Goal: Information Seeking & Learning: Learn about a topic

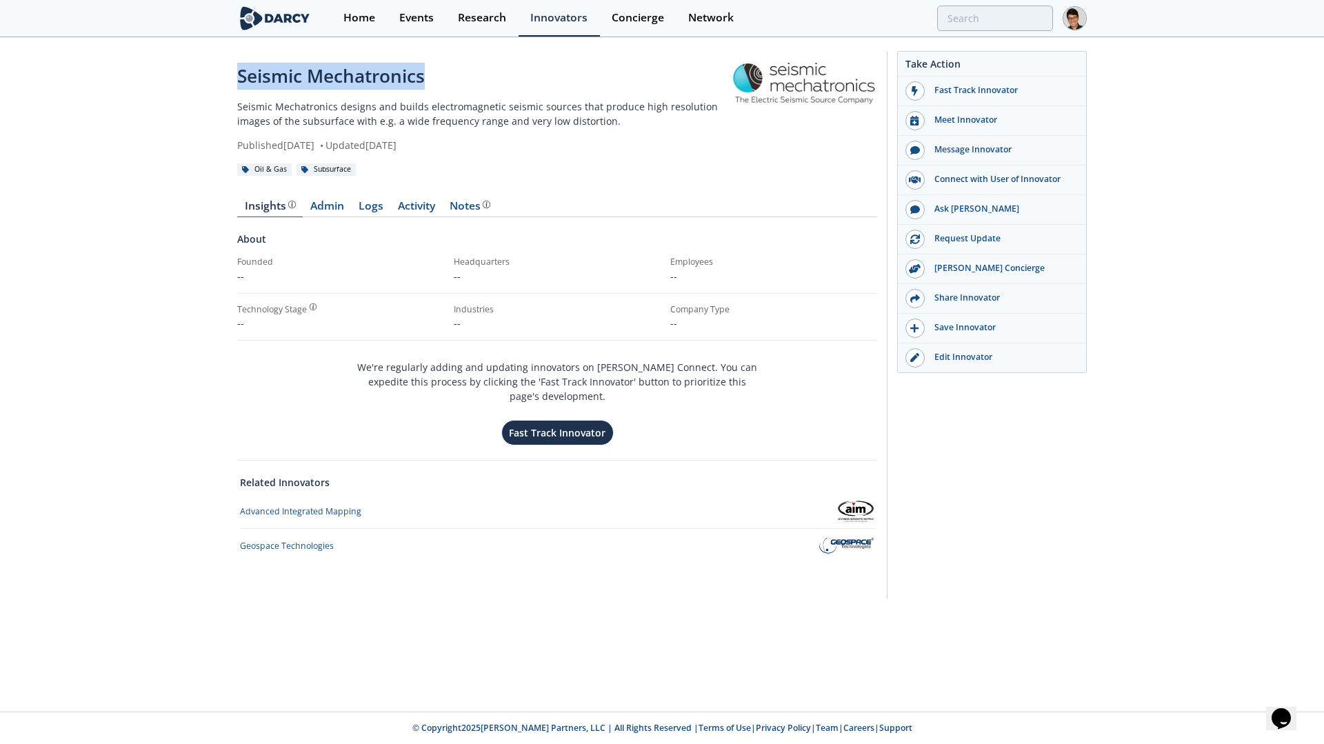
drag, startPoint x: 452, startPoint y: 84, endPoint x: 202, endPoint y: 85, distance: 249.6
click at [202, 85] on div "Seismic Mechatronics Seismic Mechatronics designs and builds electromagnetic se…" at bounding box center [662, 329] width 1324 height 580
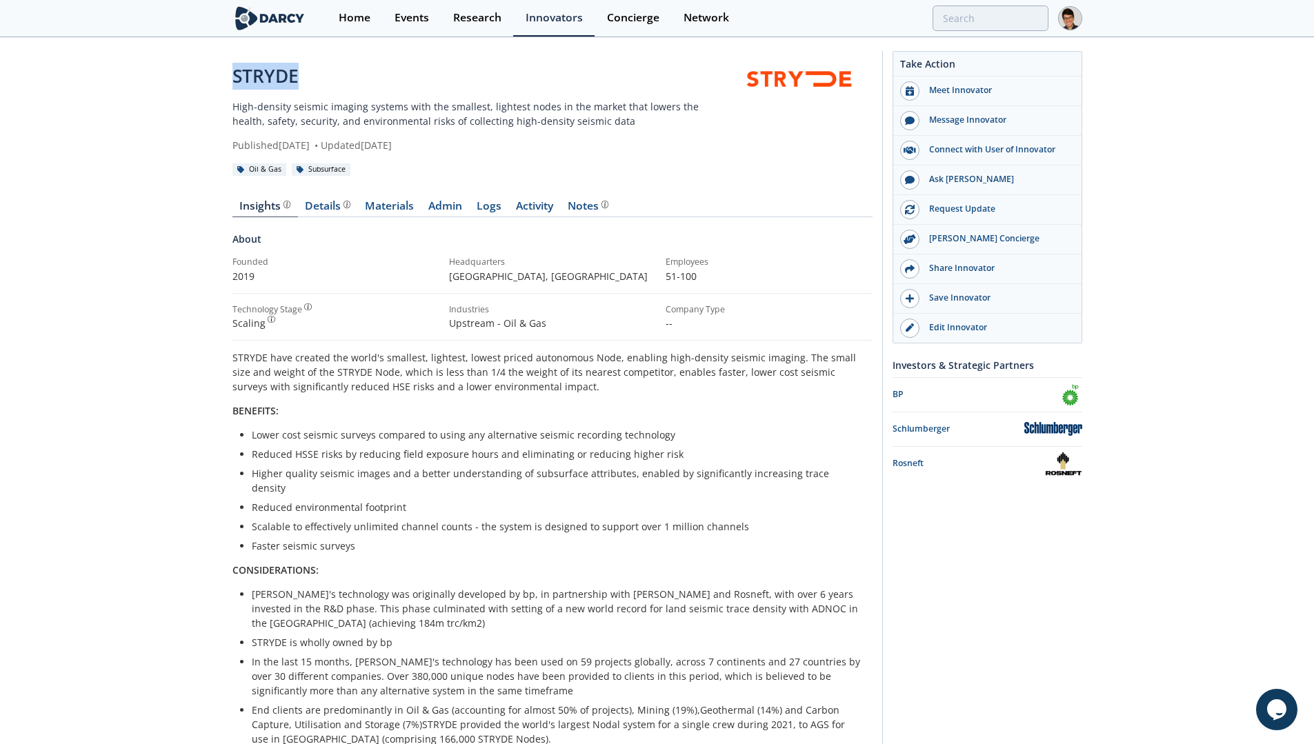
drag, startPoint x: 361, startPoint y: 80, endPoint x: 228, endPoint y: 77, distance: 133.1
click at [228, 77] on div "STRYDE High-density seismic imaging systems with the smallest, lightest nodes i…" at bounding box center [657, 624] width 1314 height 1171
copy div "STRYDE"
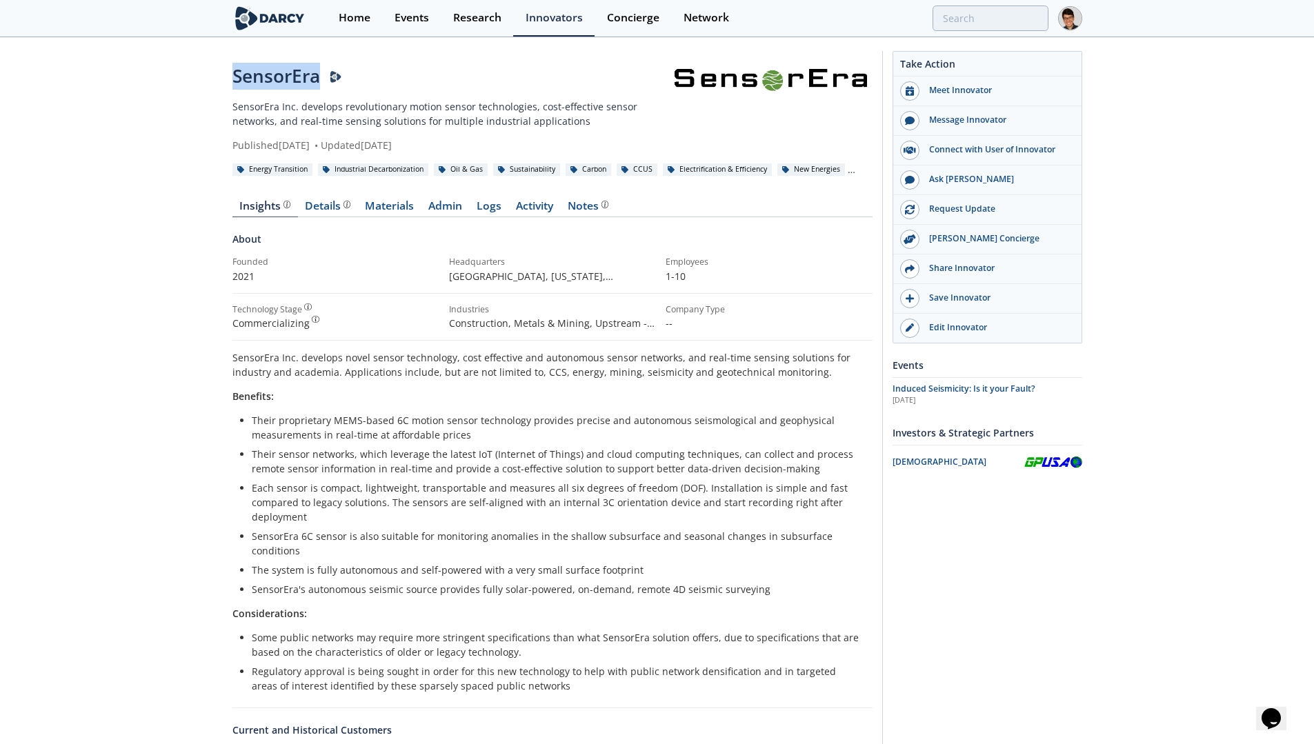
drag, startPoint x: 317, startPoint y: 80, endPoint x: 234, endPoint y: 77, distance: 82.8
click at [234, 77] on div "SensorEra" at bounding box center [448, 76] width 433 height 27
click at [316, 216] on link "Details" at bounding box center [328, 209] width 60 height 17
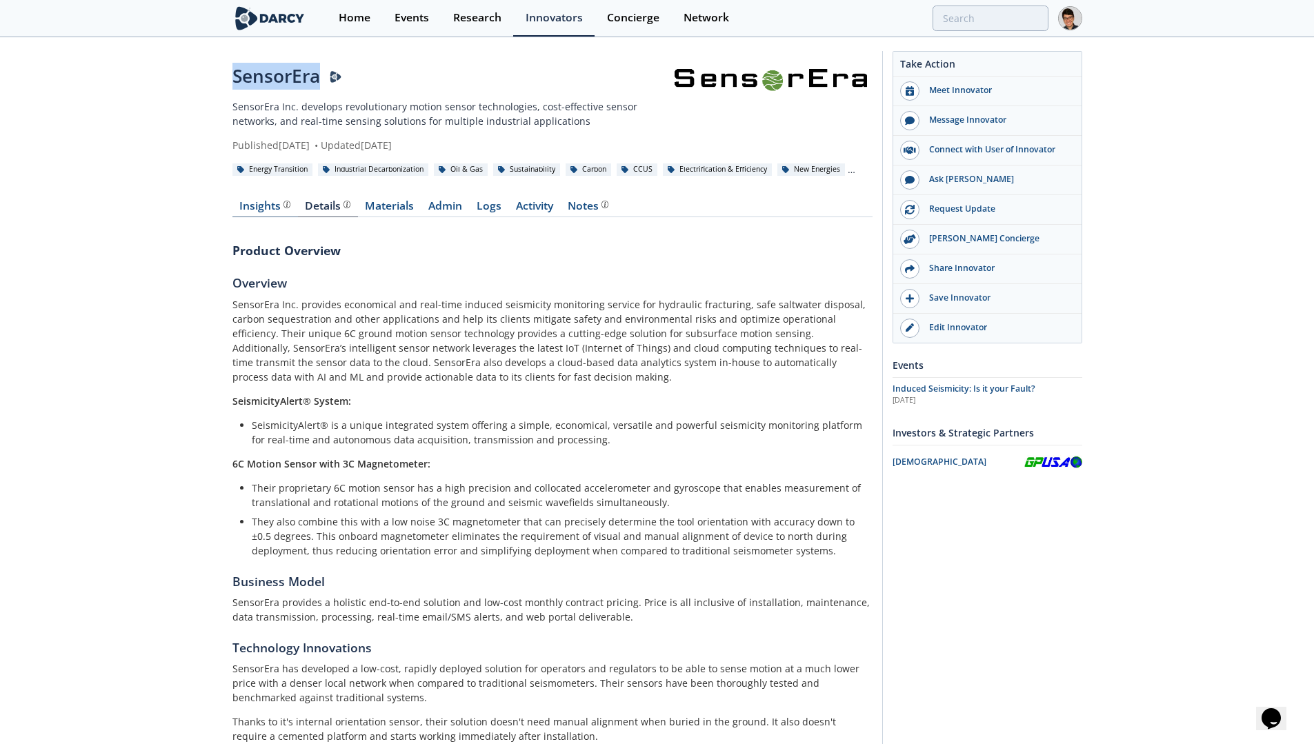
click at [262, 212] on div "Insights" at bounding box center [264, 206] width 51 height 11
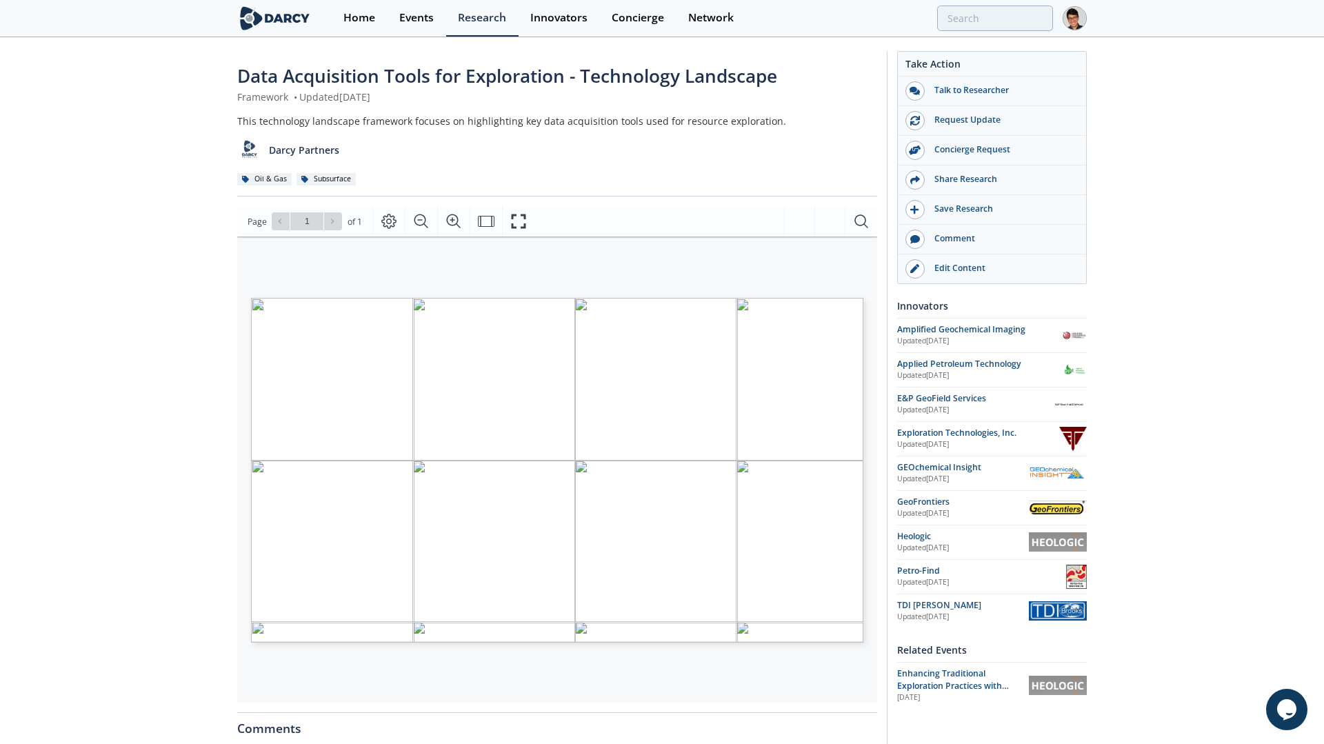
click at [761, 381] on span "A black and green" at bounding box center [755, 379] width 33 height 5
click at [794, 381] on span "A close-up" at bounding box center [792, 379] width 19 height 5
click at [682, 379] on span "Page 1" at bounding box center [1263, 723] width 1225 height 688
click at [459, 225] on icon "Zoom In" at bounding box center [453, 221] width 17 height 17
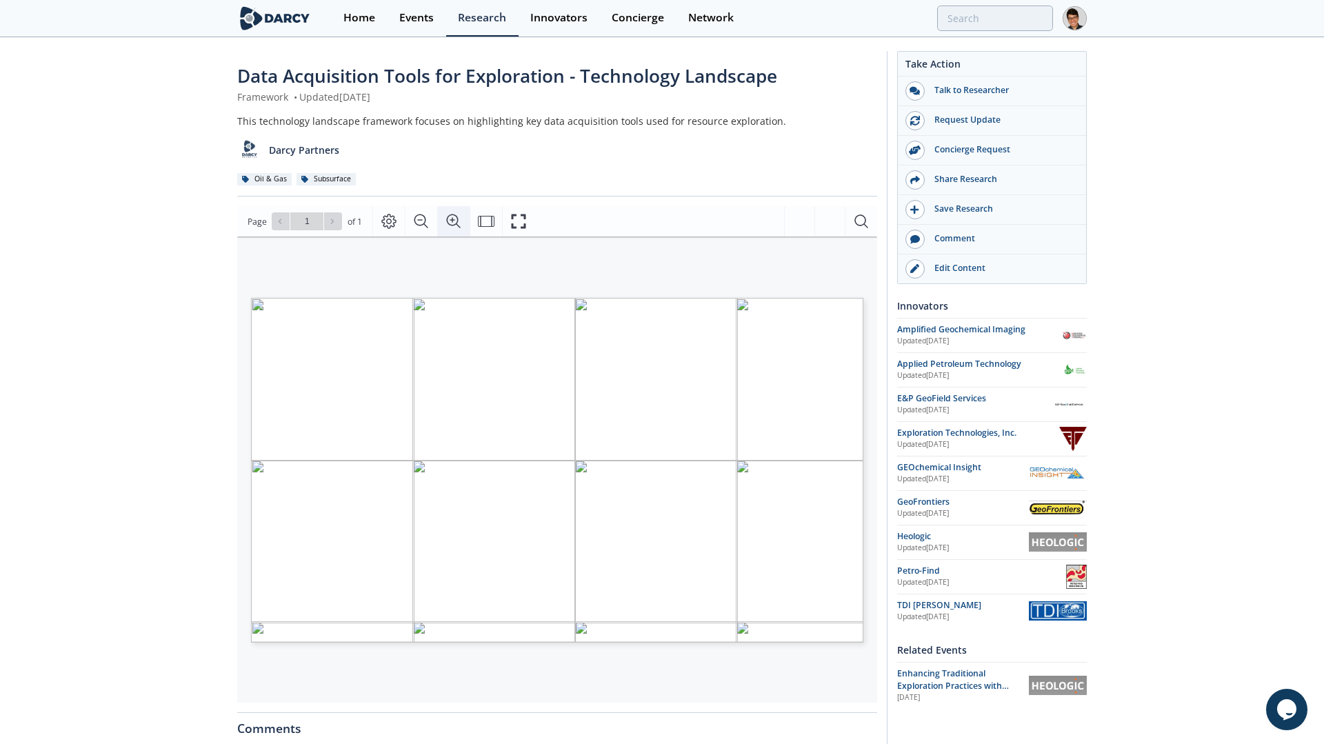
click at [459, 225] on icon "Zoom In" at bounding box center [453, 221] width 17 height 17
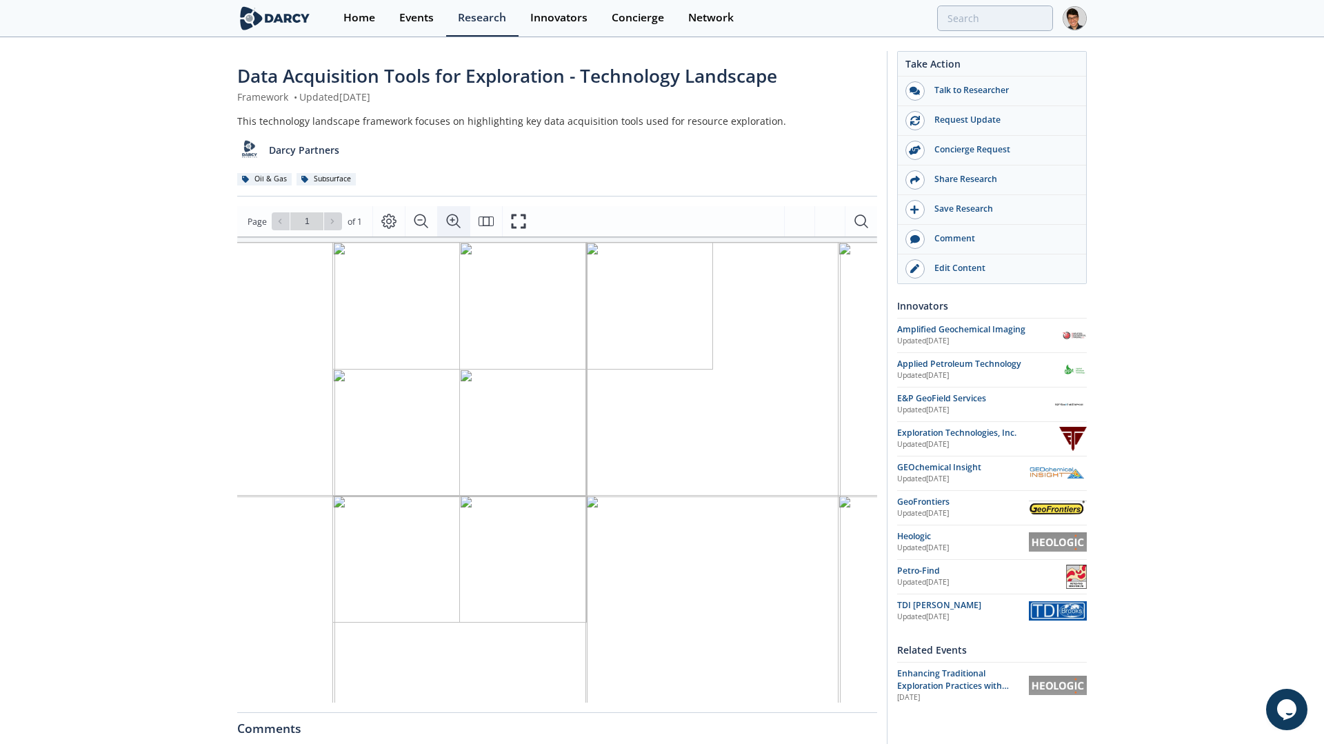
click at [459, 225] on icon "Zoom In" at bounding box center [453, 221] width 17 height 17
click at [616, 432] on span "A logo" at bounding box center [612, 431] width 23 height 9
click at [661, 436] on span "A black" at bounding box center [651, 435] width 26 height 8
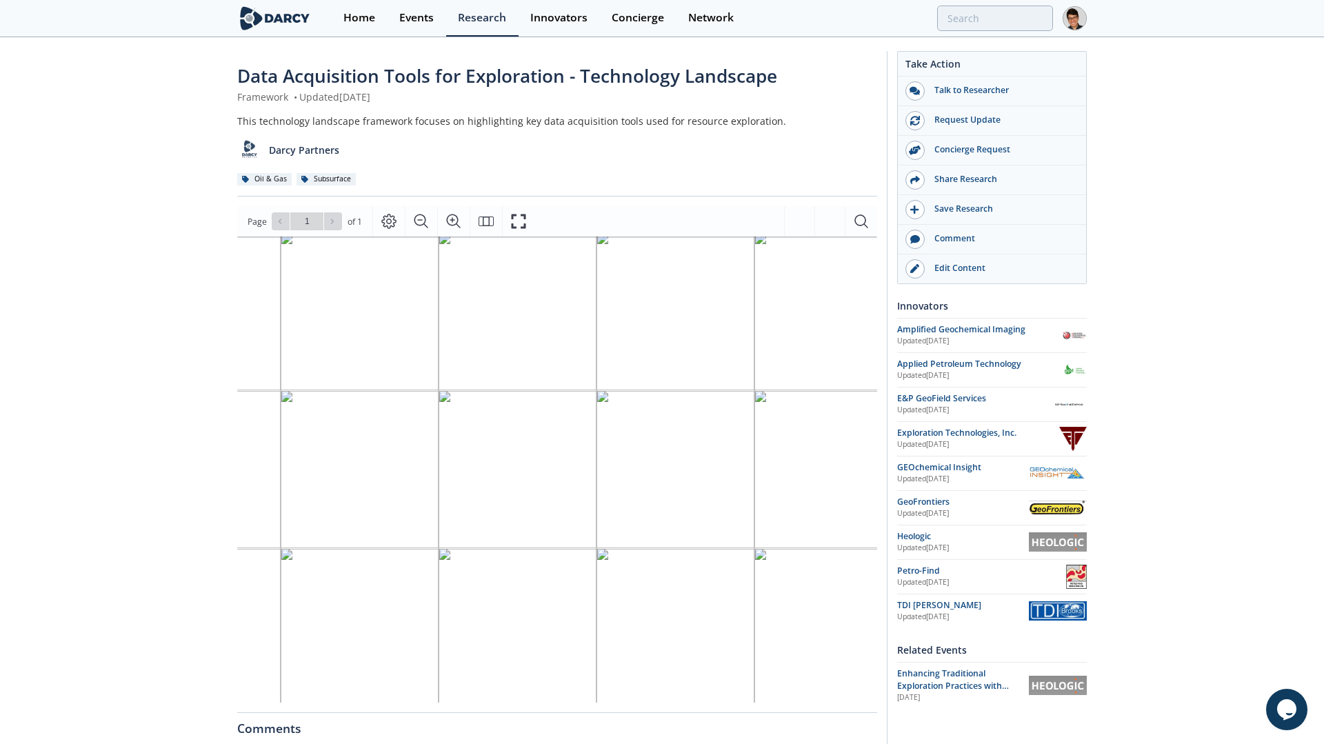
click at [788, 430] on span "geophex.com" at bounding box center [788, 430] width 68 height 9
click at [735, 441] on span "A close up of" at bounding box center [748, 437] width 46 height 10
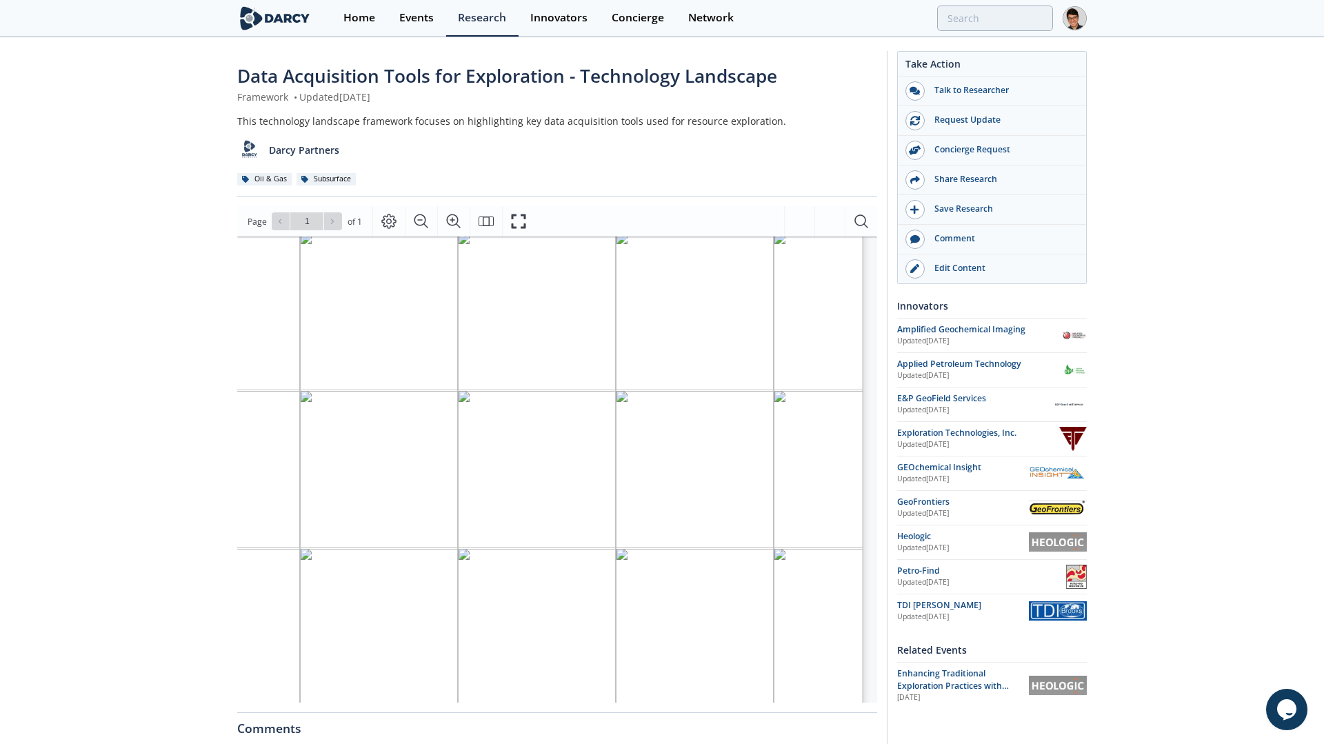
click at [486, 457] on span "A logo with" at bounding box center [474, 456] width 39 height 9
click at [514, 464] on span "and white" at bounding box center [529, 465] width 35 height 8
click at [565, 458] on span "A logo" at bounding box center [569, 456] width 23 height 10
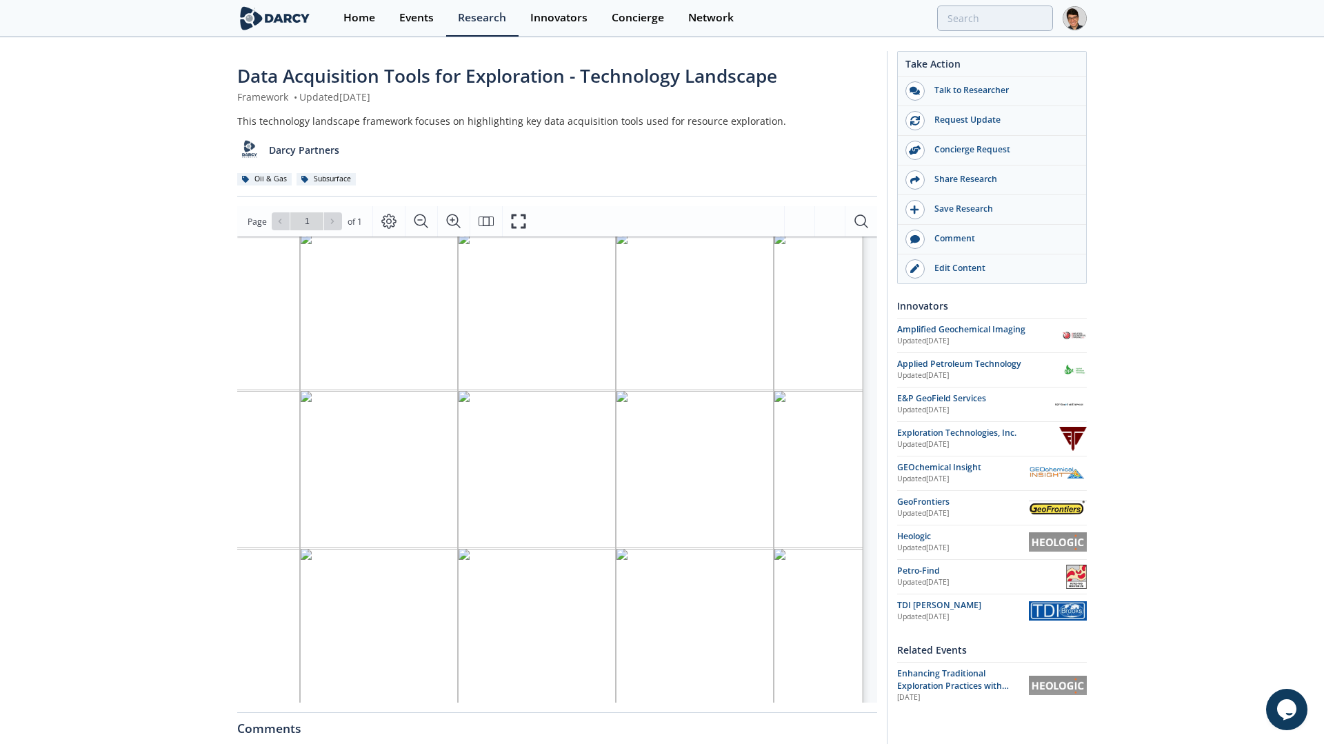
click at [809, 461] on span "white logo" at bounding box center [814, 466] width 39 height 10
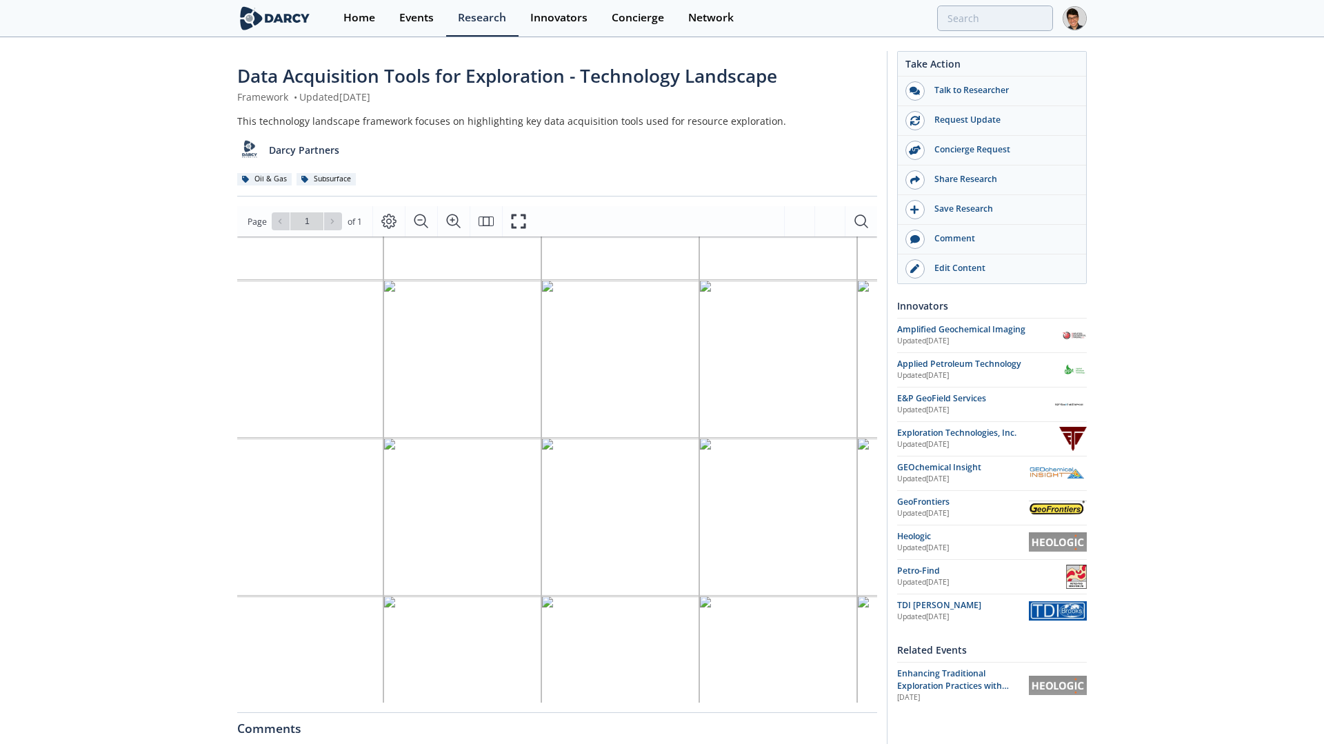
scroll to position [129, 436]
click at [763, 394] on span "Logotipo" at bounding box center [772, 389] width 32 height 9
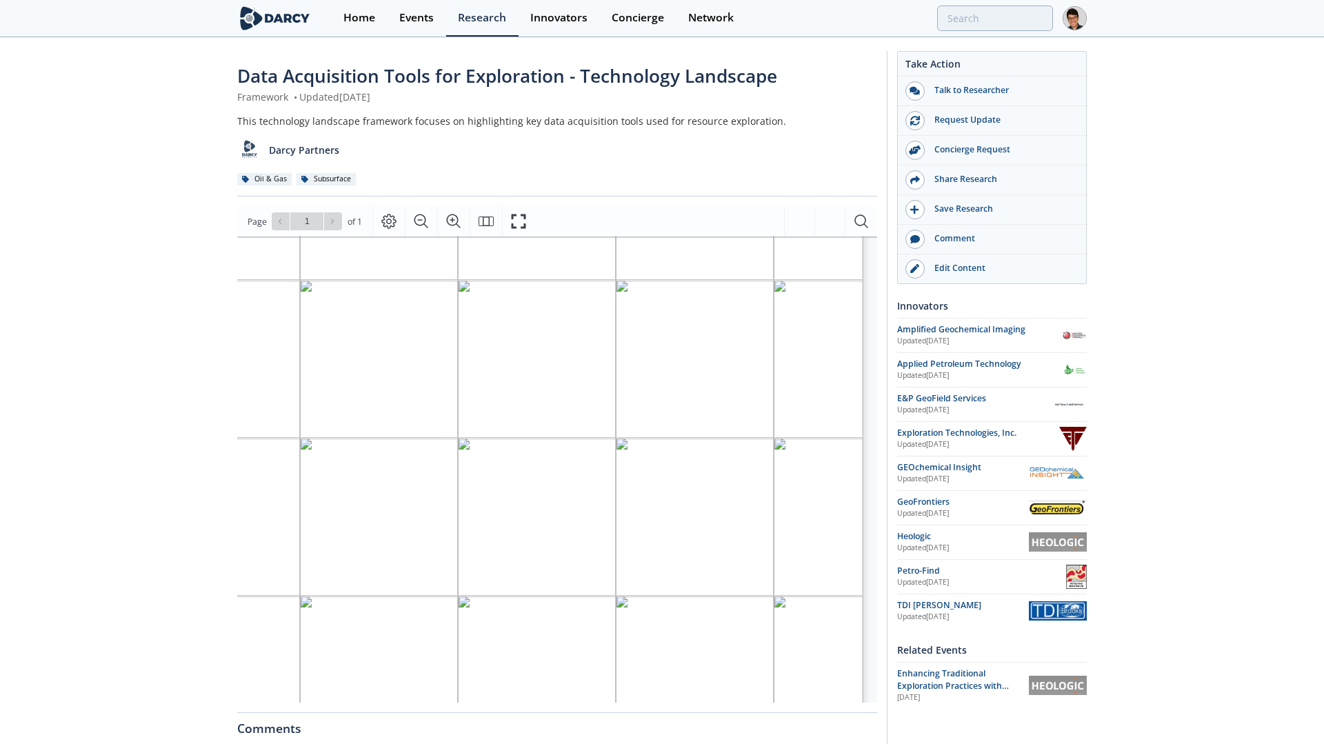
click at [795, 389] on span "A black text on a" at bounding box center [799, 385] width 59 height 9
click at [549, 419] on span "A logo" at bounding box center [547, 415] width 21 height 9
click at [611, 415] on span "A logo" at bounding box center [603, 412] width 23 height 10
click at [667, 419] on span "and black" at bounding box center [664, 423] width 34 height 8
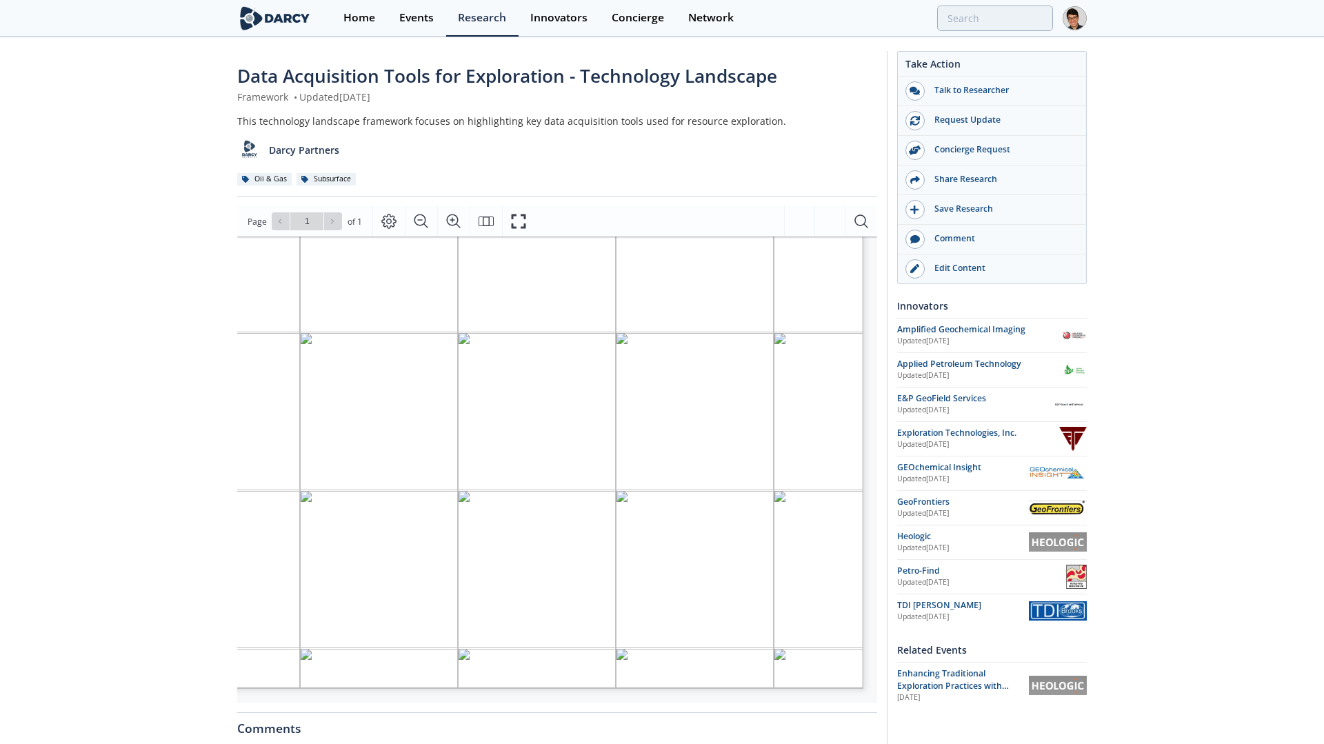
scroll to position [244, 589]
drag, startPoint x: 767, startPoint y: 692, endPoint x: 626, endPoint y: 693, distance: 140.7
click at [626, 693] on div "Technology Benefits Considerations Example Use Cases Innovators Seismic • High …" at bounding box center [557, 470] width 640 height 466
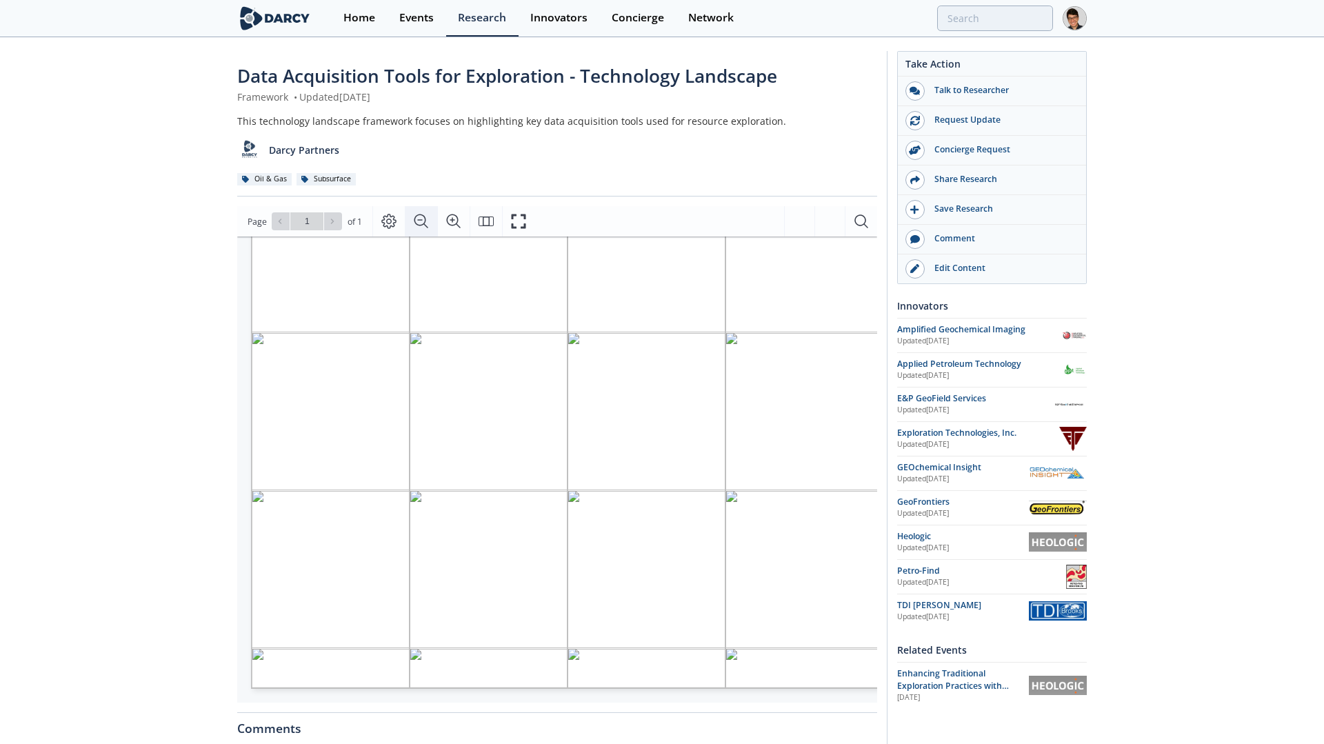
click at [425, 225] on icon "Zoom Out" at bounding box center [421, 221] width 17 height 17
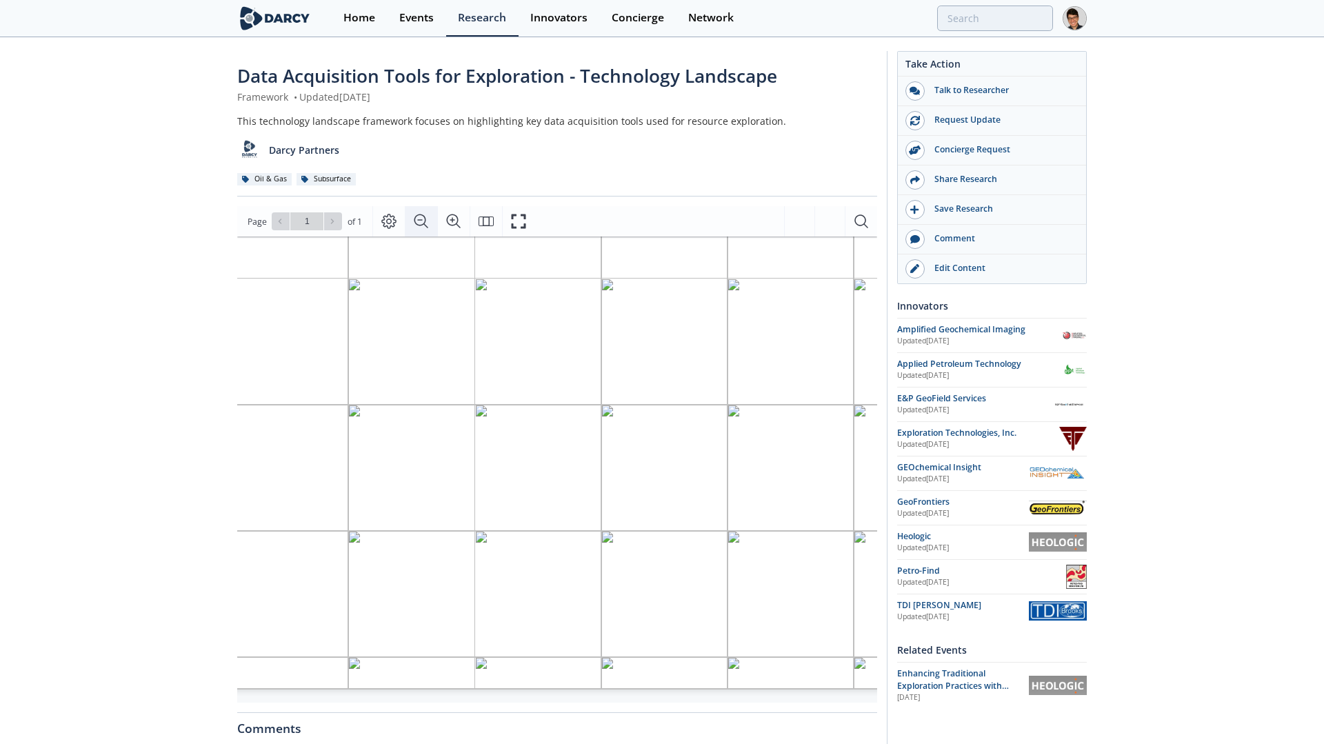
scroll to position [99, 354]
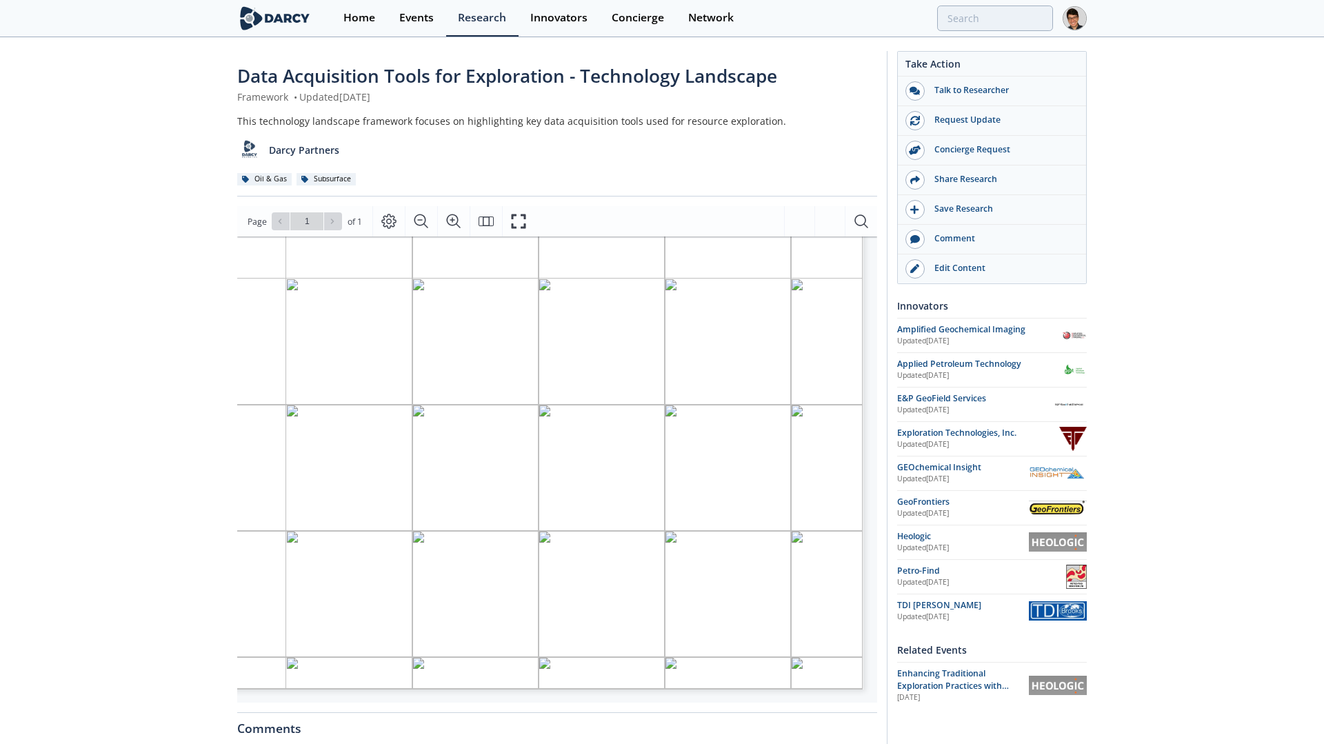
click at [576, 441] on span "A close up of" at bounding box center [579, 437] width 37 height 7
click at [725, 436] on span "A logo of a" at bounding box center [725, 435] width 30 height 7
click at [783, 440] on span "A blue and" at bounding box center [794, 437] width 31 height 6
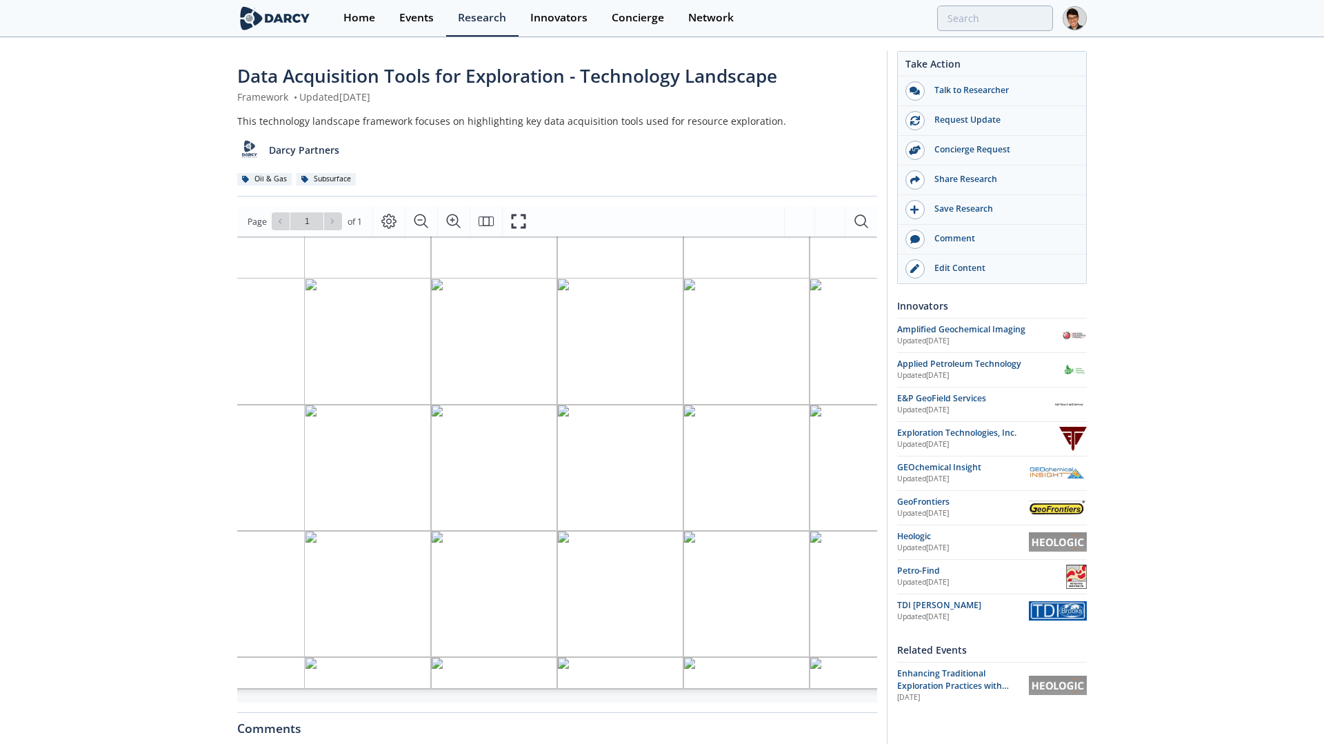
scroll to position [99, 335]
click at [587, 492] on span "Sander" at bounding box center [594, 495] width 22 height 6
click at [701, 490] on span "A logo of a" at bounding box center [691, 488] width 30 height 7
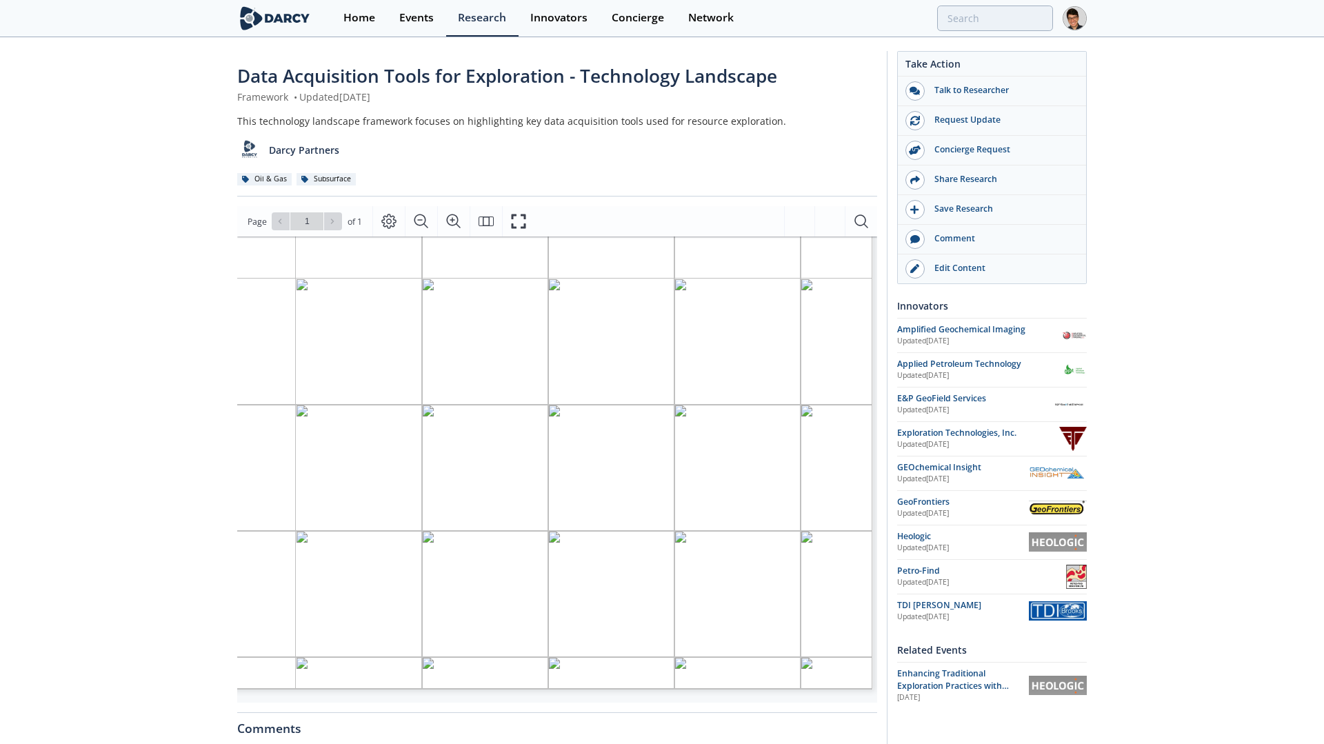
click at [825, 496] on span "International Inc." at bounding box center [812, 495] width 52 height 6
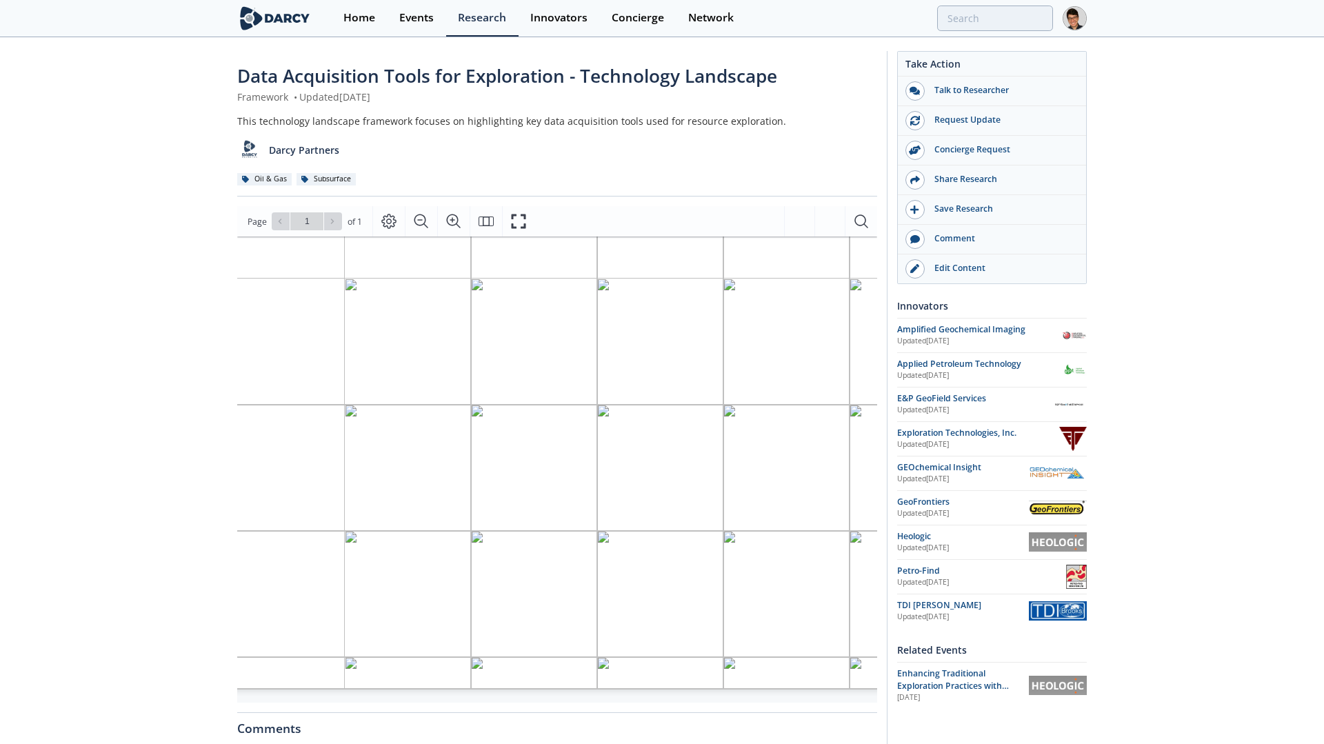
scroll to position [99, 290]
click at [662, 527] on span "with a" at bounding box center [659, 527] width 17 height 7
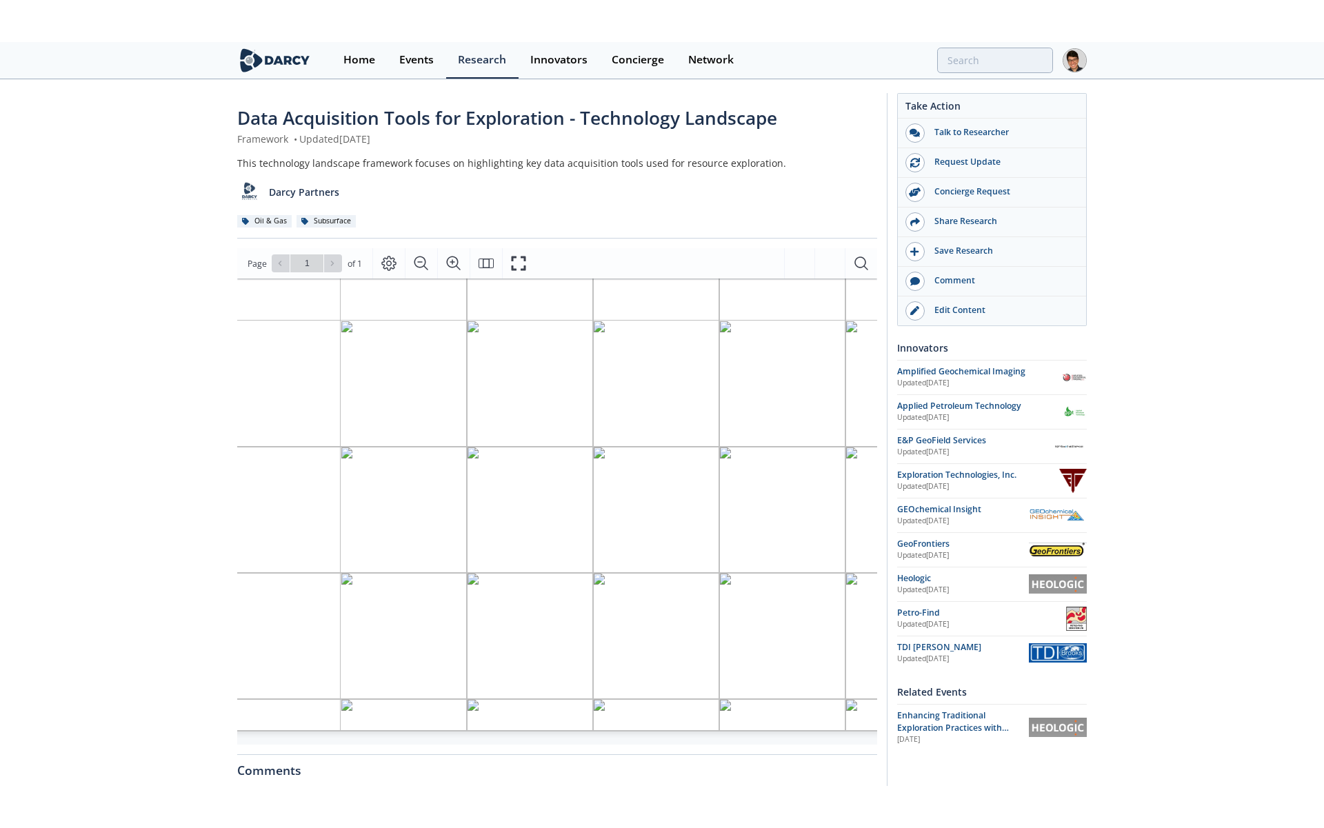
scroll to position [99, 354]
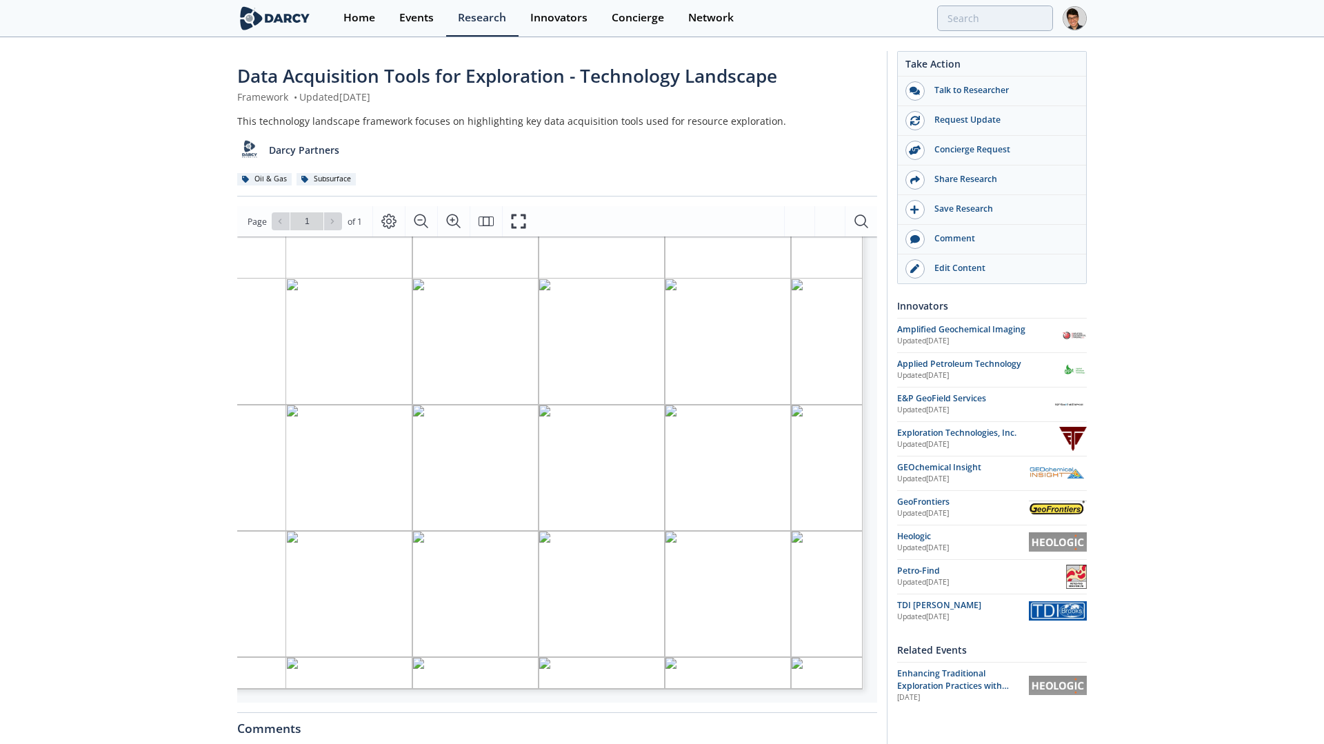
click at [741, 528] on span "silhouette of a" at bounding box center [743, 530] width 41 height 7
click at [825, 525] on span "A black" at bounding box center [823, 523] width 21 height 6
click at [515, 225] on icon "Fullscreen" at bounding box center [518, 221] width 17 height 17
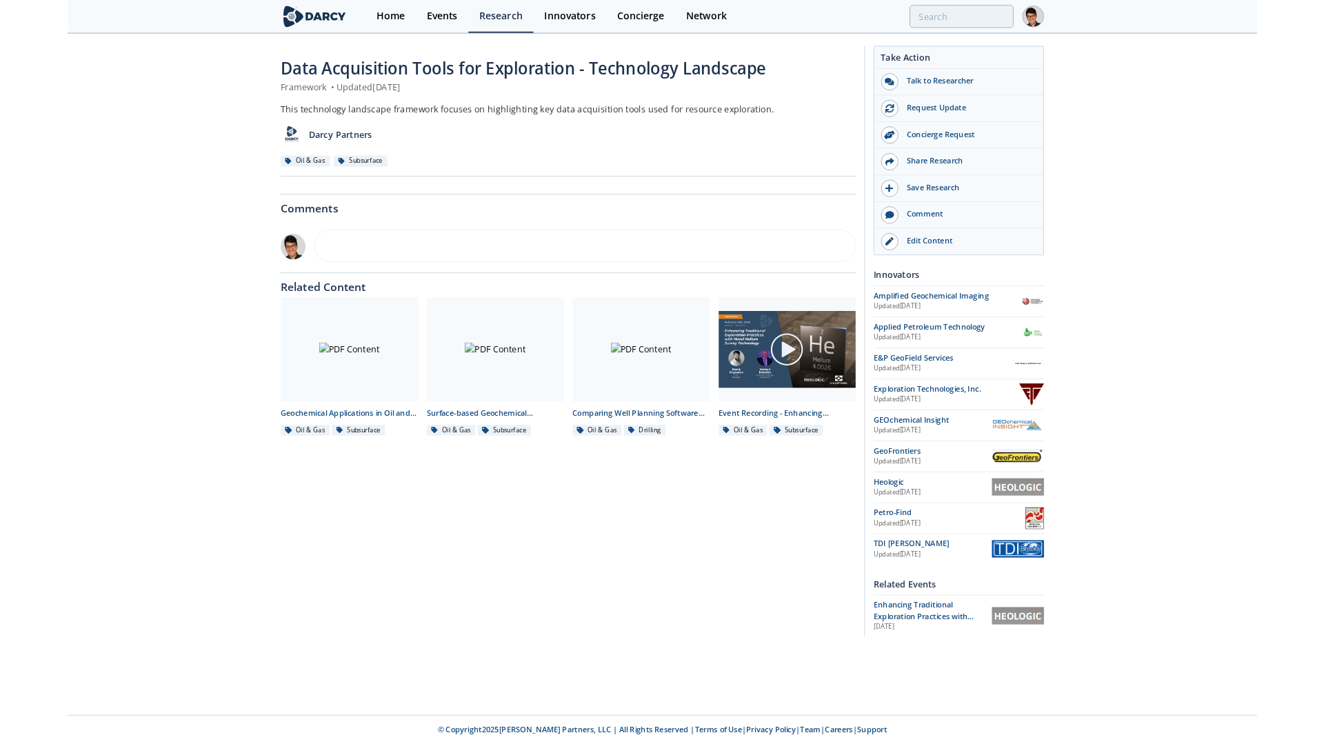
scroll to position [0, 0]
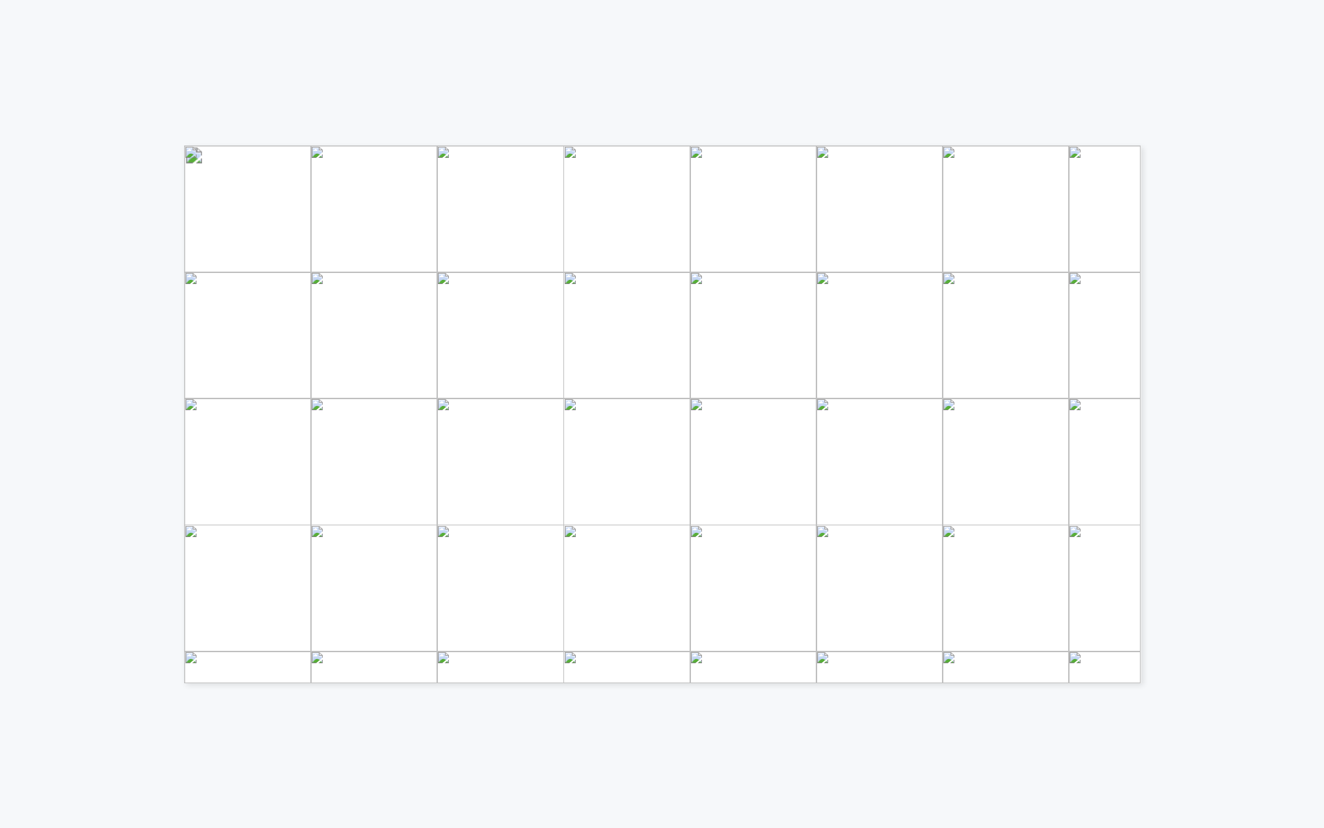
click at [859, 538] on span "A group of" at bounding box center [873, 540] width 30 height 8
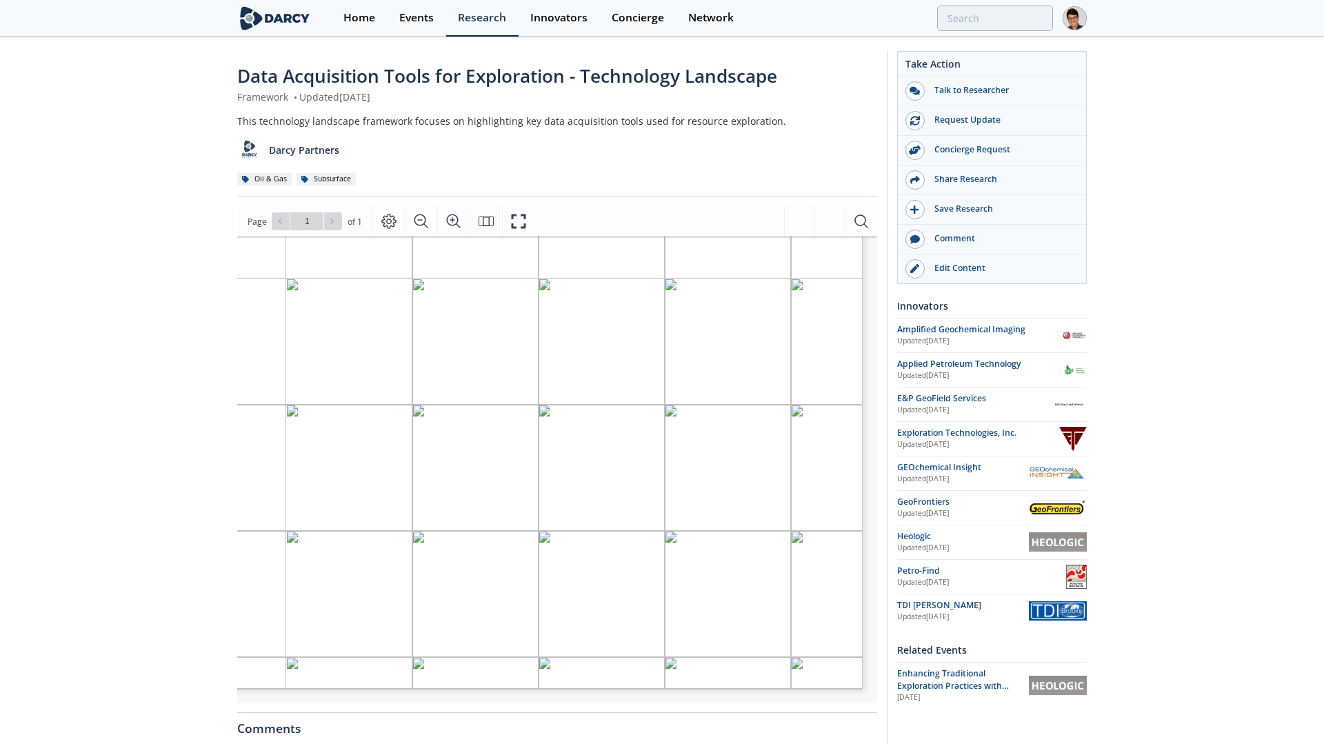
scroll to position [105, 354]
click at [554, 584] on span "Biodentify" at bounding box center [558, 587] width 28 height 7
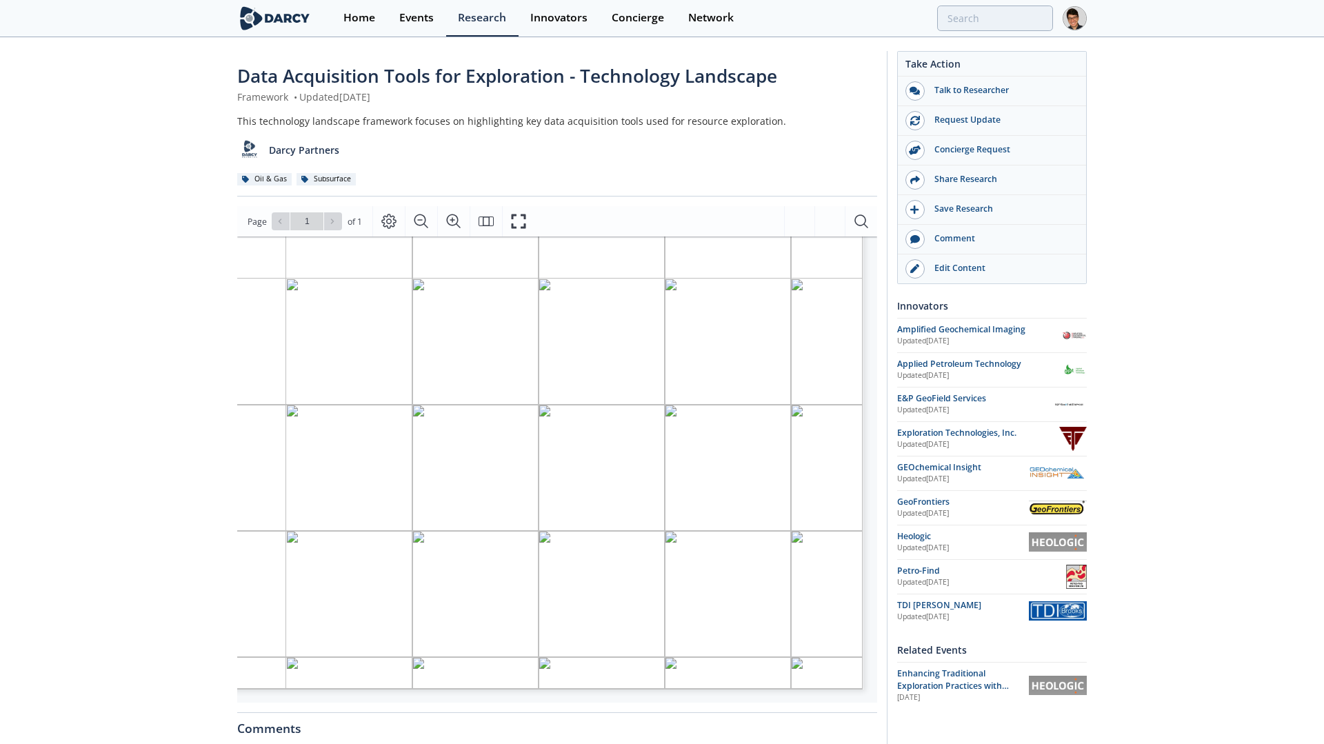
click at [650, 171] on span "Technology Benefits Considerations Example Use Cases Innovators Seismic • High …" at bounding box center [597, 161] width 1382 height 20
click at [710, 582] on span "A black" at bounding box center [713, 585] width 21 height 6
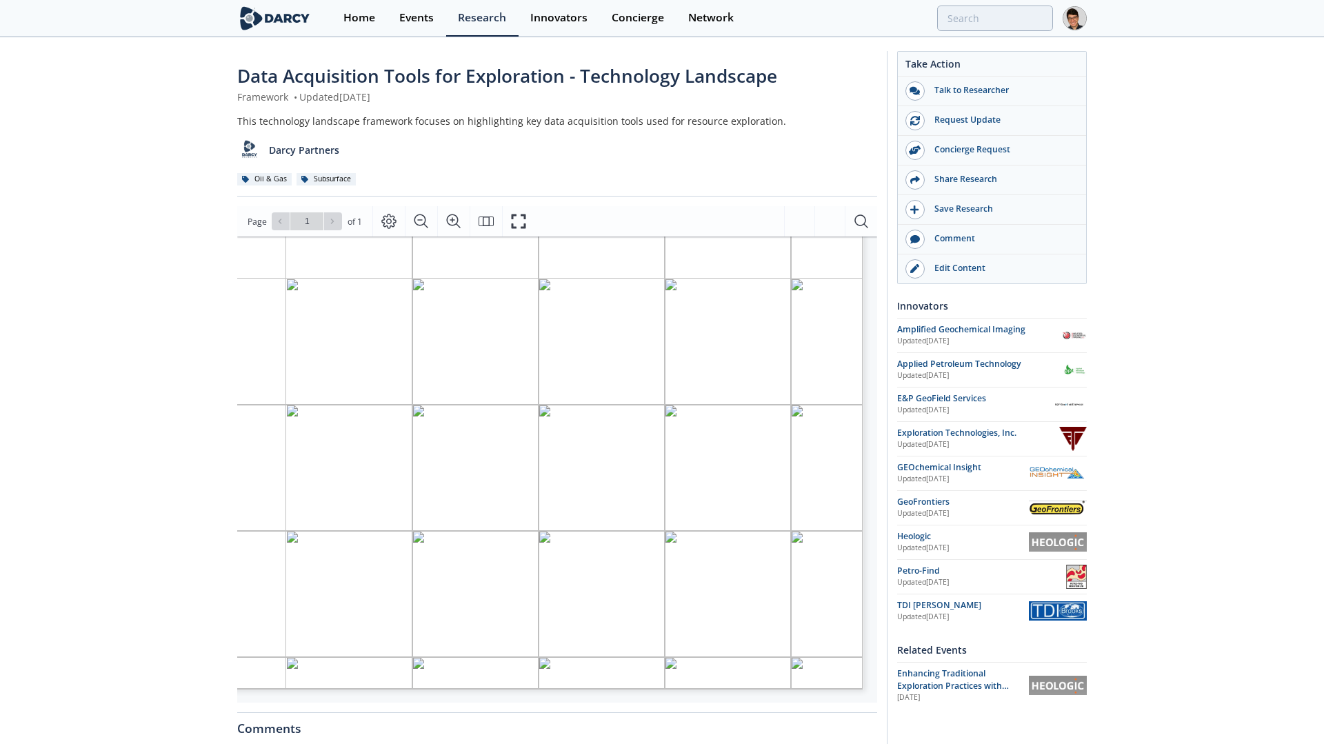
click at [556, 623] on span "A blue and" at bounding box center [568, 626] width 30 height 6
click at [507, 221] on button "Fullscreen" at bounding box center [518, 221] width 32 height 30
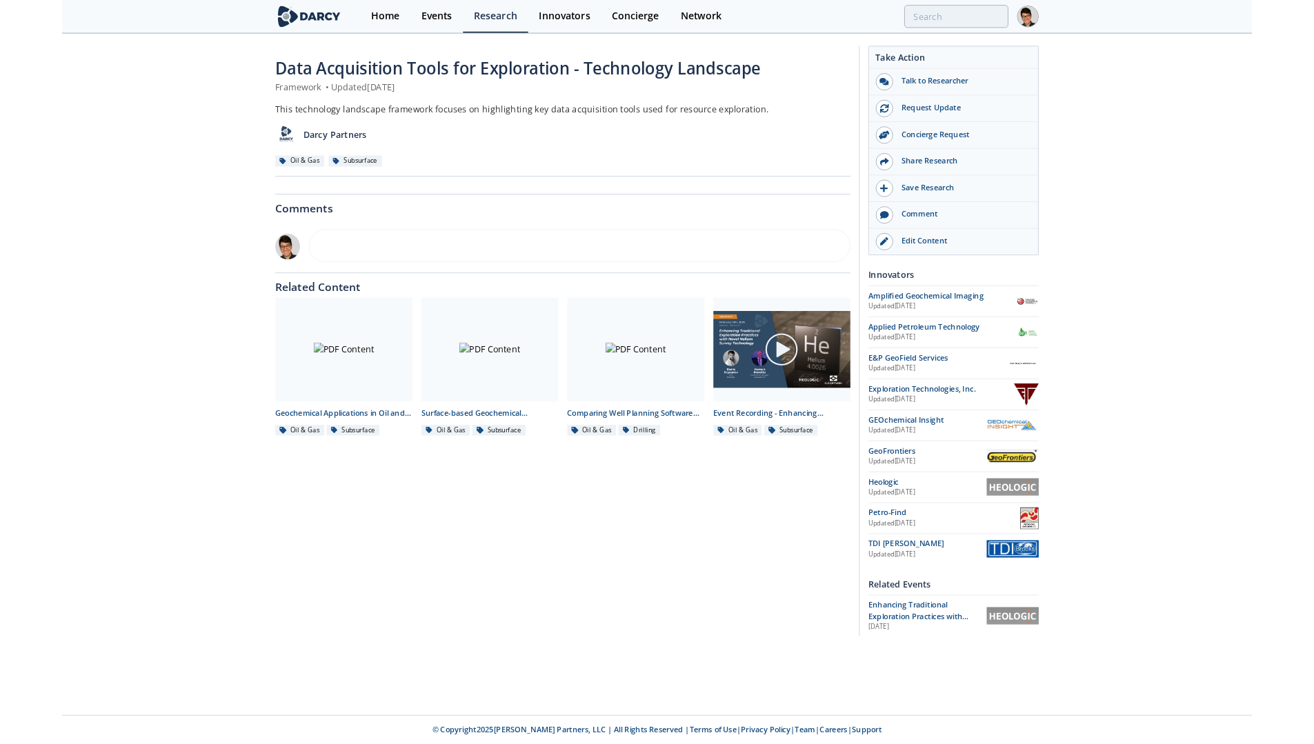
scroll to position [0, 0]
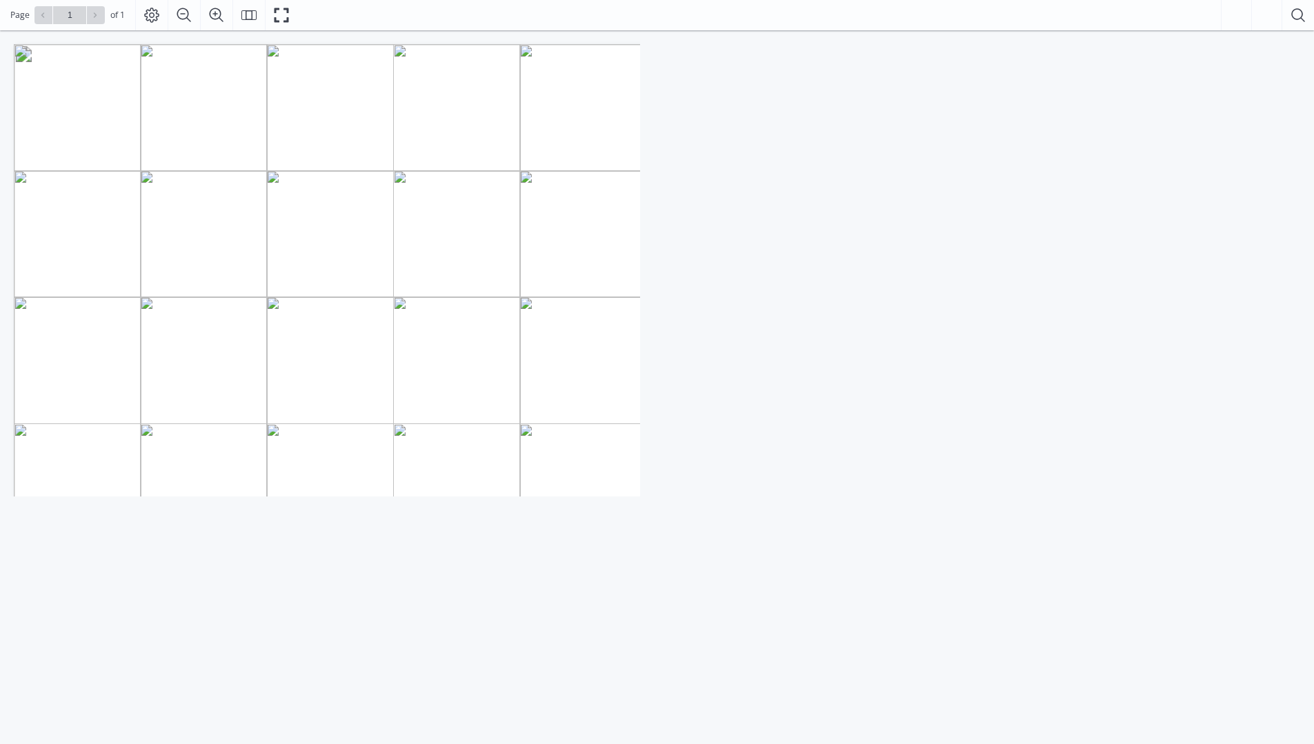
scroll to position [300, 0]
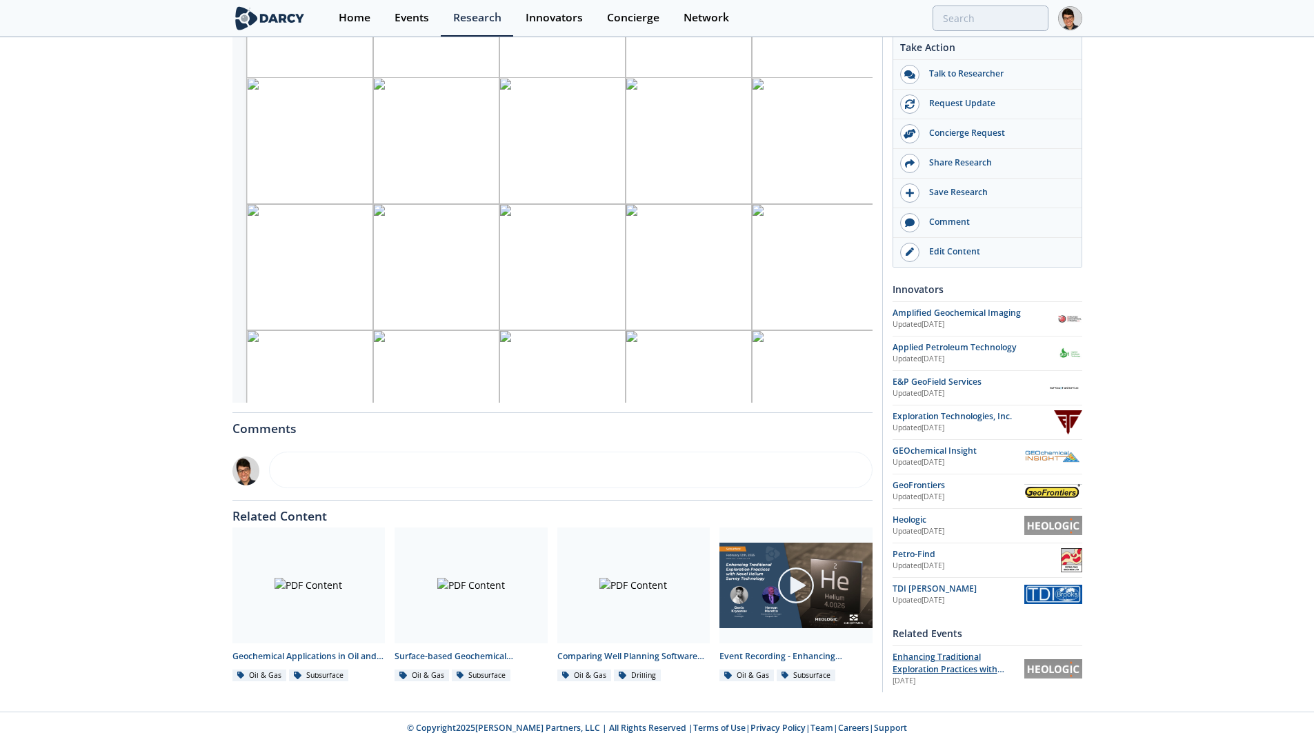
click at [956, 664] on span "Enhancing Traditional Exploration Practices with Novel Helium Survey Technology" at bounding box center [948, 676] width 112 height 50
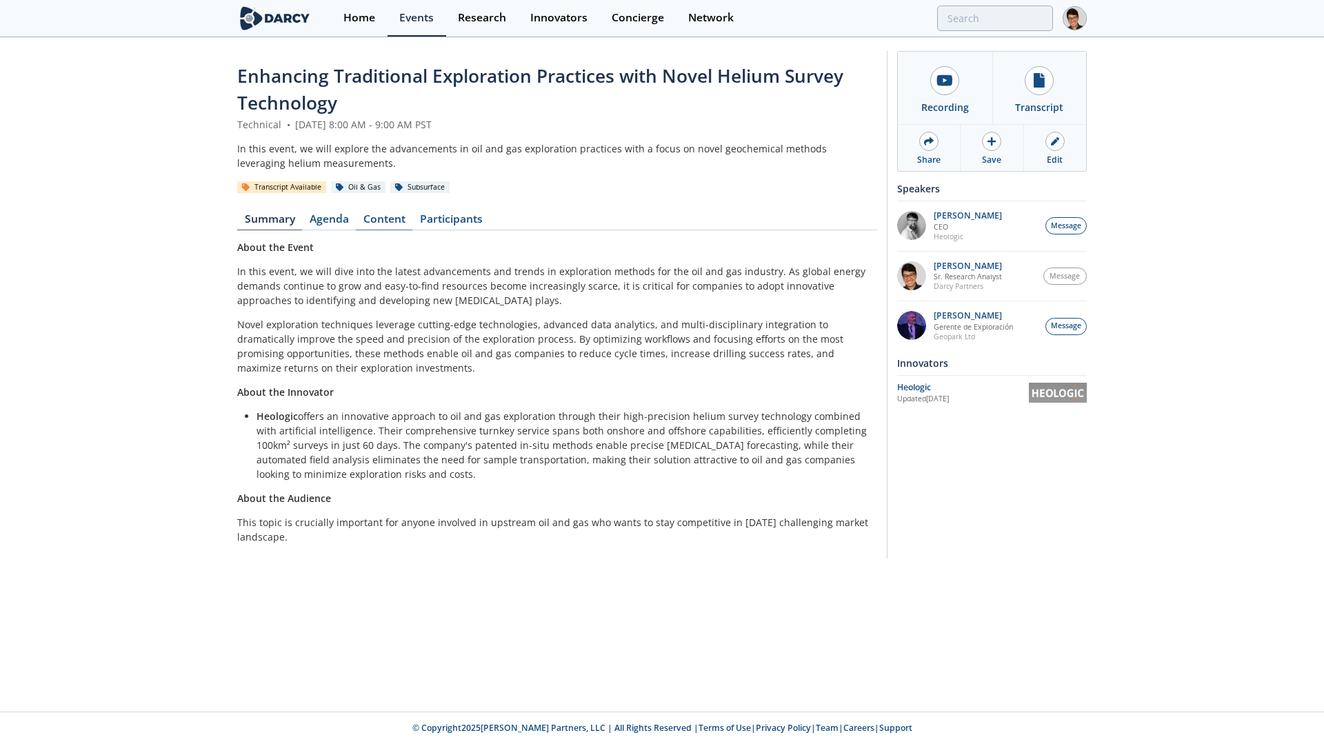
click at [396, 225] on link "Content" at bounding box center [384, 222] width 57 height 17
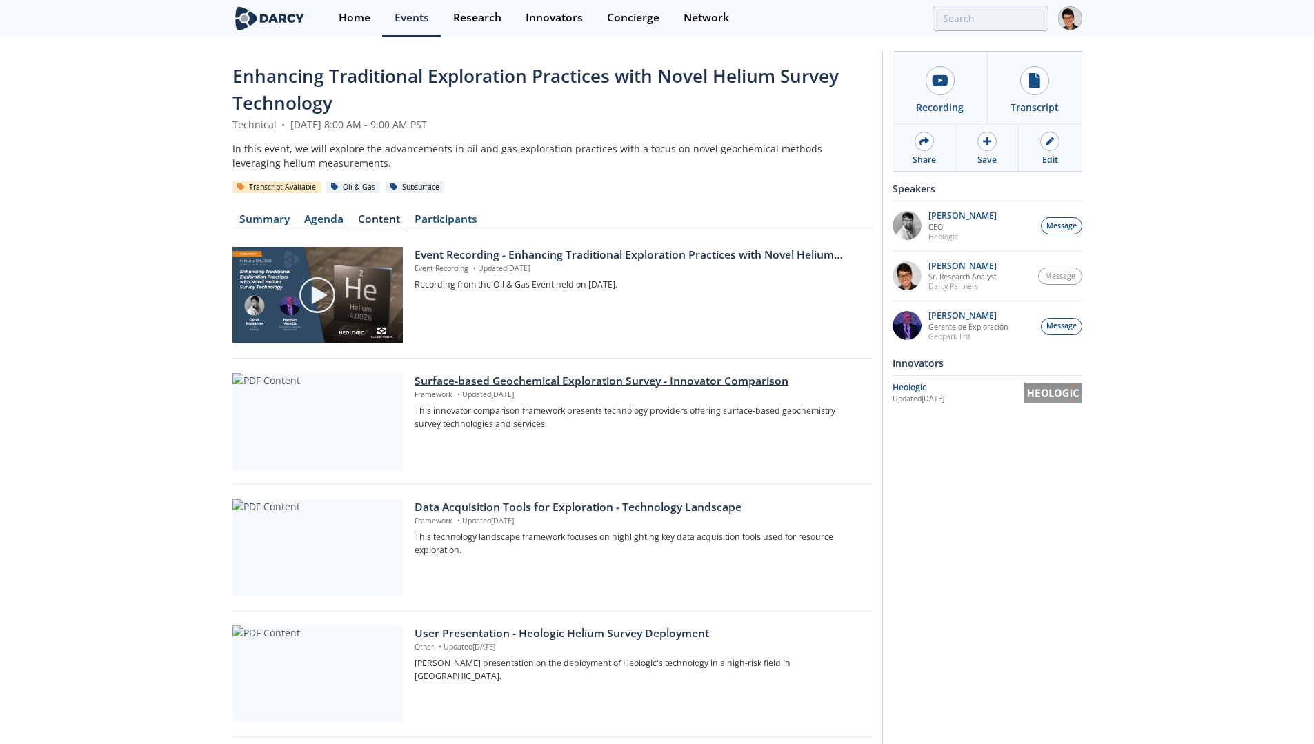
click at [343, 447] on div at bounding box center [317, 421] width 170 height 97
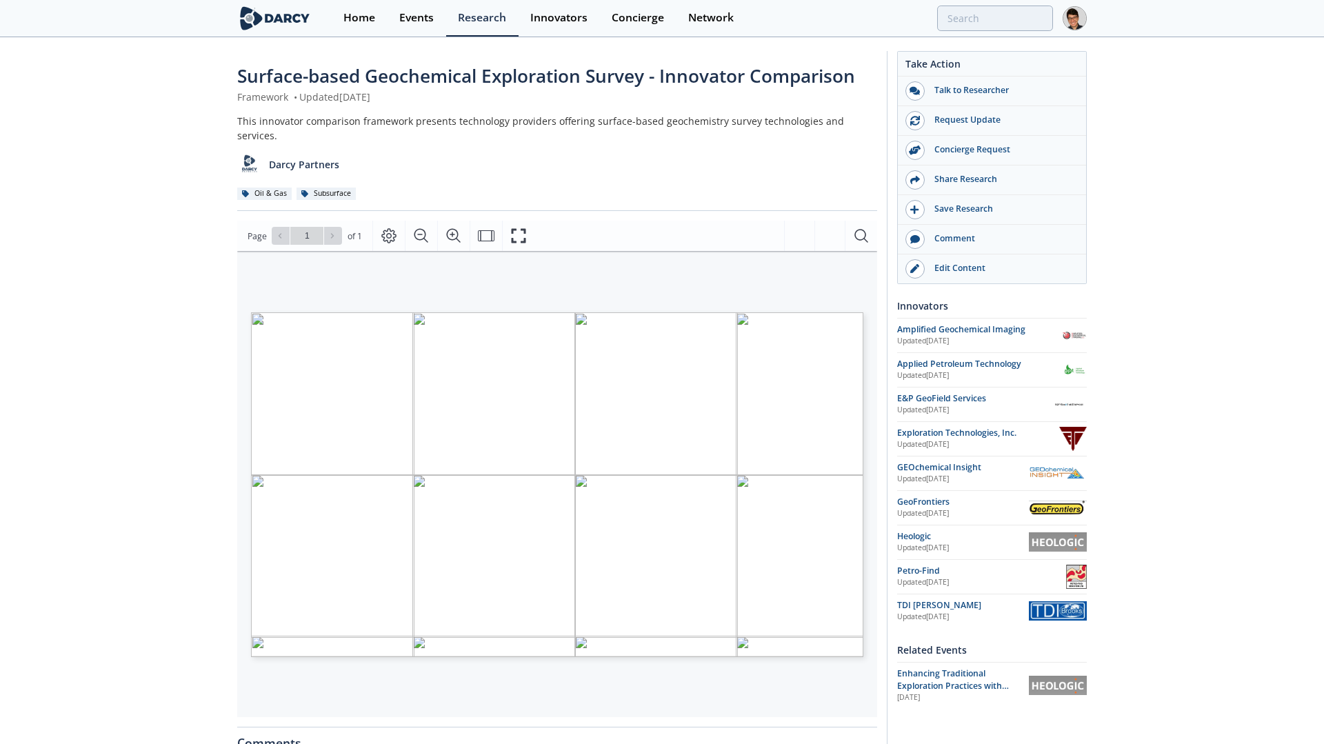
click at [303, 439] on span "white background" at bounding box center [289, 441] width 34 height 4
click at [290, 485] on span "EP Geofield services" at bounding box center [293, 487] width 50 height 4
click at [288, 503] on span "Passive Sorbent" at bounding box center [289, 505] width 30 height 4
click at [299, 534] on span "Technologies" at bounding box center [292, 537] width 33 height 6
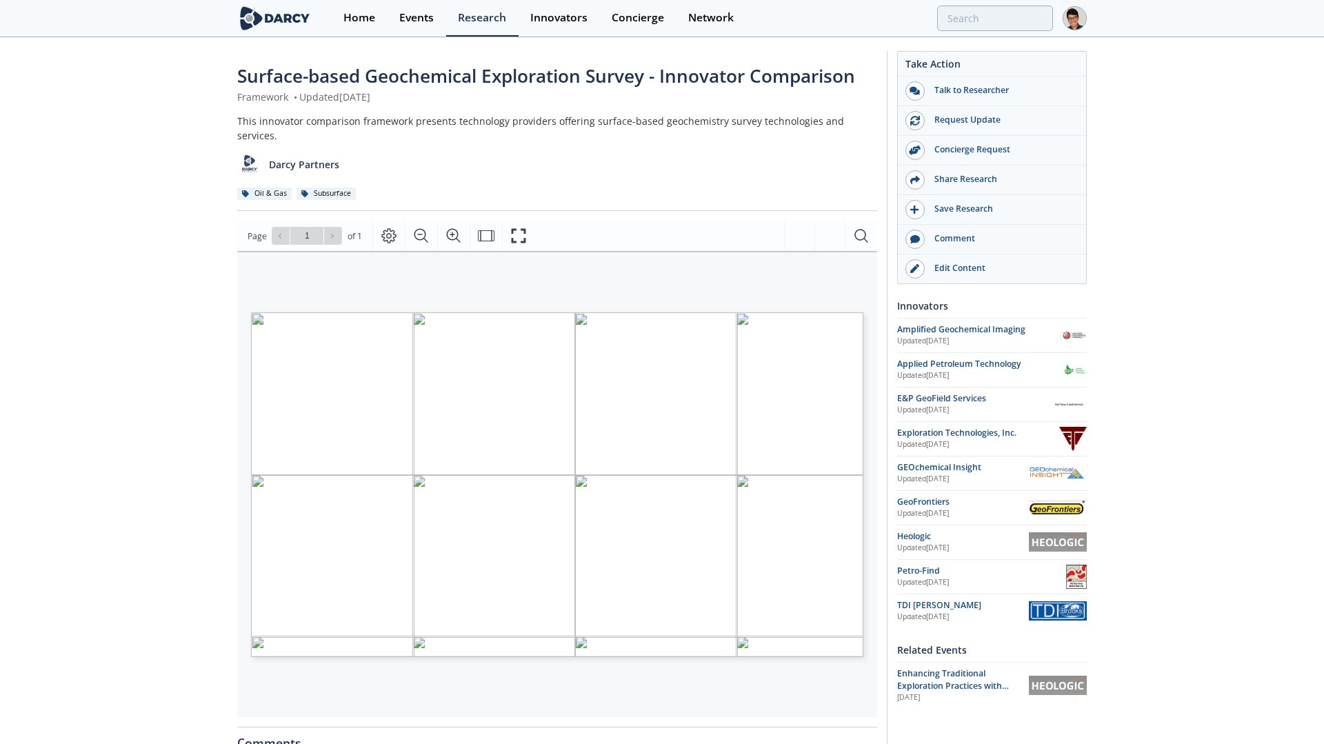
click at [294, 580] on span "close-up" at bounding box center [293, 582] width 16 height 4
click at [134, 414] on div "Surface-based Geochemical Exploration Survey - Innovator Comparison Framework •…" at bounding box center [657, 532] width 1314 height 987
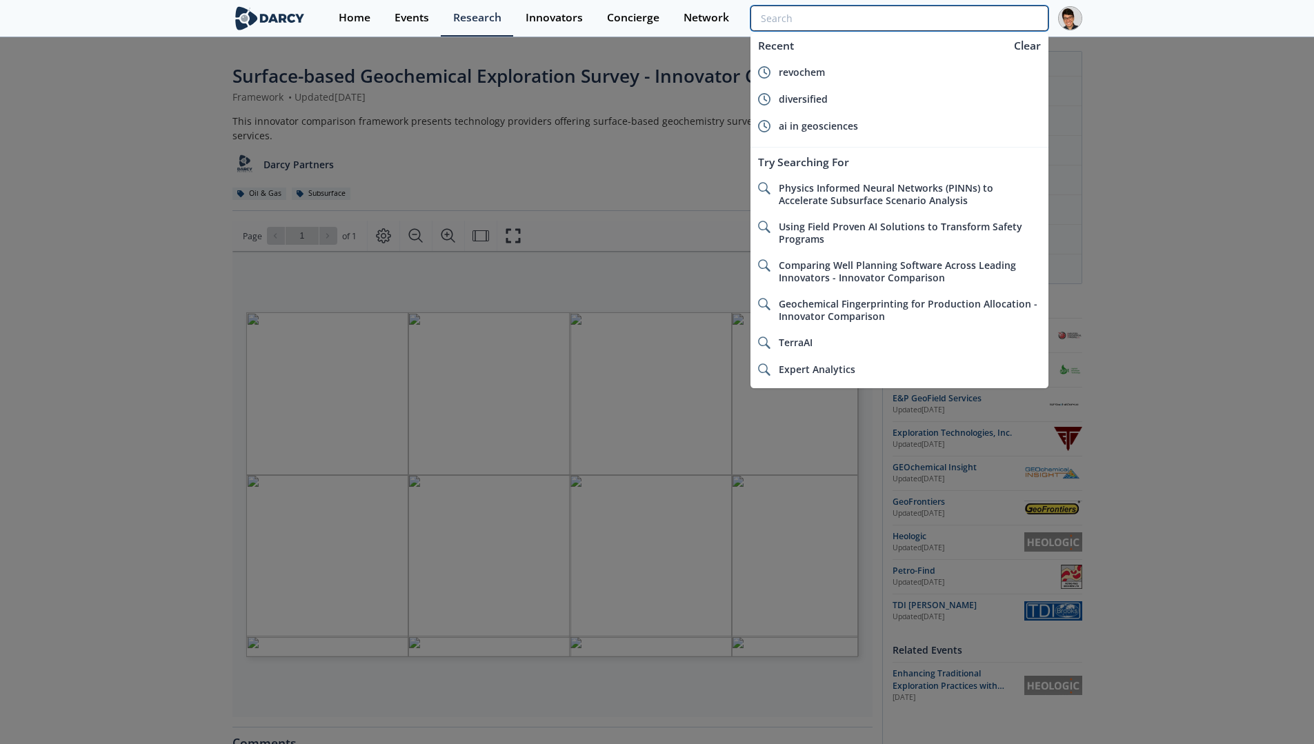
click at [967, 16] on input "search" at bounding box center [898, 19] width 297 height 26
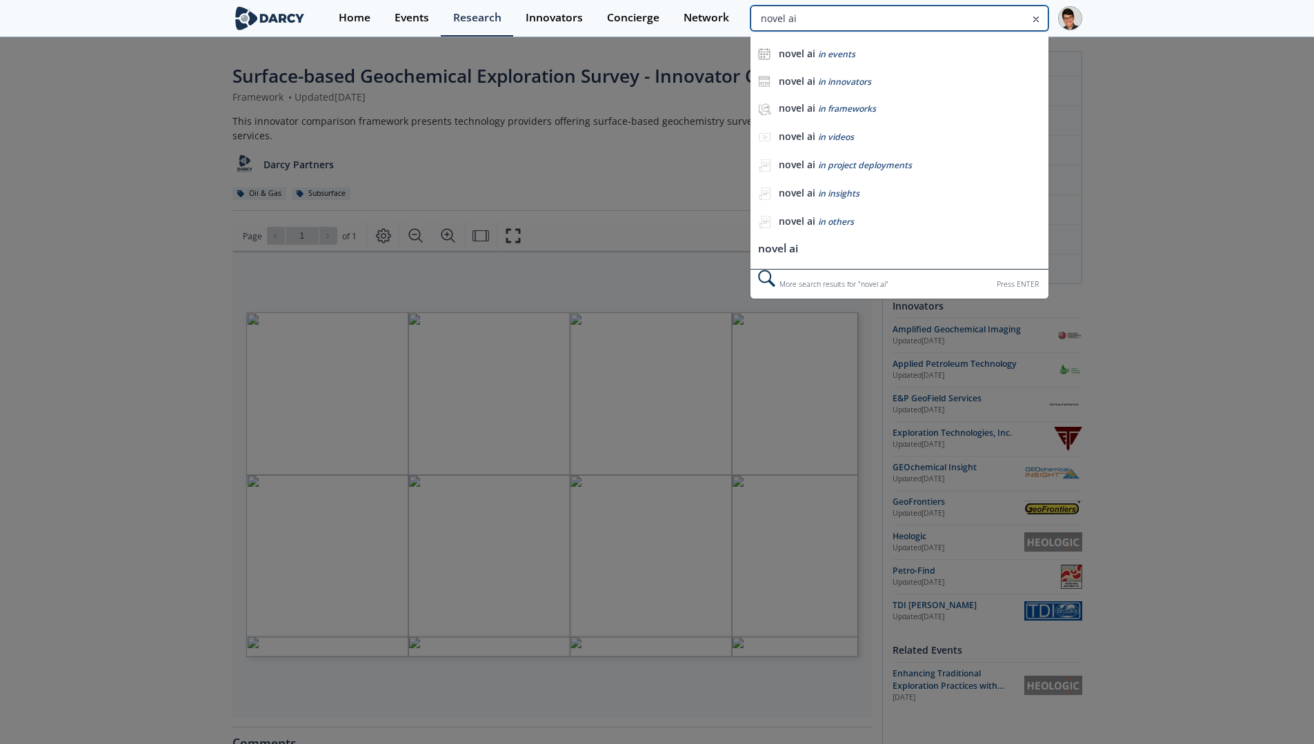
type input "novel ai"
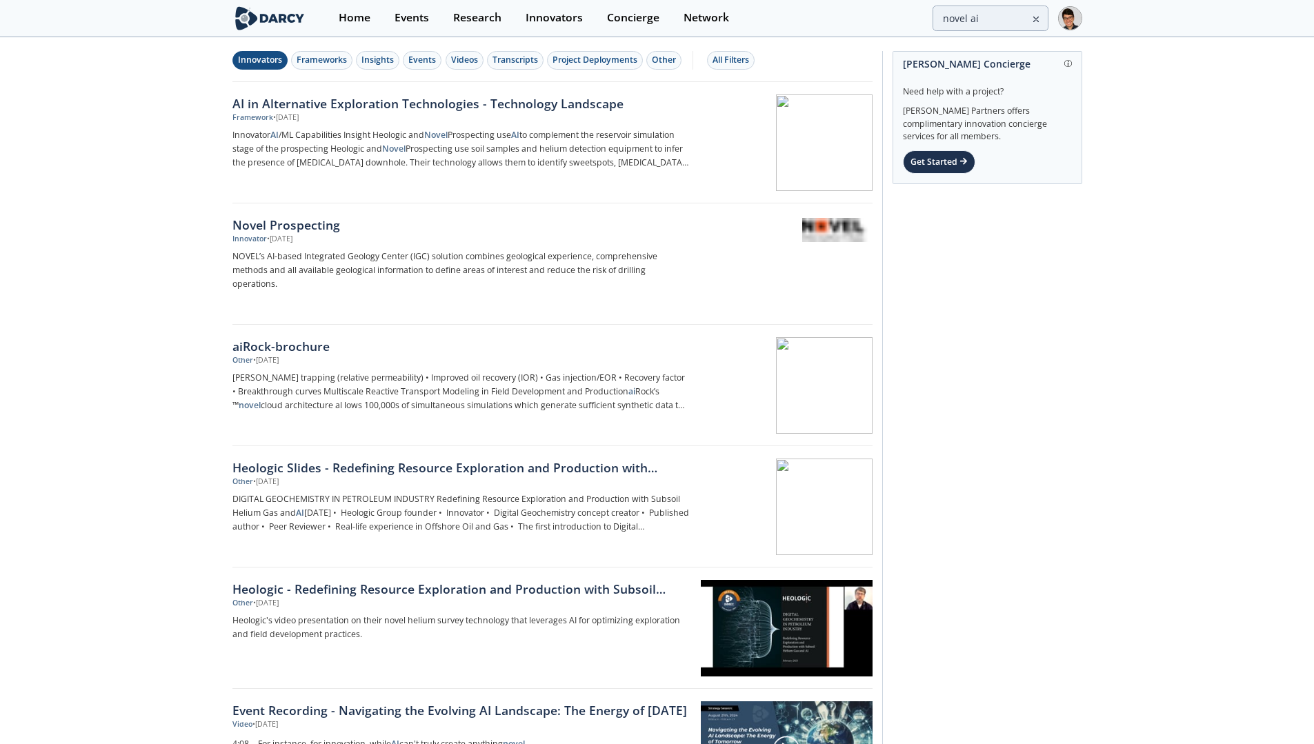
click at [241, 64] on div "Innovators" at bounding box center [260, 60] width 44 height 12
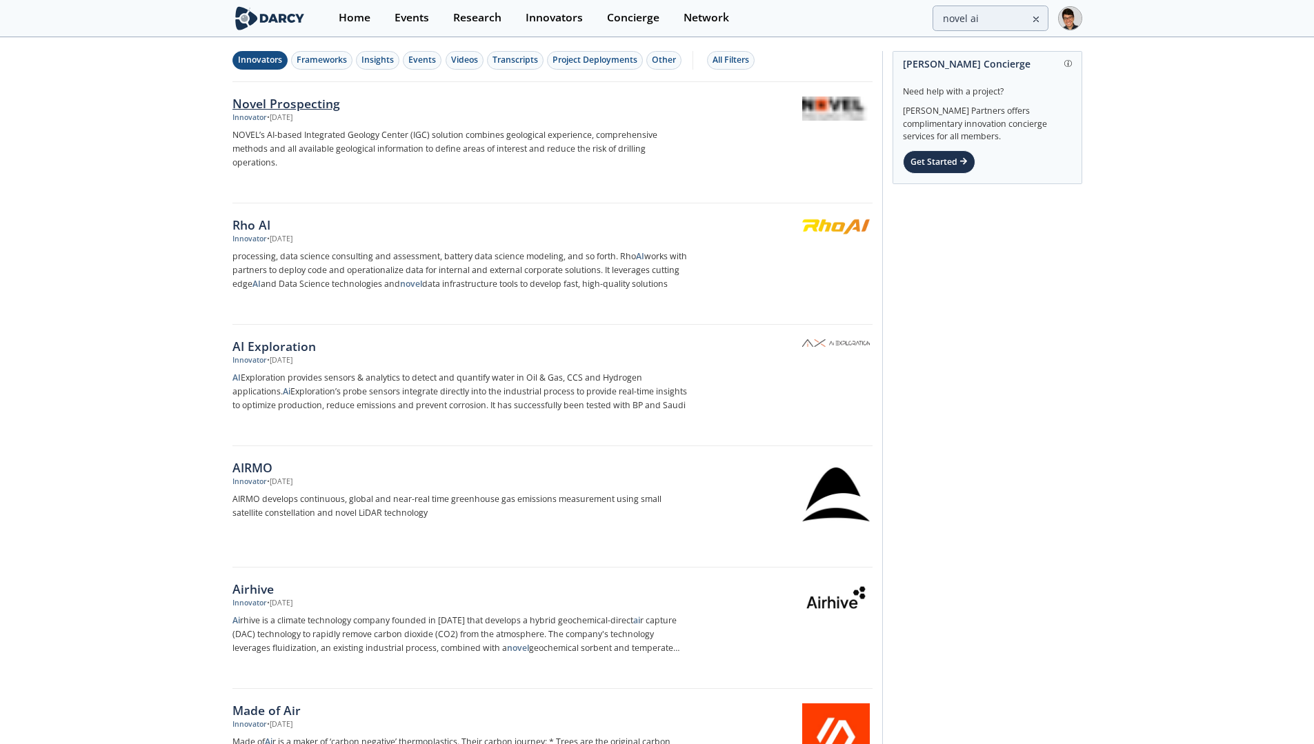
click at [305, 103] on div "Novel Prospecting" at bounding box center [460, 103] width 456 height 18
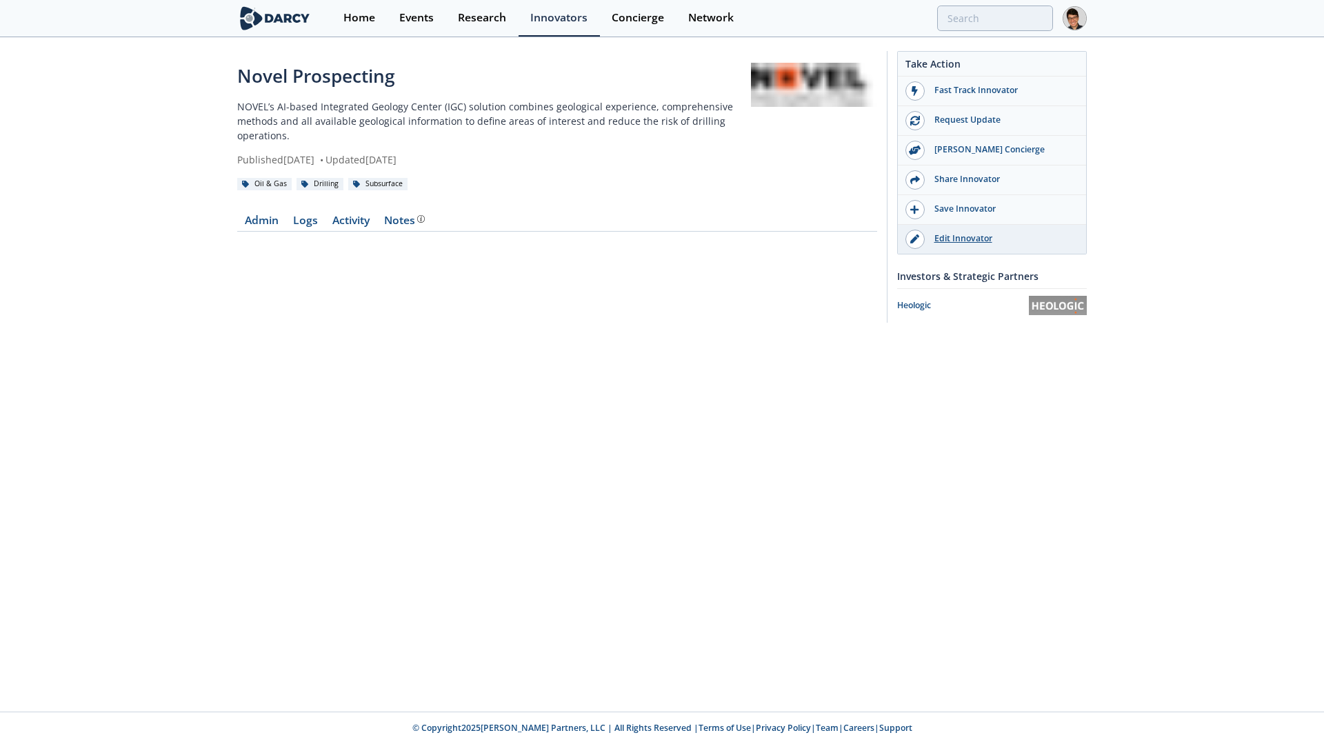
click at [947, 239] on div "Edit Innovator" at bounding box center [1002, 238] width 154 height 12
click at [964, 14] on input "search" at bounding box center [904, 19] width 297 height 26
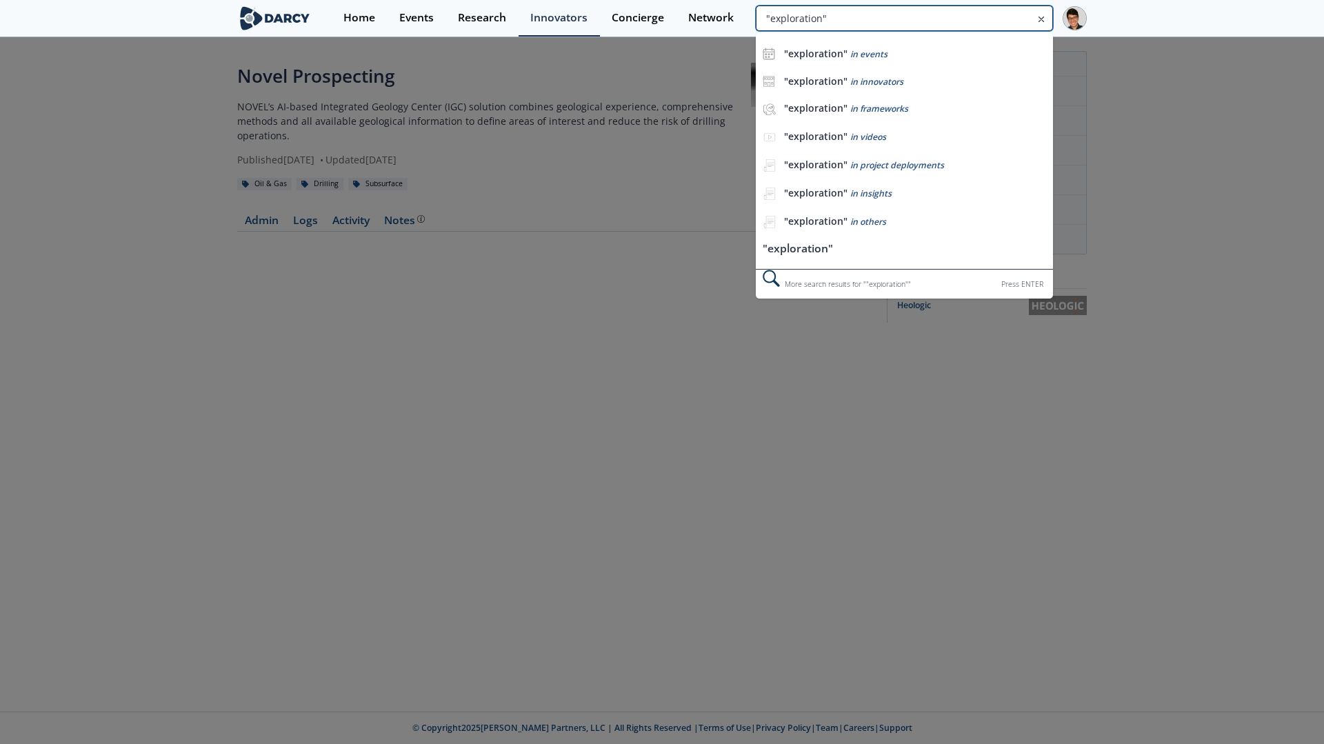
type input ""exploration""
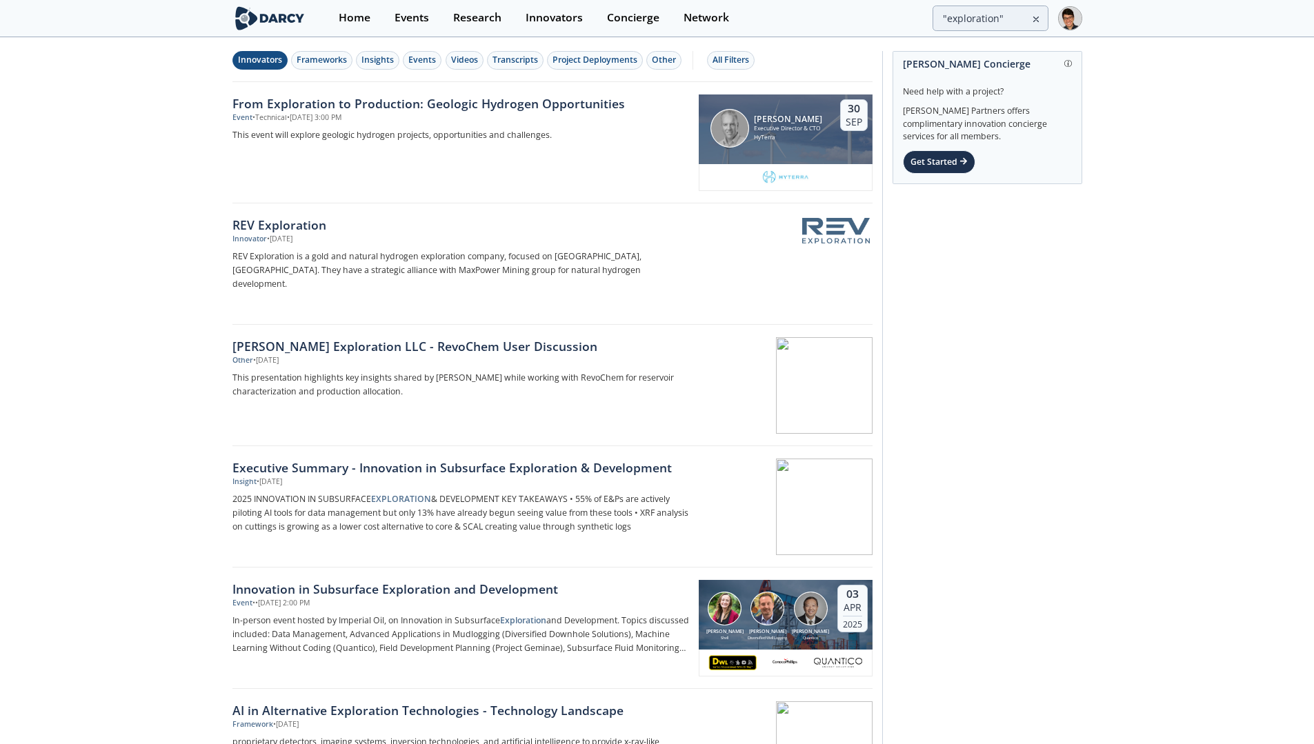
click at [265, 63] on div "Innovators" at bounding box center [260, 60] width 44 height 12
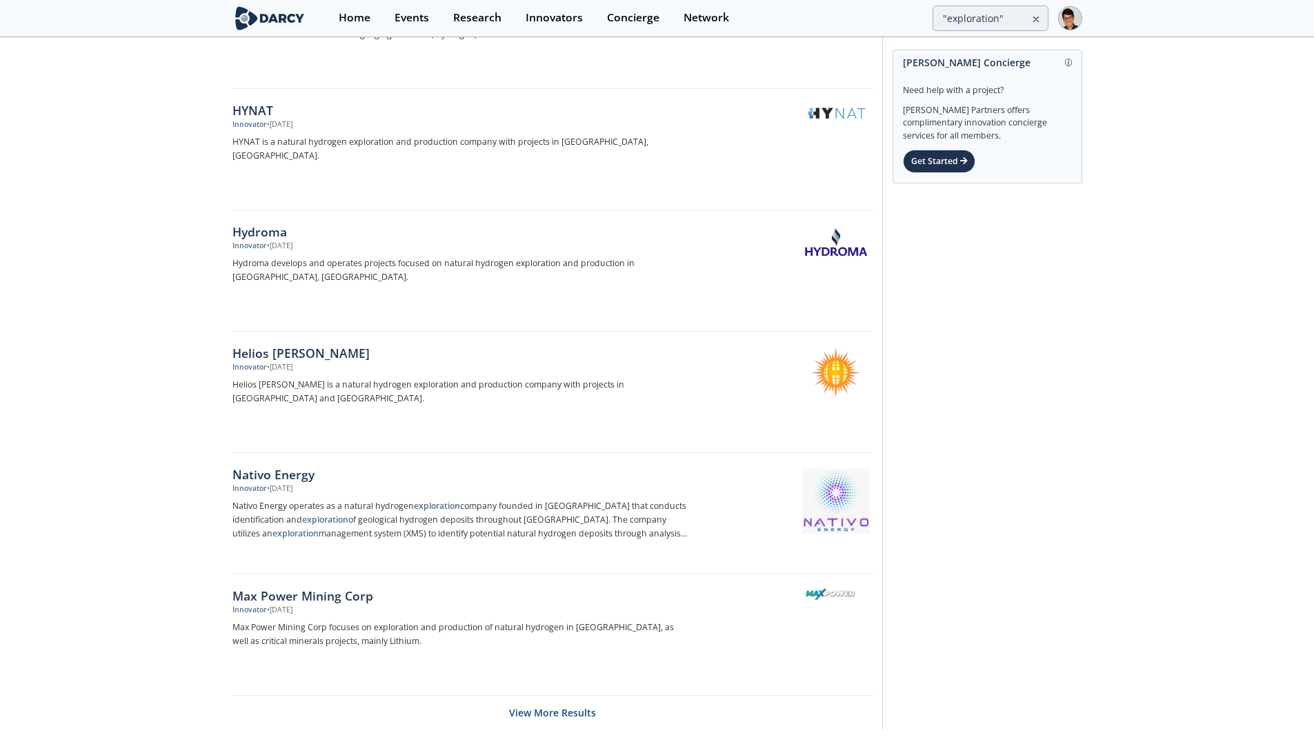
scroll to position [1851, 0]
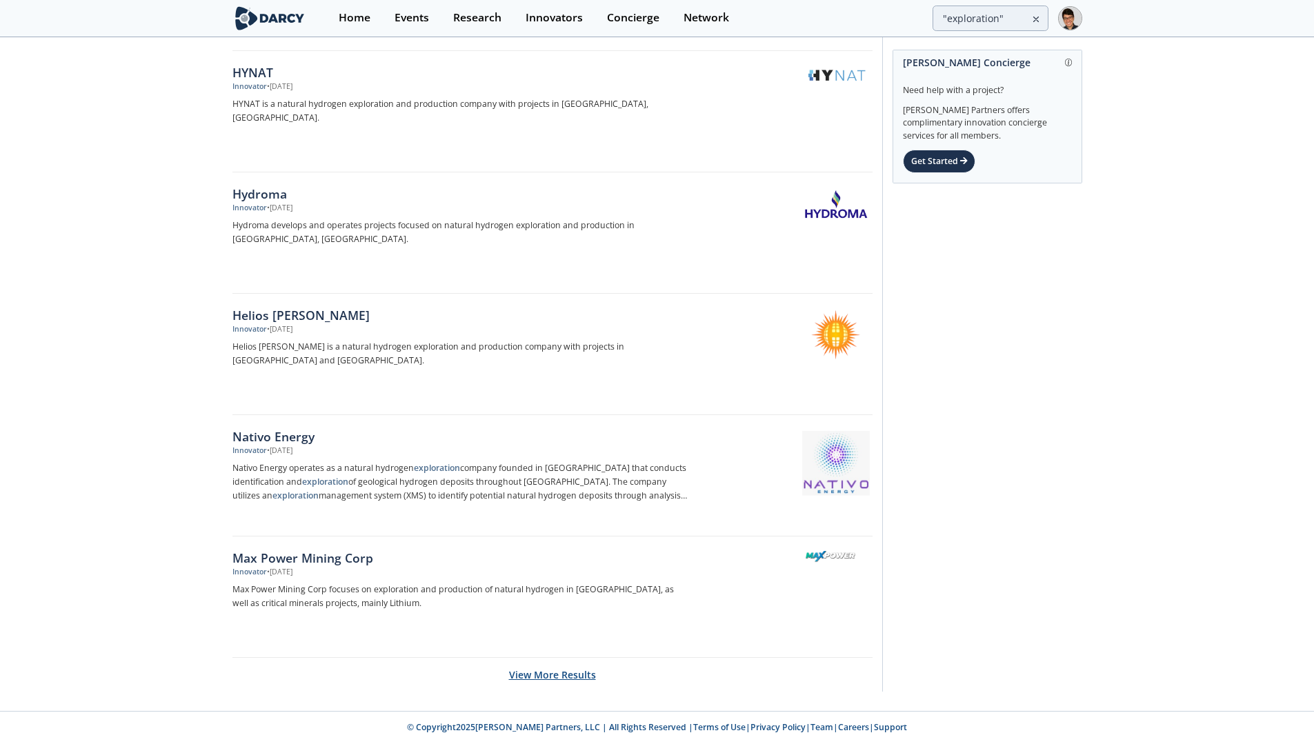
click at [566, 673] on button "View More Results" at bounding box center [552, 675] width 87 height 34
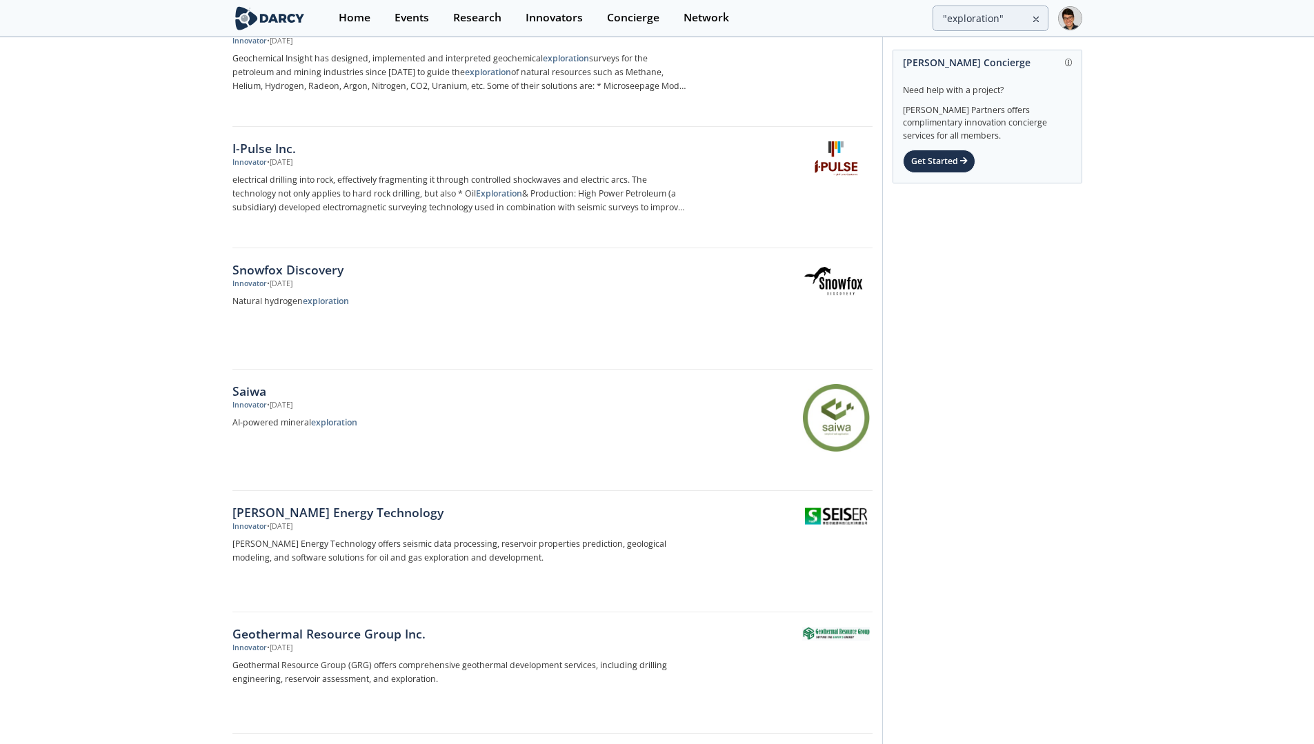
scroll to position [4278, 0]
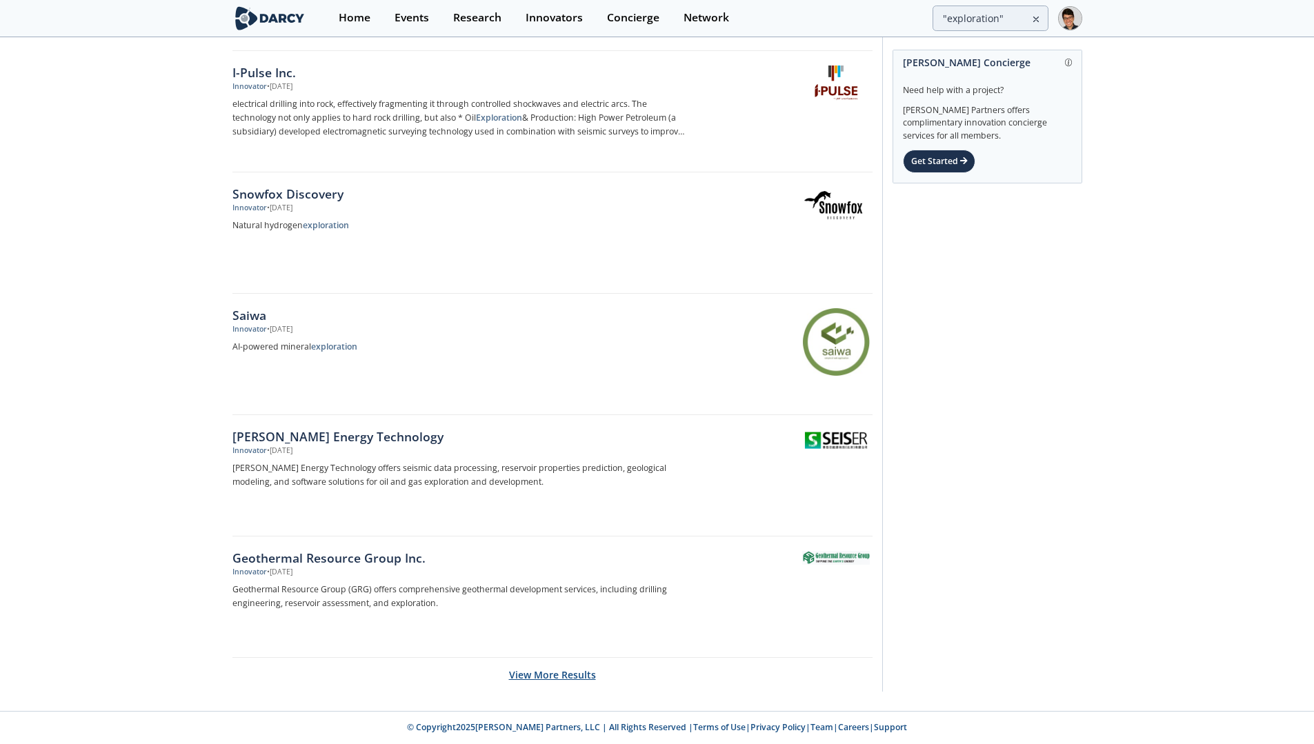
click at [582, 674] on button "View More Results" at bounding box center [552, 675] width 87 height 34
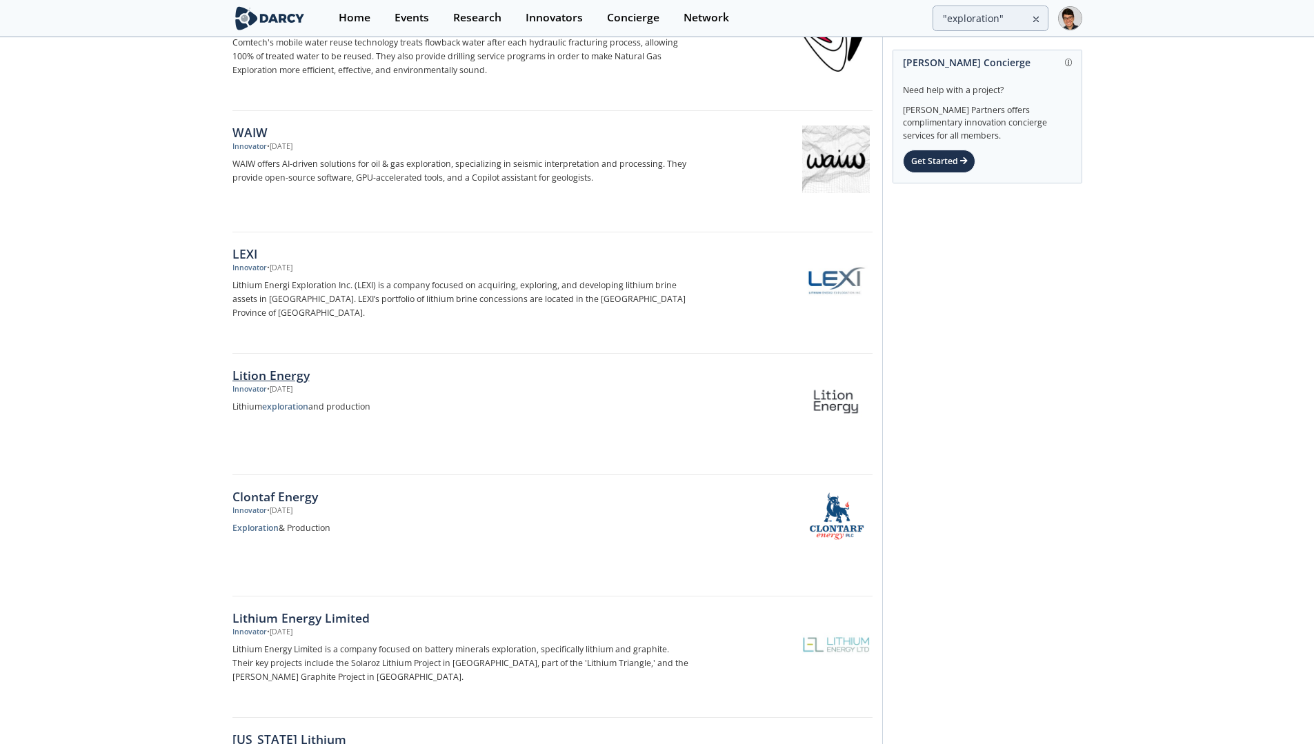
scroll to position [6705, 0]
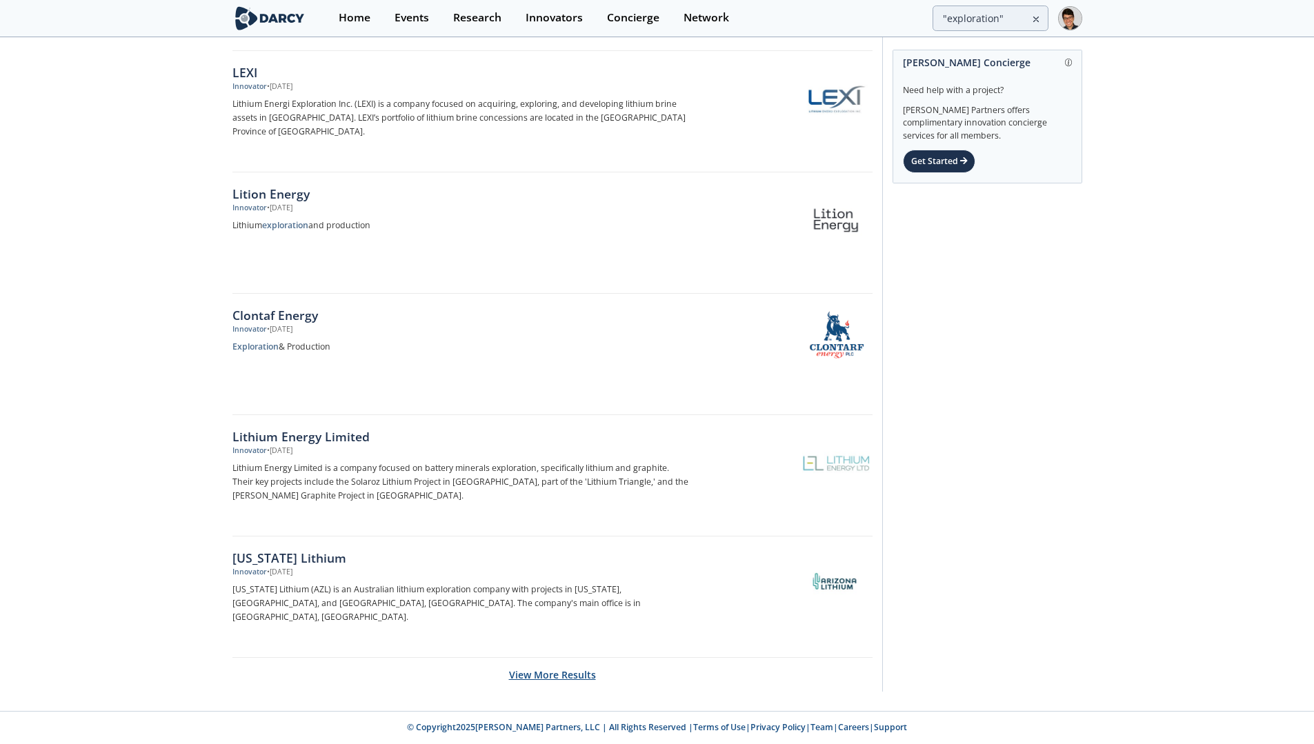
click at [545, 669] on button "View More Results" at bounding box center [552, 675] width 87 height 34
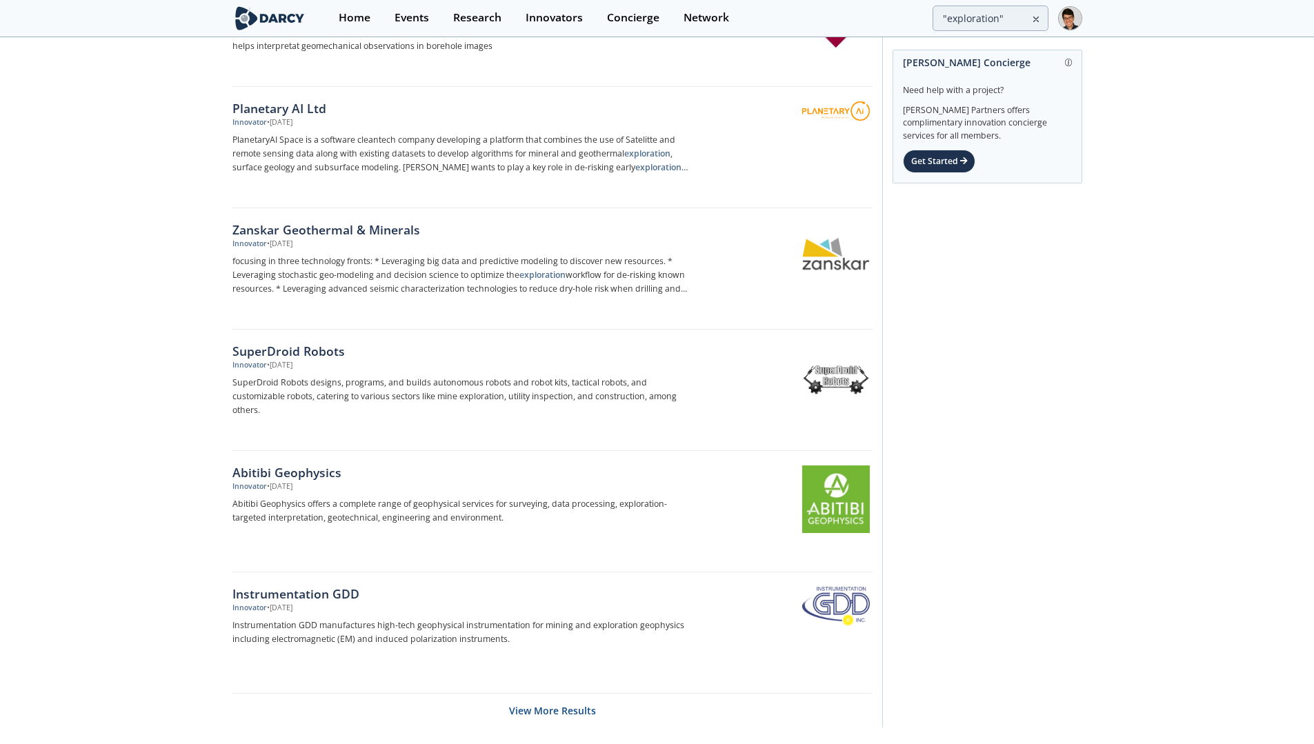
scroll to position [9133, 0]
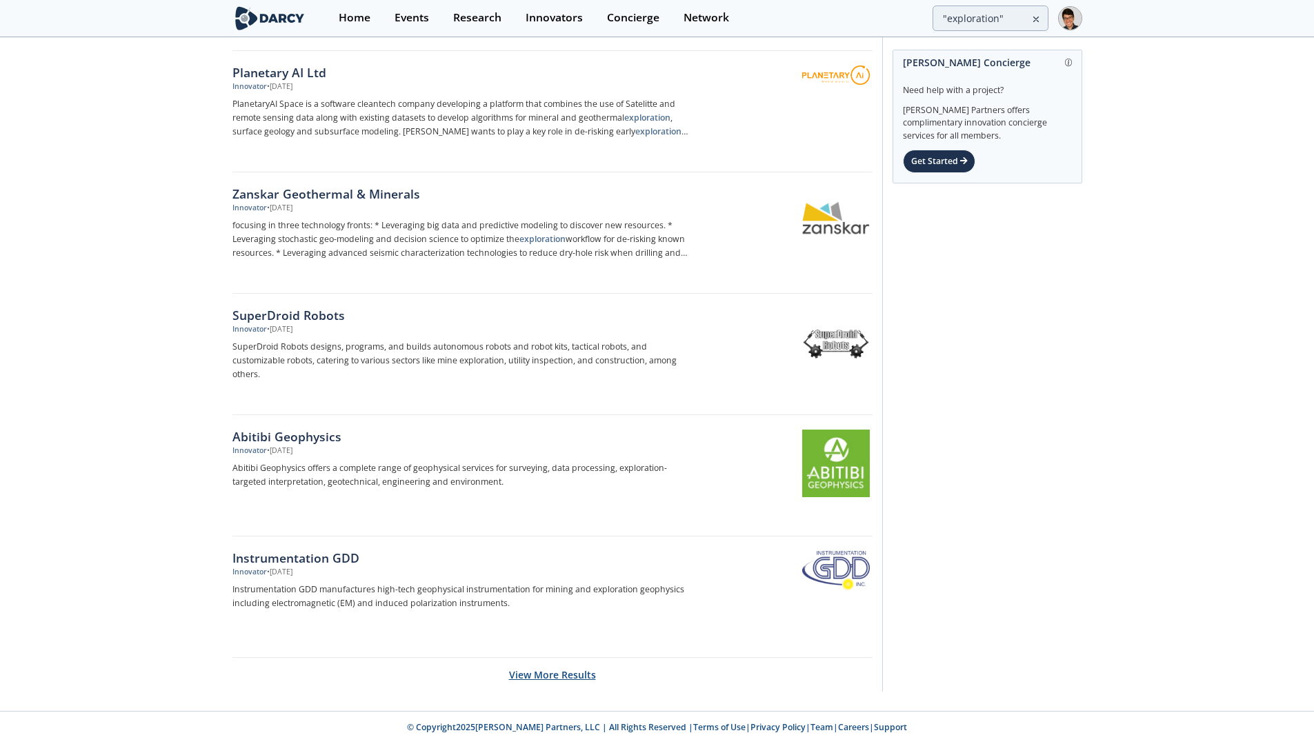
click at [522, 670] on button "View More Results" at bounding box center [552, 675] width 87 height 34
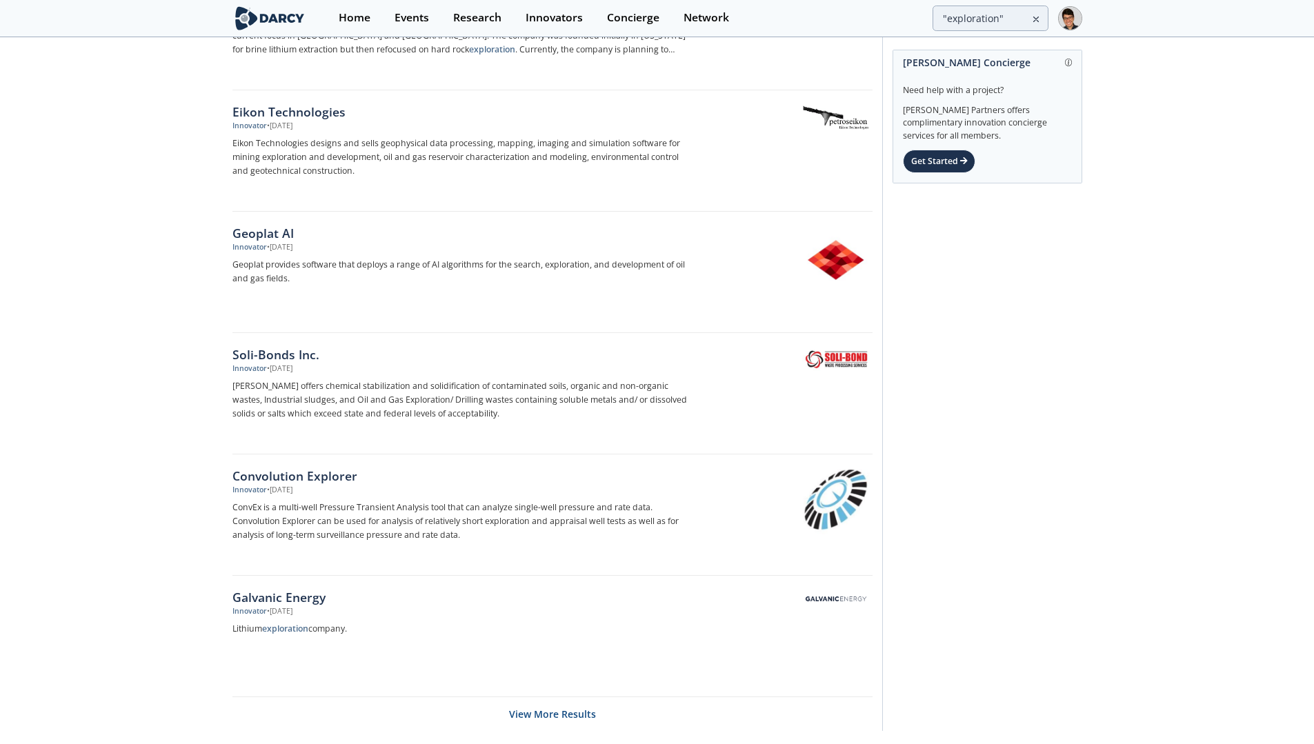
scroll to position [11560, 0]
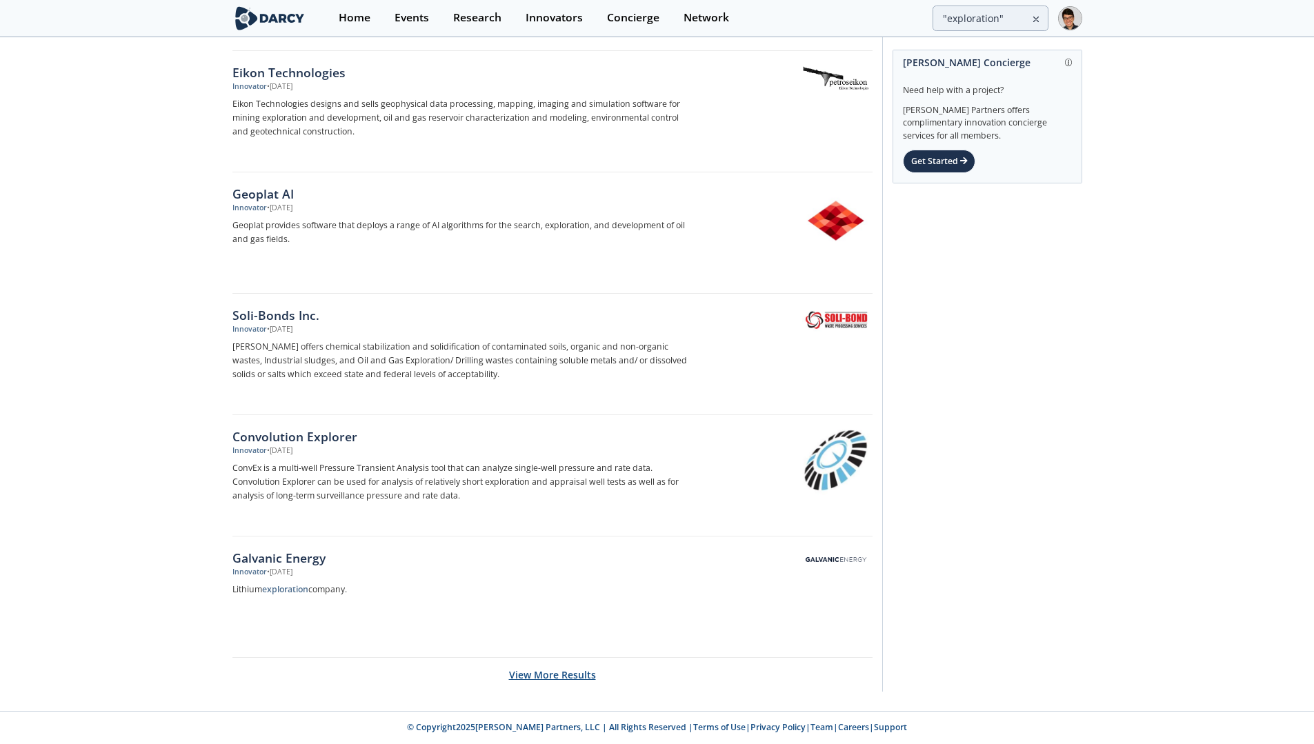
click at [535, 668] on button "View More Results" at bounding box center [552, 675] width 87 height 34
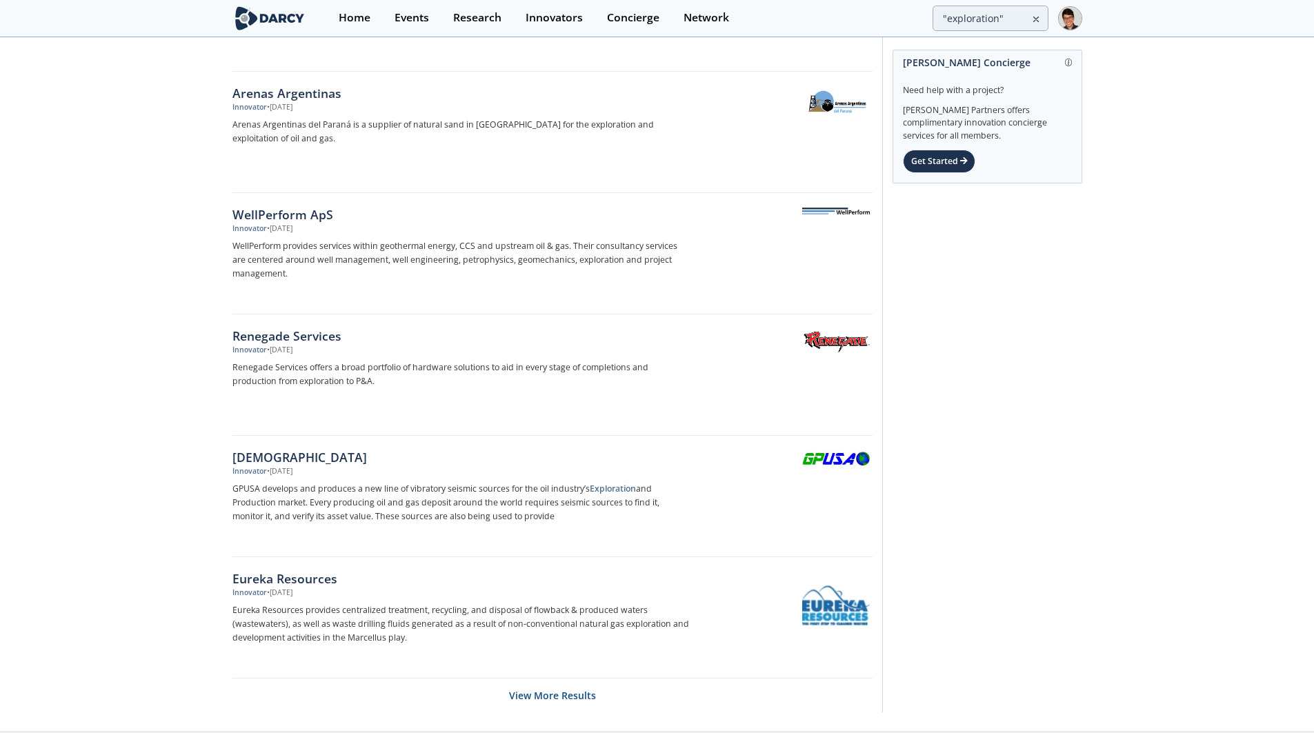
scroll to position [13987, 0]
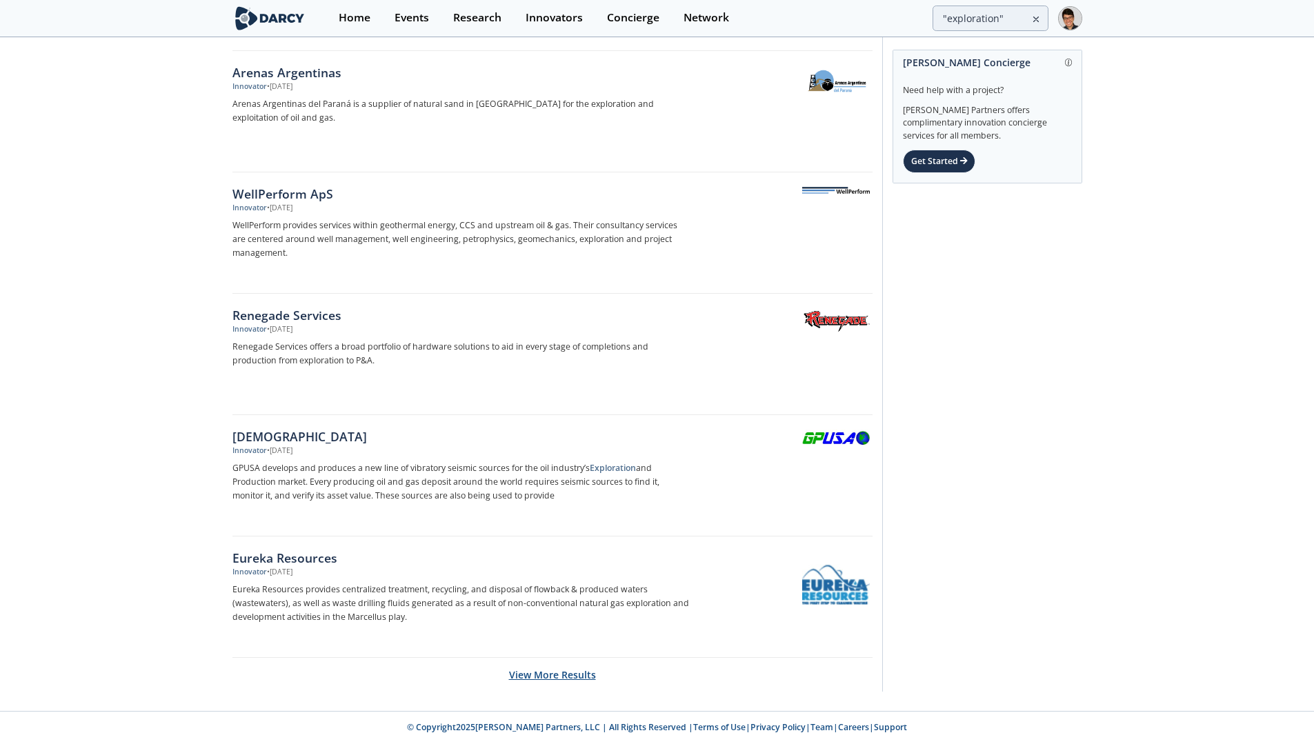
click at [547, 683] on button "View More Results" at bounding box center [552, 675] width 87 height 34
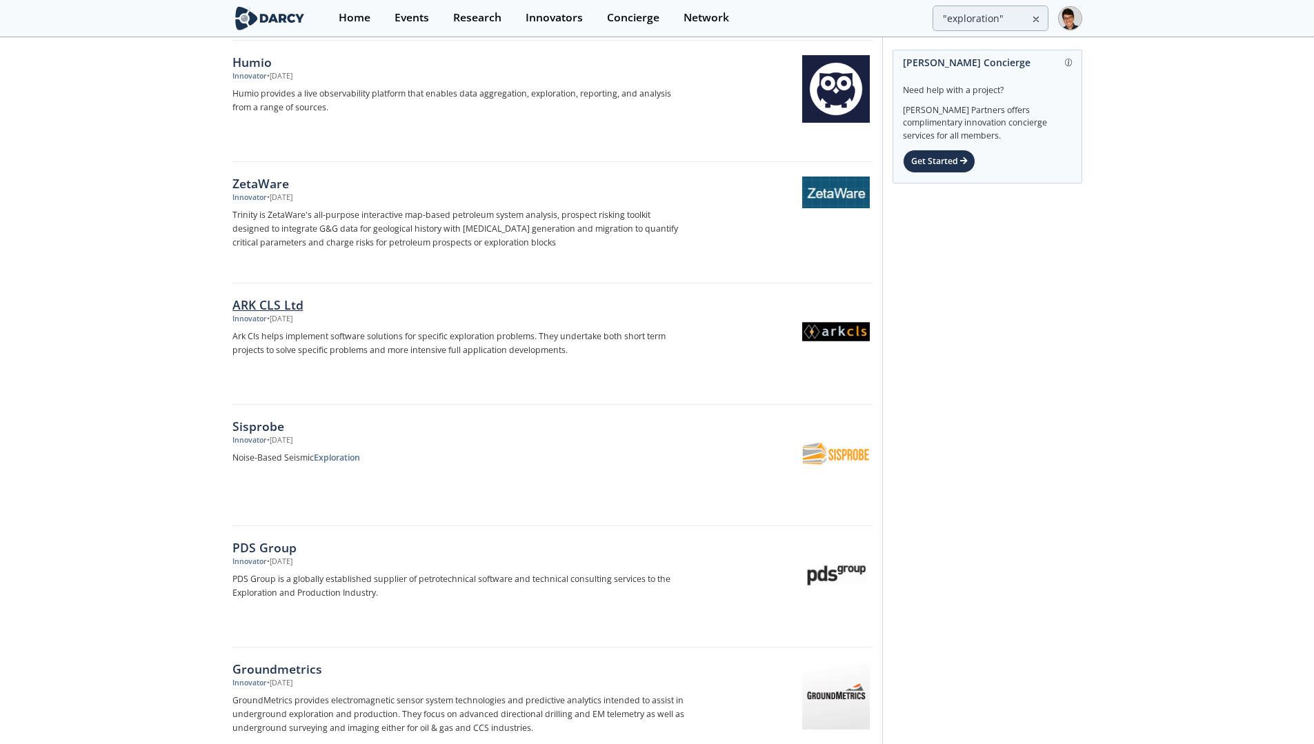
scroll to position [15977, 0]
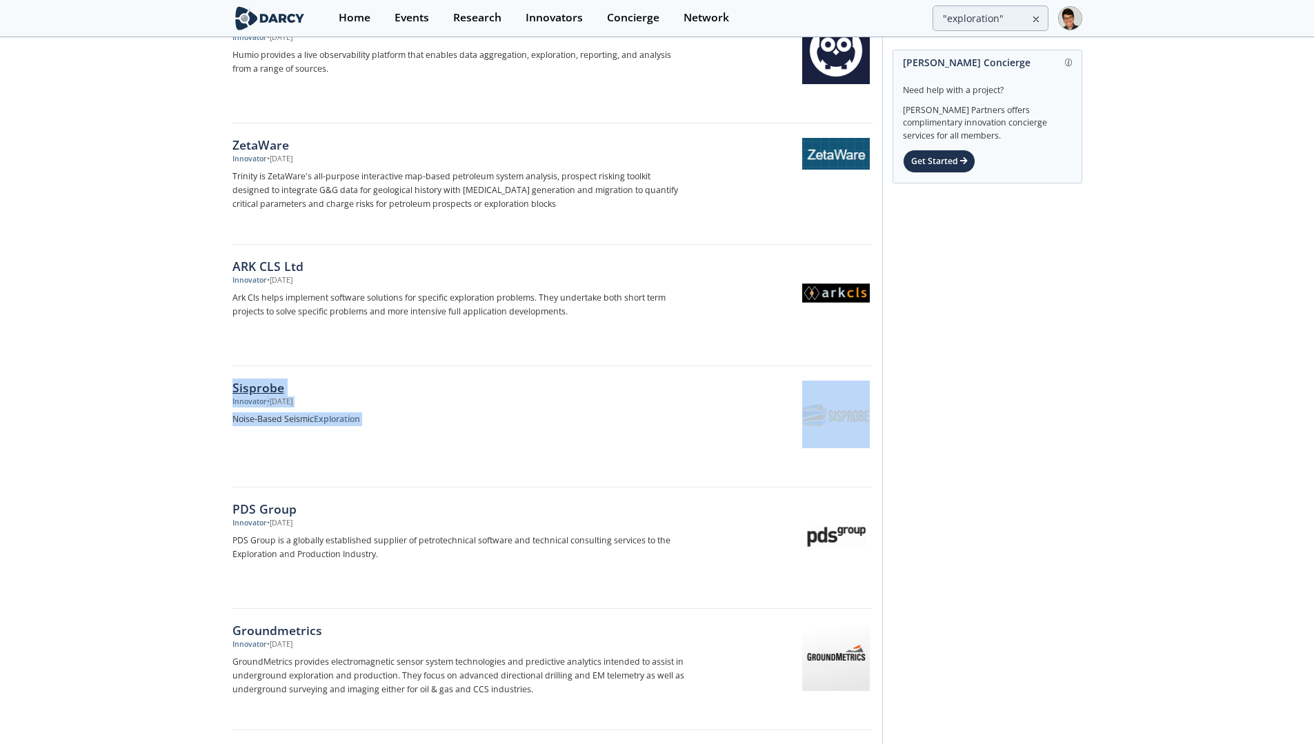
click at [384, 476] on link "Sisprobe Innovator • Mar 7, 2022 Noise-Based Seismic Exploration" at bounding box center [552, 426] width 640 height 121
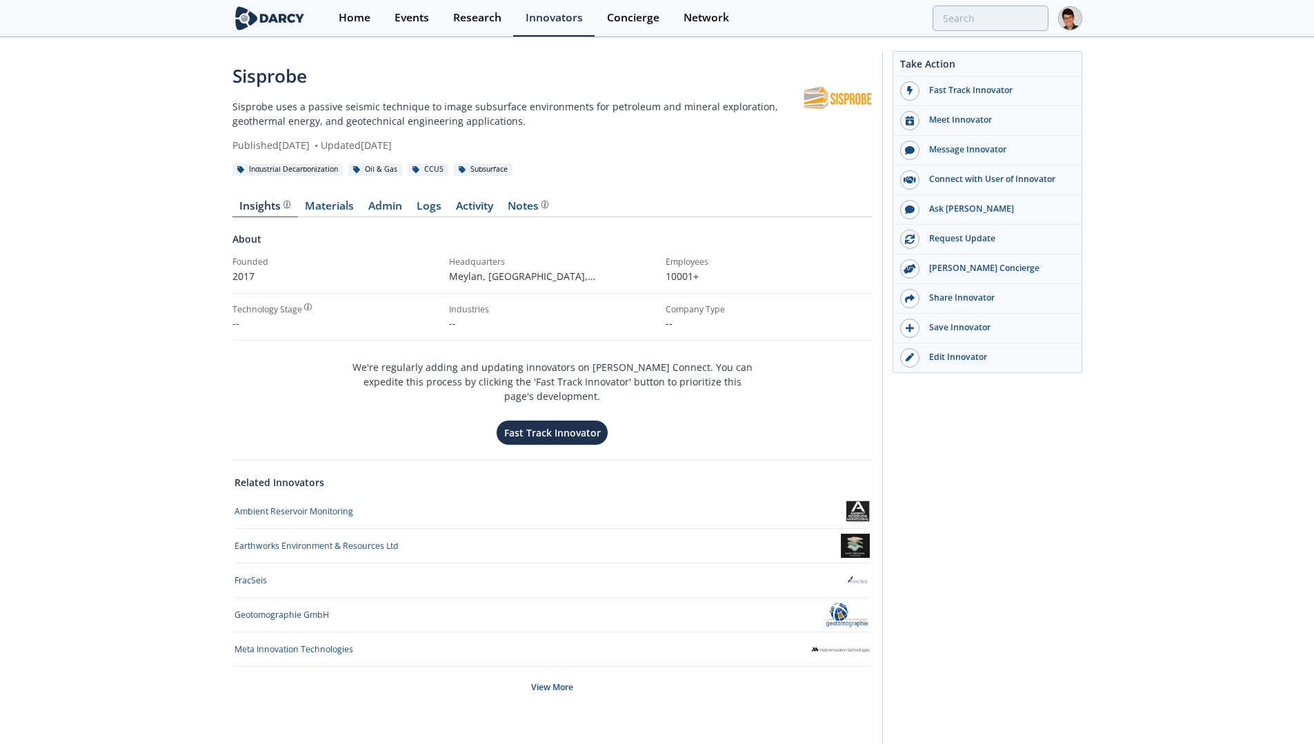
type input ""exploration""
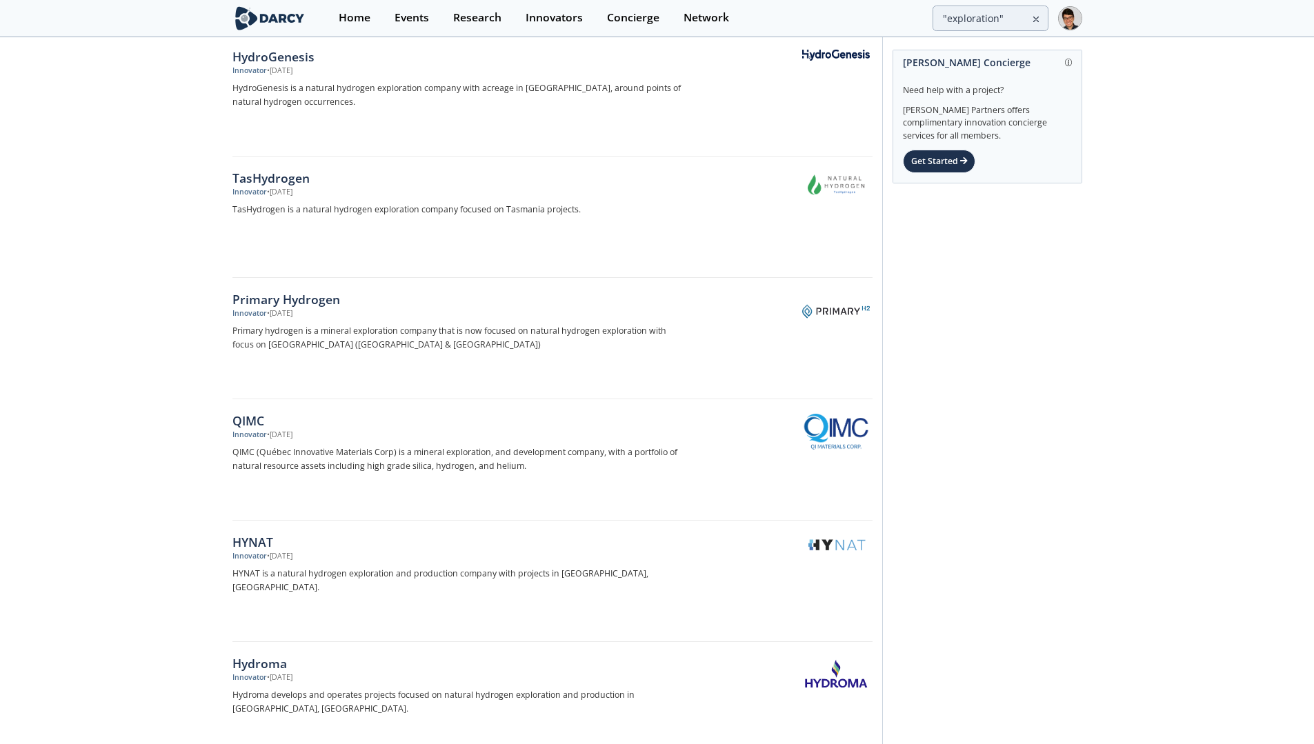
scroll to position [1851, 0]
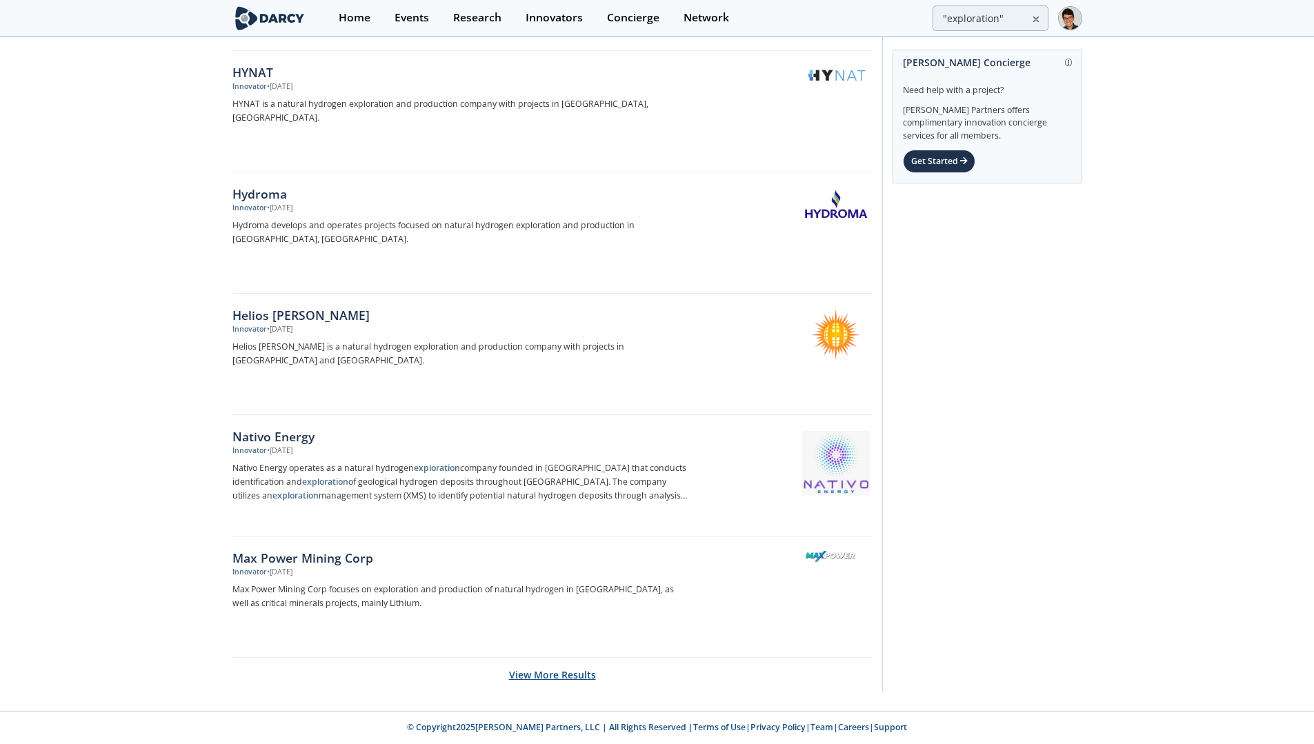
click at [560, 683] on button "View More Results" at bounding box center [552, 675] width 87 height 34
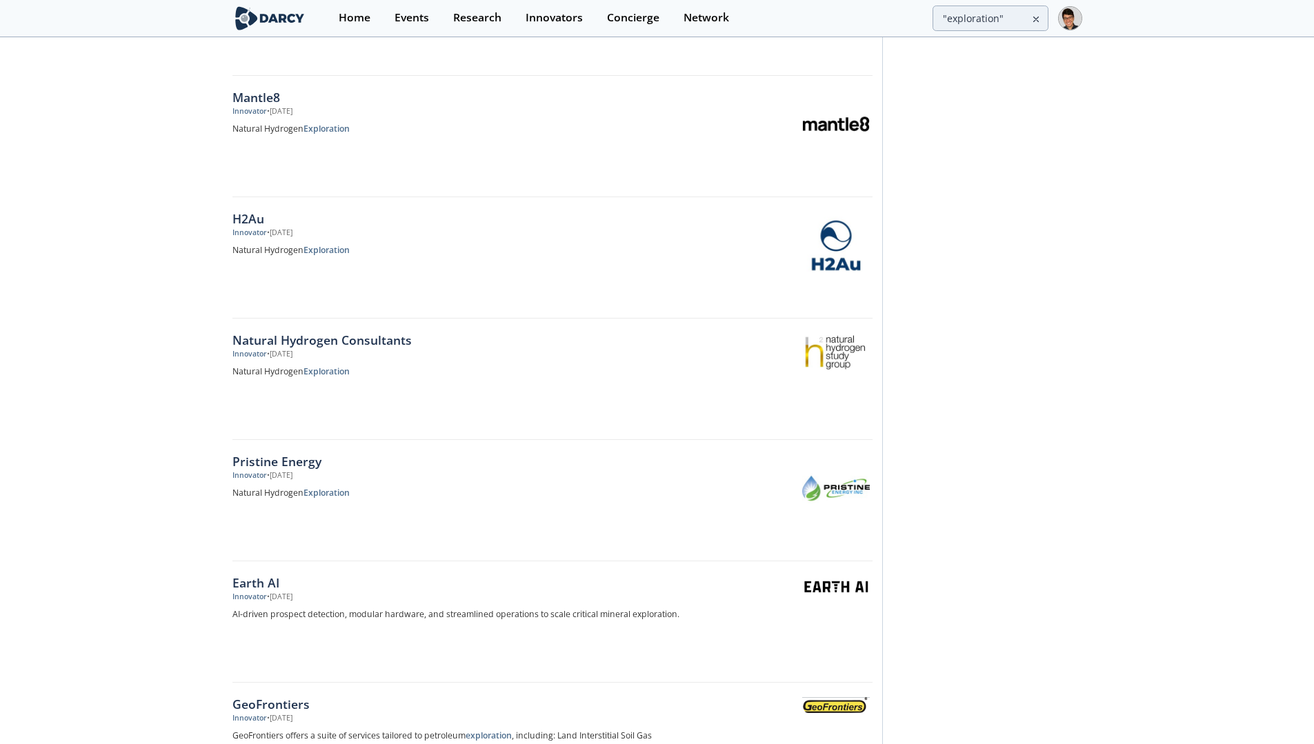
scroll to position [4278, 0]
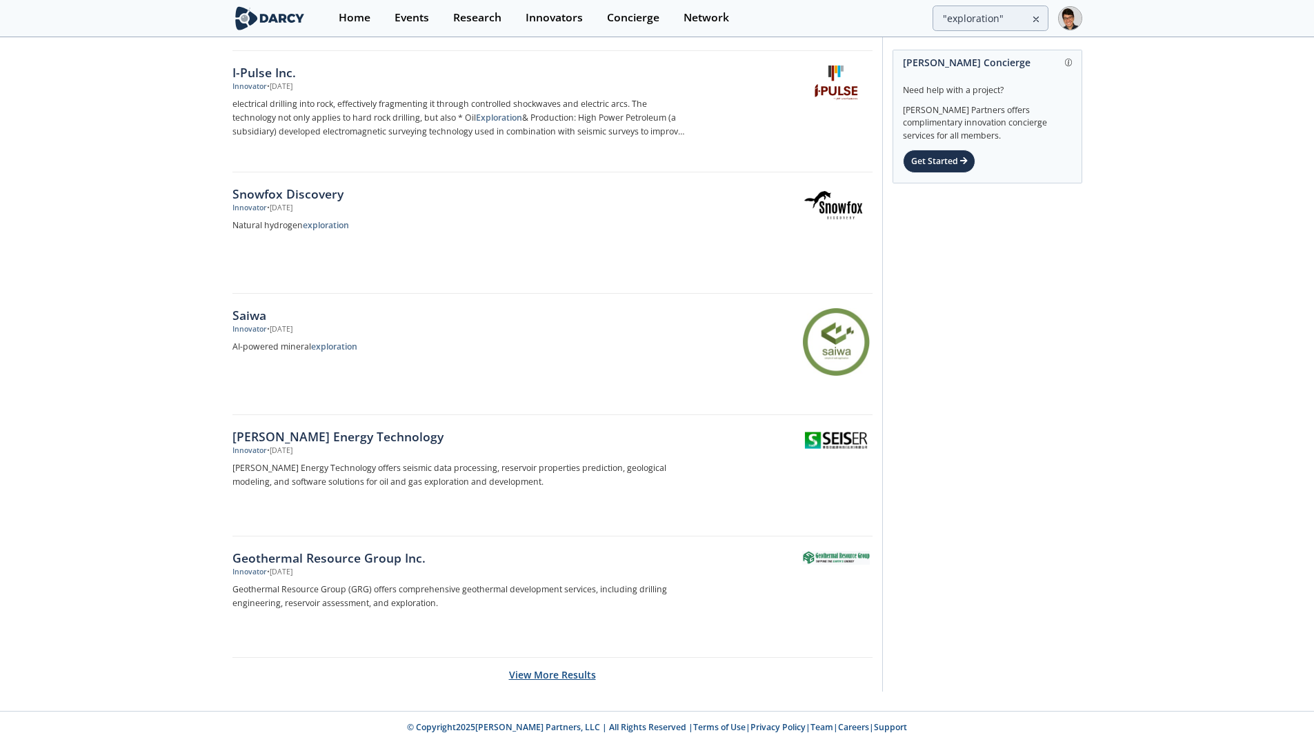
click at [562, 666] on button "View More Results" at bounding box center [552, 675] width 87 height 34
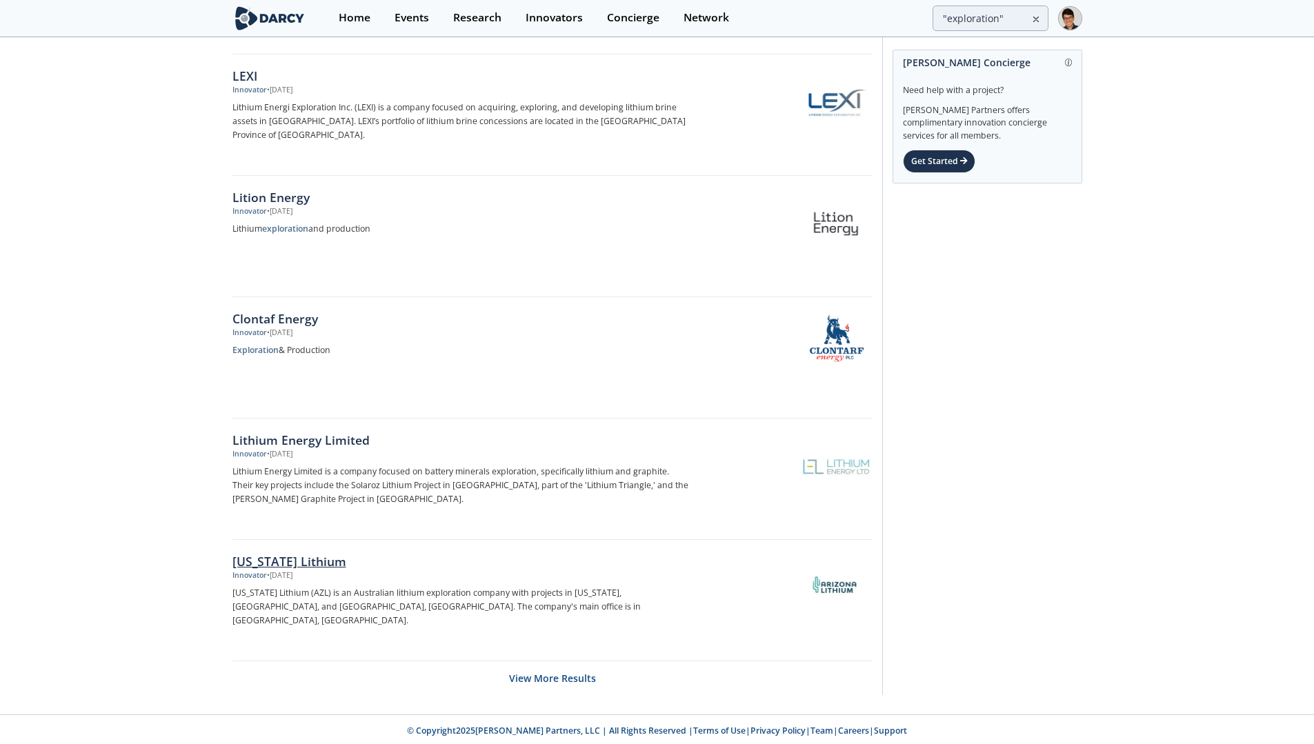
scroll to position [6705, 0]
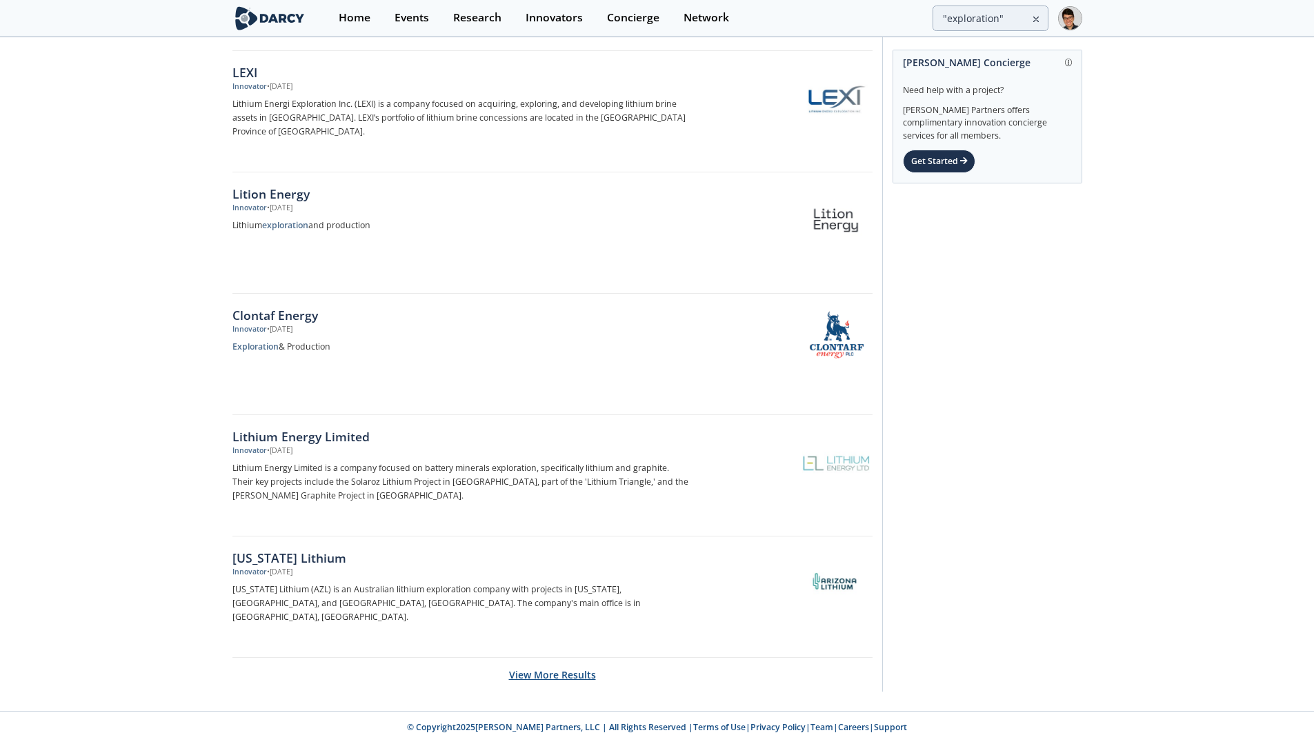
click at [564, 665] on button "View More Results" at bounding box center [552, 675] width 87 height 34
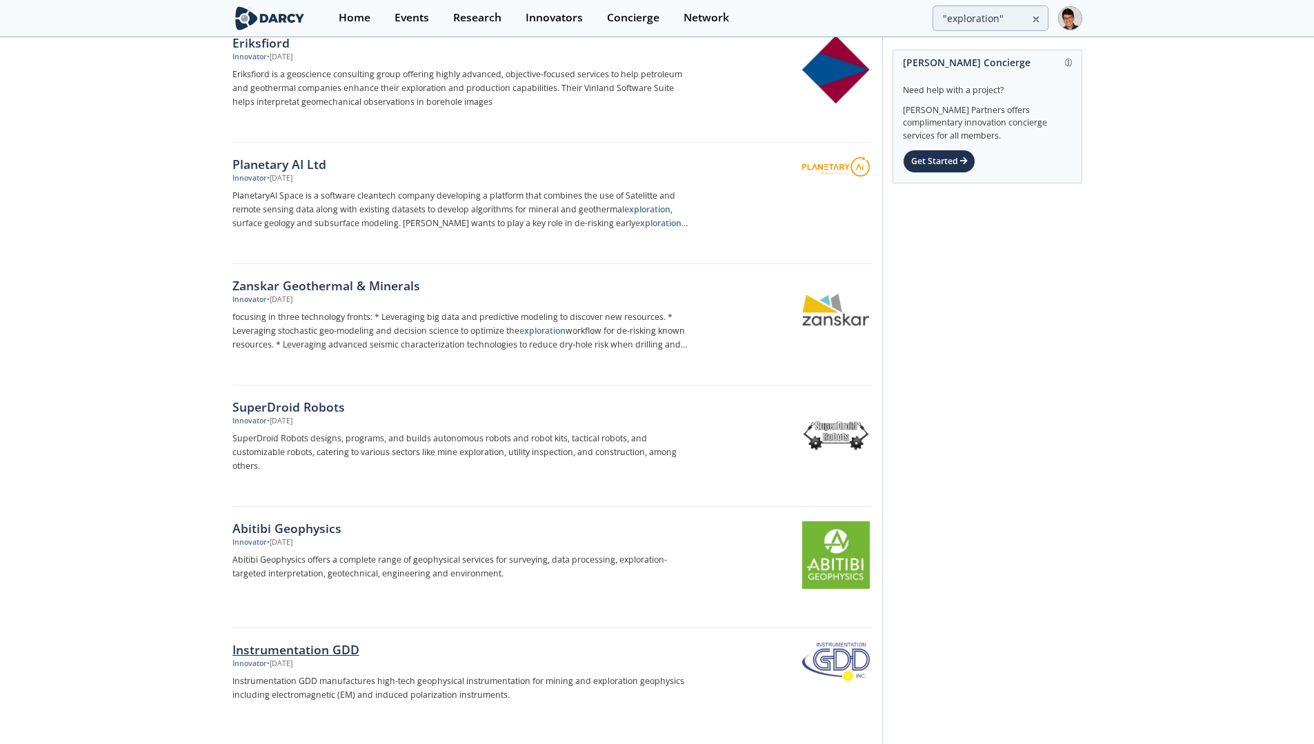
scroll to position [9133, 0]
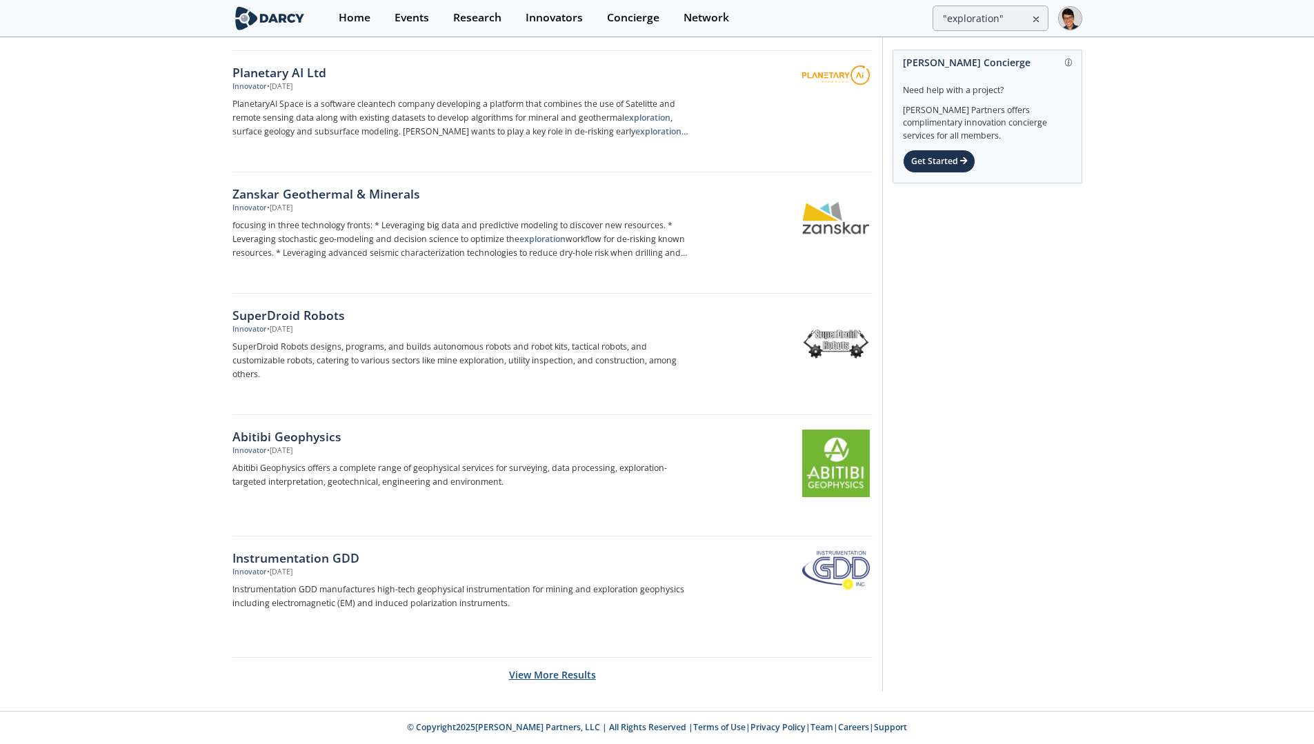
click at [567, 670] on button "View More Results" at bounding box center [552, 675] width 87 height 34
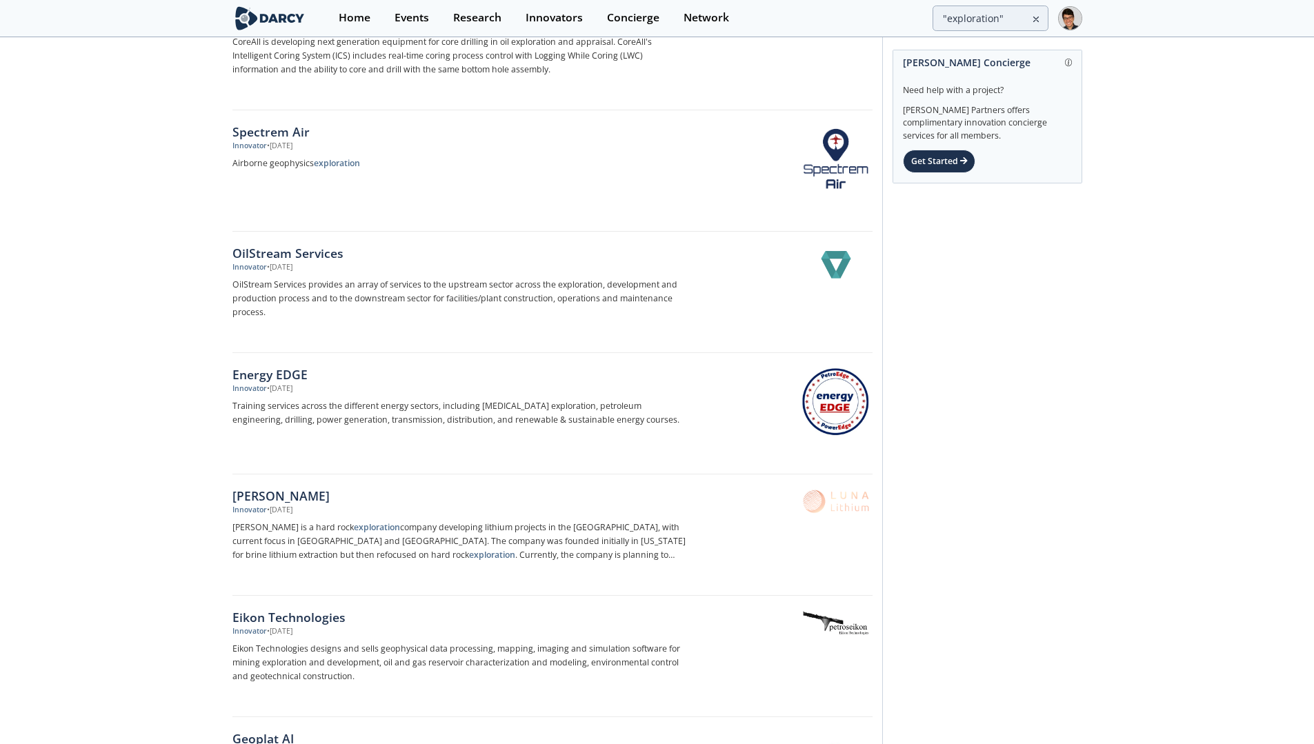
scroll to position [11560, 0]
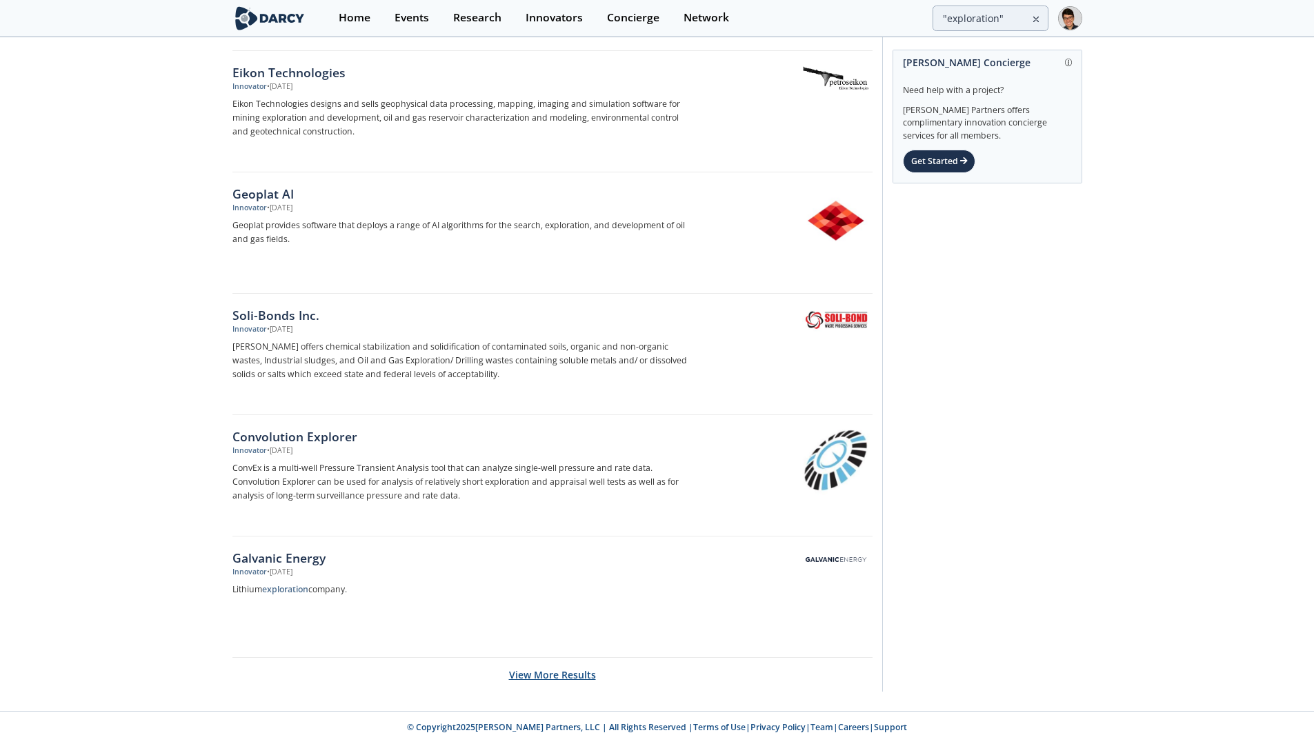
click at [565, 676] on button "View More Results" at bounding box center [552, 675] width 87 height 34
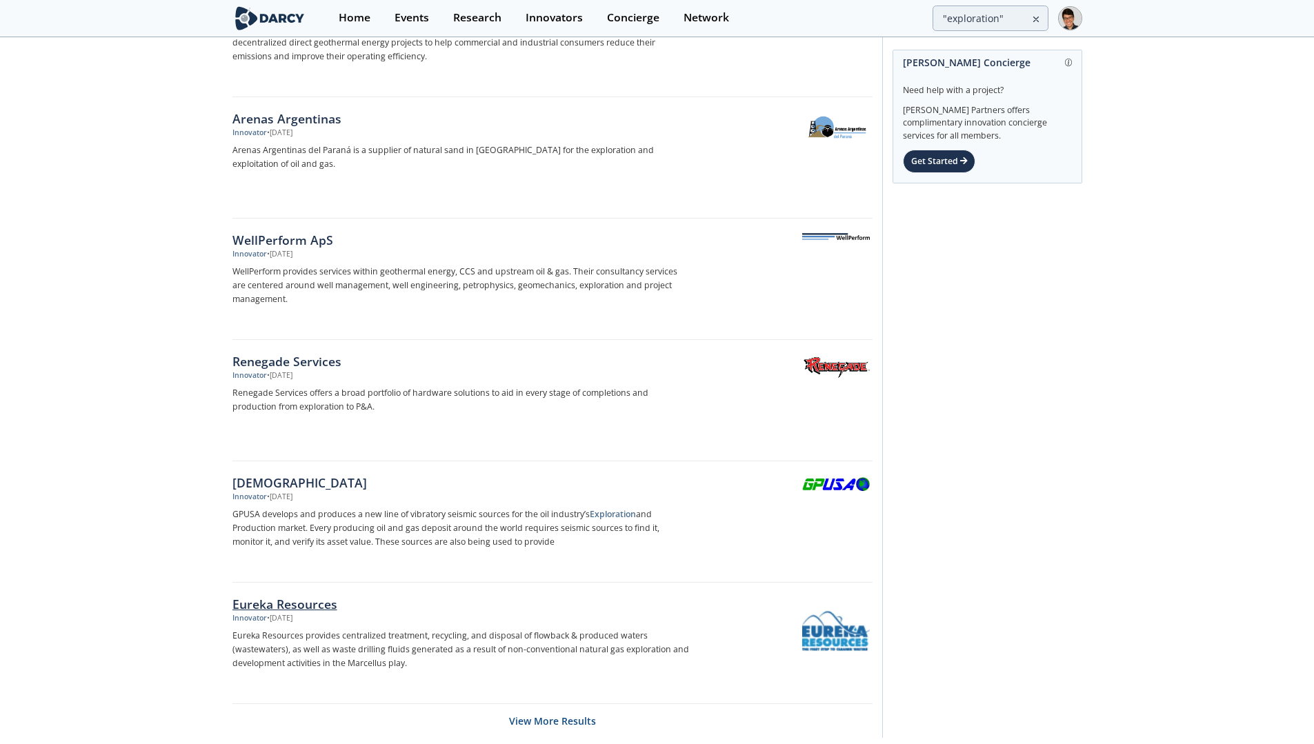
scroll to position [13987, 0]
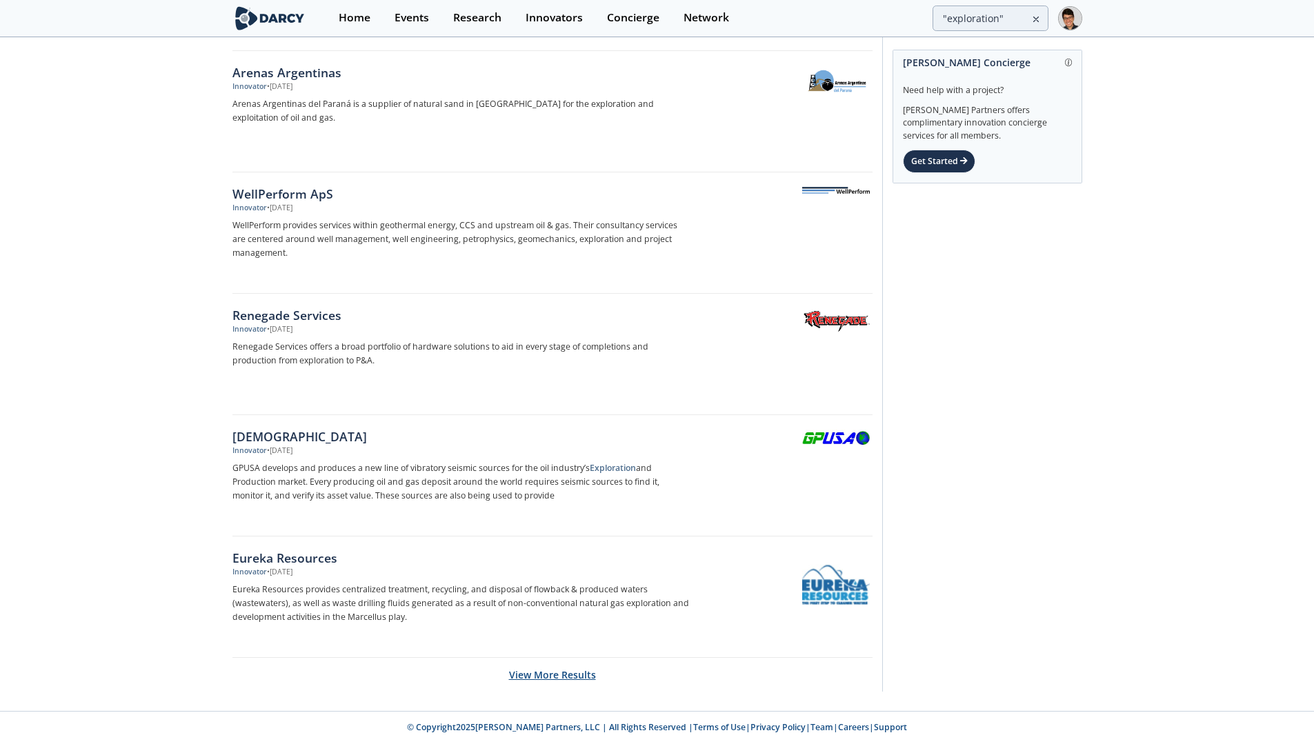
click at [565, 671] on button "View More Results" at bounding box center [552, 675] width 87 height 34
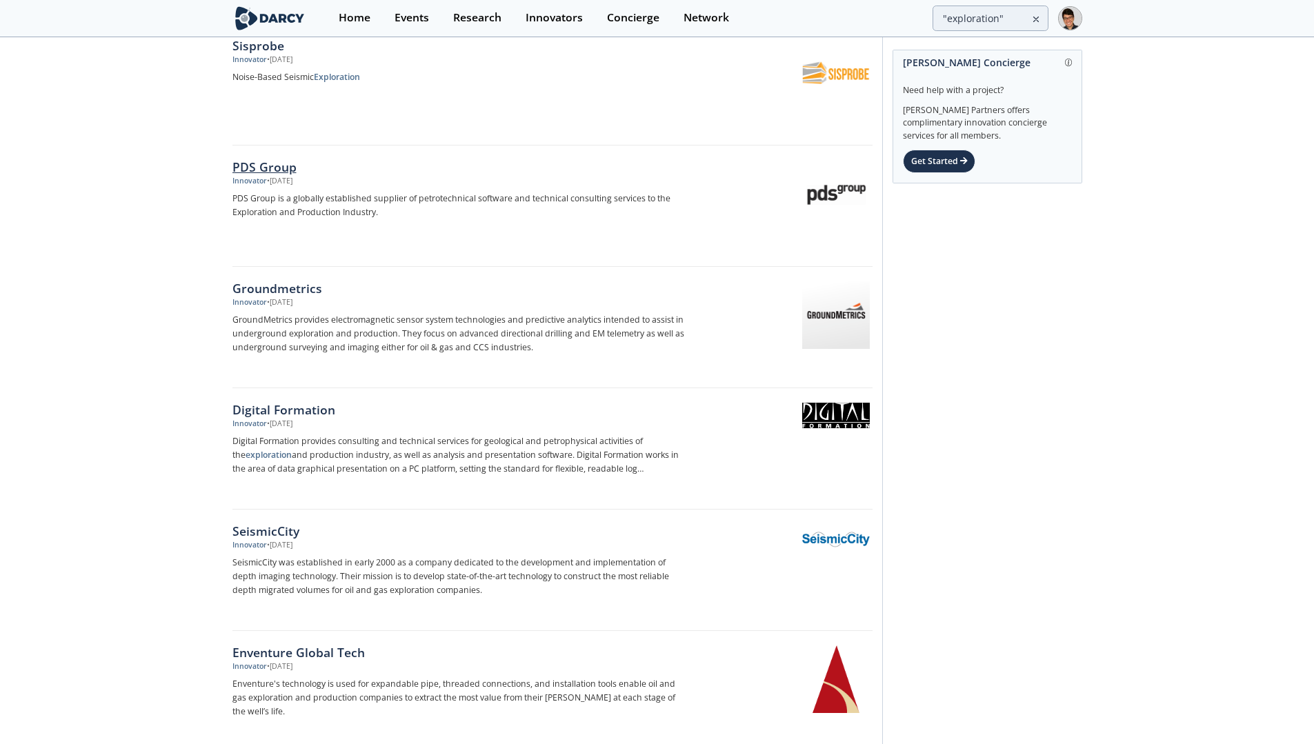
scroll to position [16414, 0]
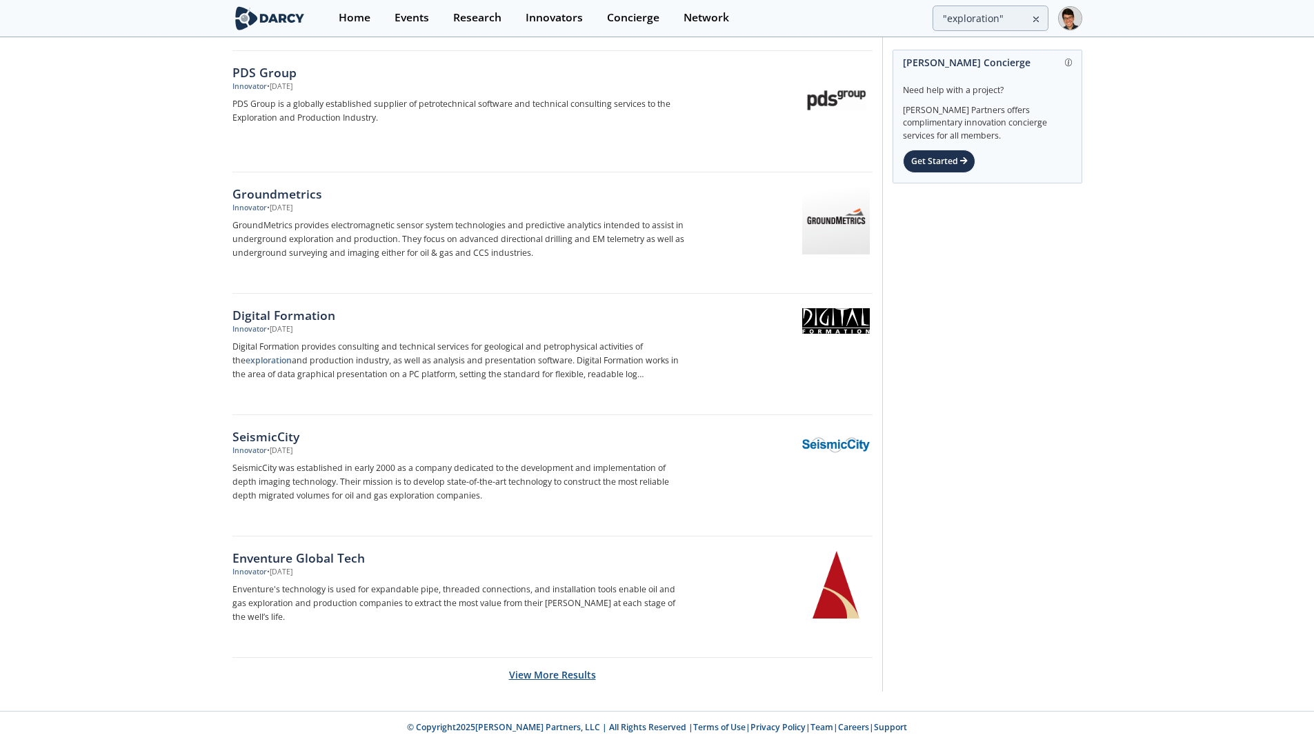
click at [545, 673] on button "View More Results" at bounding box center [552, 675] width 87 height 34
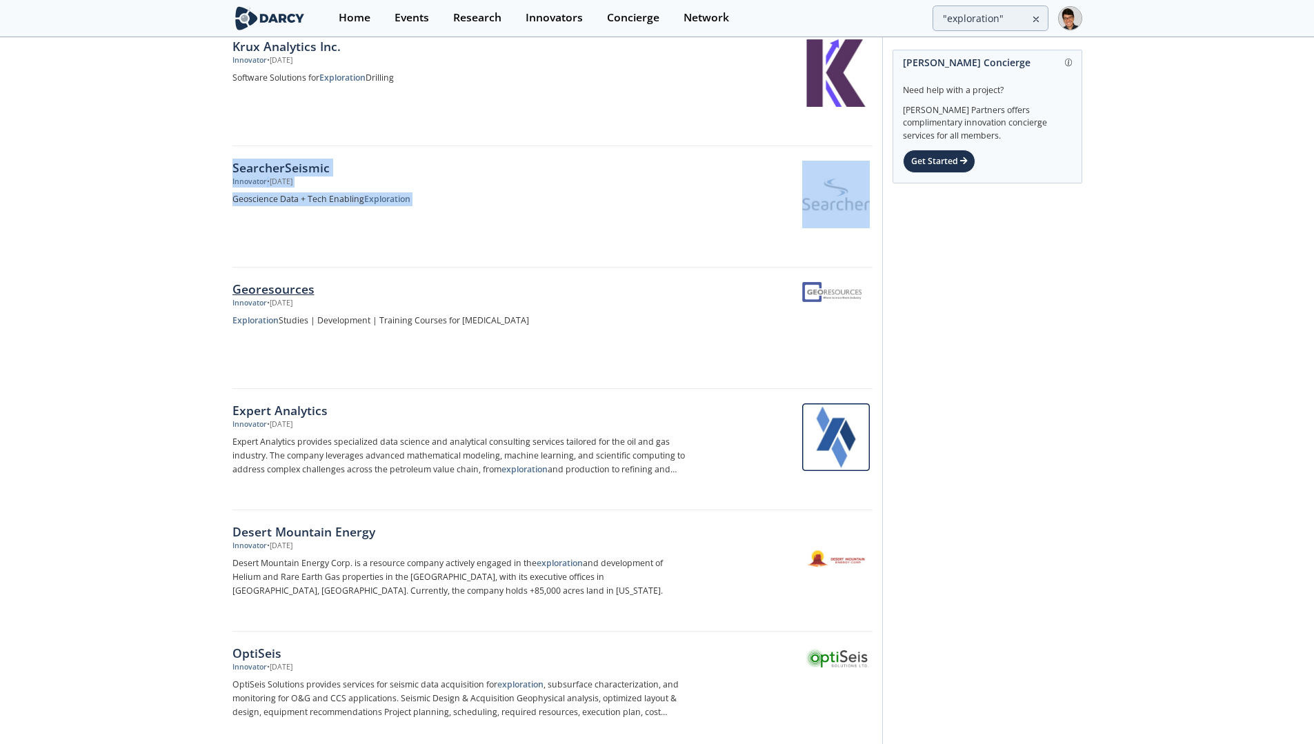
scroll to position [18841, 0]
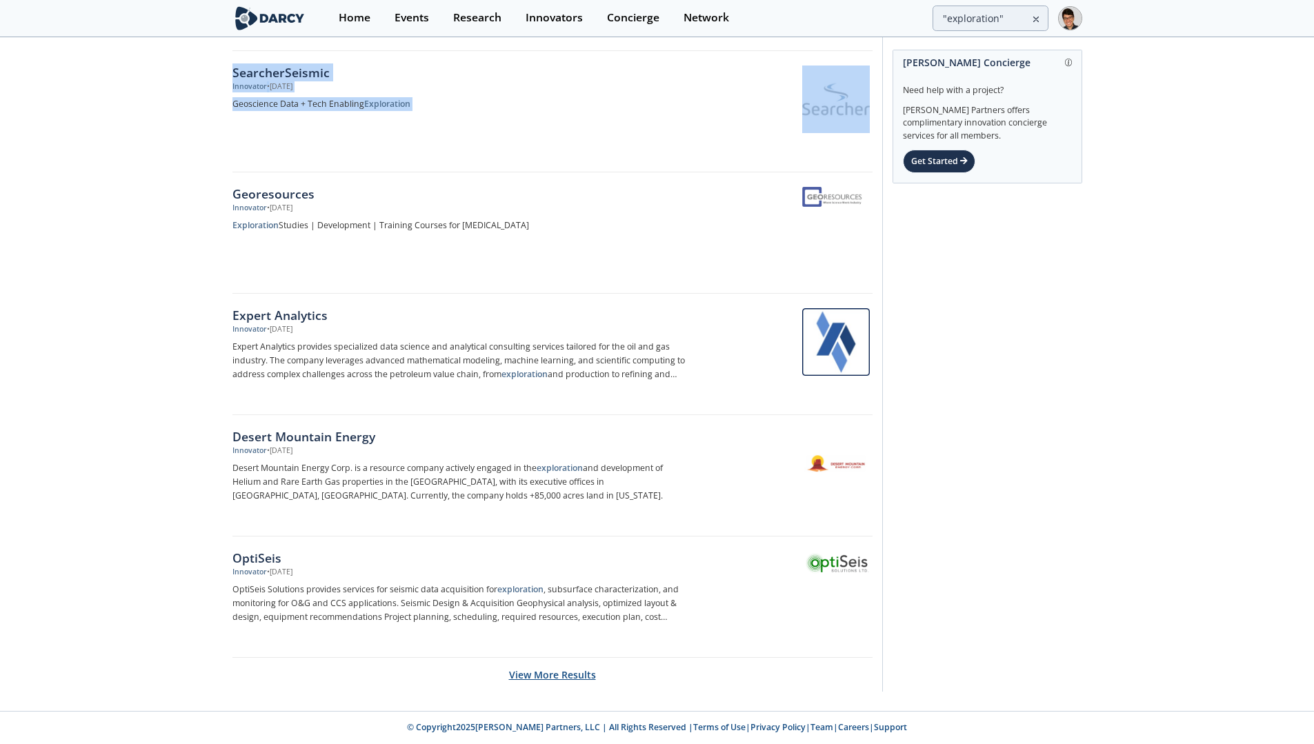
click at [549, 672] on button "View More Results" at bounding box center [552, 675] width 87 height 34
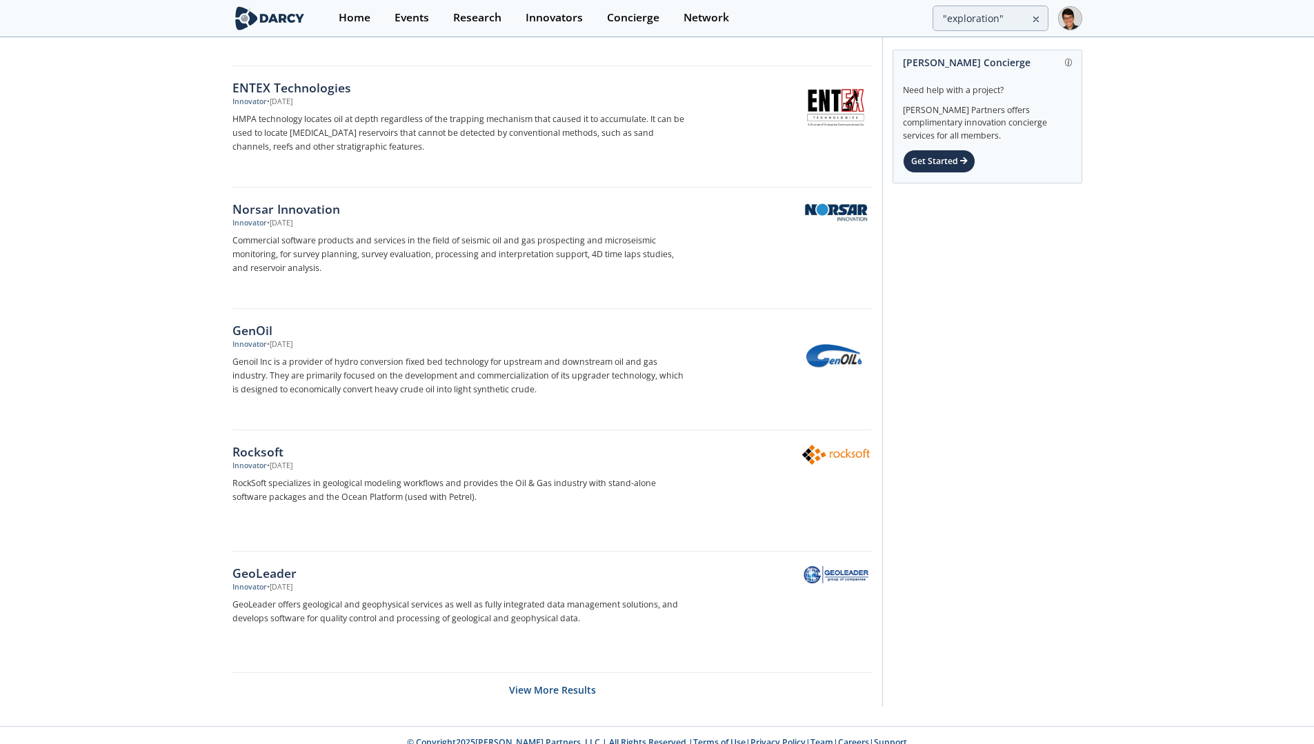
scroll to position [21268, 0]
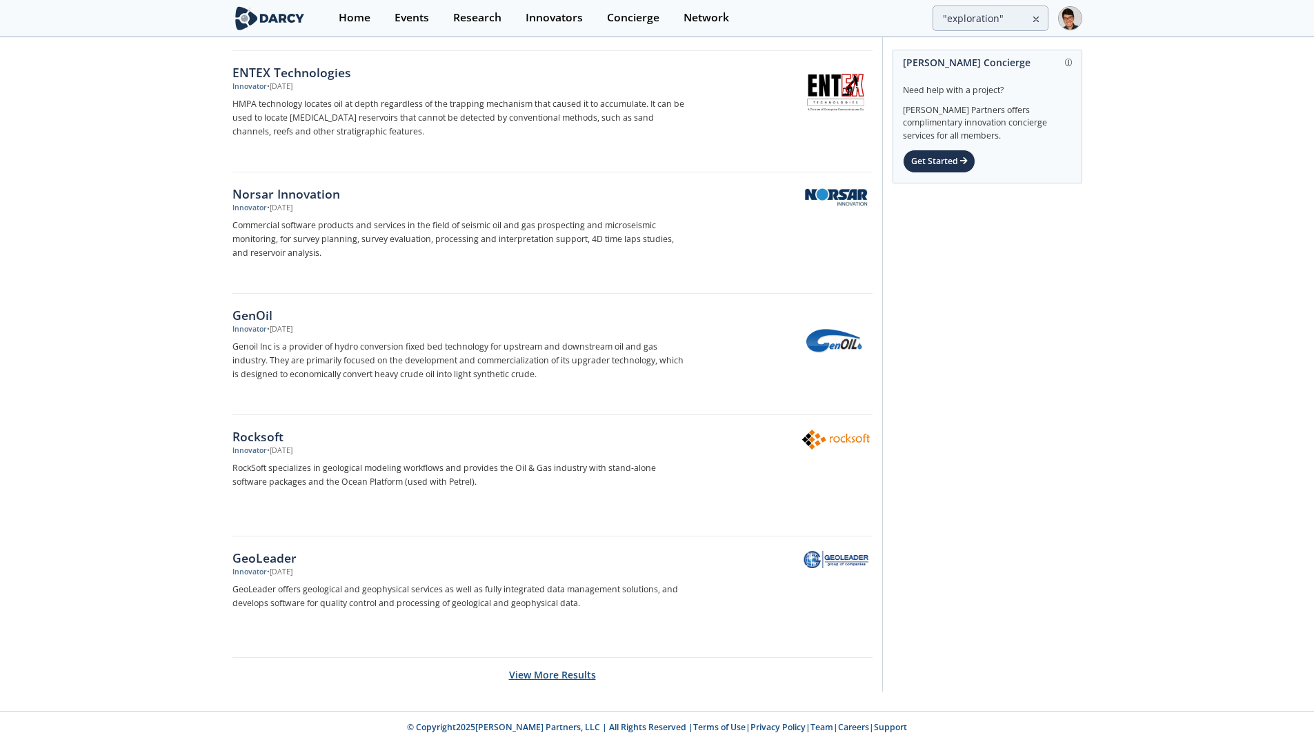
click at [526, 673] on button "View More Results" at bounding box center [552, 675] width 87 height 34
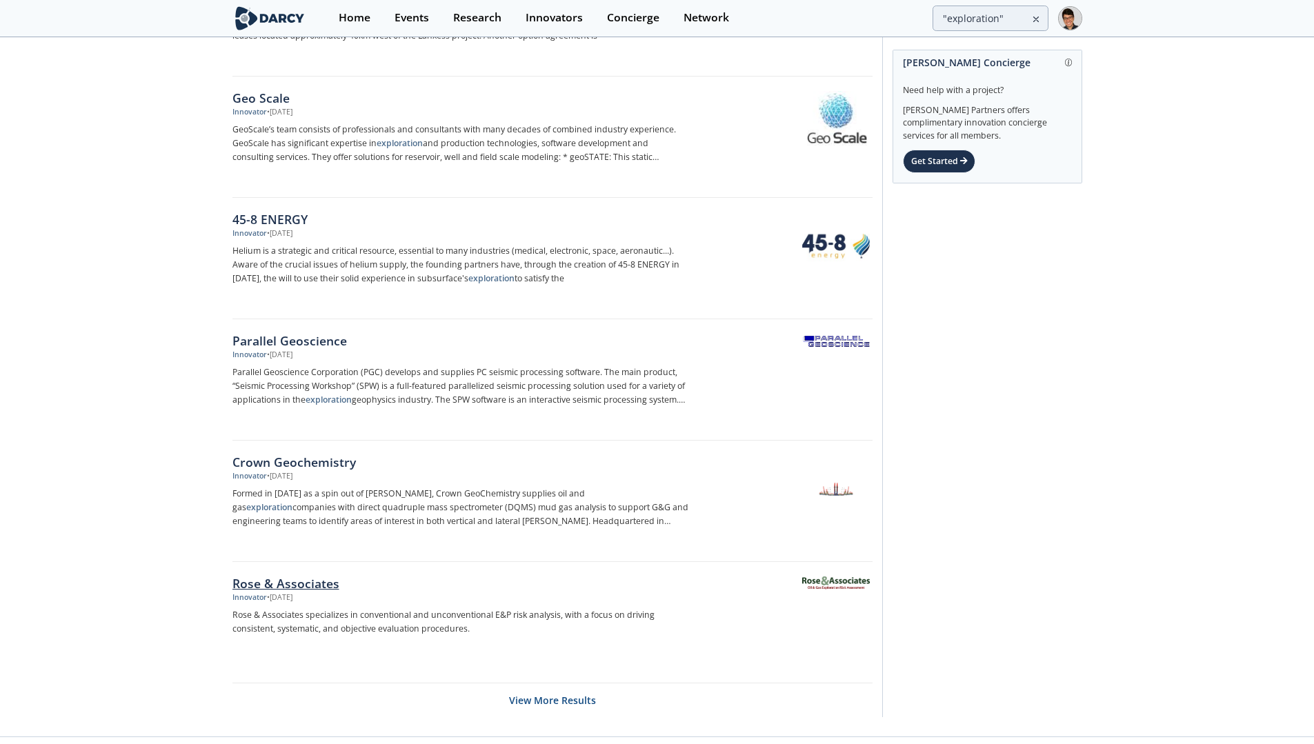
scroll to position [23695, 0]
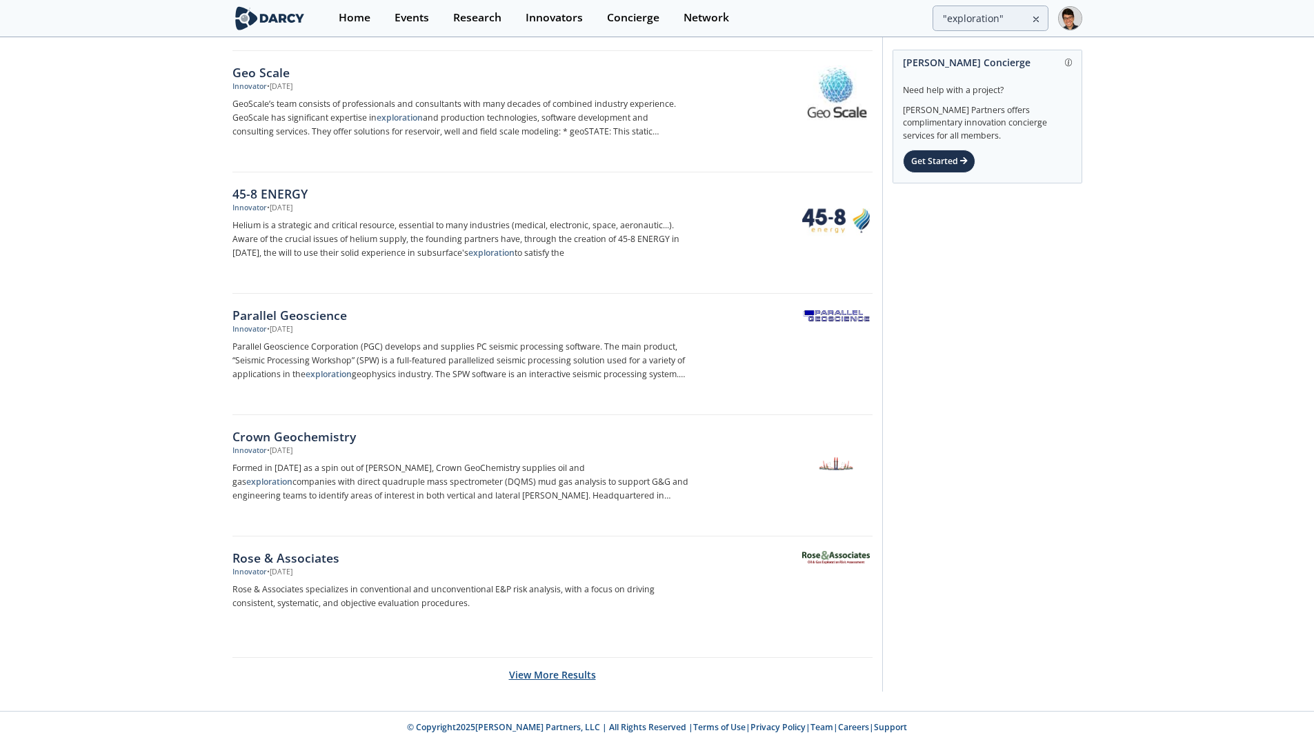
click at [539, 667] on button "View More Results" at bounding box center [552, 675] width 87 height 34
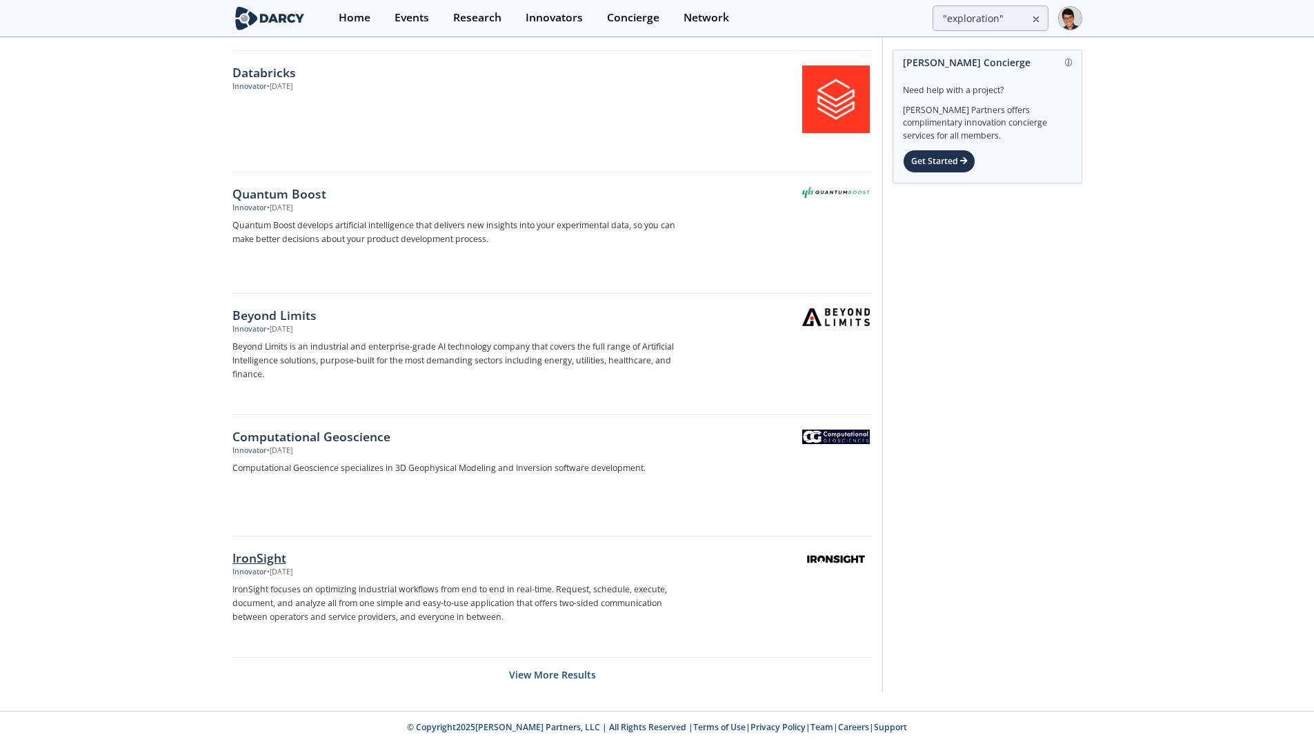
scroll to position [26118, 0]
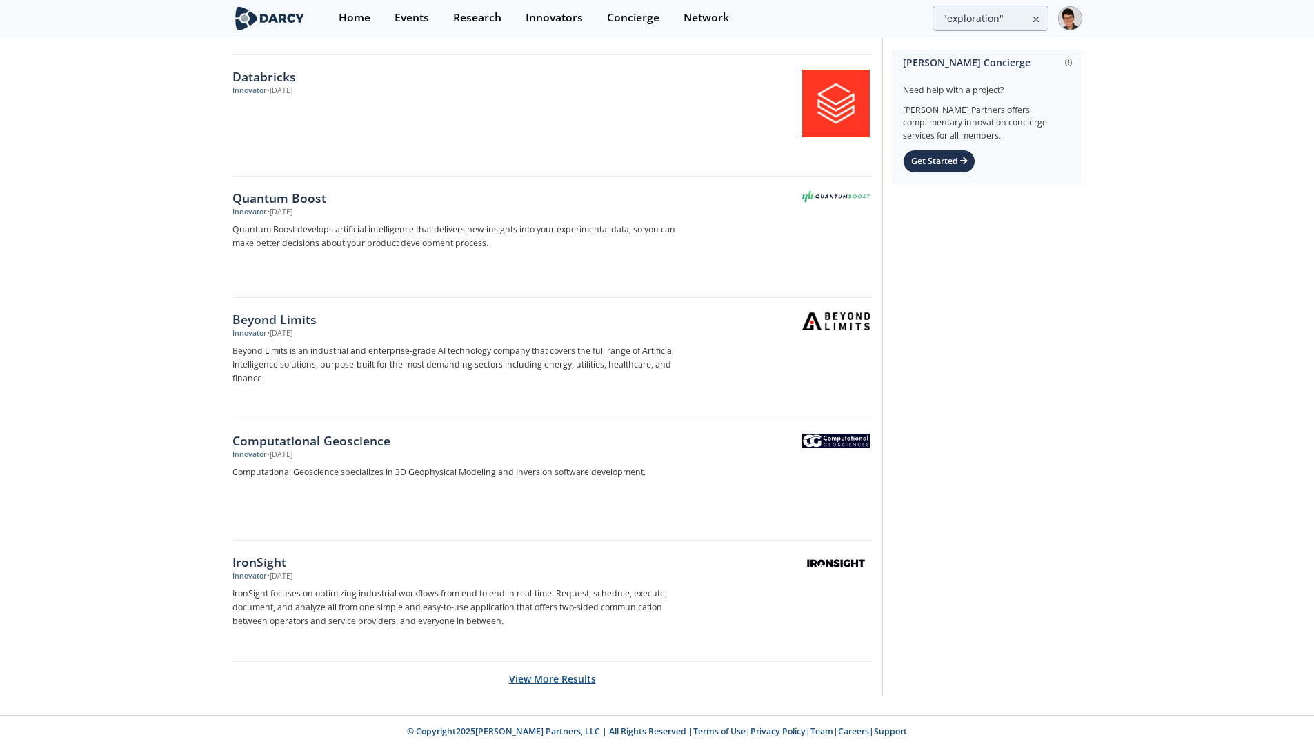
click at [558, 676] on button "View More Results" at bounding box center [552, 679] width 87 height 34
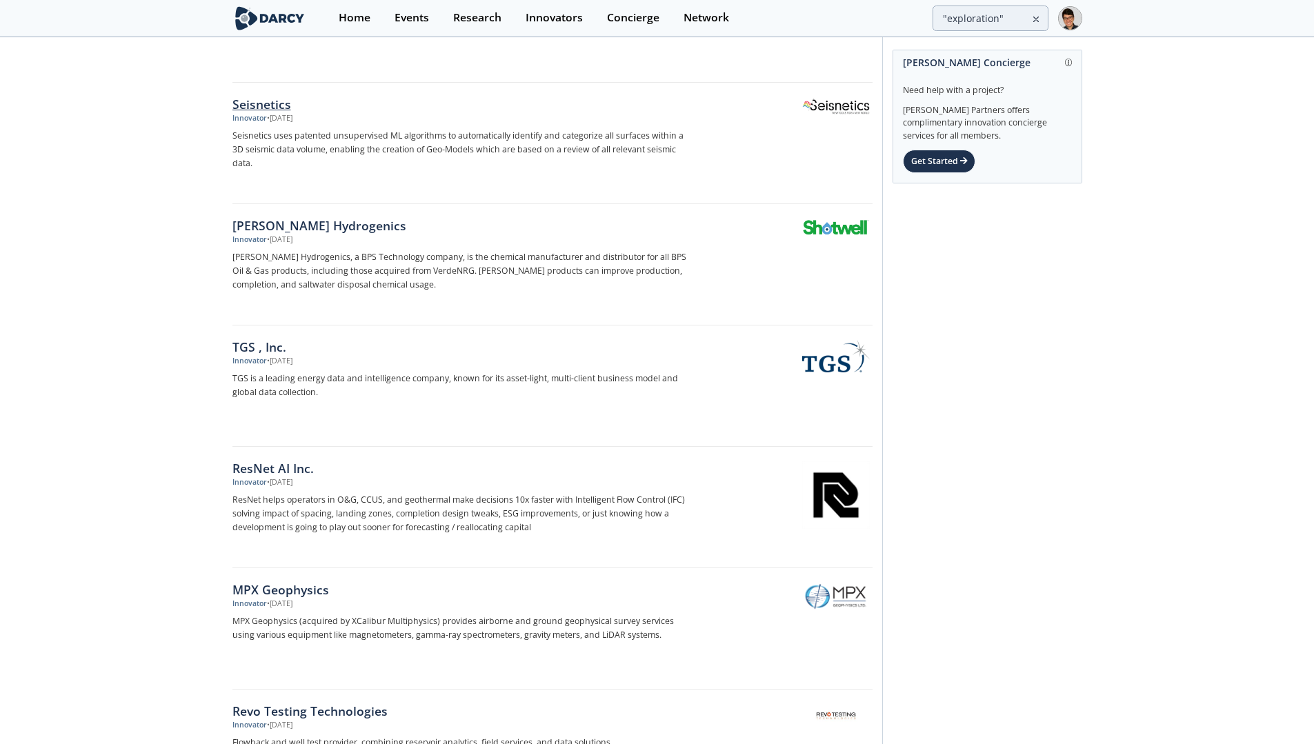
scroll to position [28549, 0]
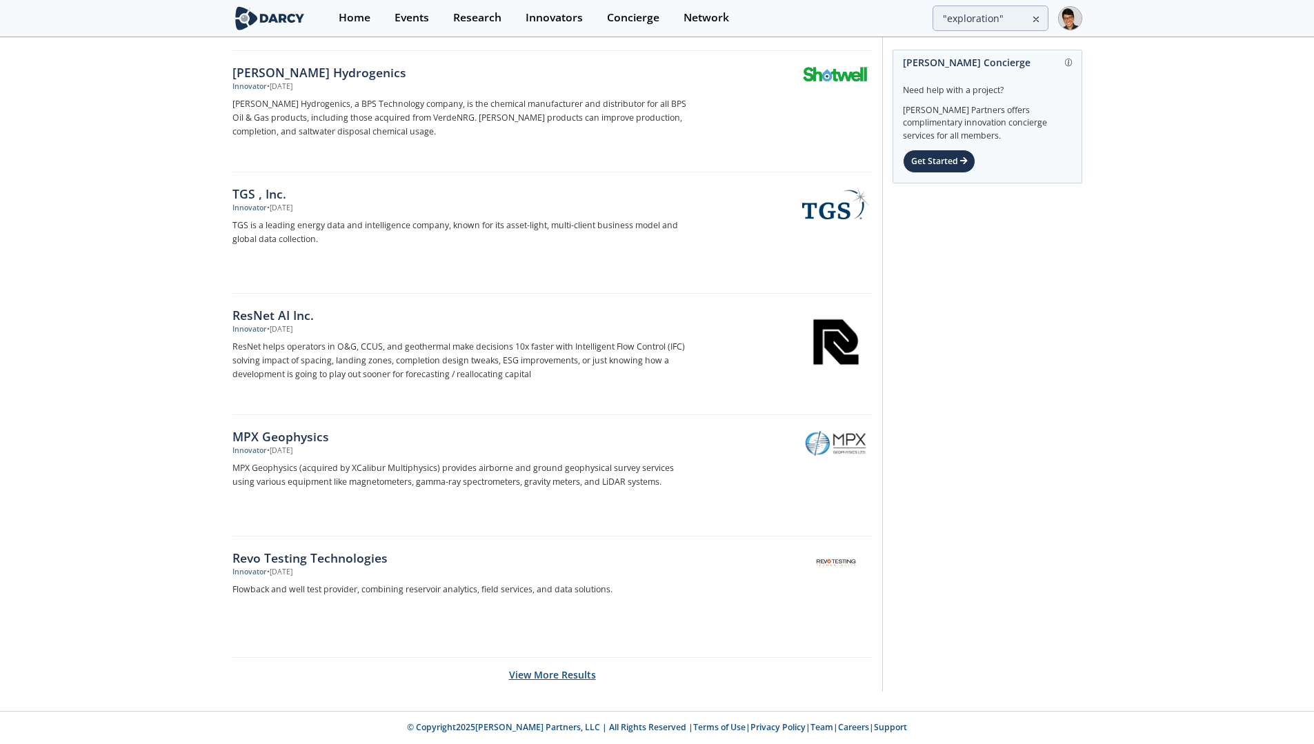
click at [560, 670] on button "View More Results" at bounding box center [552, 675] width 87 height 34
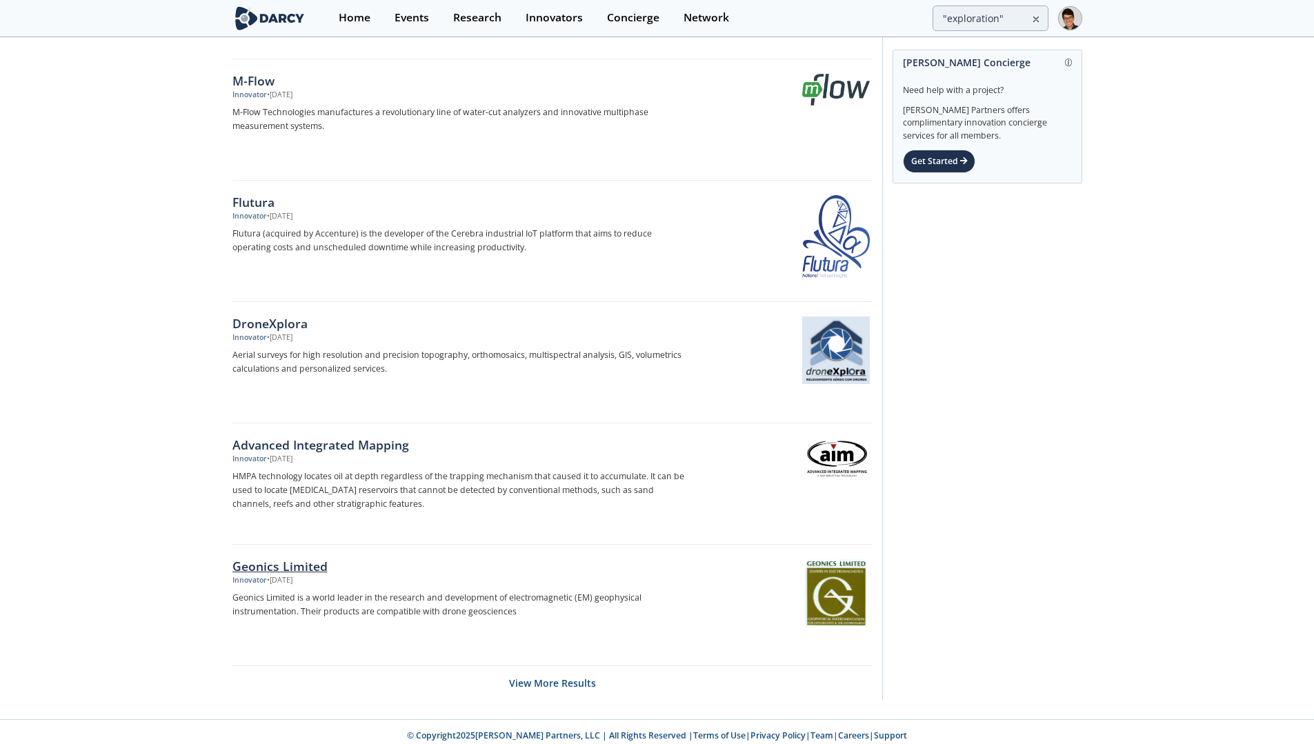
scroll to position [30976, 0]
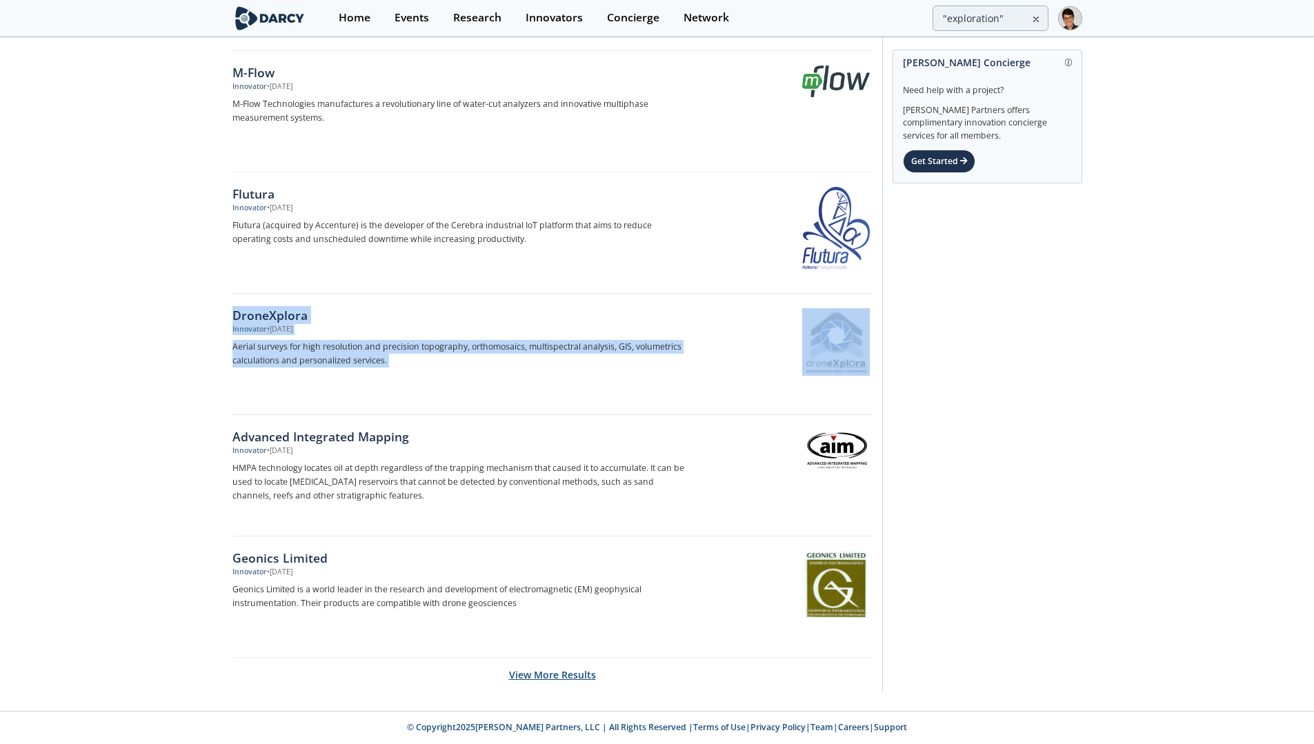
click at [556, 676] on button "View More Results" at bounding box center [552, 675] width 87 height 34
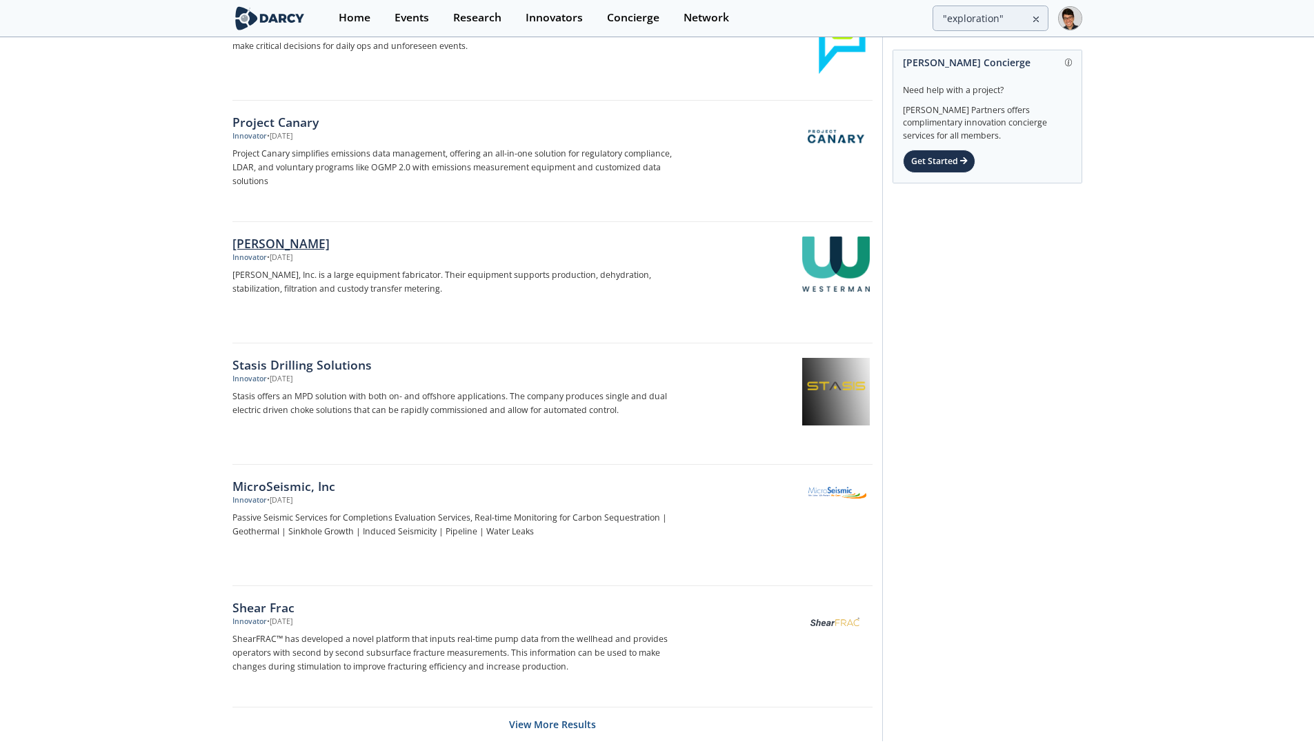
scroll to position [33403, 0]
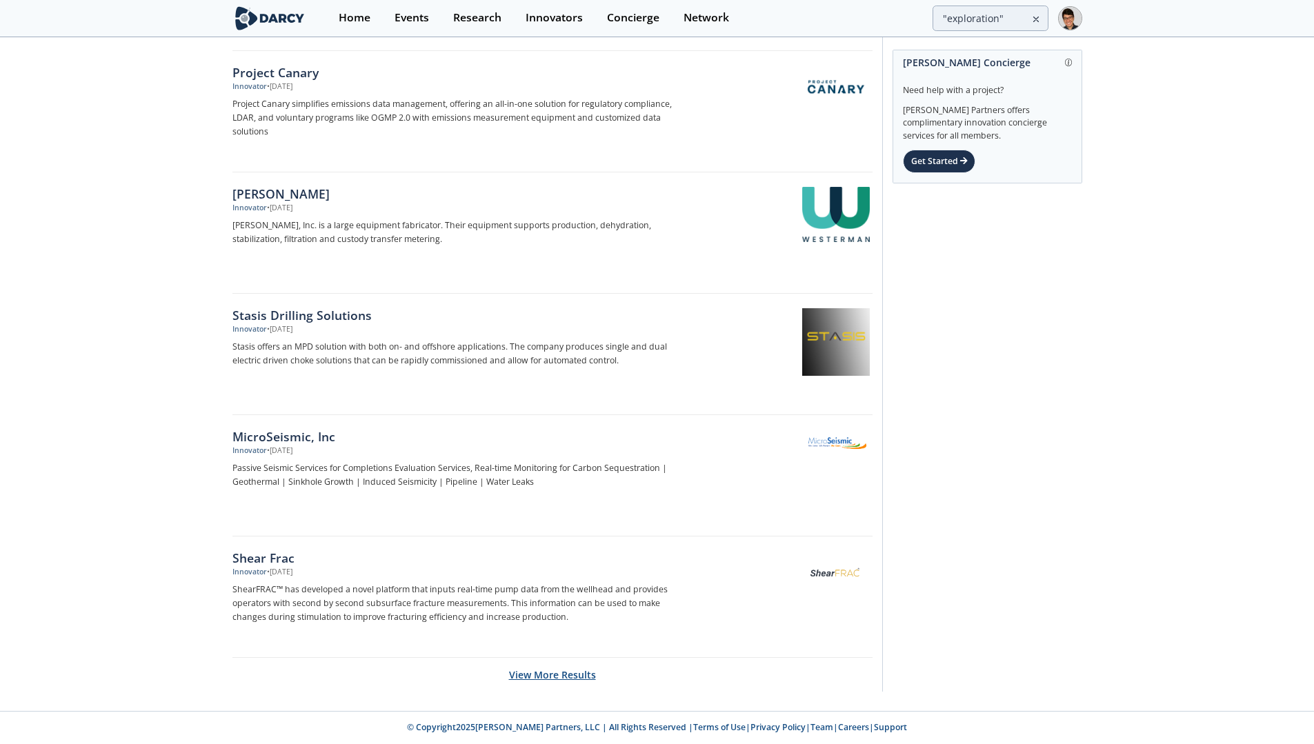
click at [543, 676] on button "View More Results" at bounding box center [552, 675] width 87 height 34
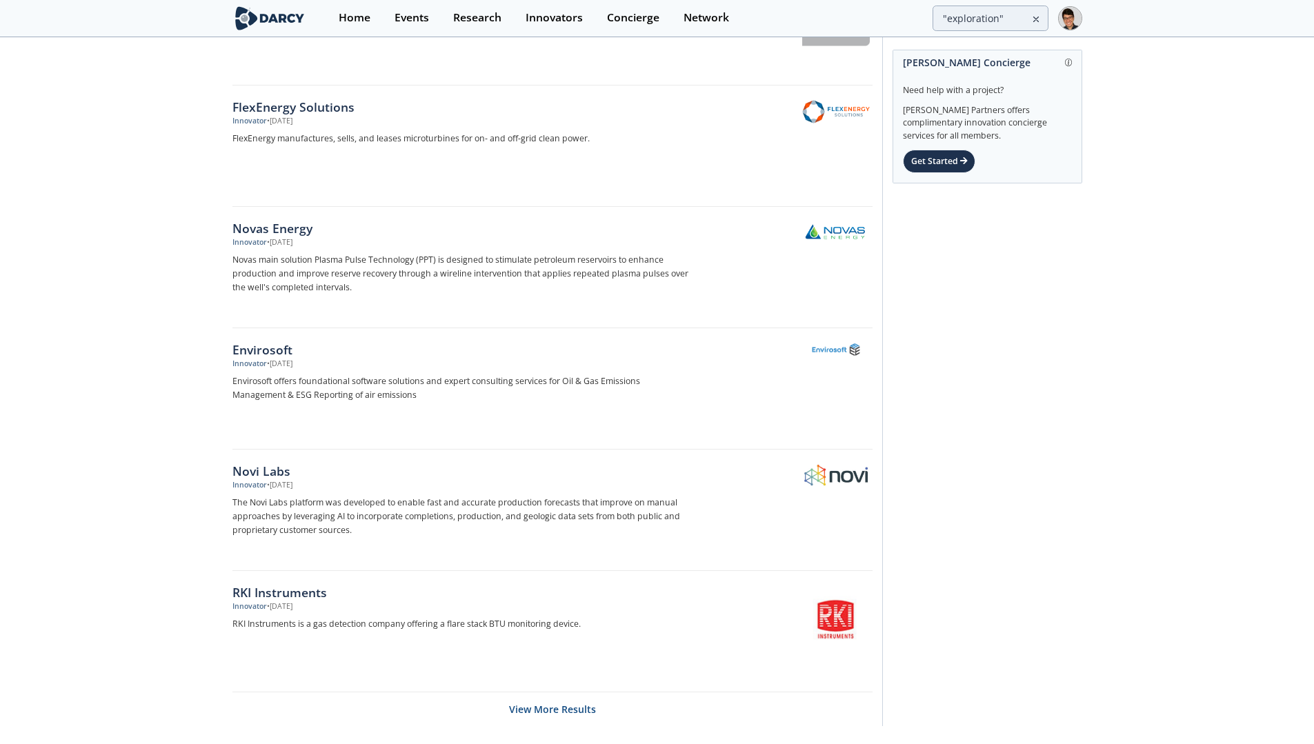
scroll to position [35830, 0]
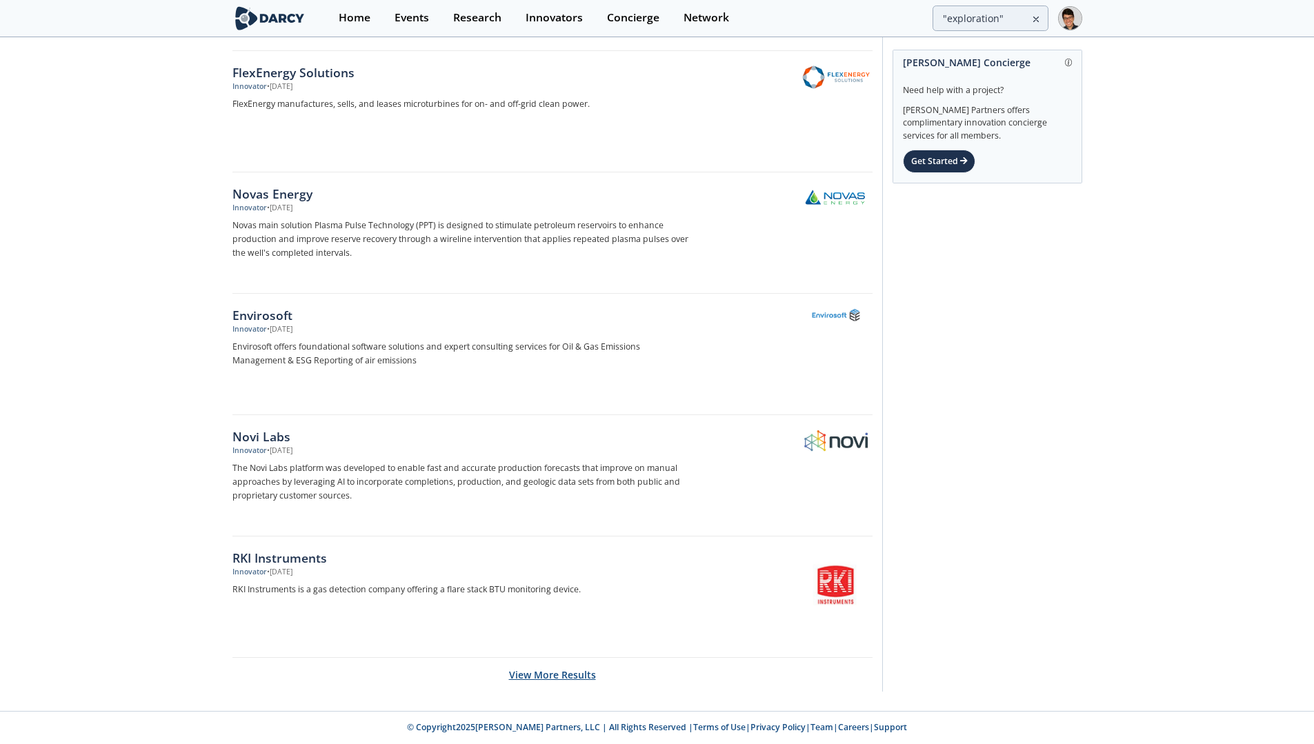
click at [541, 680] on button "View More Results" at bounding box center [552, 675] width 87 height 34
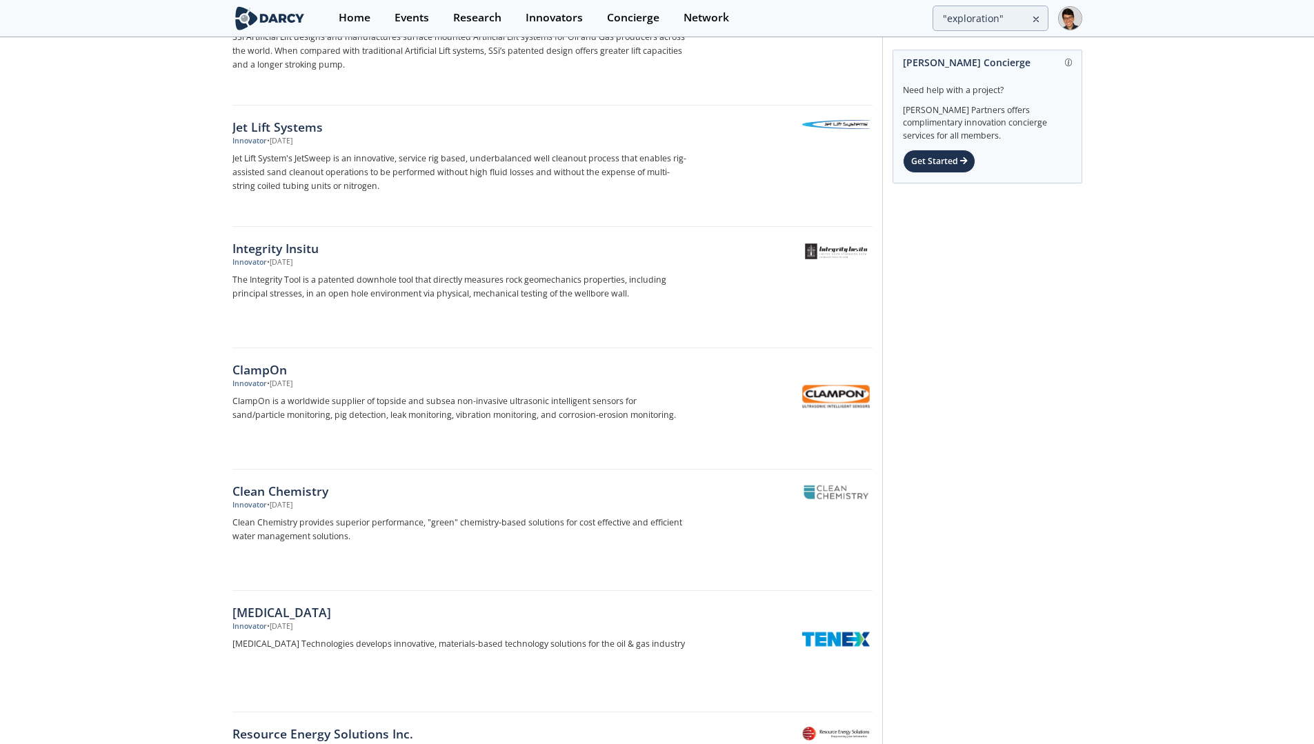
scroll to position [38257, 0]
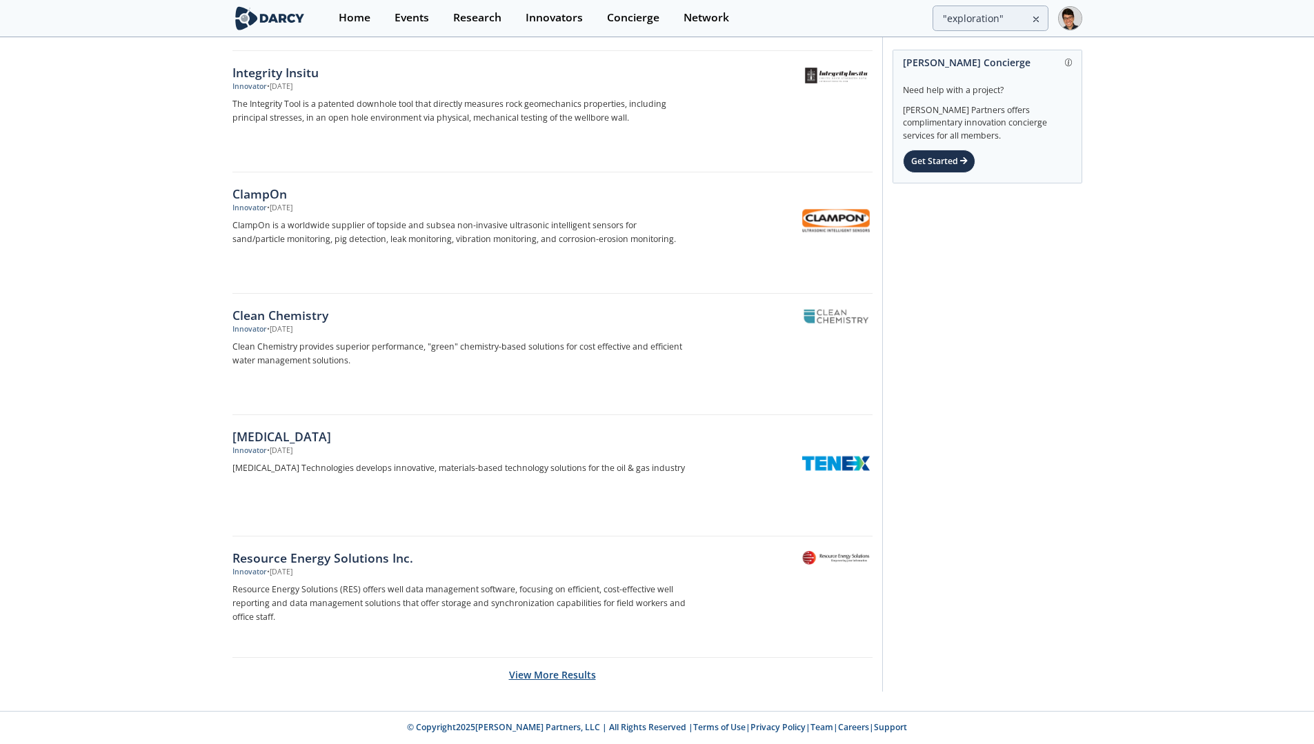
click at [545, 670] on button "View More Results" at bounding box center [552, 675] width 87 height 34
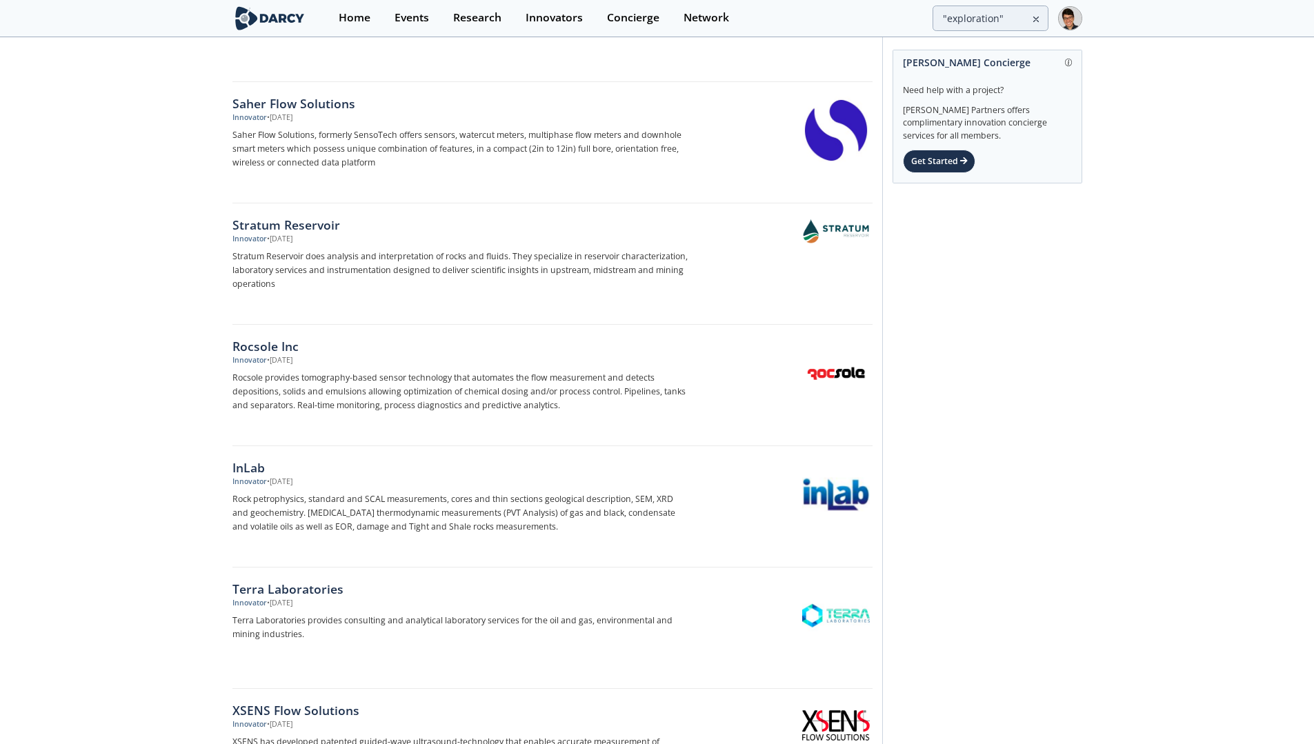
scroll to position [40684, 0]
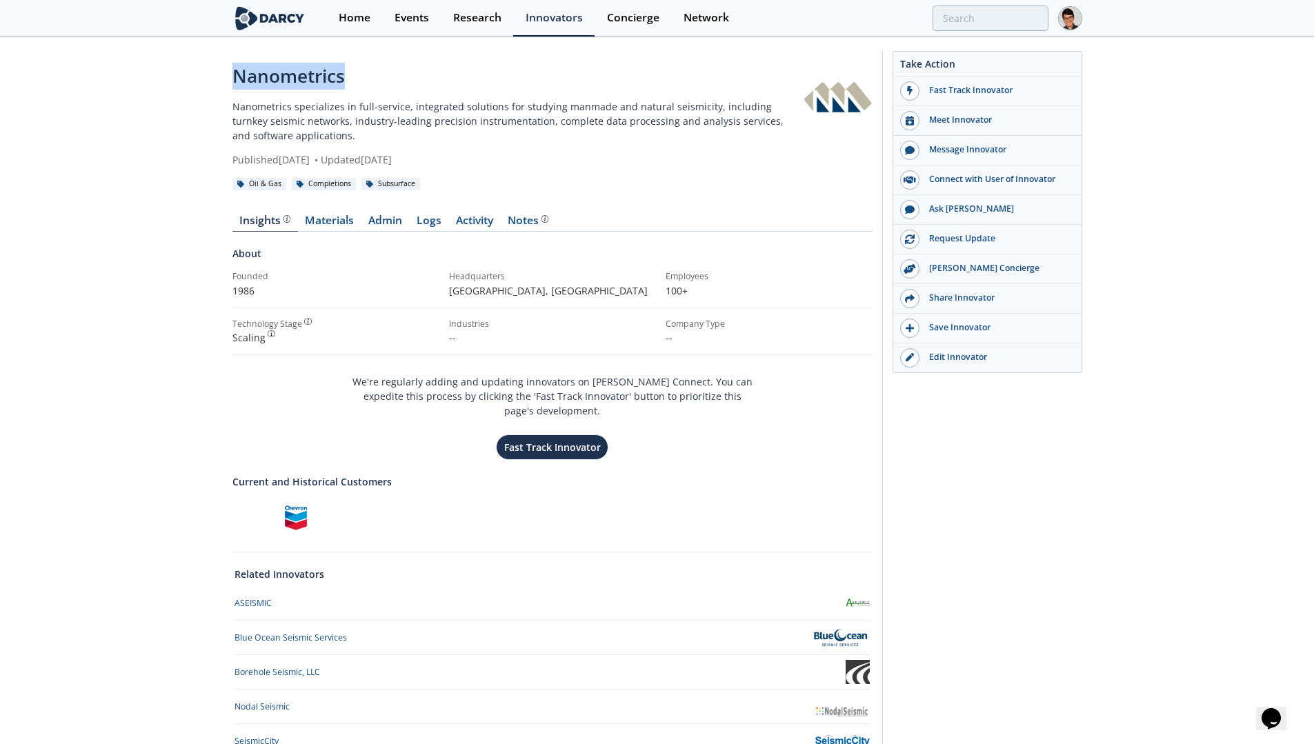
drag, startPoint x: 370, startPoint y: 87, endPoint x: 166, endPoint y: 81, distance: 203.5
click at [166, 81] on div "Nanometrics Nanometrics specializes in full-service, integrated solutions for s…" at bounding box center [657, 440] width 1314 height 803
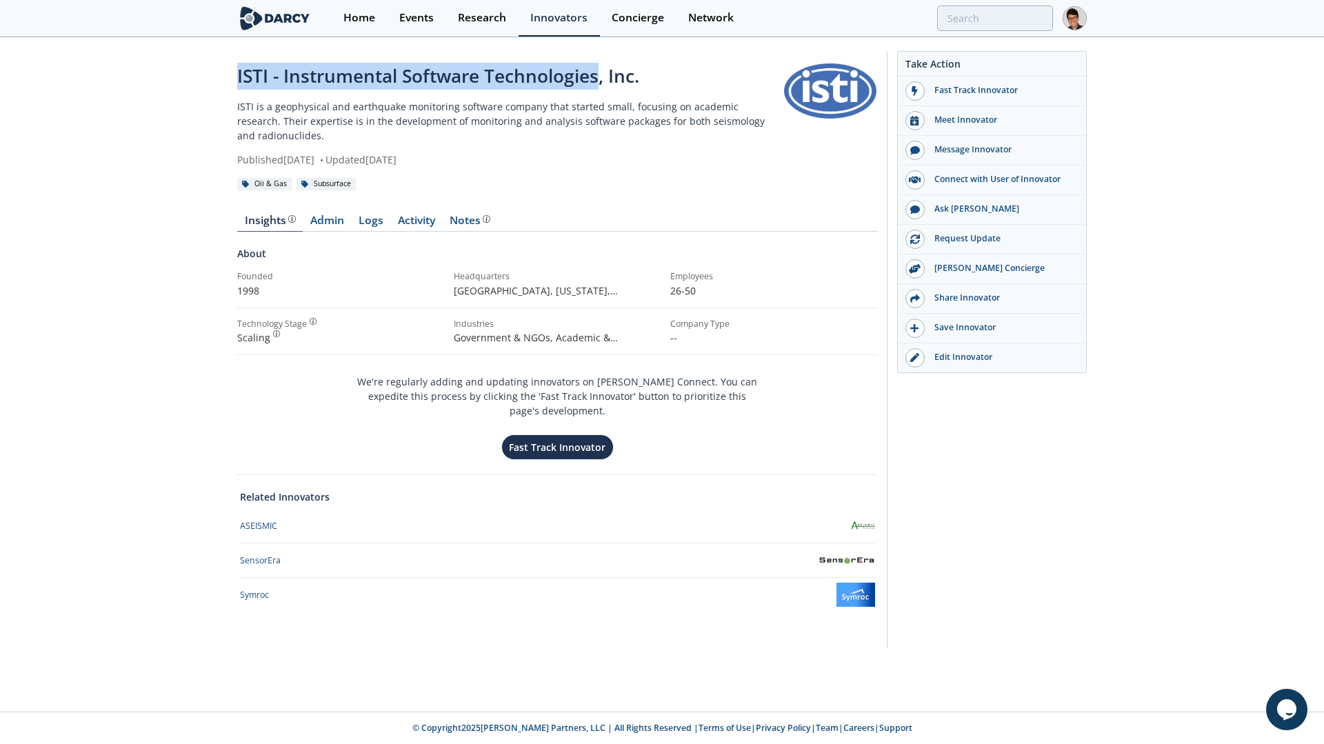
drag, startPoint x: 582, startPoint y: 80, endPoint x: 227, endPoint y: 81, distance: 355.1
click at [227, 81] on div "ISTI - Instrumental Software Technologies, Inc. ISTI is a geophysical and earth…" at bounding box center [662, 353] width 1324 height 629
click at [514, 74] on div "ISTI - Instrumental Software Technologies, Inc." at bounding box center [510, 76] width 546 height 27
drag, startPoint x: 594, startPoint y: 78, endPoint x: 283, endPoint y: 80, distance: 310.3
click at [283, 80] on div "ISTI - Instrumental Software Technologies, Inc." at bounding box center [510, 76] width 546 height 27
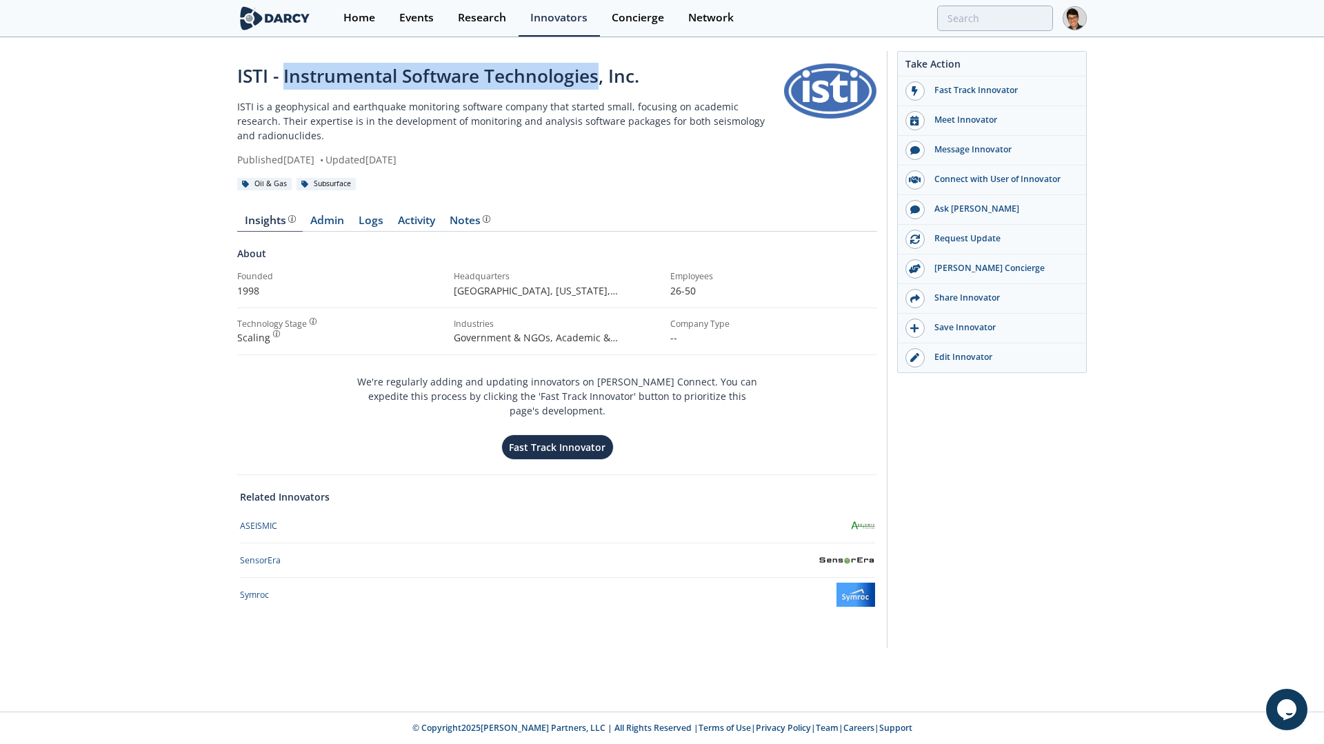
copy div "Instrumental Software Technologies"
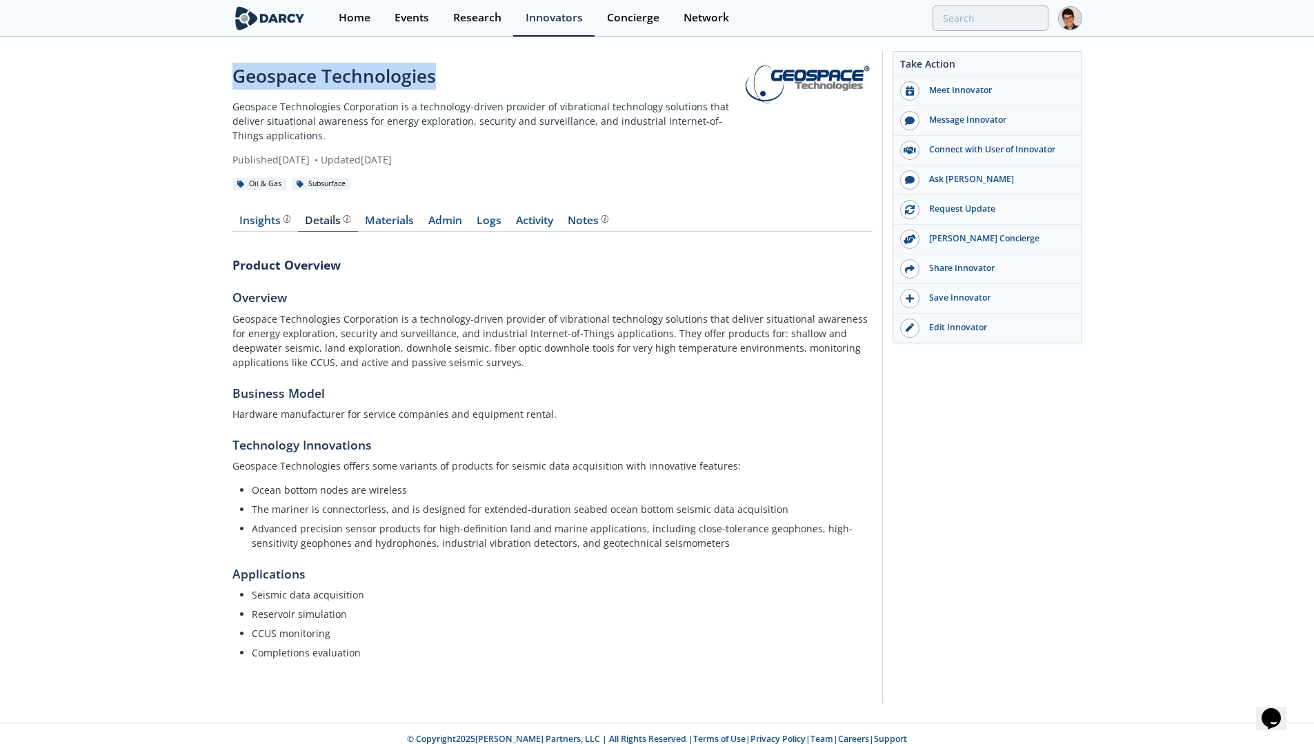
drag, startPoint x: 454, startPoint y: 82, endPoint x: 208, endPoint y: 81, distance: 246.8
click at [208, 81] on div "Geospace Technologies Geospace Technologies Corporation is a technology-driven …" at bounding box center [657, 381] width 1314 height 684
copy div "Geospace Technologies"
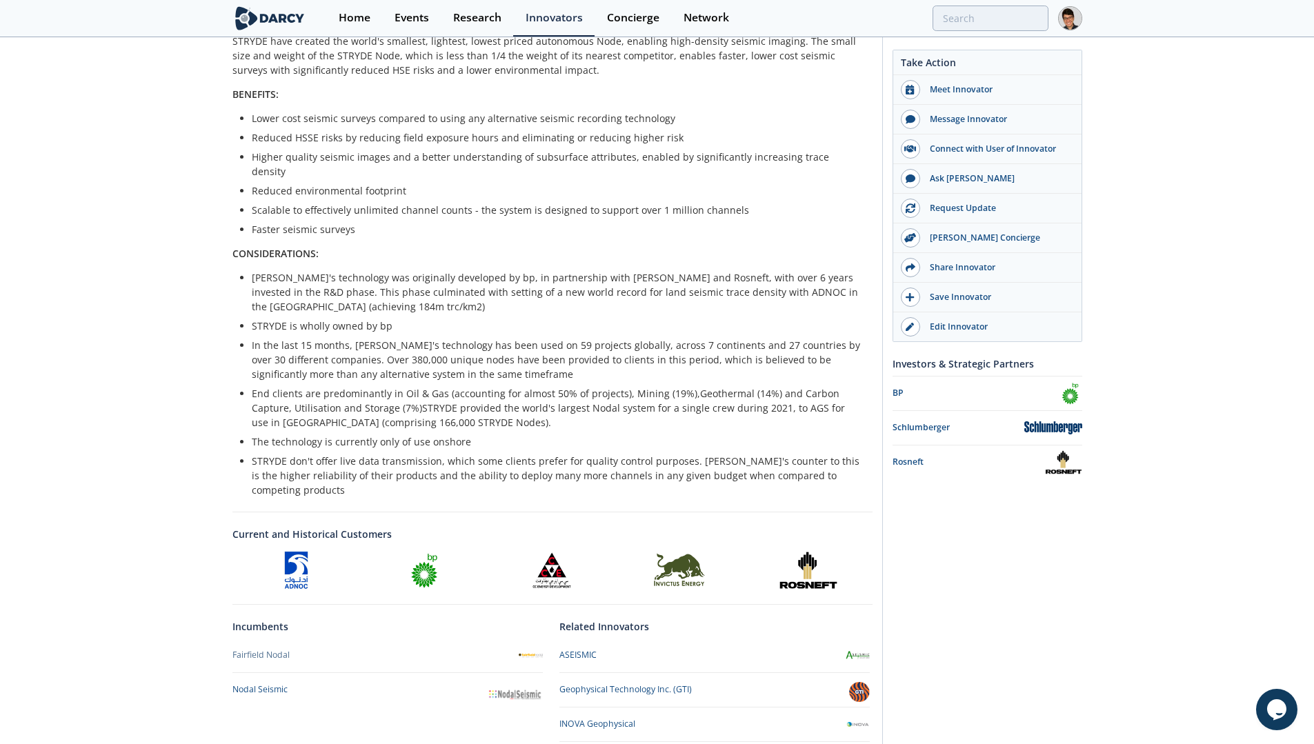
scroll to position [470, 0]
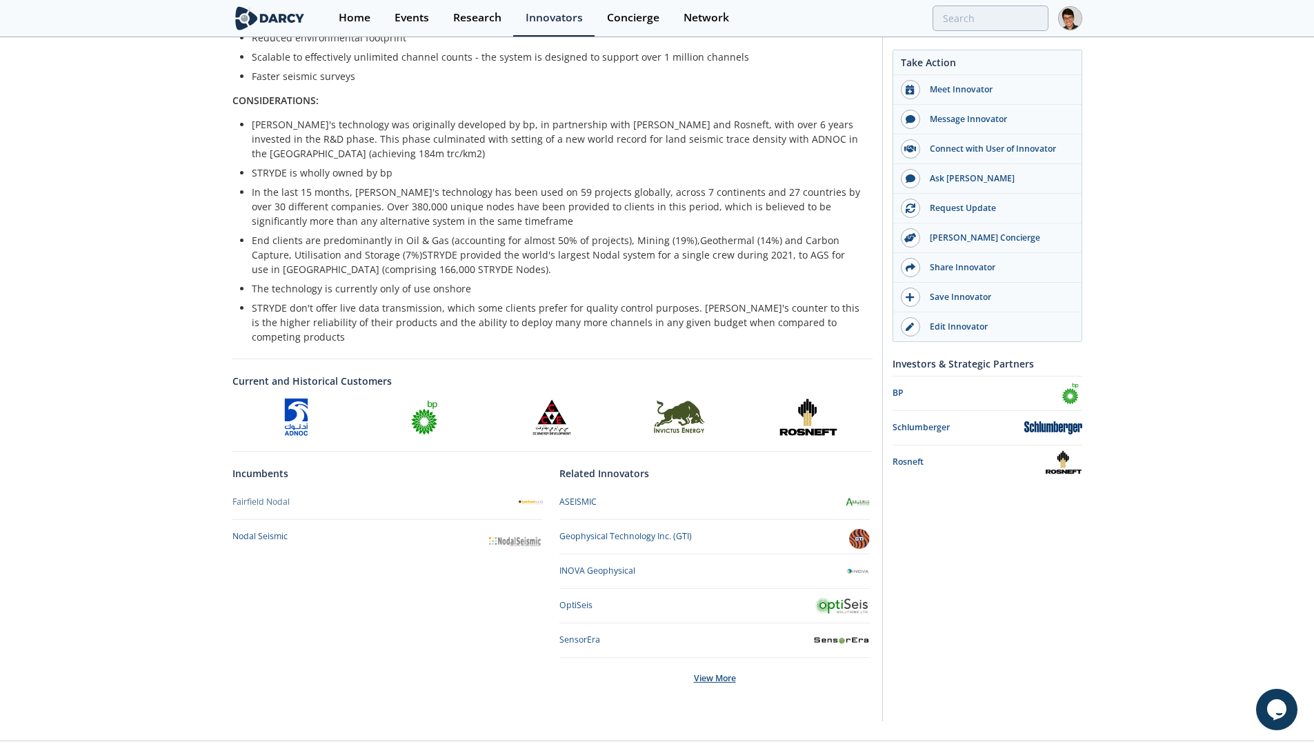
click at [720, 658] on div "View More" at bounding box center [714, 678] width 310 height 41
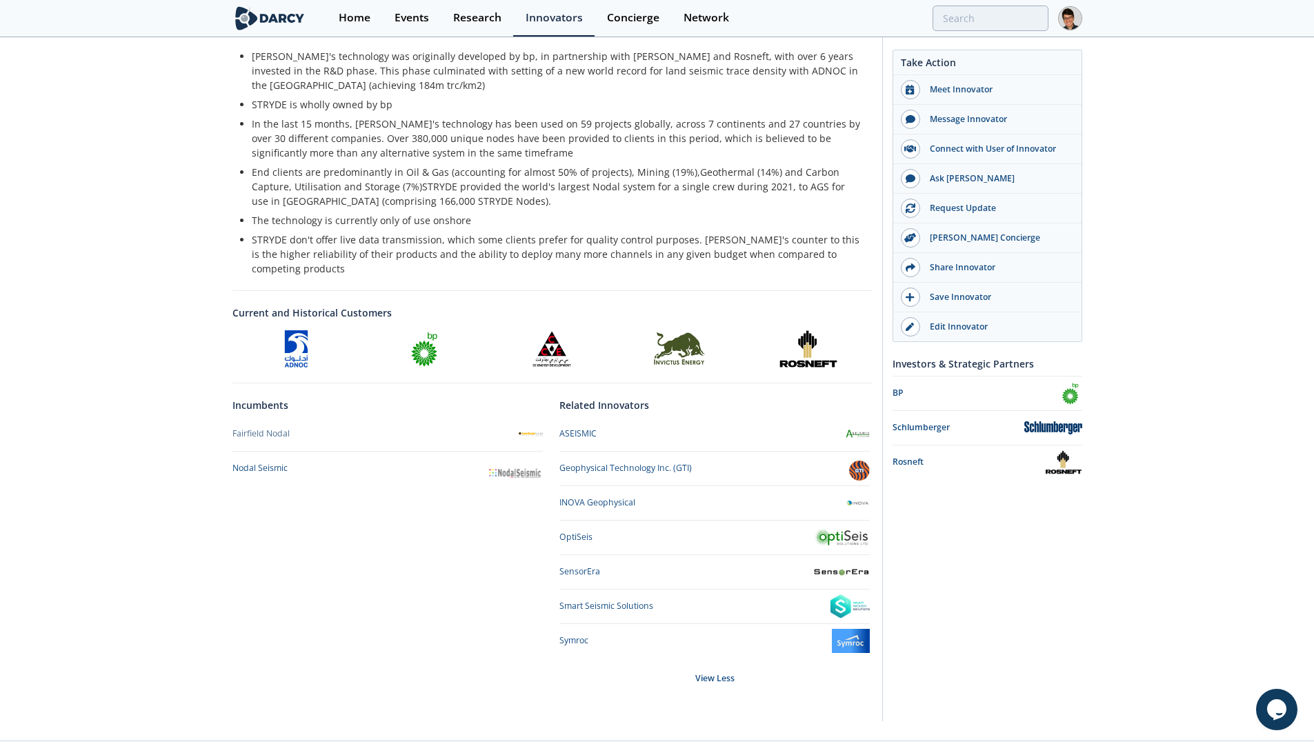
scroll to position [534, 0]
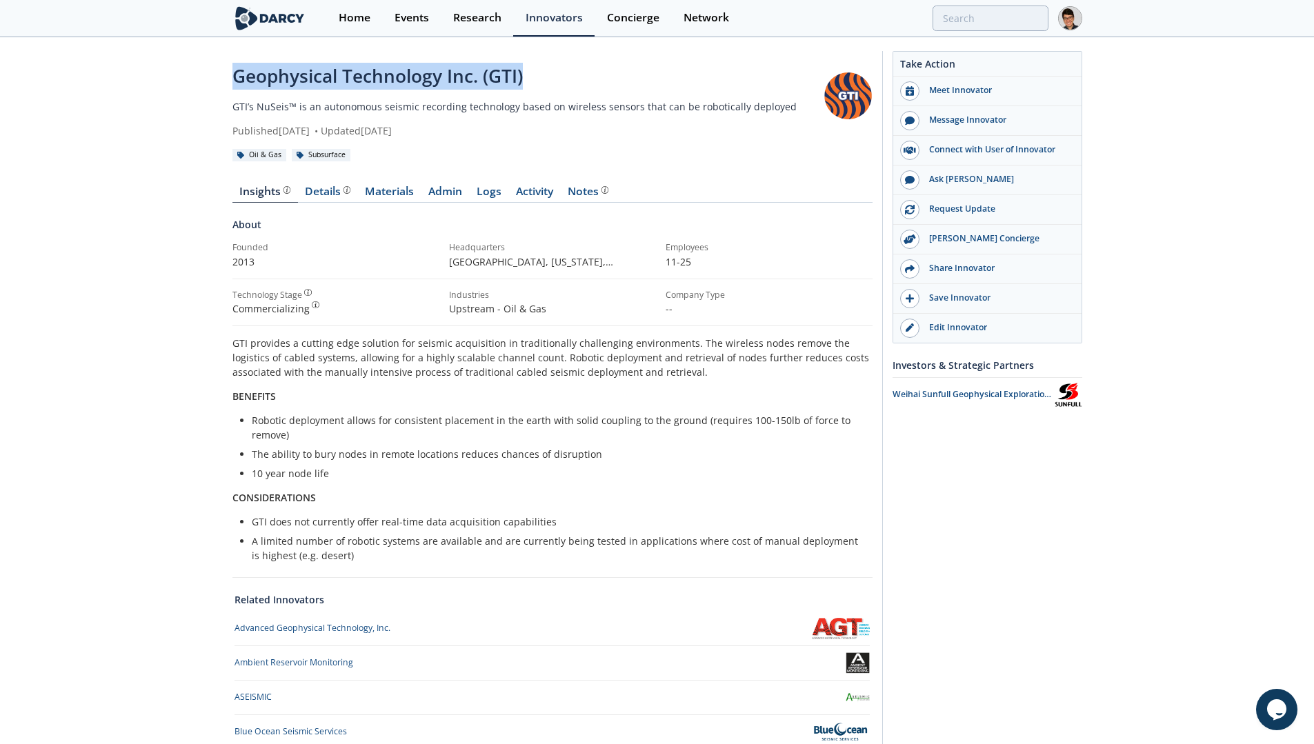
drag, startPoint x: 566, startPoint y: 81, endPoint x: 192, endPoint y: 83, distance: 373.7
click at [192, 83] on div "Geophysical Technology Inc. (GTI) GTI’s NuSeis™ is an autonomous seismic record…" at bounding box center [657, 460] width 1314 height 843
click at [468, 85] on div "Geophysical Technology Inc. (GTI)" at bounding box center [523, 76] width 583 height 27
drag, startPoint x: 443, startPoint y: 76, endPoint x: 225, endPoint y: 76, distance: 217.9
click at [225, 76] on div "Geophysical Technology Inc. (GTI) GTI’s NuSeis™ is an autonomous seismic record…" at bounding box center [657, 460] width 1314 height 843
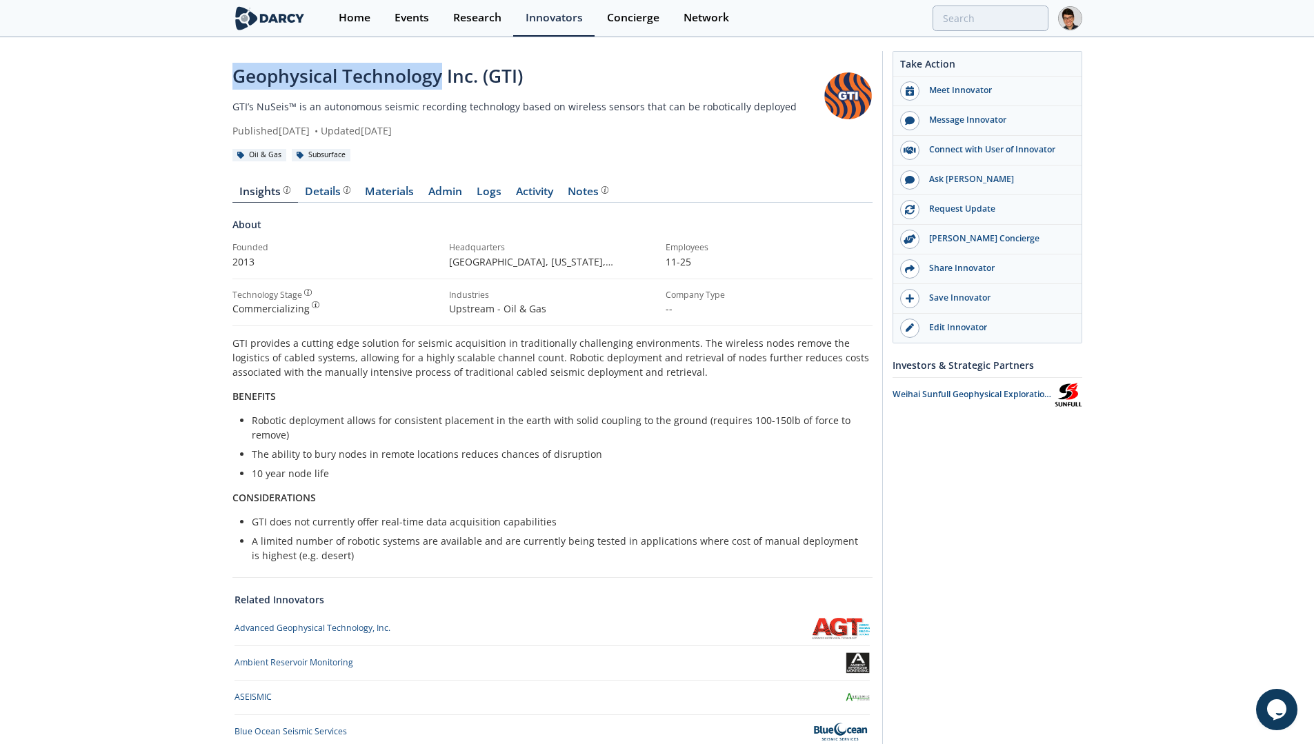
copy div "Geophysical Technology"
click at [471, 78] on div "Geophysical Technology Inc. (GTI)" at bounding box center [523, 76] width 583 height 27
drag, startPoint x: 479, startPoint y: 79, endPoint x: 205, endPoint y: 79, distance: 273.0
click at [205, 79] on div "Geophysical Technology Inc. (GTI) GTI’s NuSeis™ is an autonomous seismic record…" at bounding box center [657, 460] width 1314 height 843
copy div "Geophysical Technology Inc."
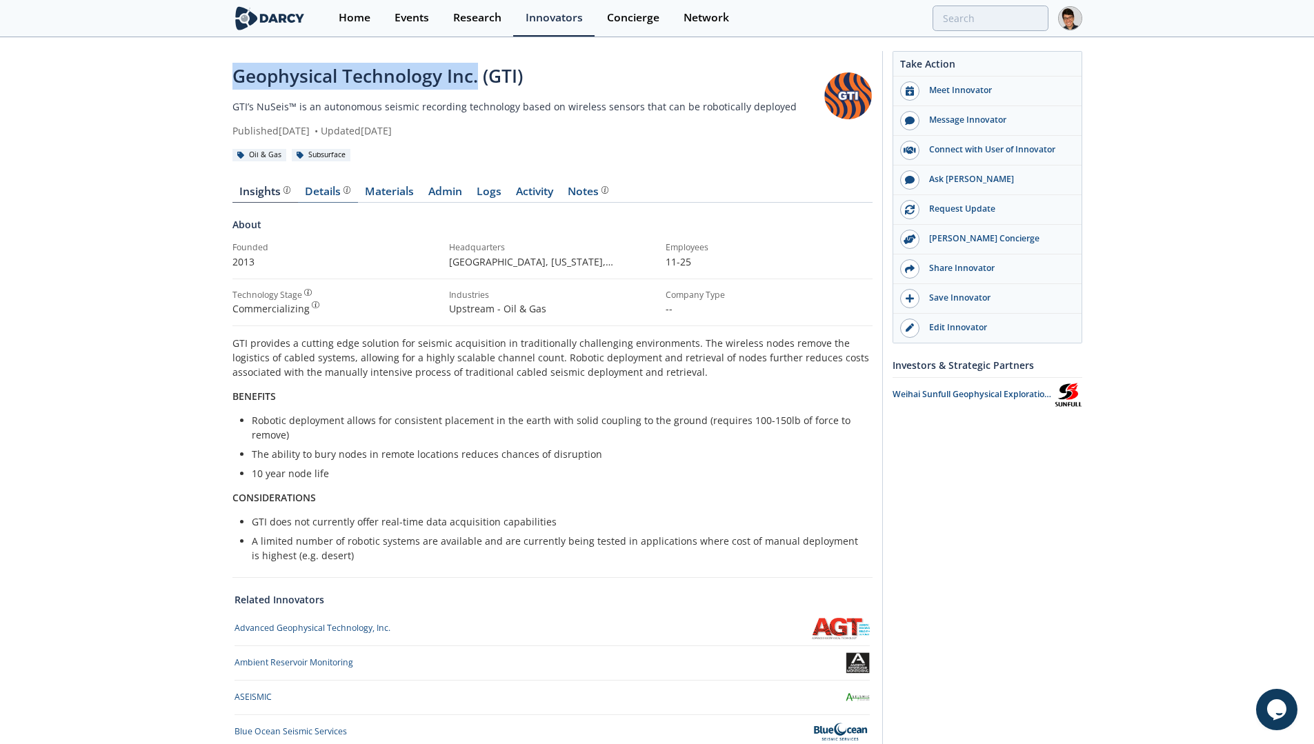
click at [330, 193] on div "Details" at bounding box center [328, 191] width 46 height 11
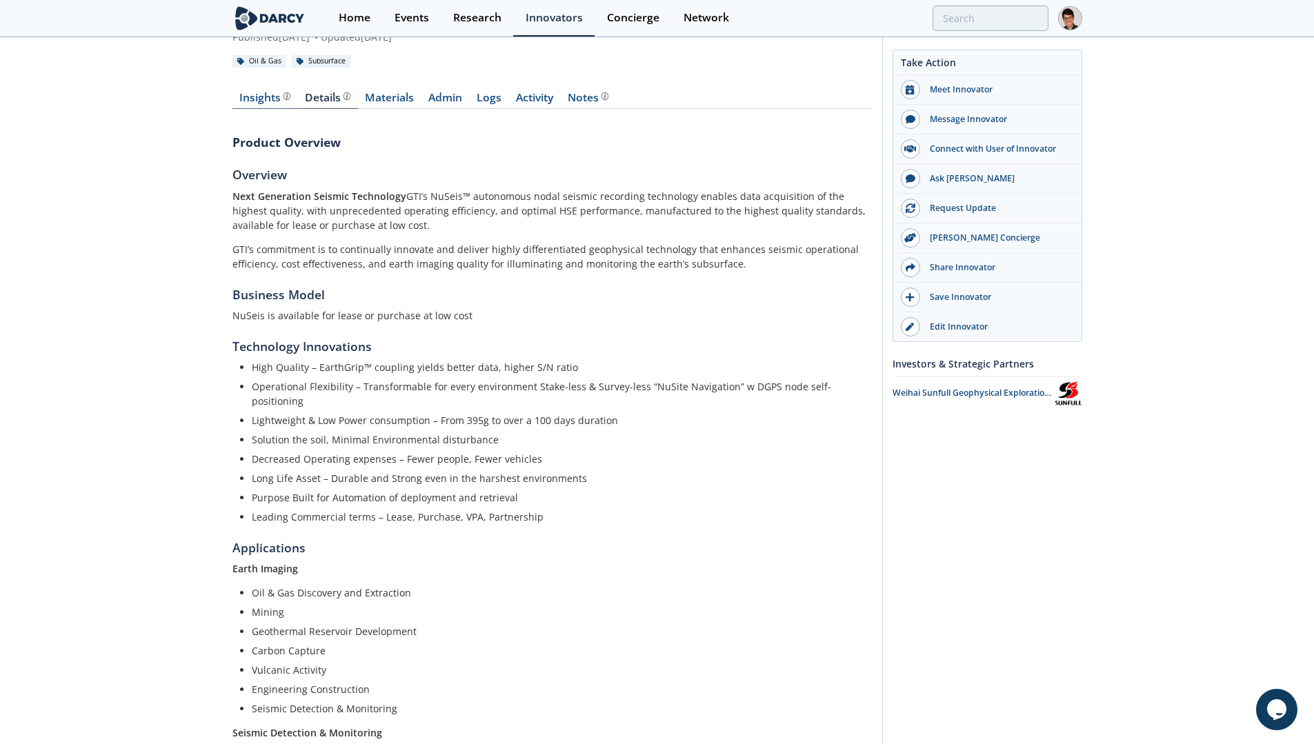
click at [269, 102] on div "Insights" at bounding box center [264, 97] width 51 height 11
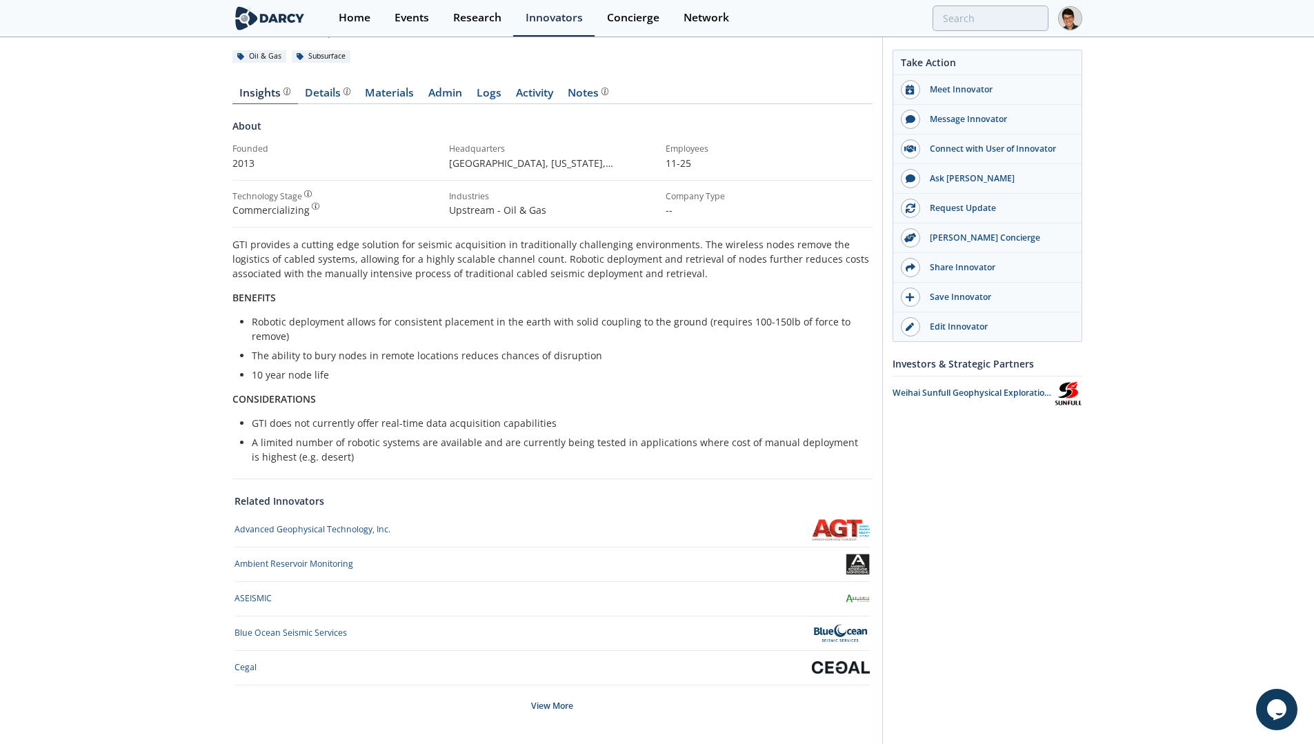
scroll to position [170, 0]
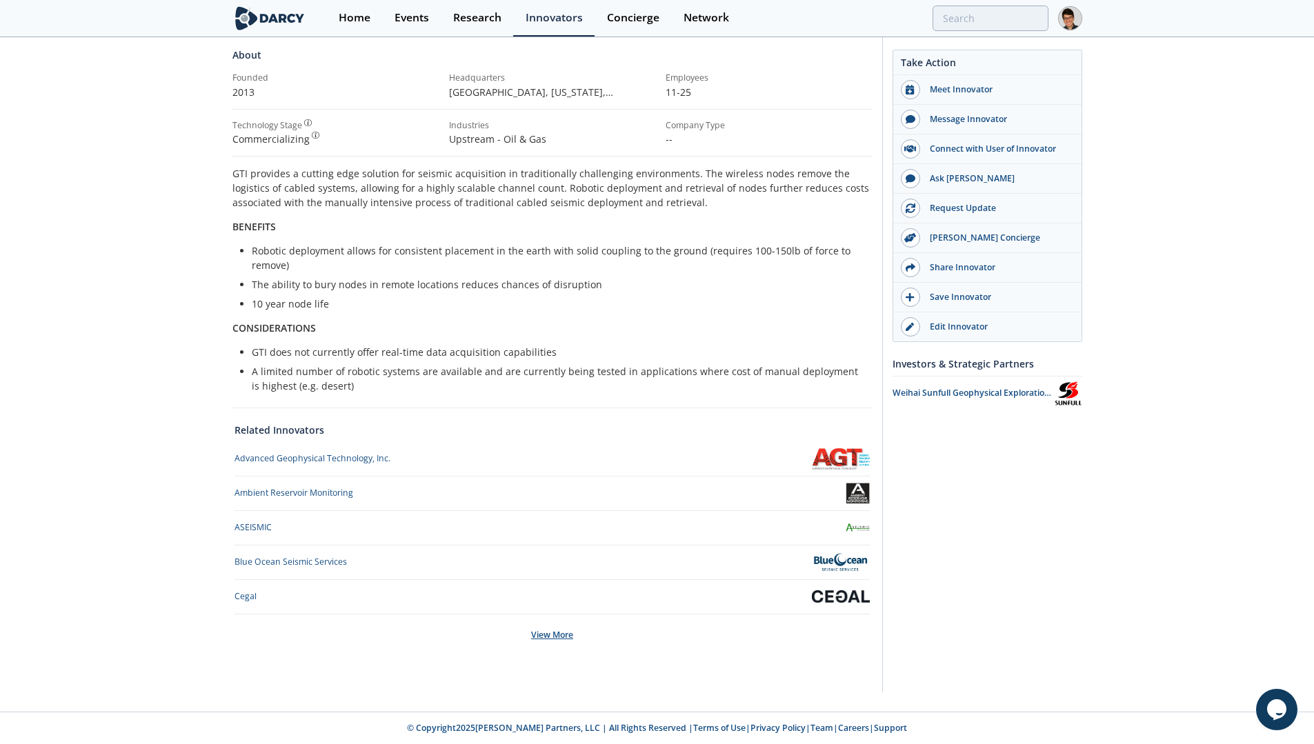
click at [558, 630] on div "View More" at bounding box center [551, 634] width 635 height 41
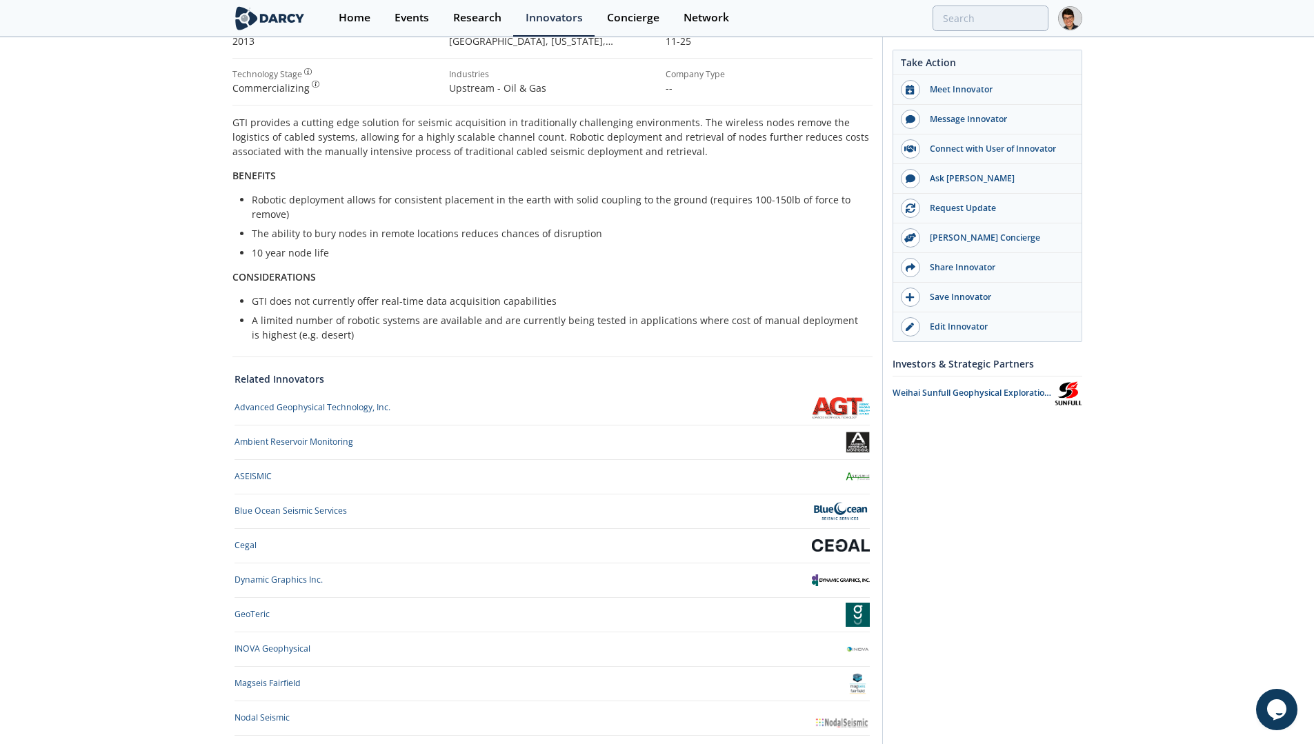
scroll to position [342, 0]
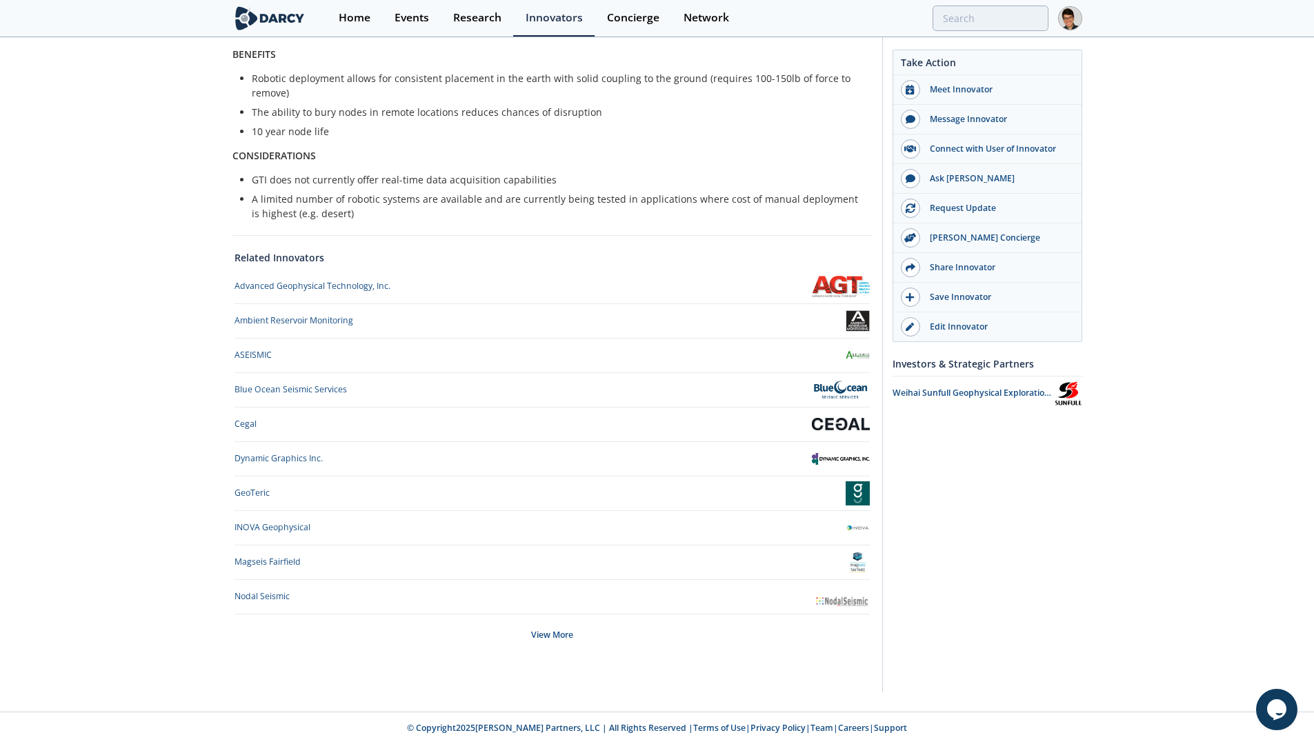
click at [158, 384] on div "Geophysical Technology Inc. (GTI) GTI’s NuSeis™ is an autonomous seismic record…" at bounding box center [657, 204] width 1314 height 1015
click at [558, 636] on div "View More" at bounding box center [551, 634] width 635 height 41
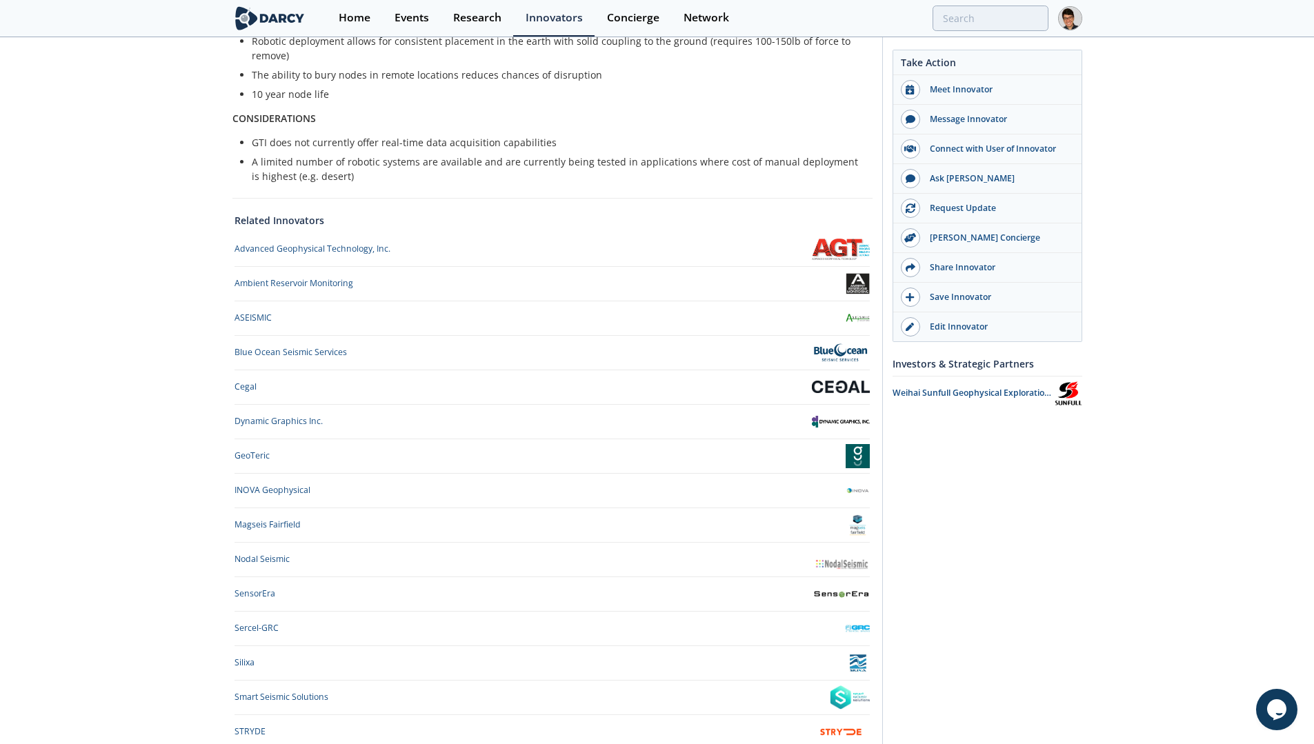
scroll to position [514, 0]
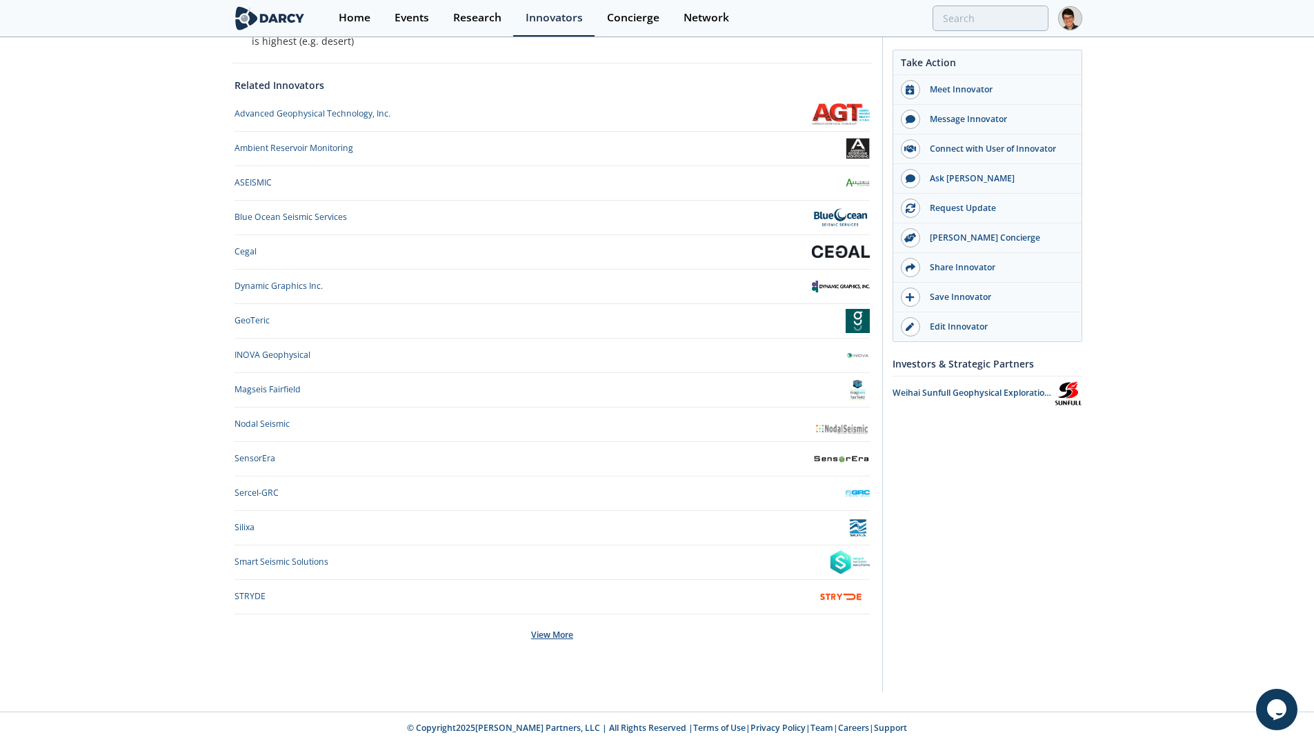
click at [550, 631] on div "View More" at bounding box center [551, 634] width 635 height 41
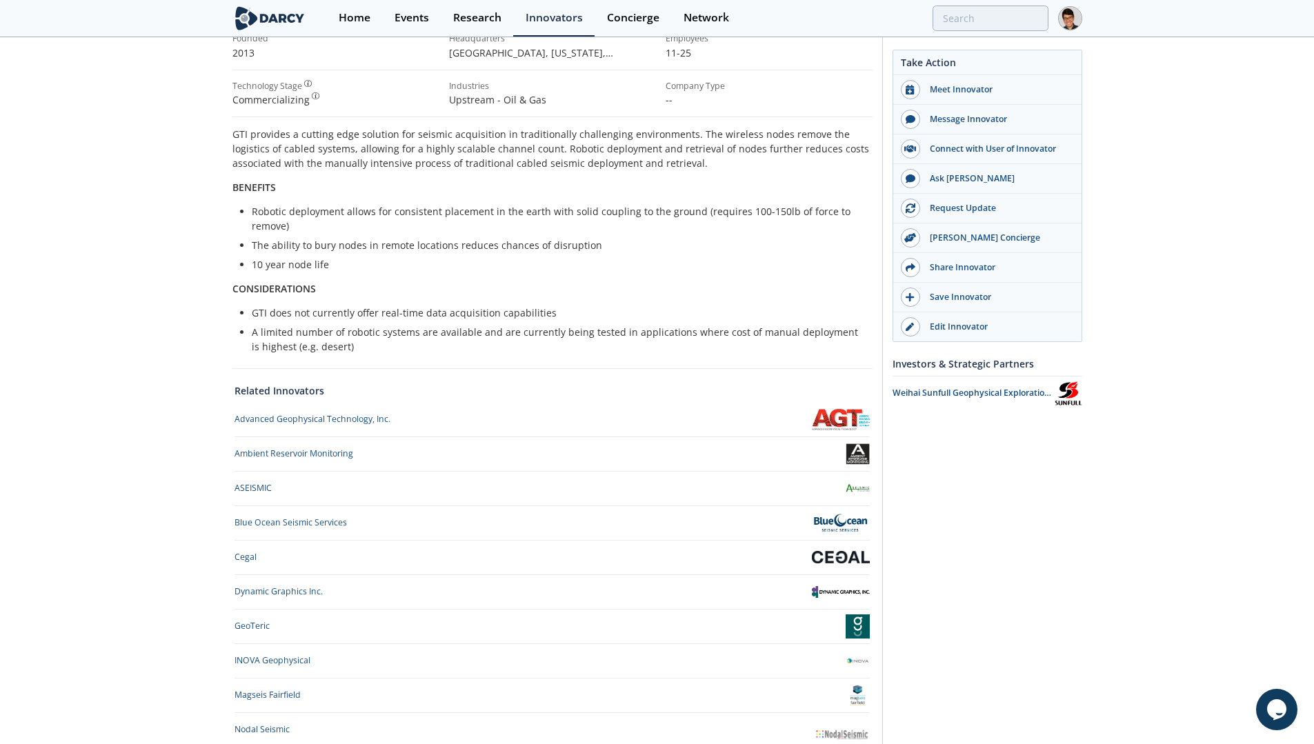
scroll to position [0, 0]
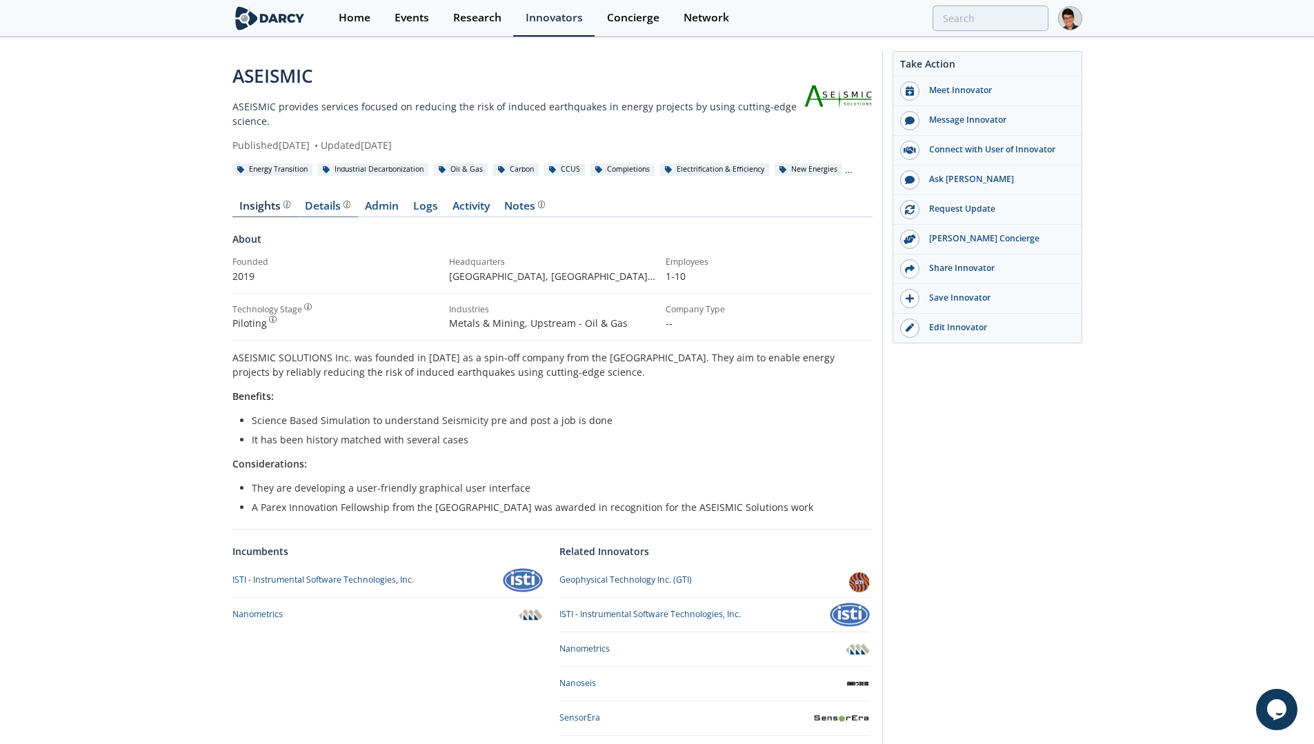
click at [332, 211] on div "Details" at bounding box center [328, 206] width 46 height 11
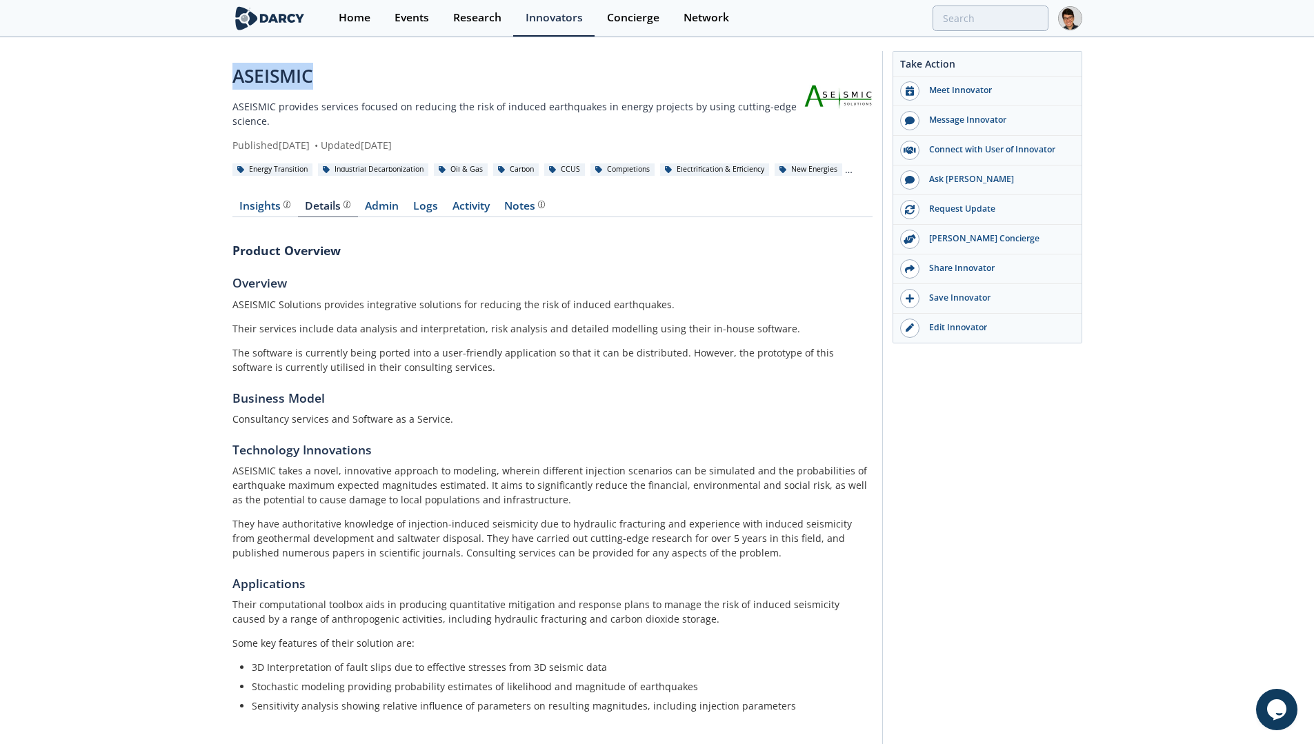
drag, startPoint x: 344, startPoint y: 75, endPoint x: 173, endPoint y: 85, distance: 171.3
click at [173, 85] on div "ASEISMIC ASEISMIC provides services focused on reducing the risk of induced ear…" at bounding box center [657, 407] width 1314 height 737
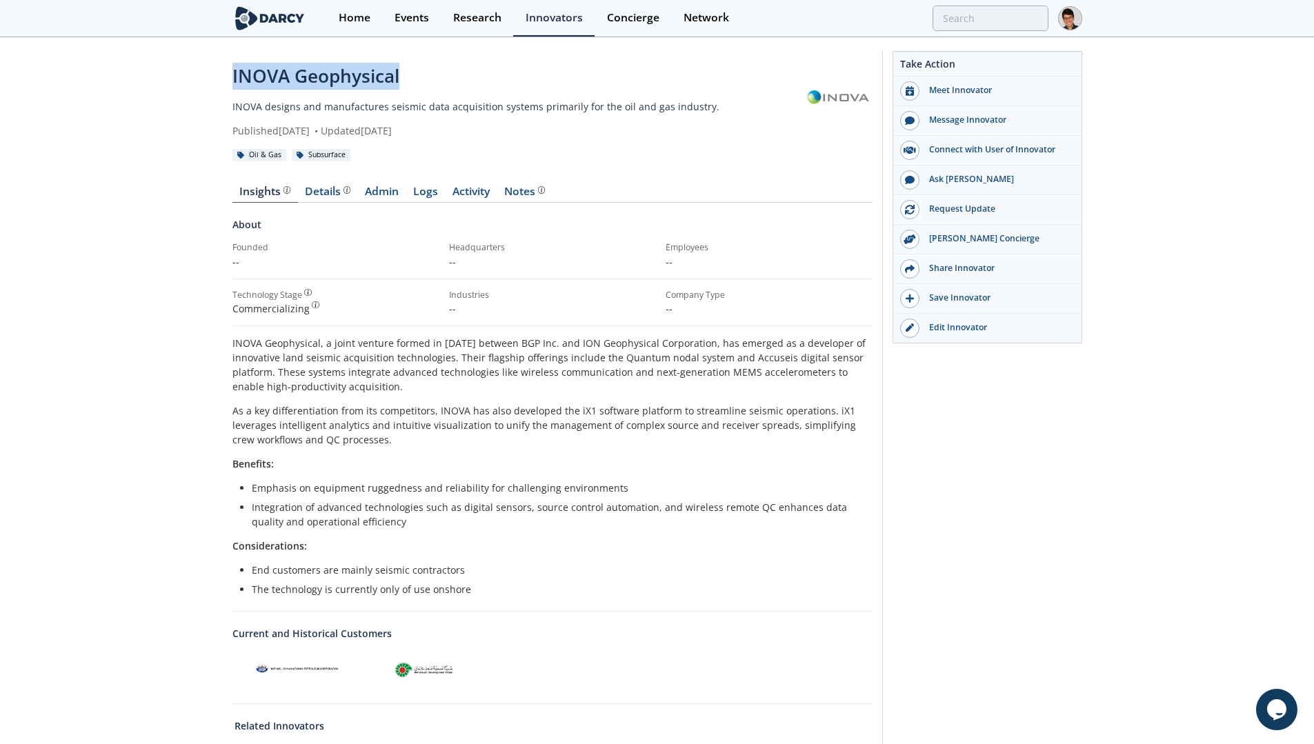
drag, startPoint x: 454, startPoint y: 77, endPoint x: 141, endPoint y: 79, distance: 312.4
click at [141, 79] on div "INOVA Geophysical INOVA designs and manufactures seismic data acquisition syste…" at bounding box center [657, 516] width 1314 height 954
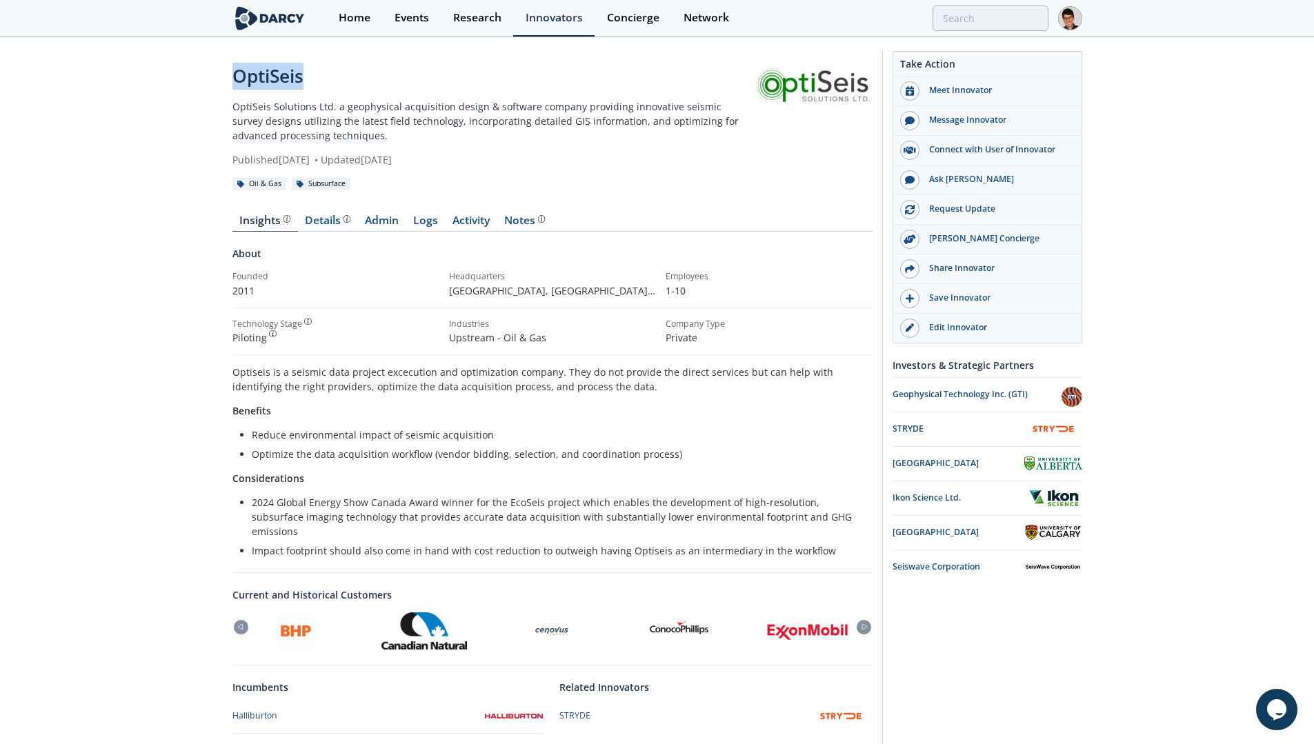
drag, startPoint x: 385, startPoint y: 89, endPoint x: 185, endPoint y: 81, distance: 200.1
click at [185, 81] on div "OptiSeis OptiSeis Solutions Ltd. a geophysical acquisition design & software co…" at bounding box center [657, 423] width 1314 height 769
click at [329, 212] on div "Insights Details Admin Logs Activity Notes About Founded 2011 Headquarters ," at bounding box center [552, 490] width 640 height 588
click at [325, 219] on div "Details" at bounding box center [328, 220] width 46 height 11
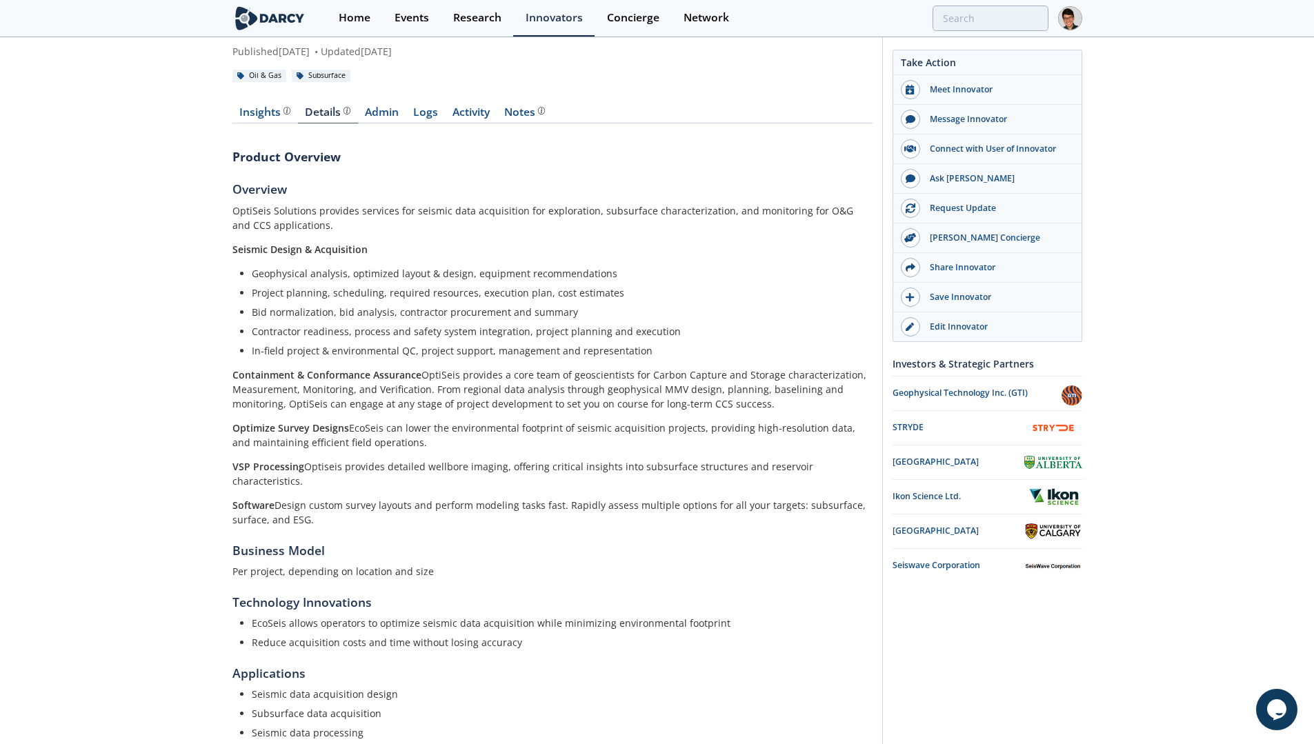
scroll to position [155, 0]
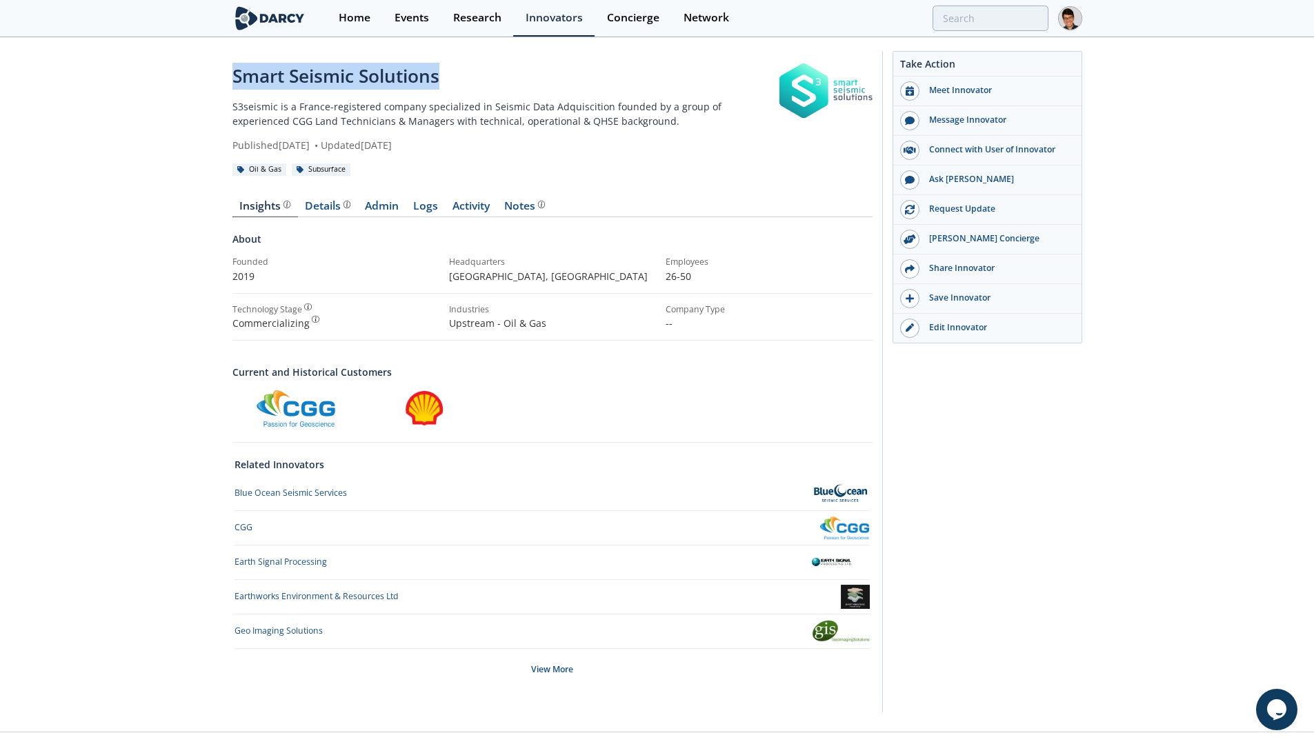
drag, startPoint x: 465, startPoint y: 76, endPoint x: 223, endPoint y: 77, distance: 242.7
click at [223, 77] on div "Smart Seismic Solutions S3seismic is a France-registered company specialized in…" at bounding box center [657, 385] width 1314 height 693
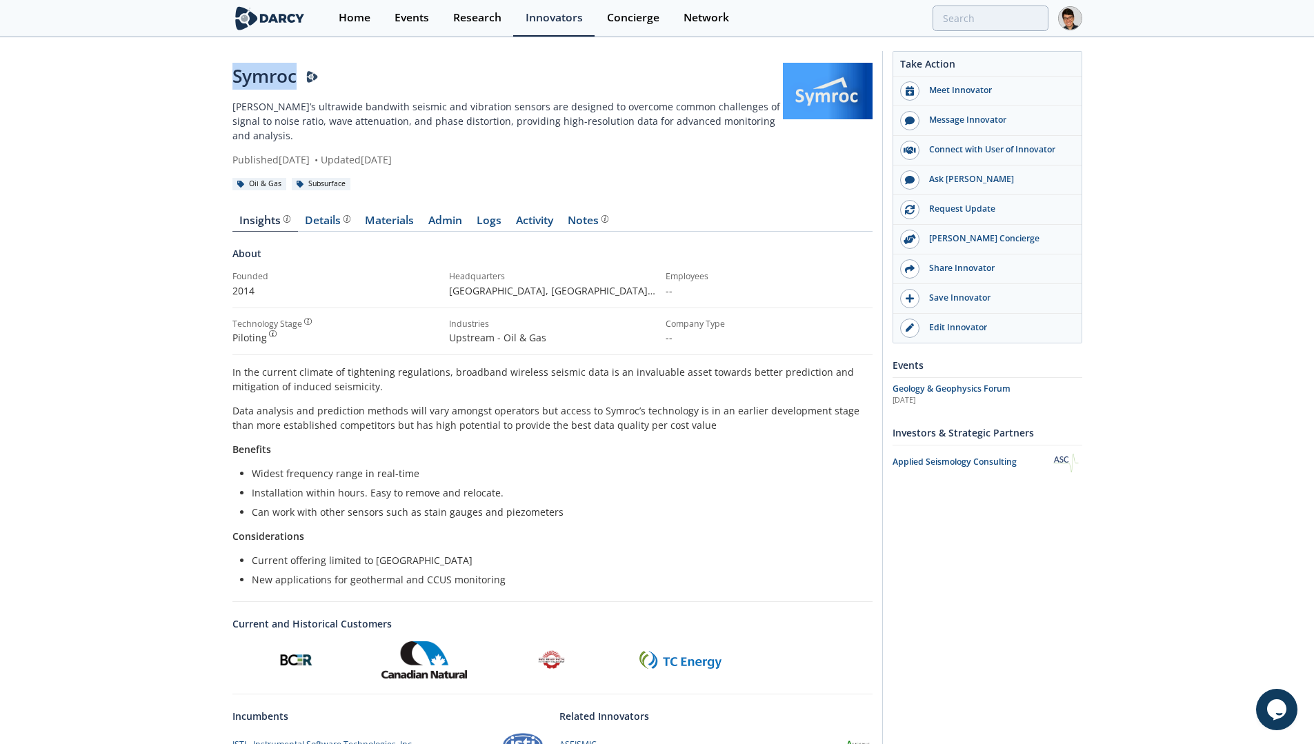
drag, startPoint x: 214, startPoint y: 83, endPoint x: 298, endPoint y: 83, distance: 83.4
click at [298, 83] on div "Symroc [PERSON_NAME]’s ultrawide bandwith seismic and vibration sensors are des…" at bounding box center [657, 511] width 1314 height 945
click at [229, 79] on div "Symroc [PERSON_NAME]’s ultrawide bandwith seismic and vibration sensors are des…" at bounding box center [657, 511] width 1314 height 945
drag, startPoint x: 222, startPoint y: 78, endPoint x: 294, endPoint y: 80, distance: 72.4
click at [294, 80] on div "Symroc Symroc’s ultrawide bandwith seismic and vibration sensors are designed t…" at bounding box center [657, 511] width 1314 height 945
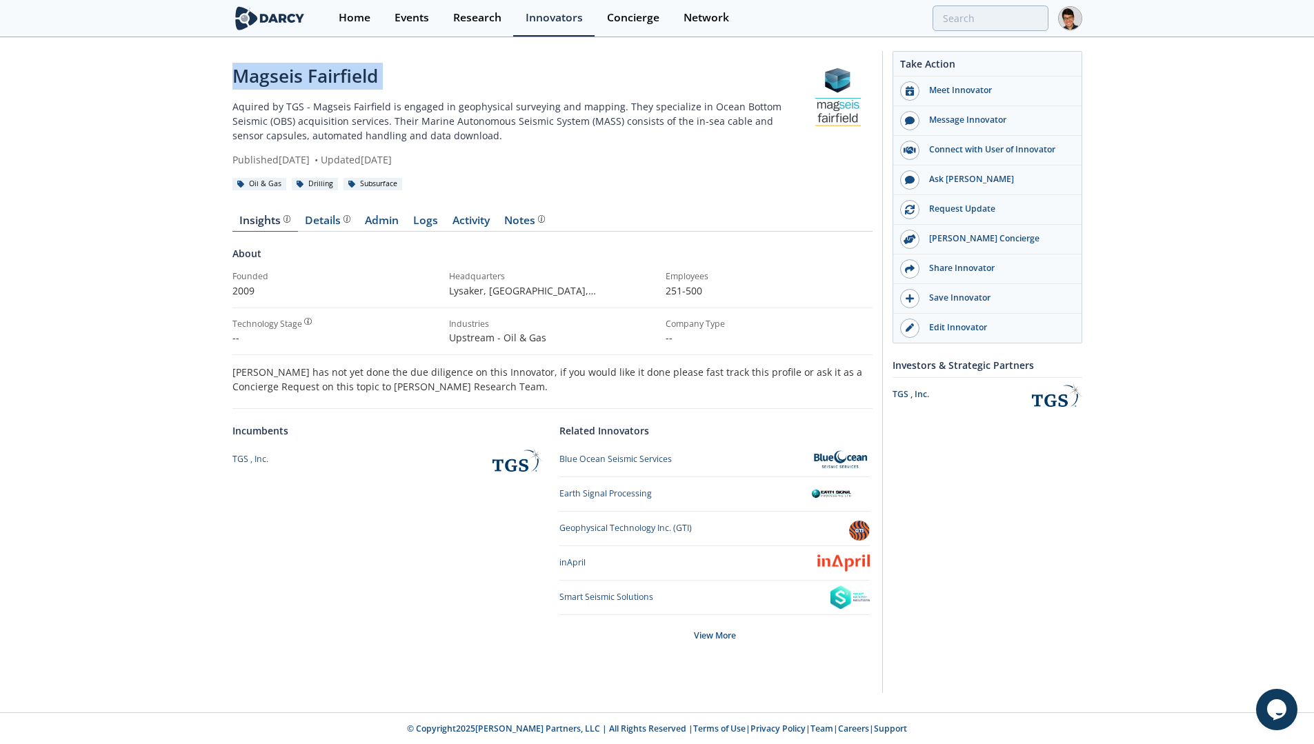
drag, startPoint x: 412, startPoint y: 92, endPoint x: 148, endPoint y: 80, distance: 264.4
click at [148, 80] on div "Magseis Fairfield Aquired by TGS - Magseis Fairfield is engaged in geophysical …" at bounding box center [657, 376] width 1314 height 674
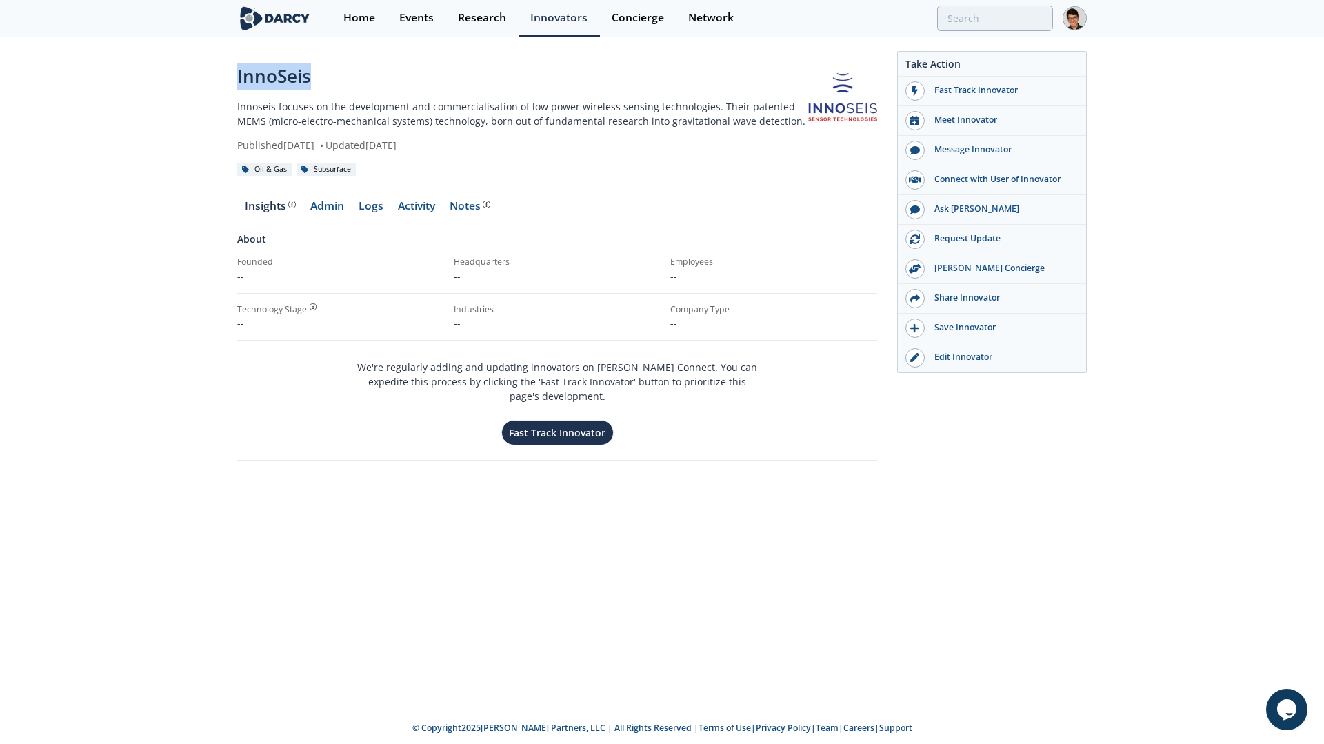
drag, startPoint x: 431, startPoint y: 61, endPoint x: 335, endPoint y: 76, distance: 97.0
click at [335, 76] on div "InnoSeis Innoseis focuses on the development and commercialisation of low power…" at bounding box center [661, 271] width 849 height 465
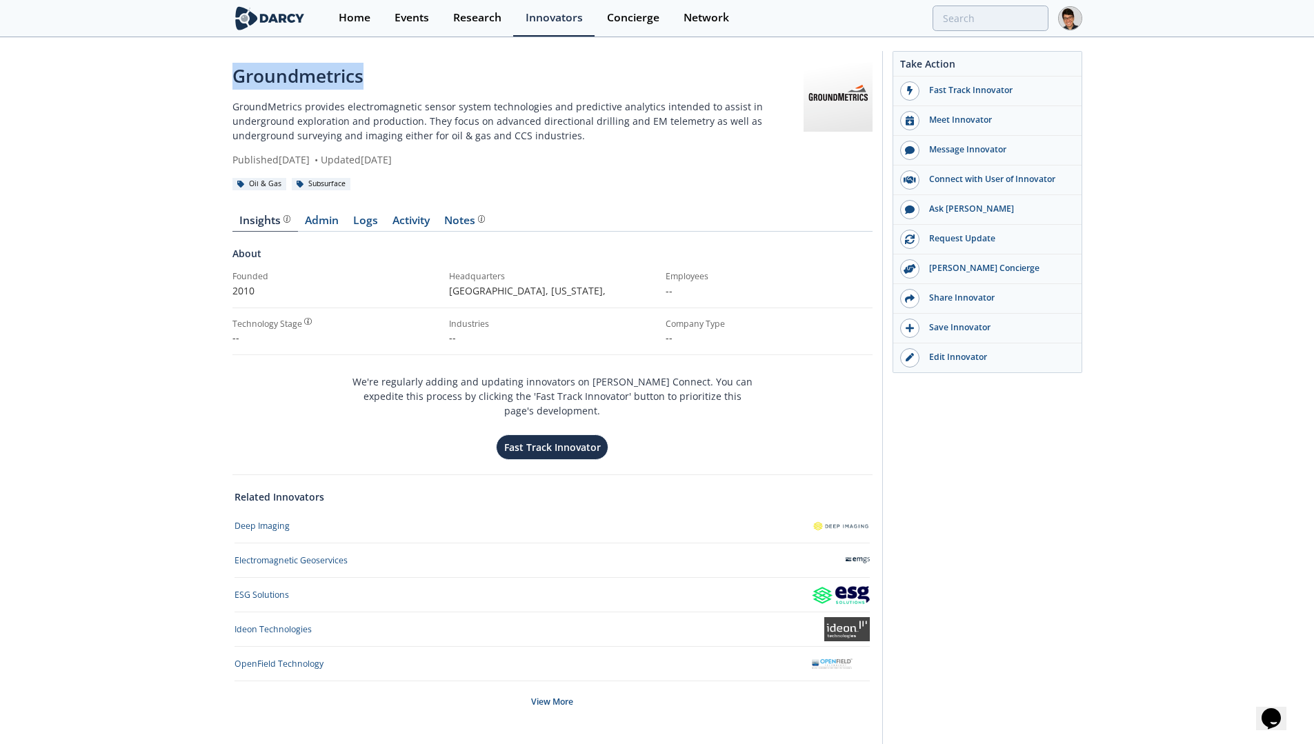
drag, startPoint x: 428, startPoint y: 79, endPoint x: 205, endPoint y: 71, distance: 223.6
click at [201, 70] on div "Groundmetrics GroundMetrics provides electromagnetic sensor system technologies…" at bounding box center [657, 409] width 1314 height 740
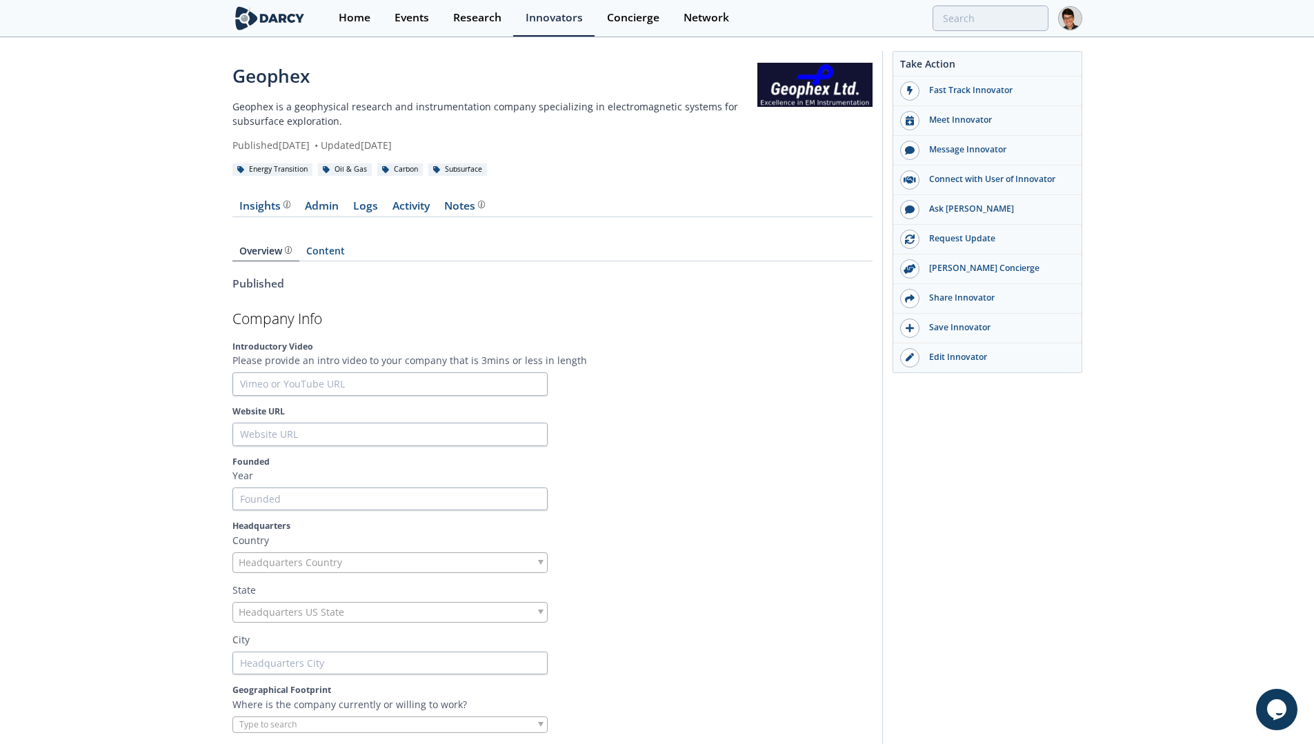
drag, startPoint x: 374, startPoint y: 81, endPoint x: 221, endPoint y: 92, distance: 153.5
drag, startPoint x: 341, startPoint y: 83, endPoint x: 239, endPoint y: 81, distance: 102.1
click at [239, 81] on div "Geophex" at bounding box center [494, 76] width 525 height 27
click at [372, 81] on div "Geophex" at bounding box center [494, 76] width 525 height 27
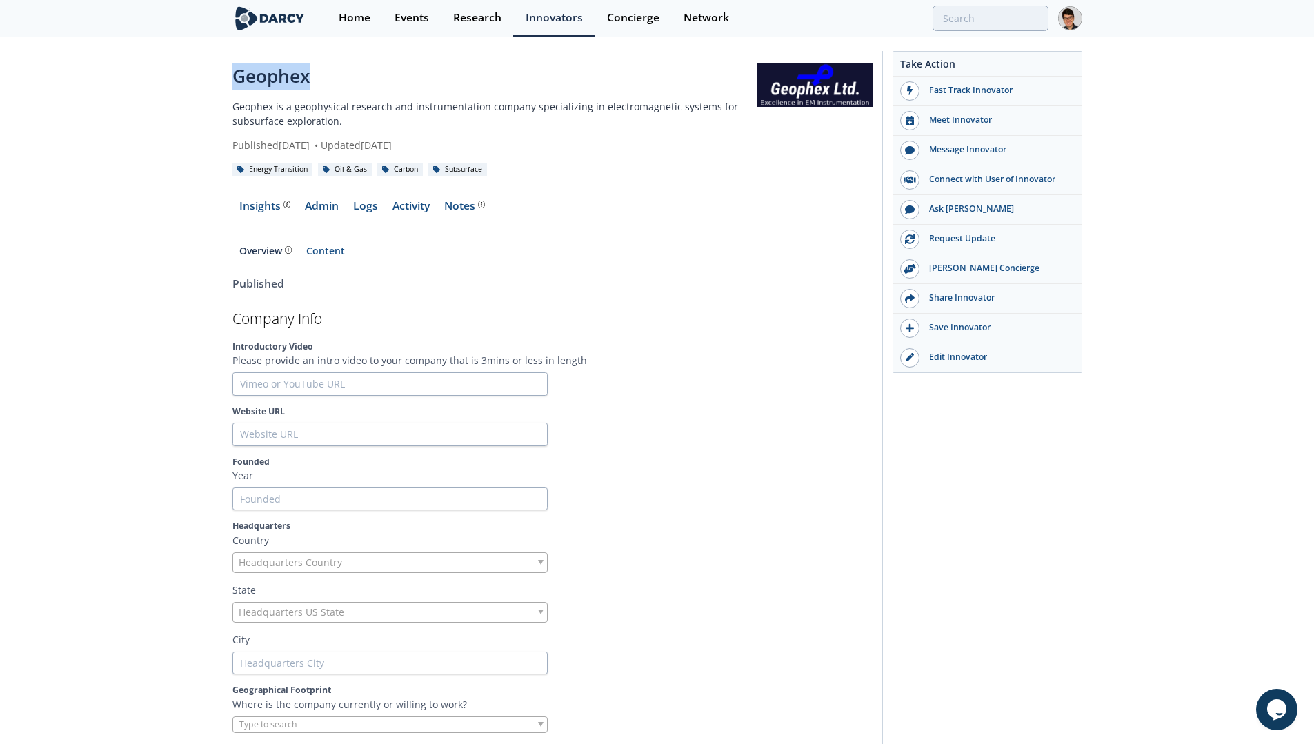
drag, startPoint x: 409, startPoint y: 74, endPoint x: 234, endPoint y: 74, distance: 175.1
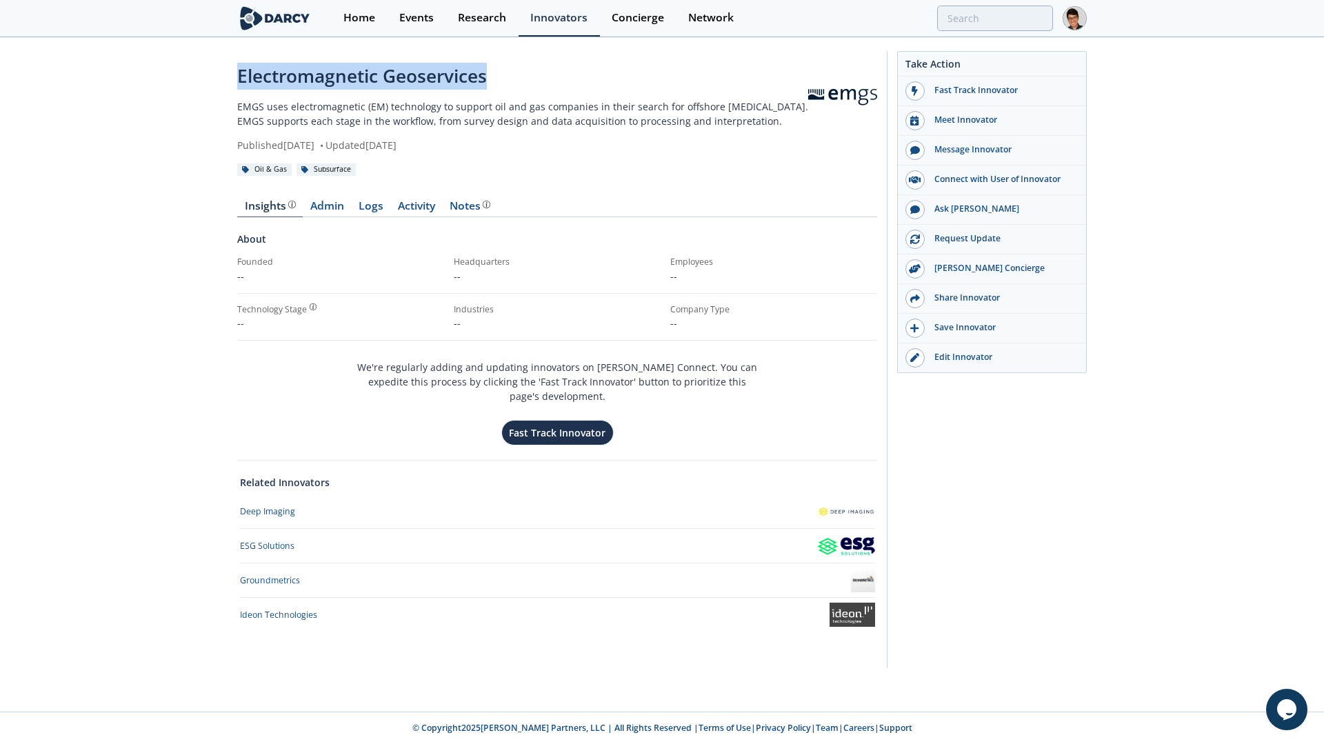
drag, startPoint x: 530, startPoint y: 74, endPoint x: 283, endPoint y: 79, distance: 246.9
click at [242, 81] on div "Electromagnetic Geoservices" at bounding box center [522, 76] width 571 height 27
click at [398, 116] on p "EMGS uses electromagnetic (EM) technology to support oil and gas companies in t…" at bounding box center [522, 113] width 571 height 29
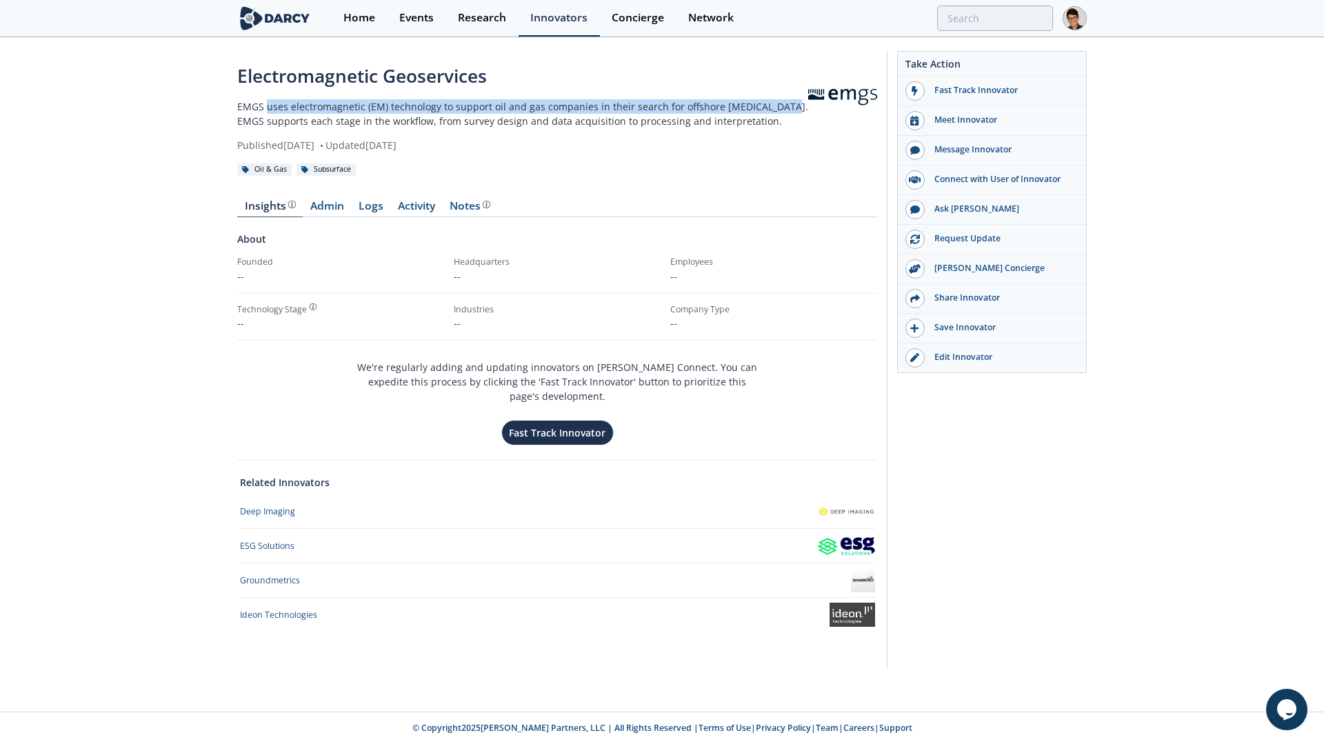
drag, startPoint x: 265, startPoint y: 105, endPoint x: 777, endPoint y: 110, distance: 512.3
click at [777, 110] on p "EMGS uses electromagnetic (EM) technology to support oil and gas companies in t…" at bounding box center [522, 113] width 571 height 29
copy p "uses electromagnetic (EM) technology to support oil and gas companies in their …"
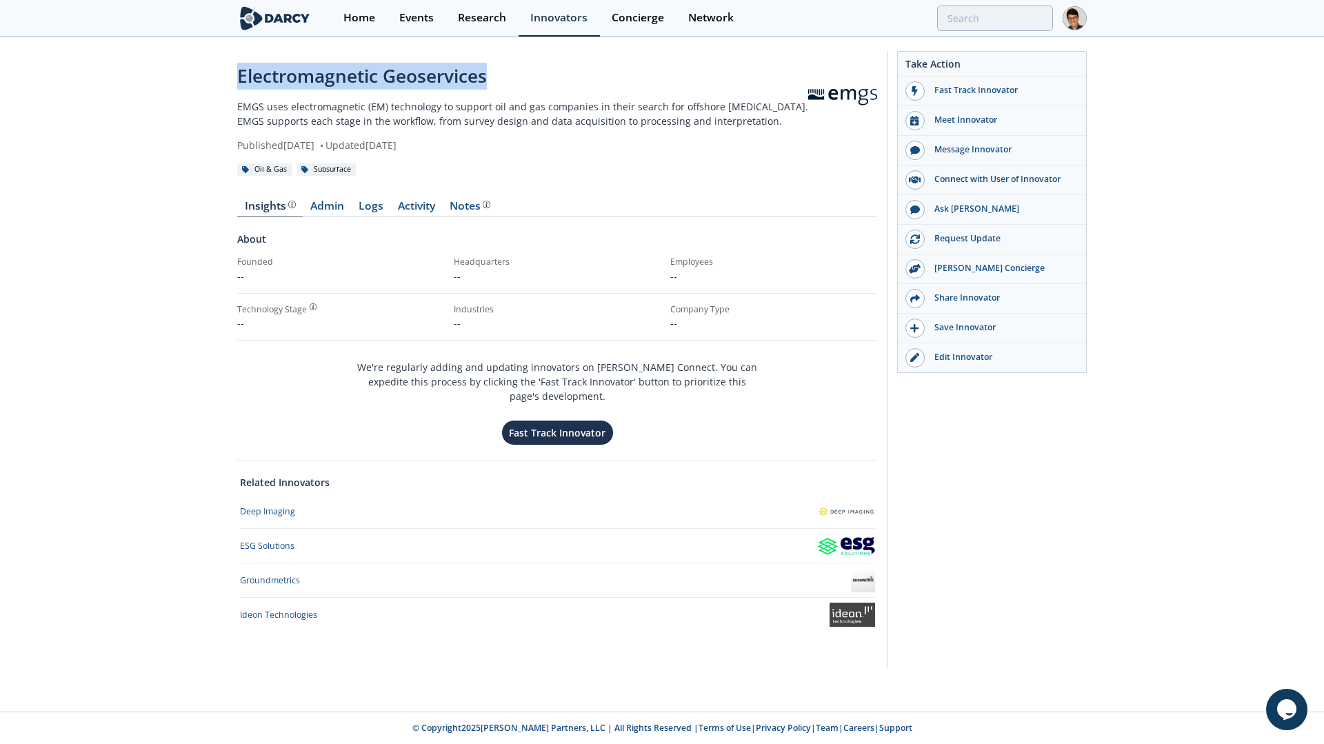
drag, startPoint x: 482, startPoint y: 75, endPoint x: 198, endPoint y: 73, distance: 284.1
click at [198, 73] on div "Electromagnetic Geoservices EMGS uses electromagnetic (EM) technology to suppor…" at bounding box center [662, 363] width 1324 height 649
copy div "Electromagnetic Geoservices"
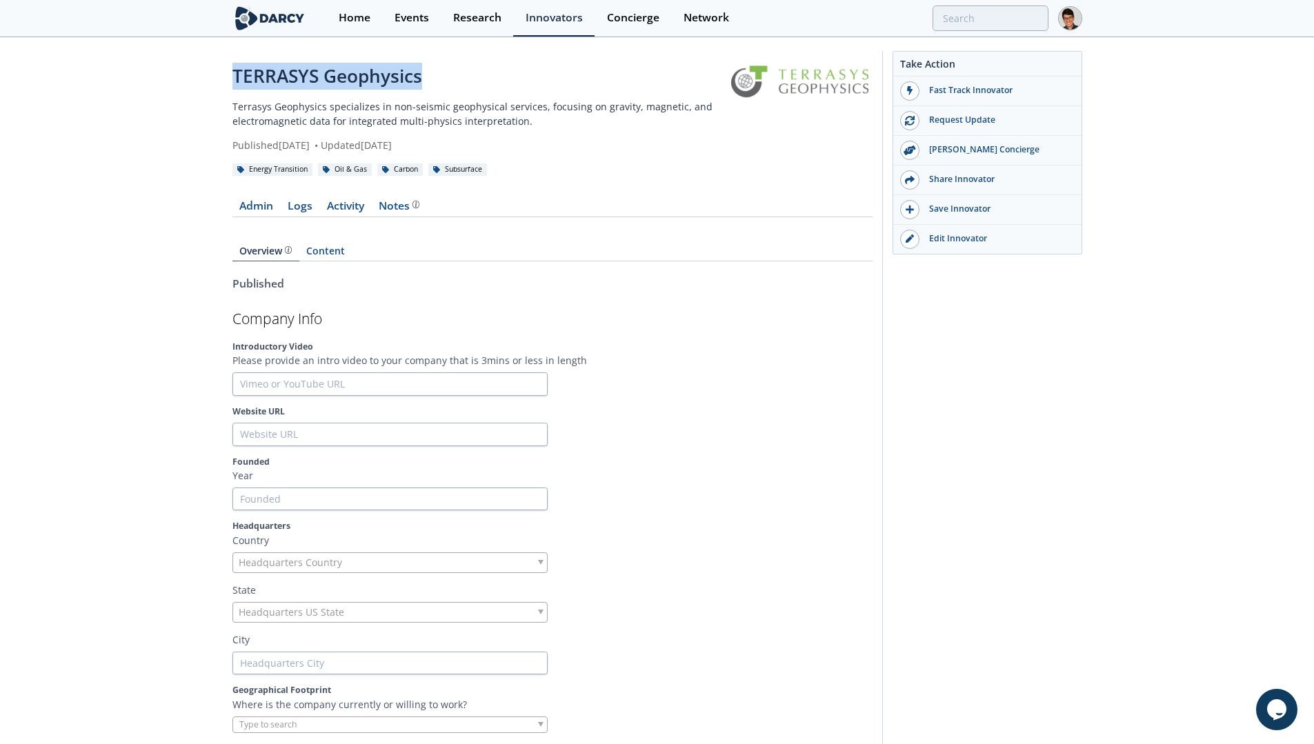
drag, startPoint x: 450, startPoint y: 79, endPoint x: 176, endPoint y: 72, distance: 273.8
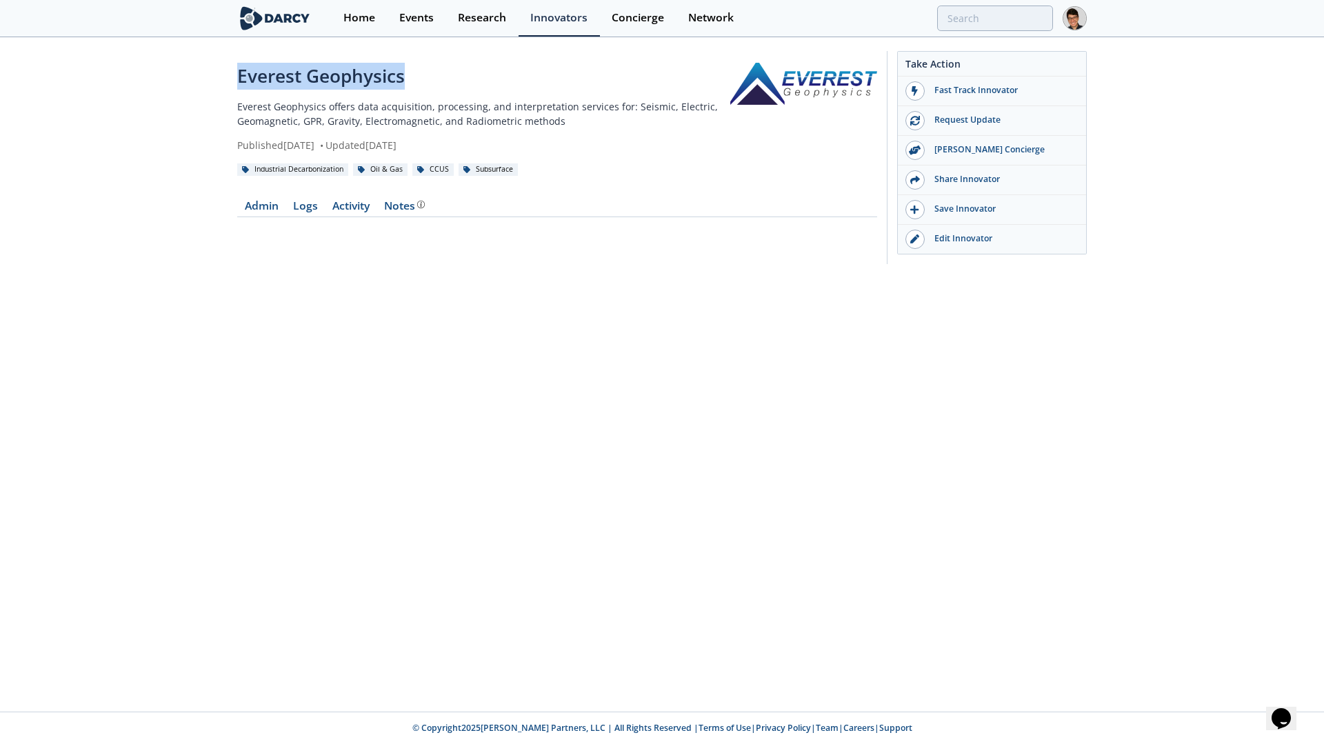
drag, startPoint x: 374, startPoint y: 81, endPoint x: 227, endPoint y: 76, distance: 146.9
click at [227, 76] on div "Everest Geophysics Everest Geophysics offers data acquisition, processing, and …" at bounding box center [662, 161] width 1324 height 245
click at [487, 113] on p "Everest Geophysics offers data acquisition, processing, and interpretation serv…" at bounding box center [483, 113] width 493 height 29
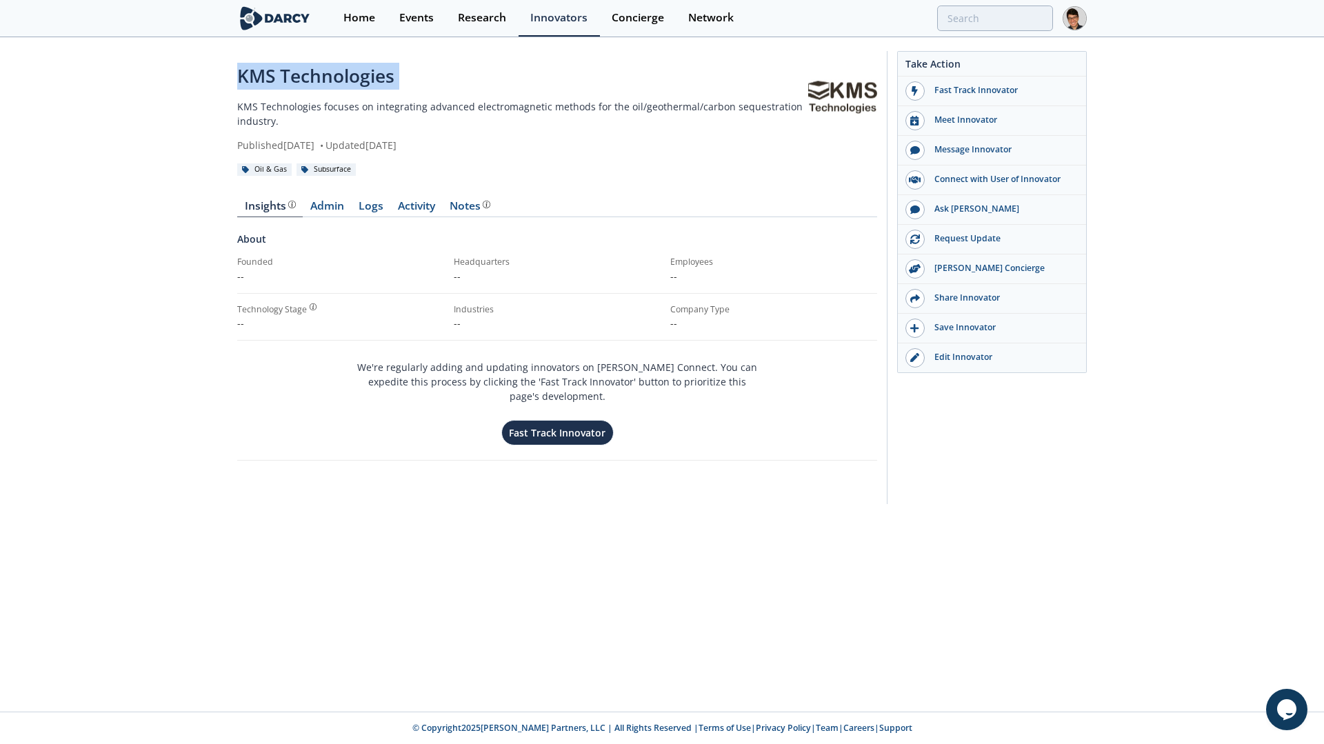
drag, startPoint x: 427, startPoint y: 92, endPoint x: 234, endPoint y: 81, distance: 193.4
click at [234, 81] on div "KMS Technologies KMS Technologies focuses on integrating advanced electromagnet…" at bounding box center [662, 281] width 1324 height 485
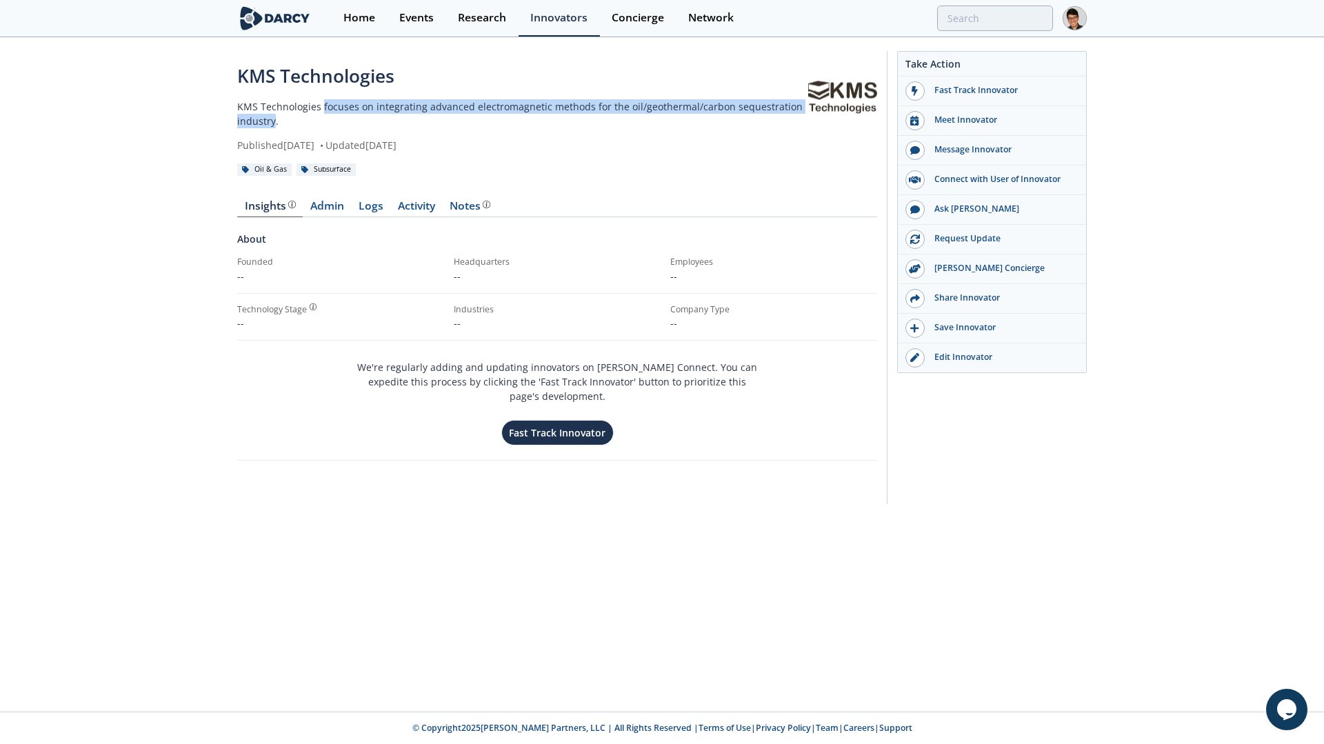
drag, startPoint x: 320, startPoint y: 105, endPoint x: 274, endPoint y: 123, distance: 49.8
click at [274, 123] on p "KMS Technologies focuses on integrating advanced electromagnetic methods for th…" at bounding box center [522, 113] width 571 height 29
copy p "focuses on integrating advanced electromagnetic methods for the oil/geothermal/…"
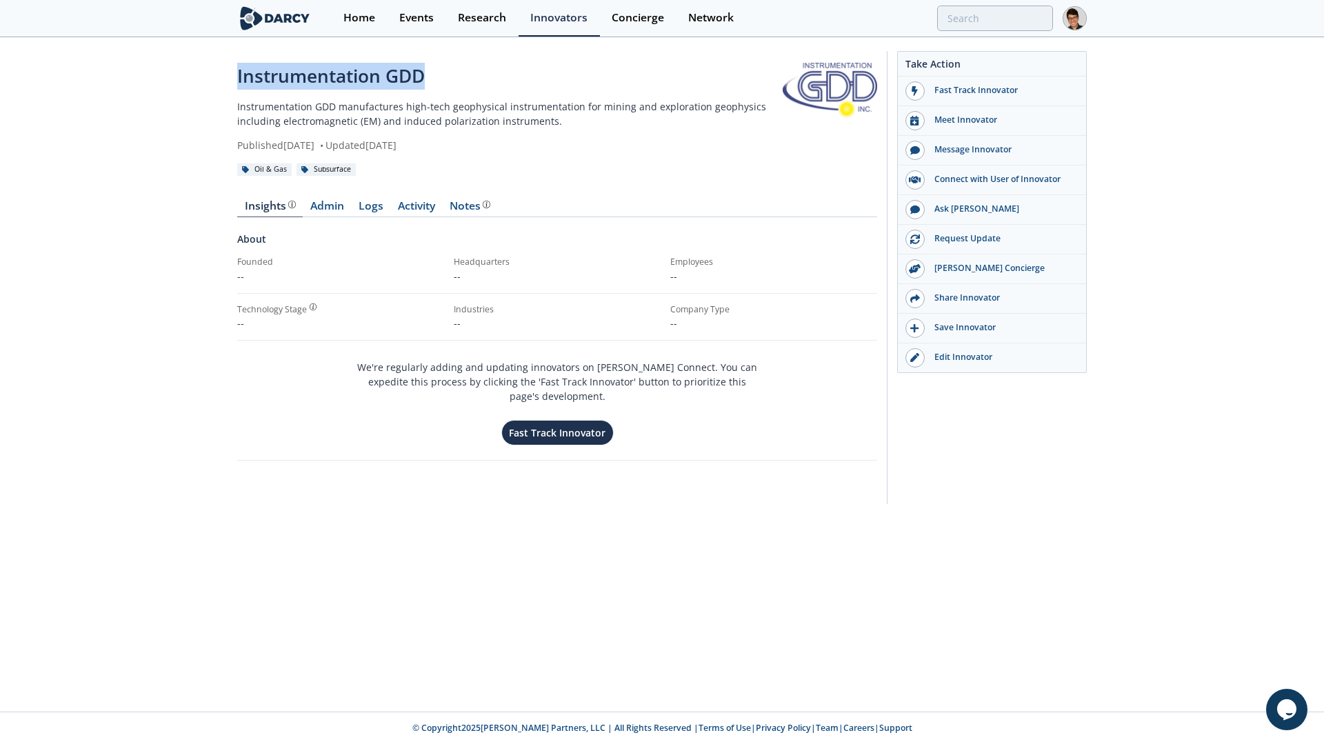
drag, startPoint x: 441, startPoint y: 80, endPoint x: 237, endPoint y: 70, distance: 203.6
click at [237, 70] on div "Instrumentation GDD" at bounding box center [509, 76] width 545 height 27
copy div "Instrumentation GDD"
click at [431, 122] on p "Instrumentation GDD manufactures high-tech geophysical instrumentation for mini…" at bounding box center [509, 113] width 545 height 29
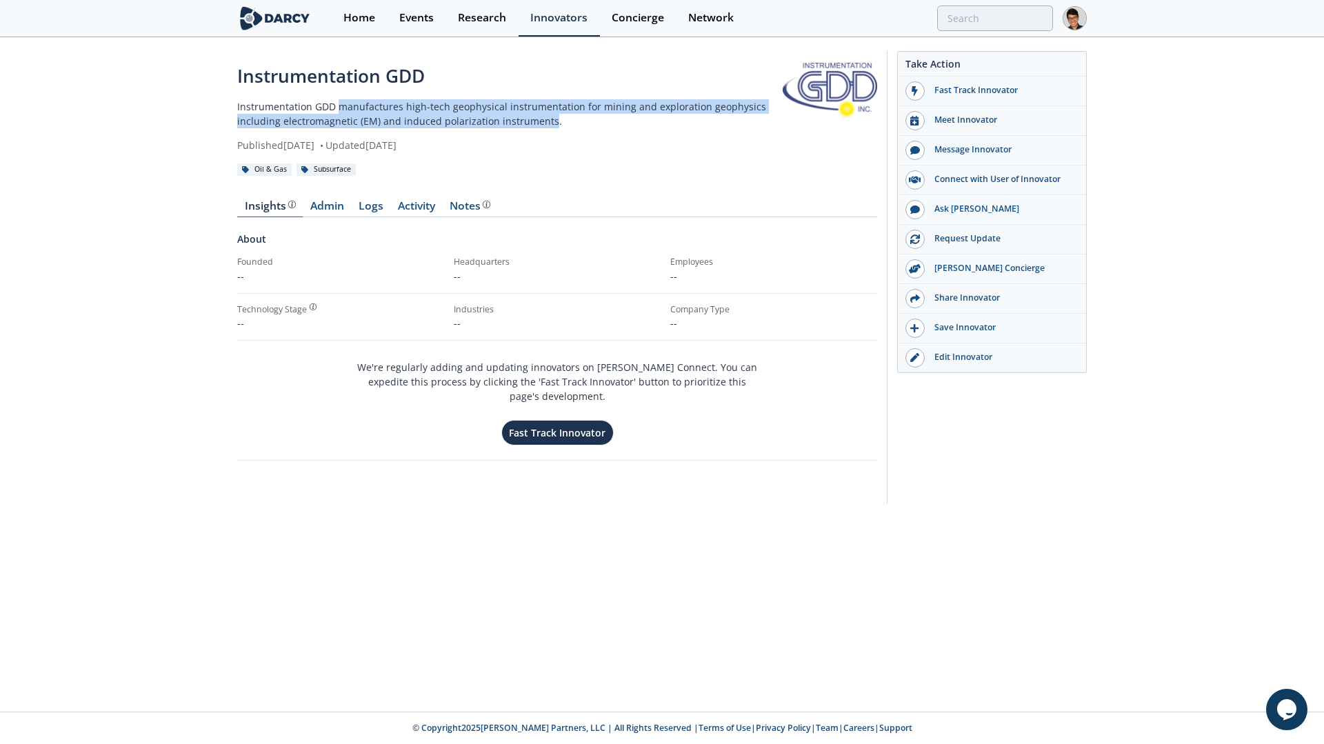
drag, startPoint x: 339, startPoint y: 108, endPoint x: 545, endPoint y: 120, distance: 205.8
click at [545, 120] on p "Instrumentation GDD manufactures high-tech geophysical instrumentation for mini…" at bounding box center [509, 113] width 545 height 29
copy p "manufactures high-tech geophysical instrumentation for mining and exploration g…"
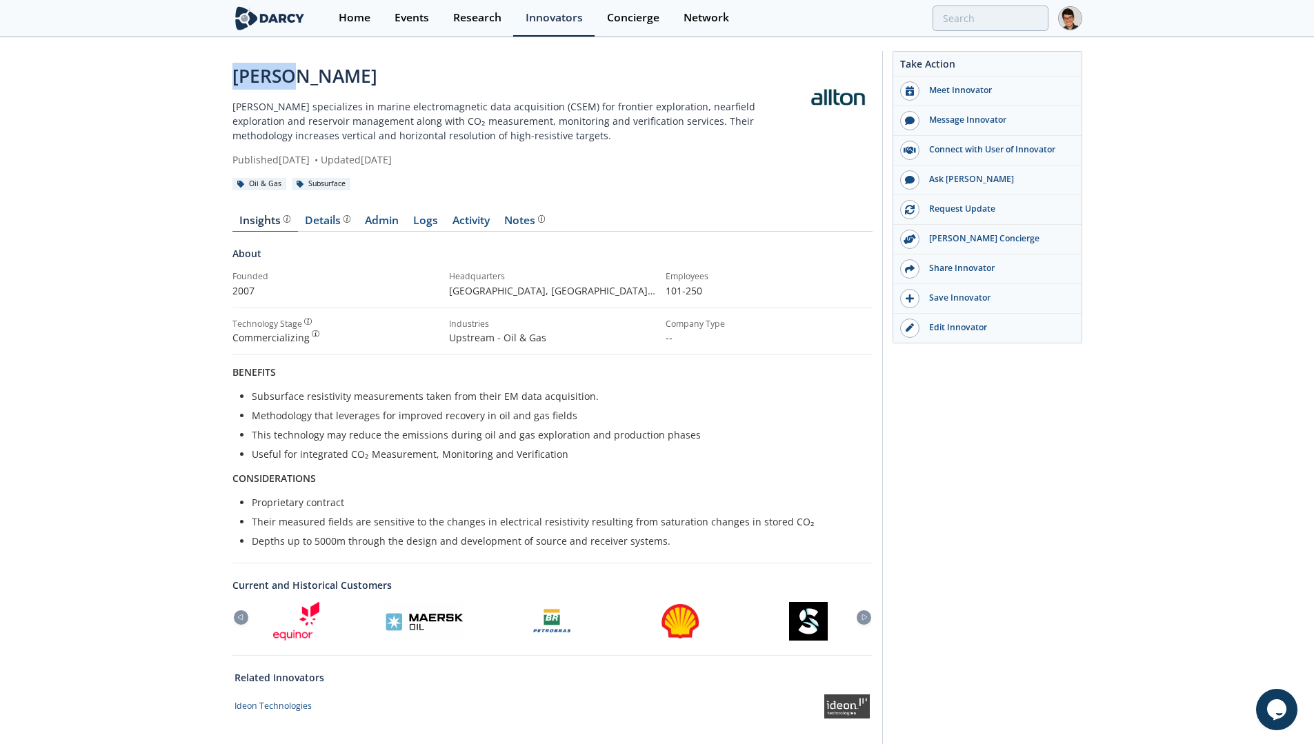
drag, startPoint x: 312, startPoint y: 81, endPoint x: 172, endPoint y: 85, distance: 139.3
click at [172, 85] on div "Allton Allton specializes in marine electromagnetic data acquisition (CSEM) for…" at bounding box center [657, 401] width 1314 height 725
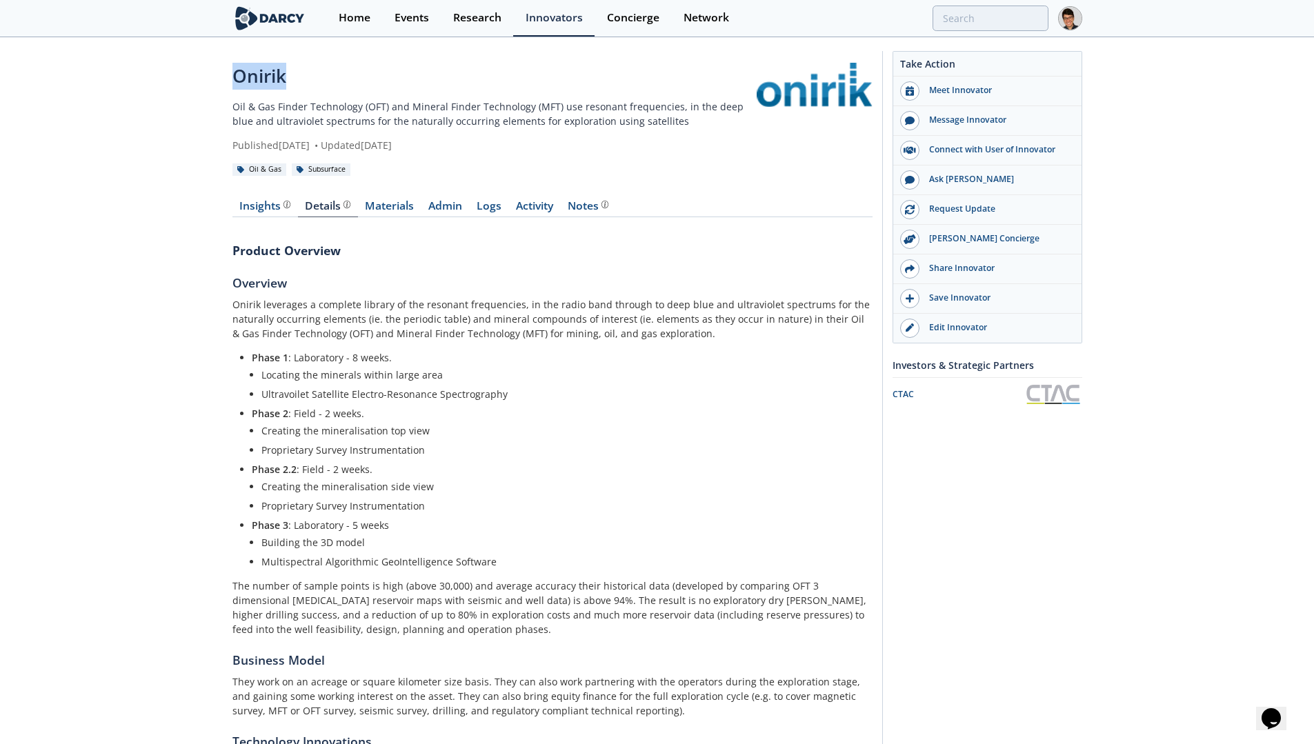
drag, startPoint x: 347, startPoint y: 80, endPoint x: 216, endPoint y: 77, distance: 131.1
click at [216, 77] on div "Onirik Oil & Gas Finder Technology (OFT) and Mineral Finder Technology (MFT) us…" at bounding box center [657, 553] width 1314 height 1029
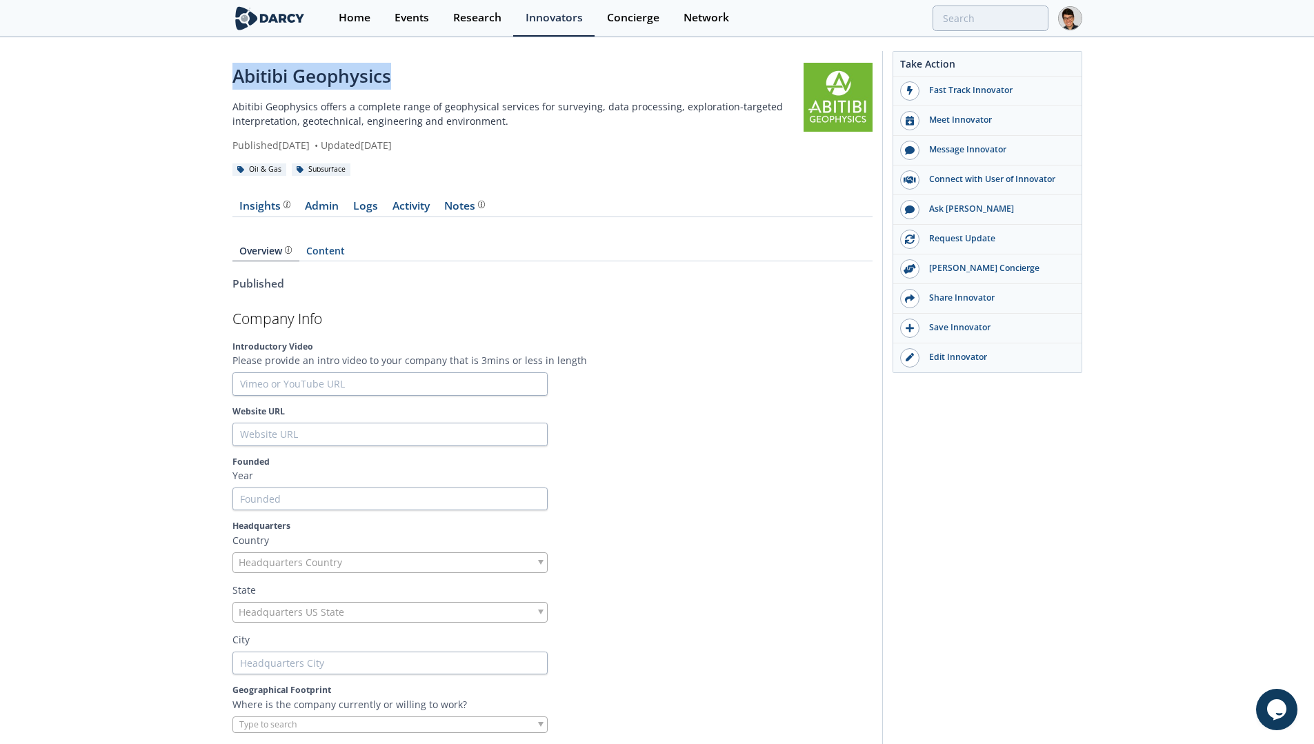
drag, startPoint x: 485, startPoint y: 81, endPoint x: 130, endPoint y: 81, distance: 354.4
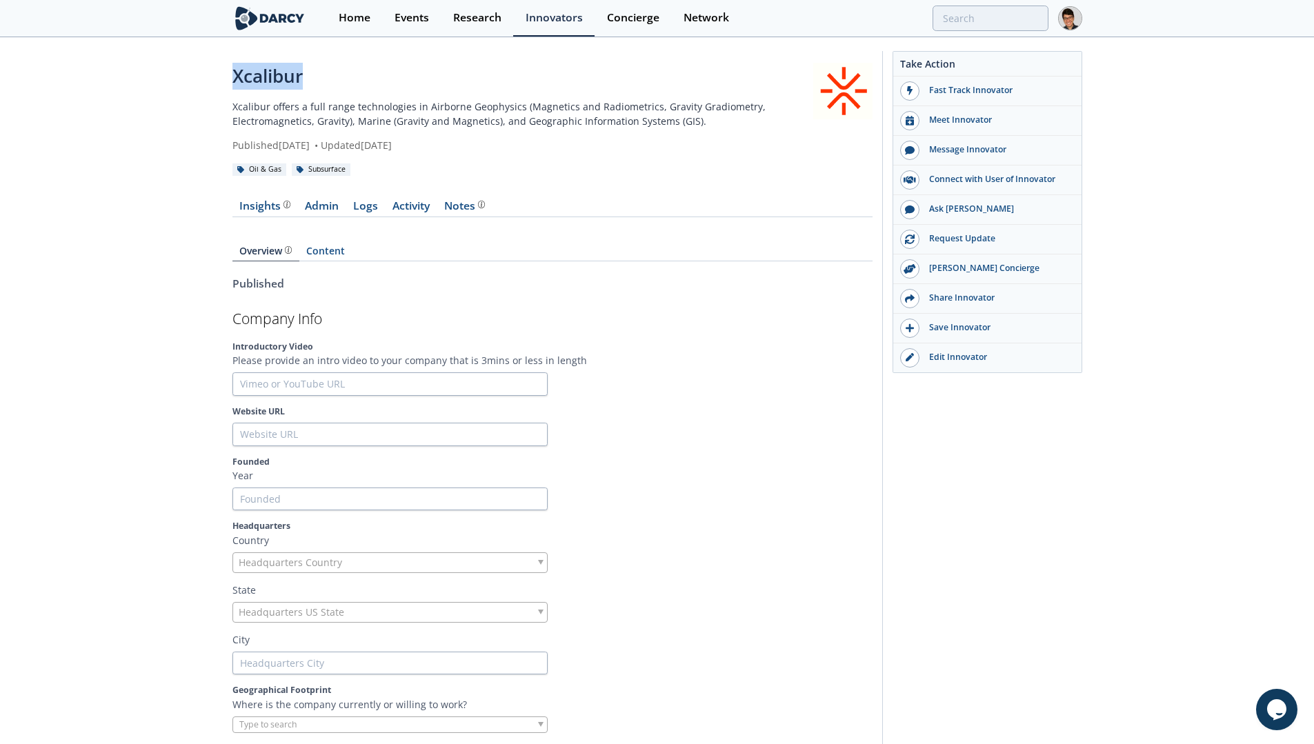
drag, startPoint x: 272, startPoint y: 76, endPoint x: 211, endPoint y: 74, distance: 60.7
click at [361, 110] on p "Xcalibur offers a full range technologies in Airborne Geophysics (Magnetics and…" at bounding box center [522, 113] width 581 height 29
drag, startPoint x: 224, startPoint y: 108, endPoint x: 423, endPoint y: 106, distance: 198.6
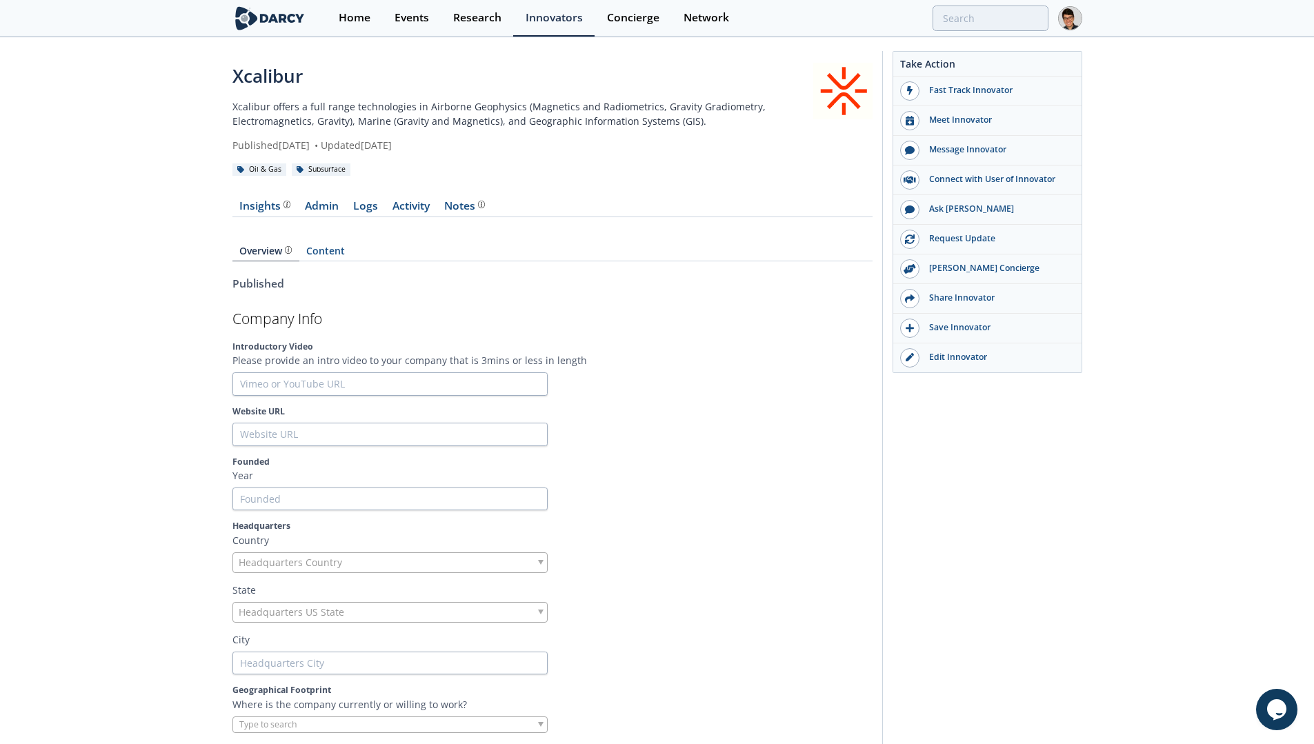
click at [517, 110] on p "Xcalibur offers a full range technologies in Airborne Geophysics (Magnetics and…" at bounding box center [522, 113] width 581 height 29
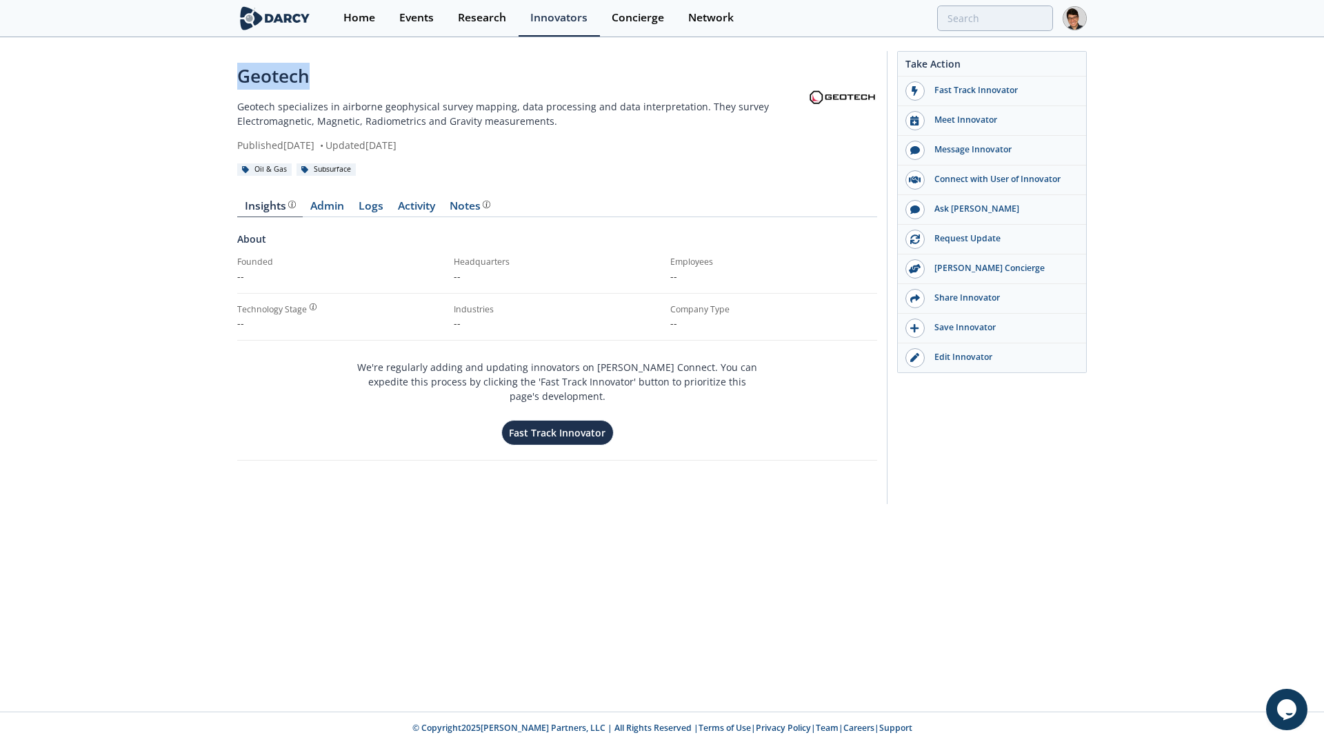
drag, startPoint x: 390, startPoint y: 83, endPoint x: 221, endPoint y: 83, distance: 169.6
click at [221, 83] on div "Geotech Geotech specializes in airborne geophysical survey mapping, data proces…" at bounding box center [662, 281] width 1324 height 485
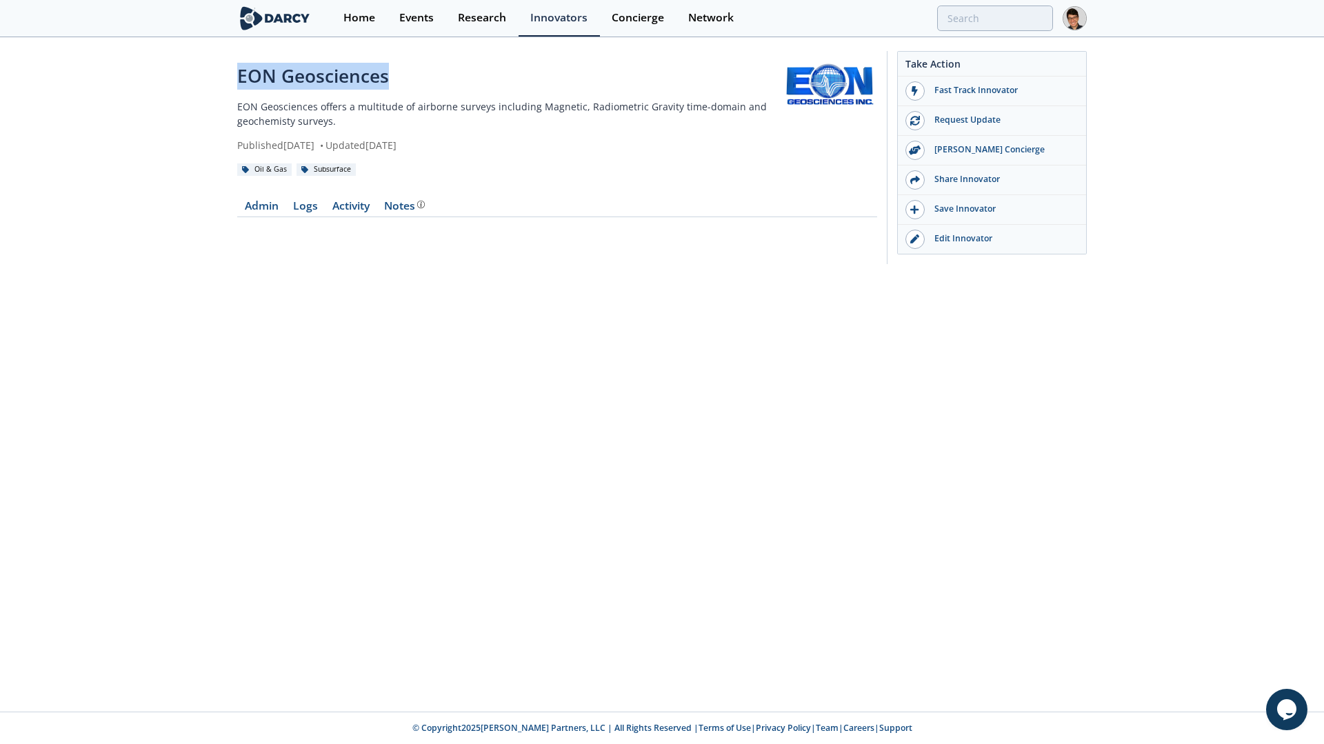
drag, startPoint x: 414, startPoint y: 81, endPoint x: 228, endPoint y: 83, distance: 186.2
click at [228, 83] on div "EON Geosciences EON Geosciences offers a multitude of airborne surveys includin…" at bounding box center [662, 161] width 1324 height 245
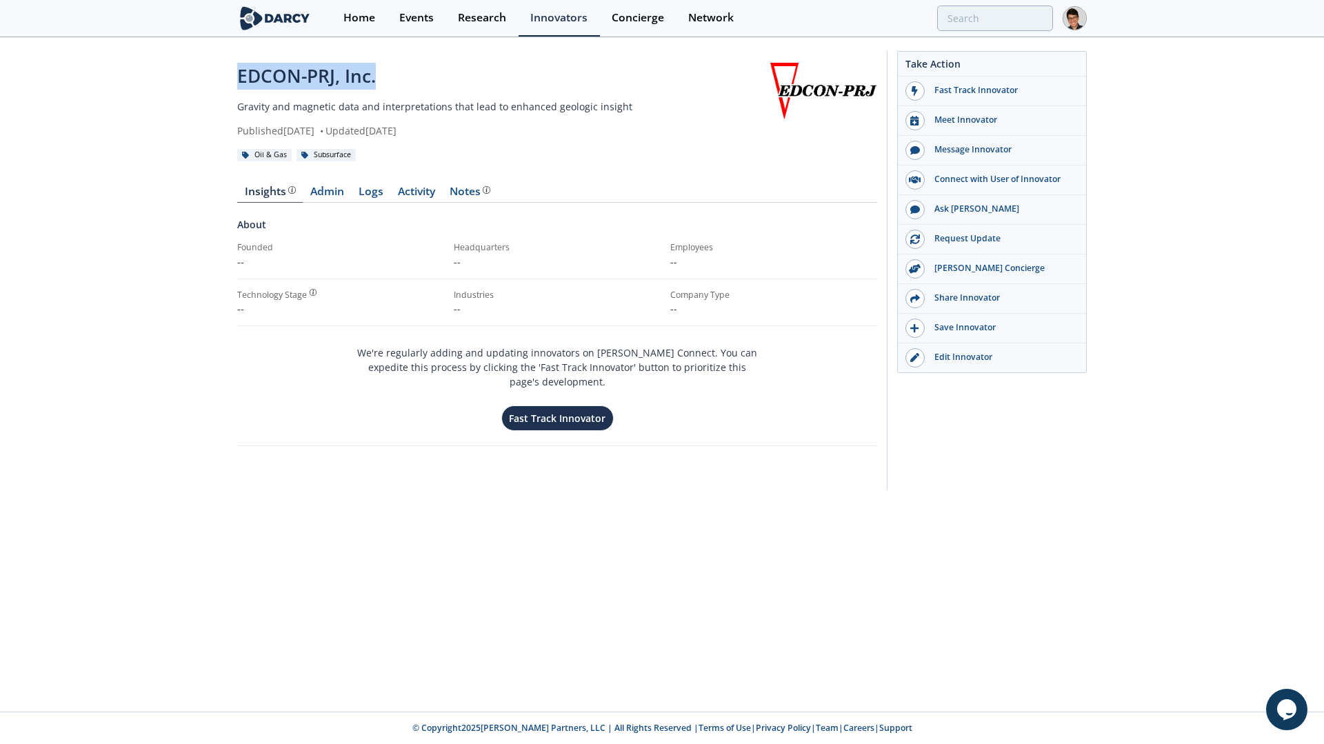
drag, startPoint x: 384, startPoint y: 73, endPoint x: 197, endPoint y: 79, distance: 187.6
click at [197, 79] on div "EDCON-PRJ, Inc. Gravity and magnetic data and interpretations that lead to enha…" at bounding box center [662, 274] width 1324 height 470
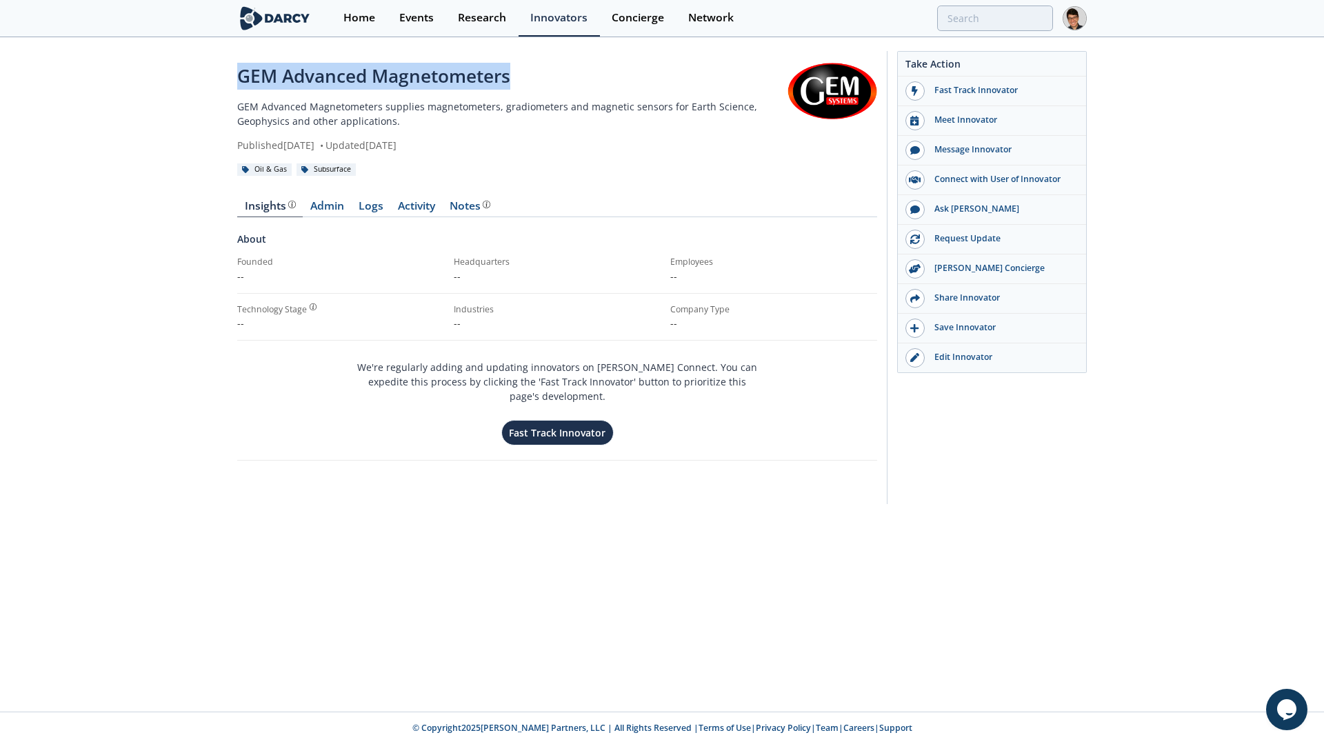
drag, startPoint x: 588, startPoint y: 79, endPoint x: 211, endPoint y: 81, distance: 377.2
click at [211, 81] on div "GEM Advanced Magnetometers GEM Advanced Magnetometers supplies magnetometers, g…" at bounding box center [662, 281] width 1324 height 485
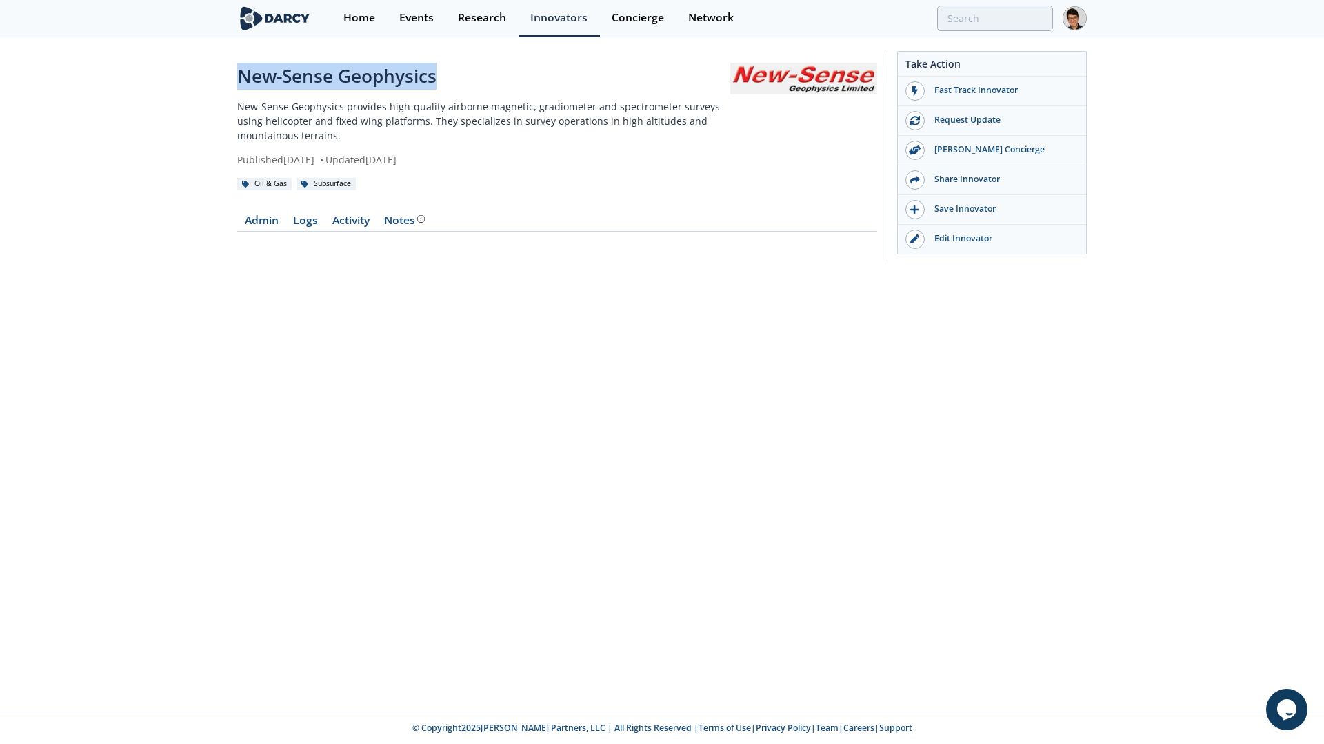
drag, startPoint x: 461, startPoint y: 81, endPoint x: 148, endPoint y: 81, distance: 313.7
click at [146, 81] on div "New-Sense Geophysics New-Sense Geophysics provides high-quality airborne magnet…" at bounding box center [662, 161] width 1324 height 245
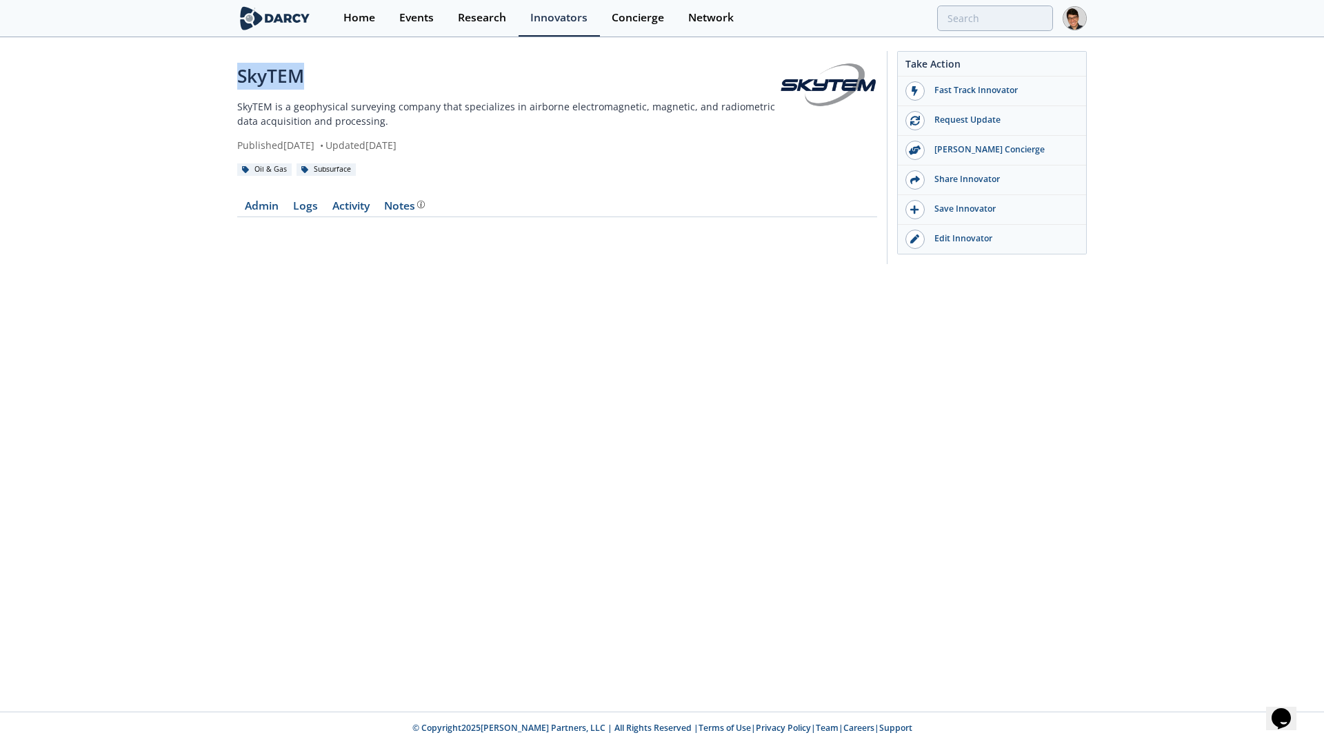
drag, startPoint x: 338, startPoint y: 76, endPoint x: 218, endPoint y: 83, distance: 120.2
click at [218, 83] on div "SkyTEM SkyTEM is a geophysical surveying company that specializes in airborne e…" at bounding box center [662, 161] width 1324 height 245
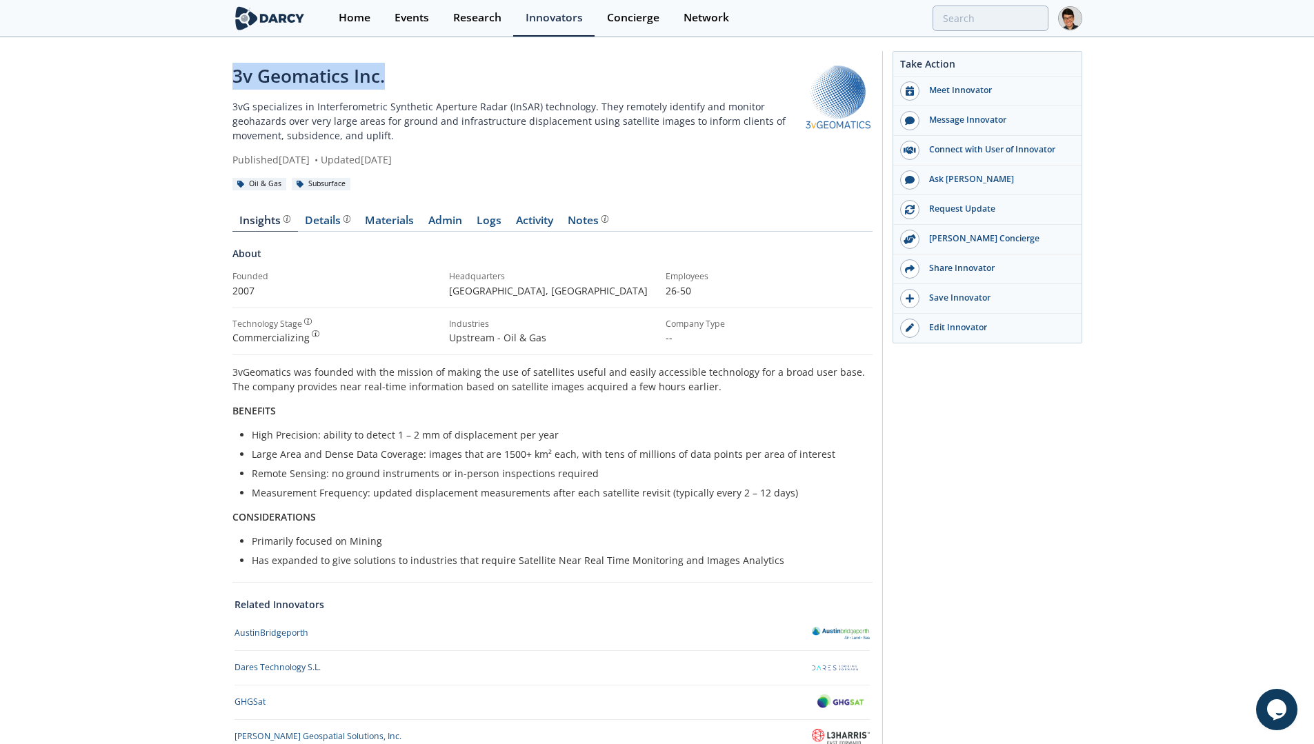
drag, startPoint x: 392, startPoint y: 78, endPoint x: 201, endPoint y: 78, distance: 191.7
click at [201, 78] on div "3v Geomatics Inc. 3vG specializes in Interferometric Synthetic Aperture Radar (…" at bounding box center [657, 462] width 1314 height 847
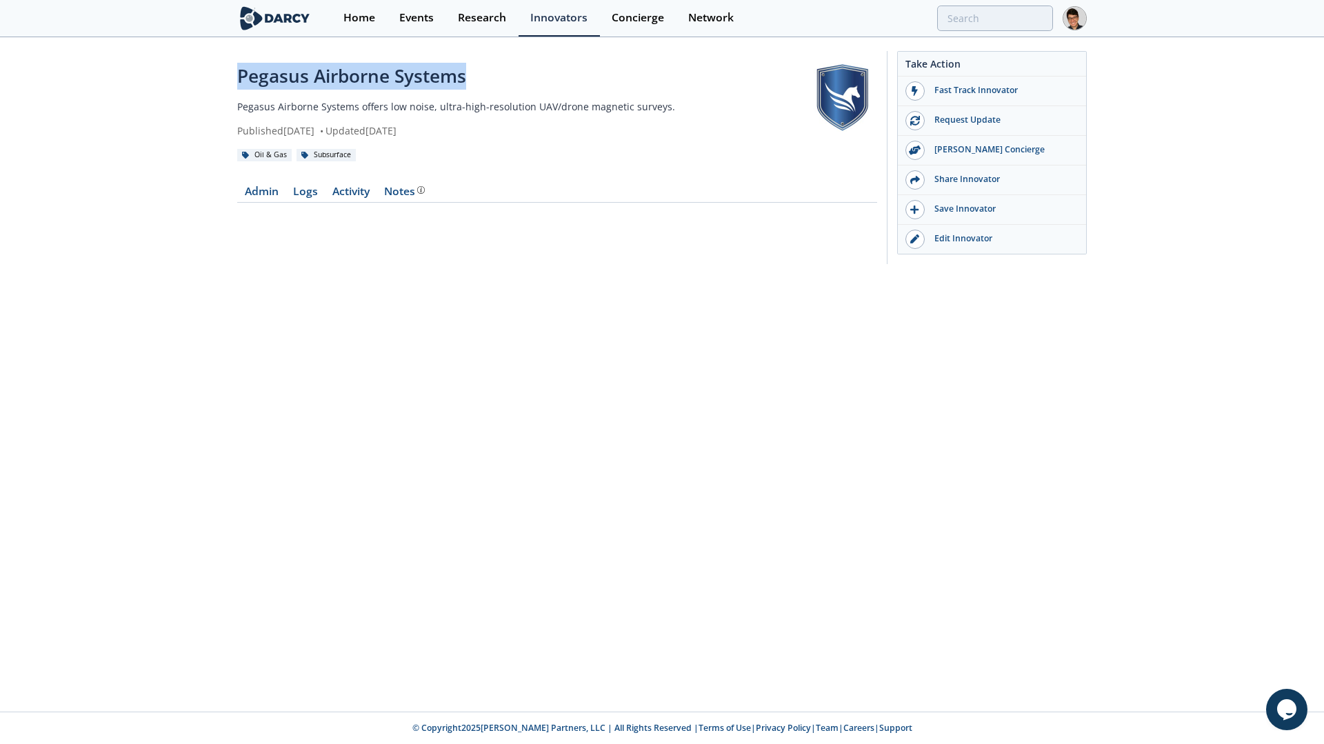
drag, startPoint x: 493, startPoint y: 77, endPoint x: 199, endPoint y: 89, distance: 294.7
click at [199, 89] on div "Pegasus Airborne Systems Pegasus Airborne Systems offers low noise, ultra-high-…" at bounding box center [662, 161] width 1324 height 245
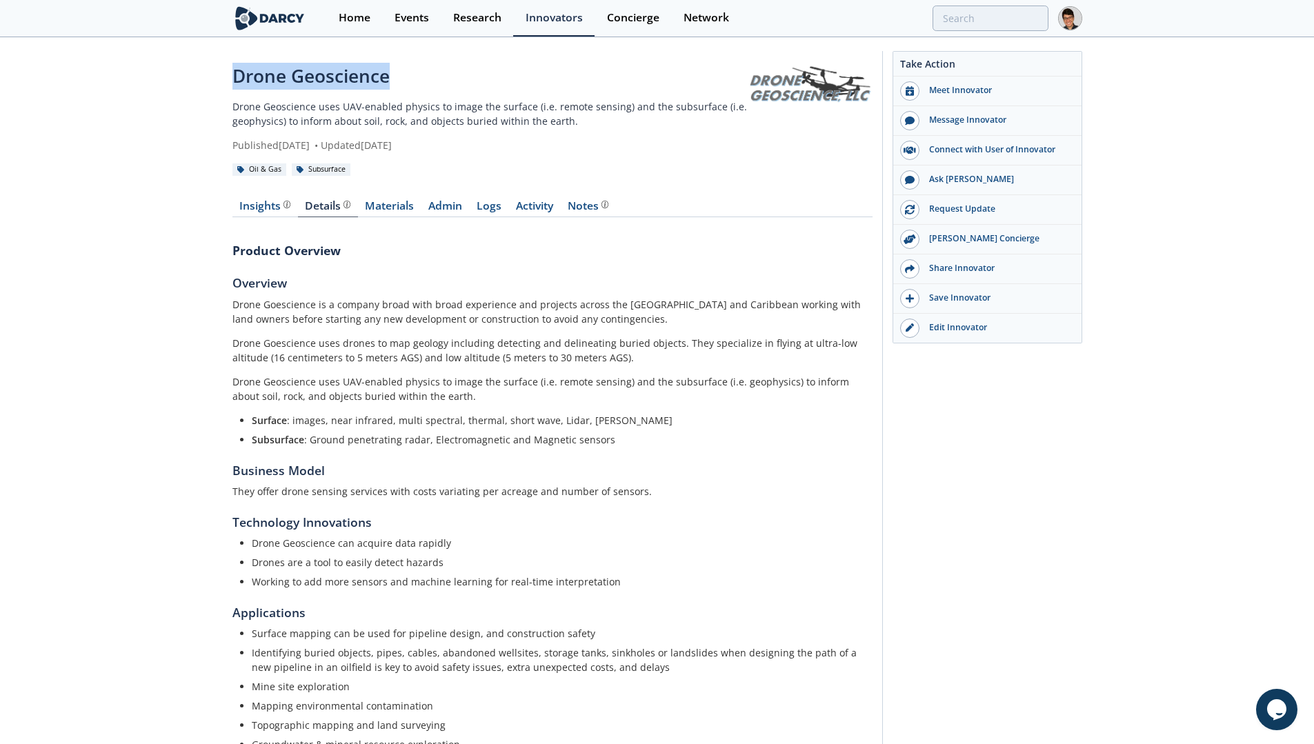
drag, startPoint x: 417, startPoint y: 81, endPoint x: 205, endPoint y: 84, distance: 211.7
click at [205, 84] on div "Drone Geoscience Drone Geoscience uses UAV-enabled physics to image the surface…" at bounding box center [657, 456] width 1314 height 834
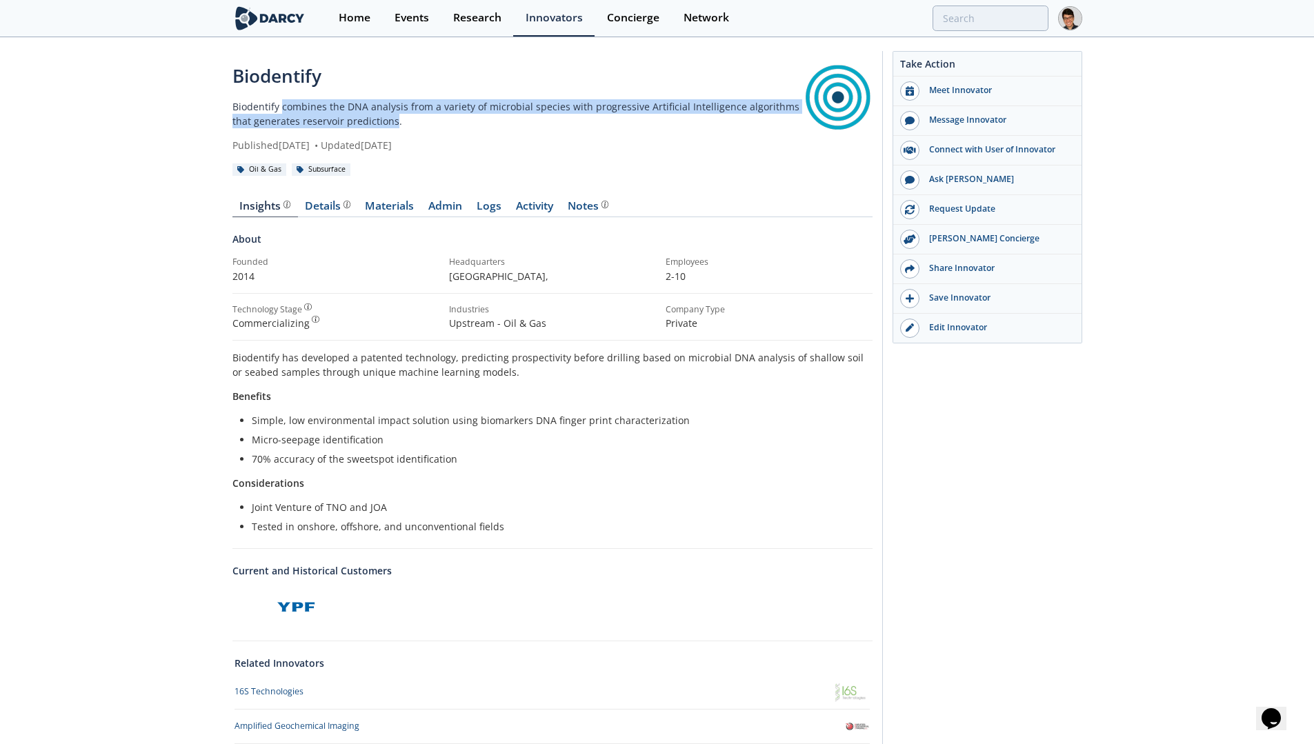
drag, startPoint x: 371, startPoint y: 121, endPoint x: 281, endPoint y: 105, distance: 91.7
click at [281, 105] on p "Biodentify combines the DNA analysis from a variety of microbial species with p…" at bounding box center [517, 113] width 571 height 29
copy p "combines the DNA analysis from a variety of microbial species with progressive …"
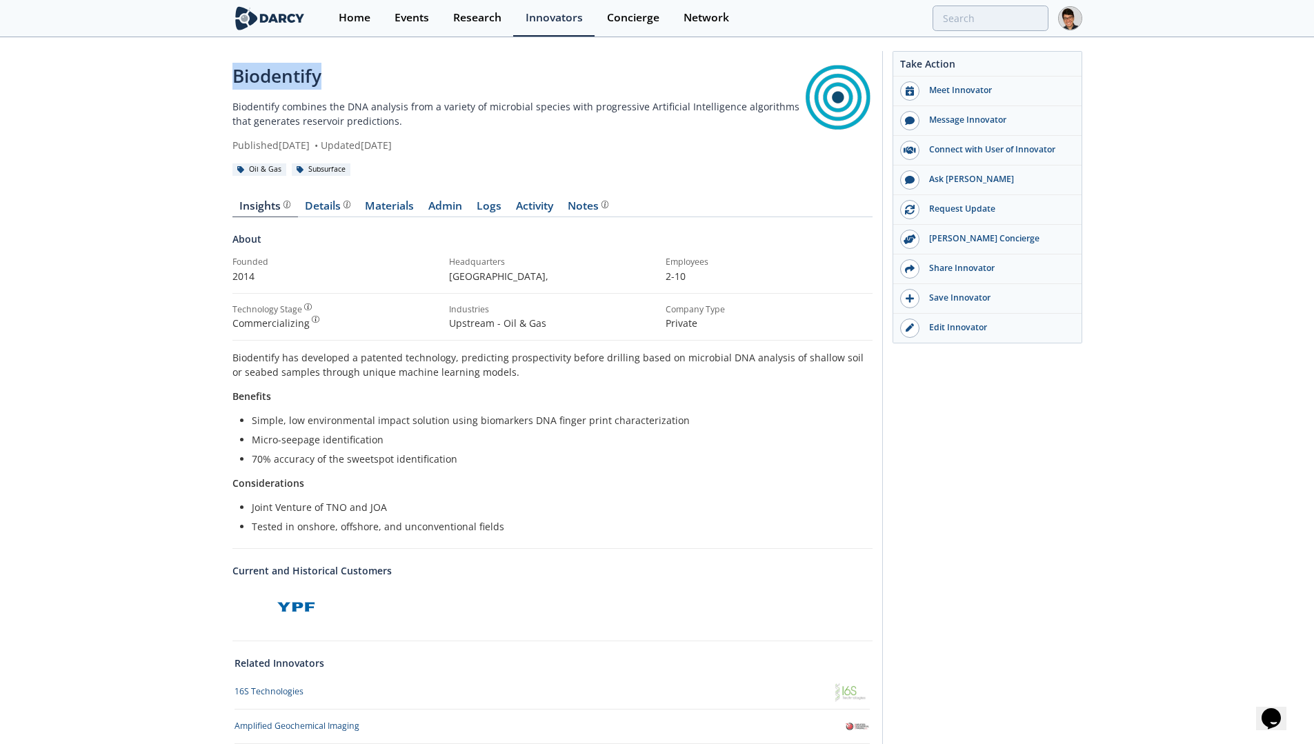
drag, startPoint x: 348, startPoint y: 78, endPoint x: 210, endPoint y: 74, distance: 137.9
click at [210, 74] on div "Biodentify Biodentify combines the DNA analysis from a variety of microbial spe…" at bounding box center [657, 485] width 1314 height 892
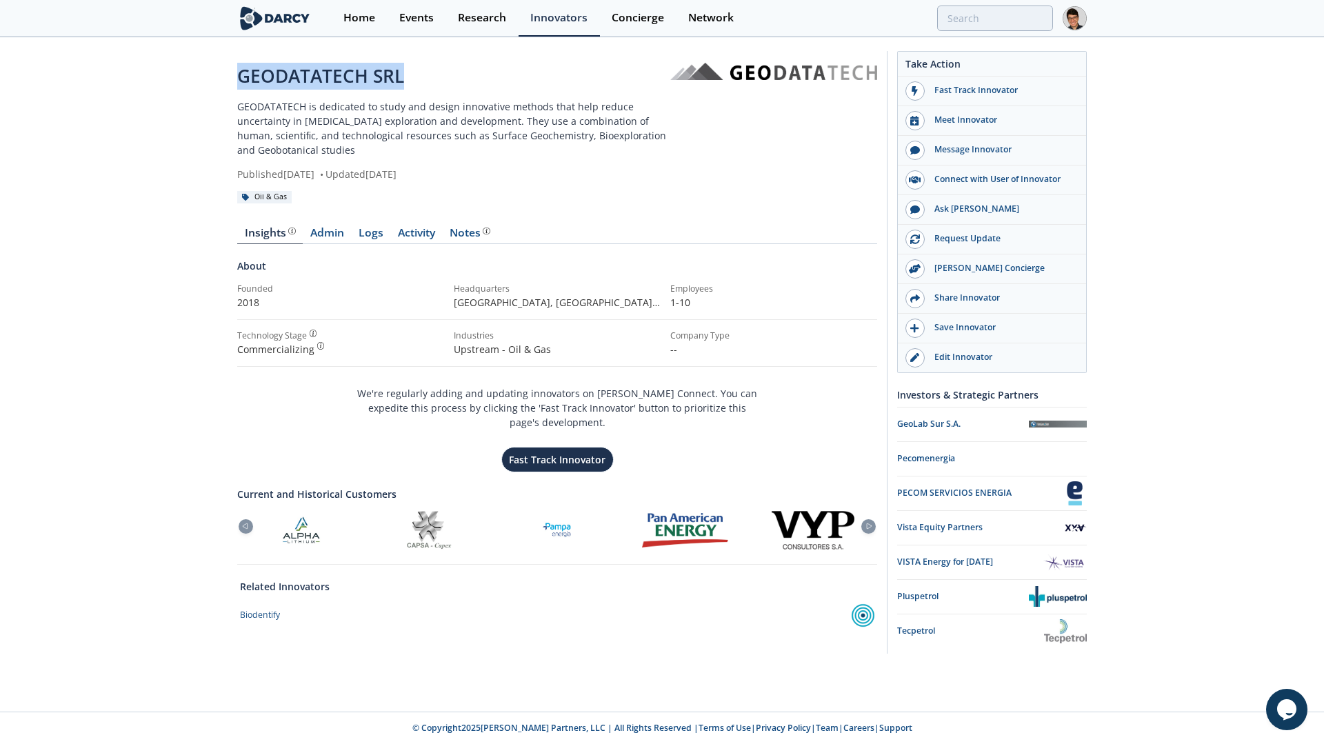
drag, startPoint x: 439, startPoint y: 75, endPoint x: 162, endPoint y: 79, distance: 277.2
click at [161, 79] on div "GEODATATECH SRL GEODATATECH is dedicated to study and design innovative methods…" at bounding box center [662, 356] width 1324 height 634
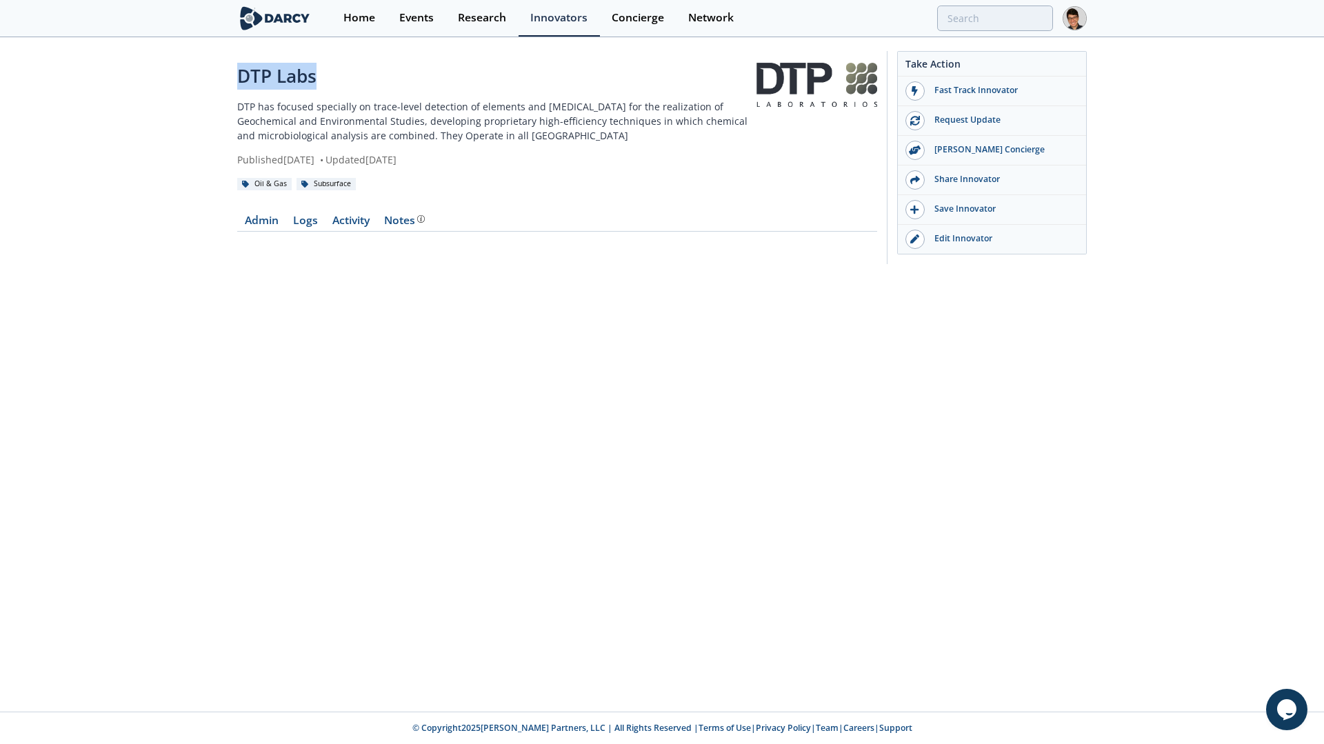
drag, startPoint x: 346, startPoint y: 79, endPoint x: 239, endPoint y: 77, distance: 106.9
click at [239, 77] on div "DTP Labs" at bounding box center [496, 76] width 519 height 27
click at [971, 238] on div "Edit Innovator" at bounding box center [1002, 238] width 154 height 12
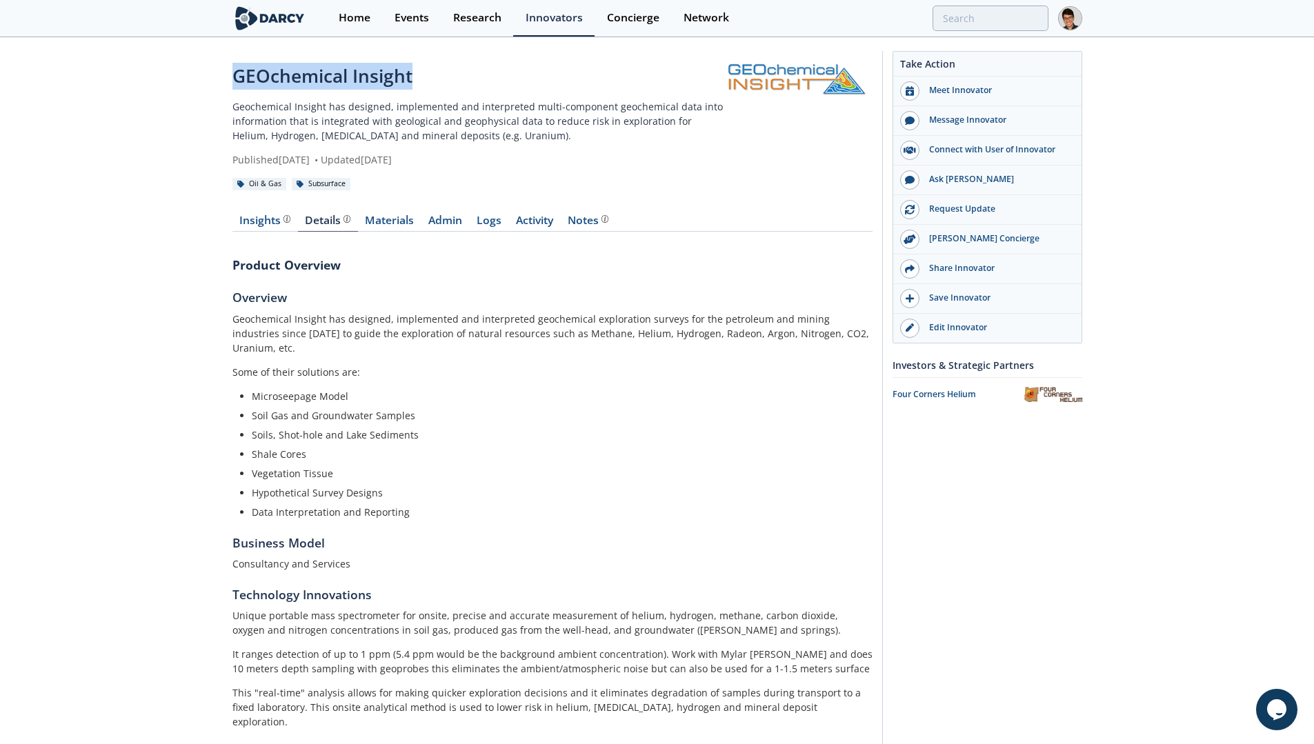
drag, startPoint x: 463, startPoint y: 83, endPoint x: 139, endPoint y: 83, distance: 323.4
click at [139, 83] on div "GEOchemical Insight Geochemical Insight has designed, implemented and interpret…" at bounding box center [657, 489] width 1314 height 901
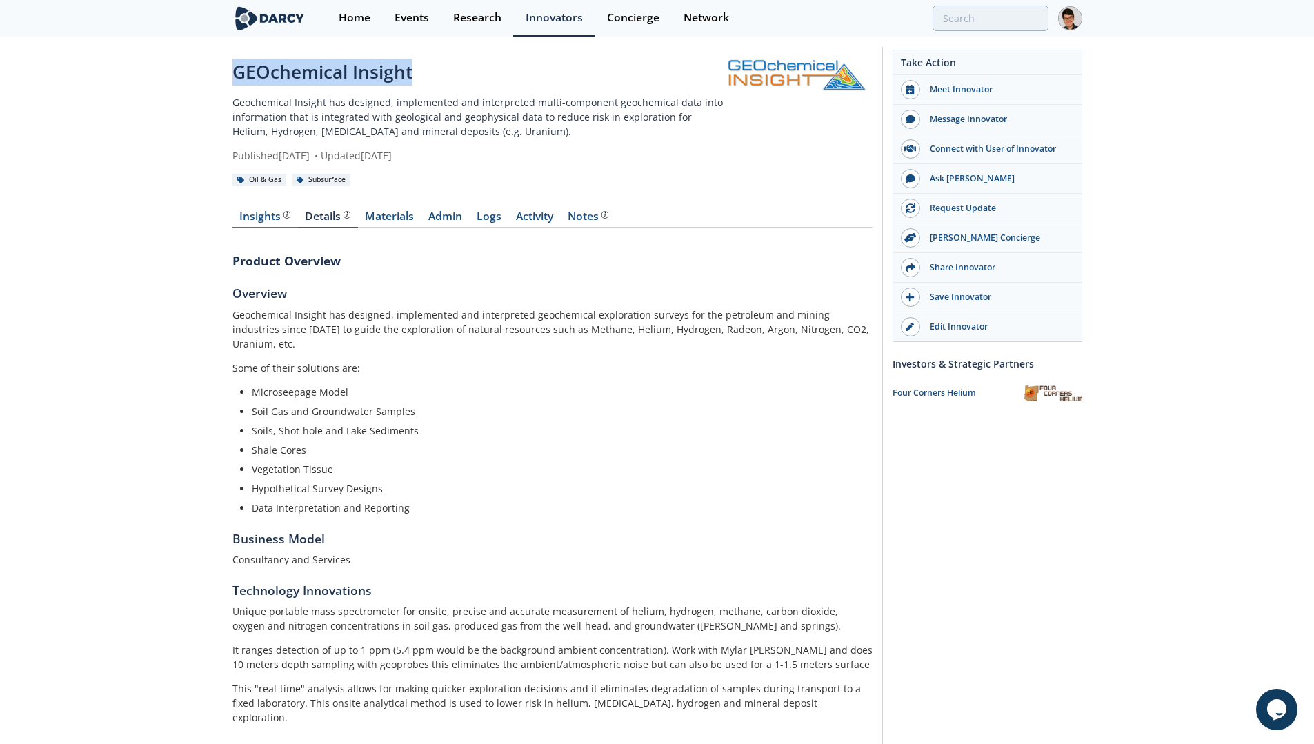
click at [264, 217] on div "Insights" at bounding box center [264, 216] width 51 height 11
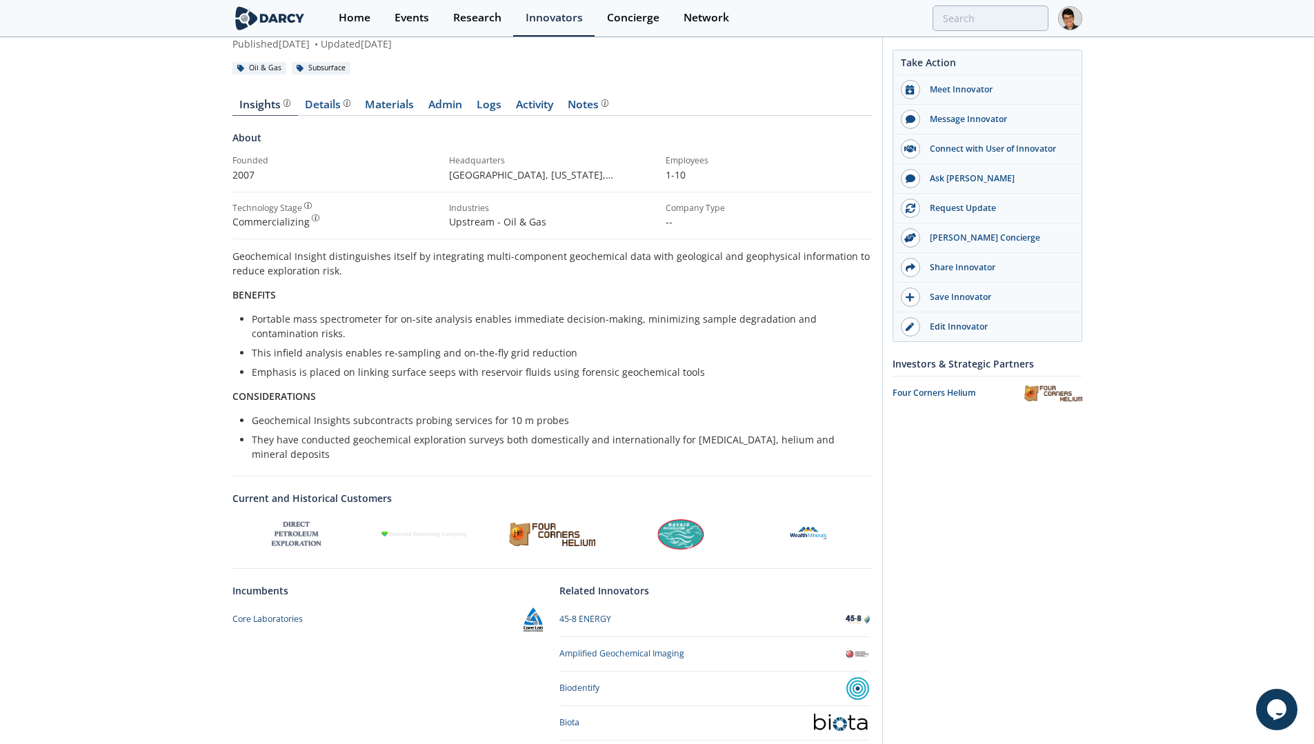
scroll to position [210, 0]
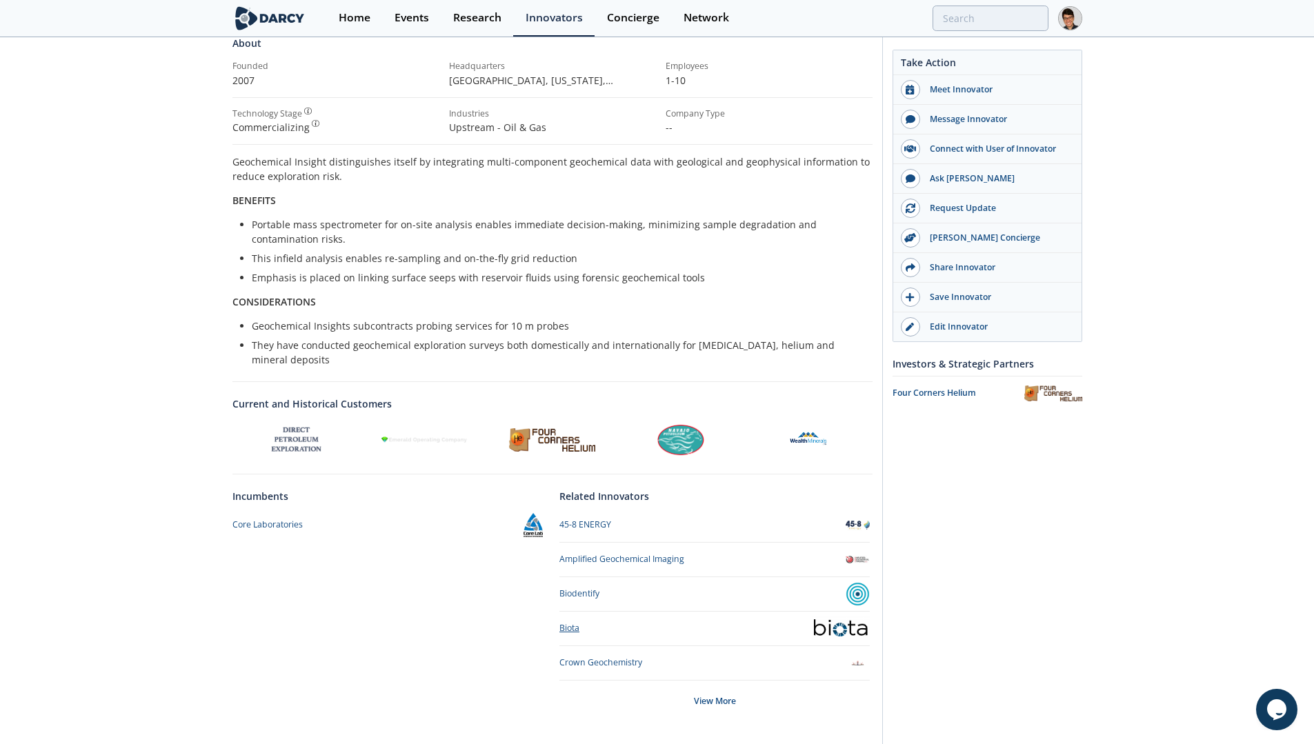
click at [569, 626] on div "Biota" at bounding box center [569, 628] width 20 height 12
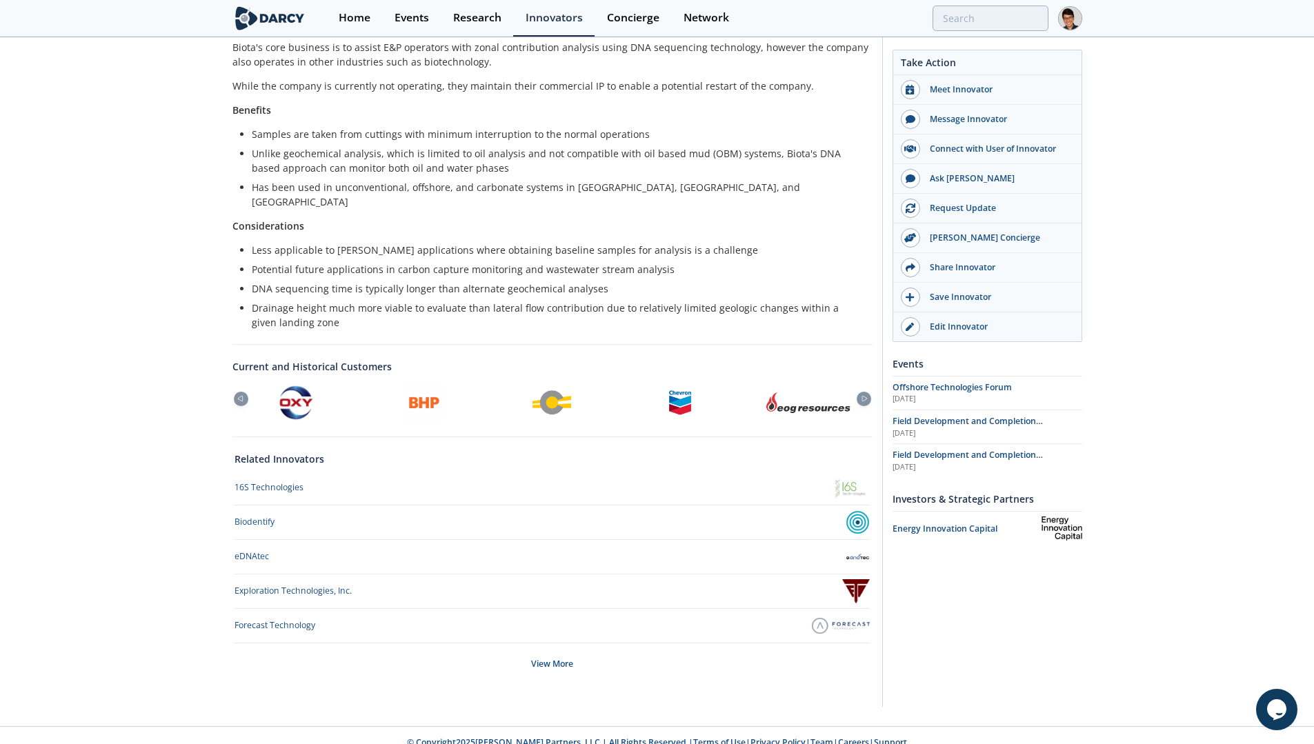
scroll to position [301, 0]
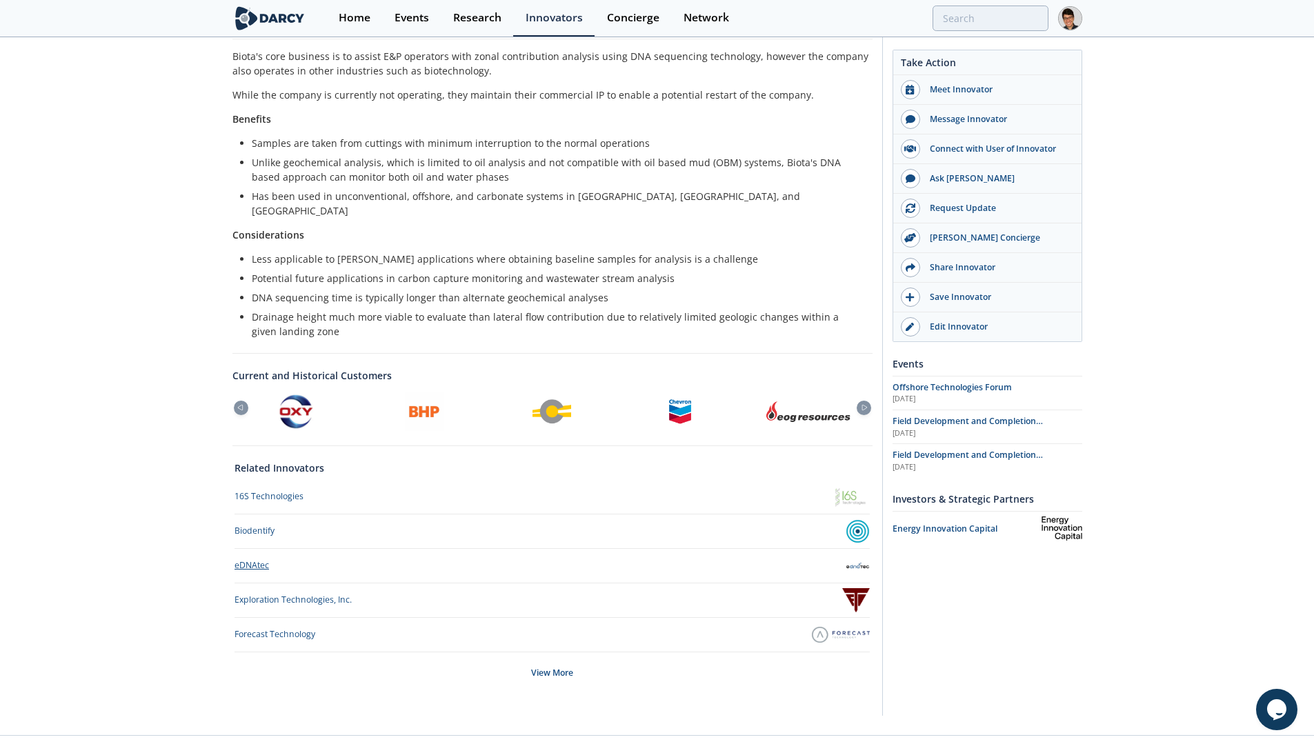
click at [243, 559] on div "eDNAtec" at bounding box center [251, 565] width 34 height 12
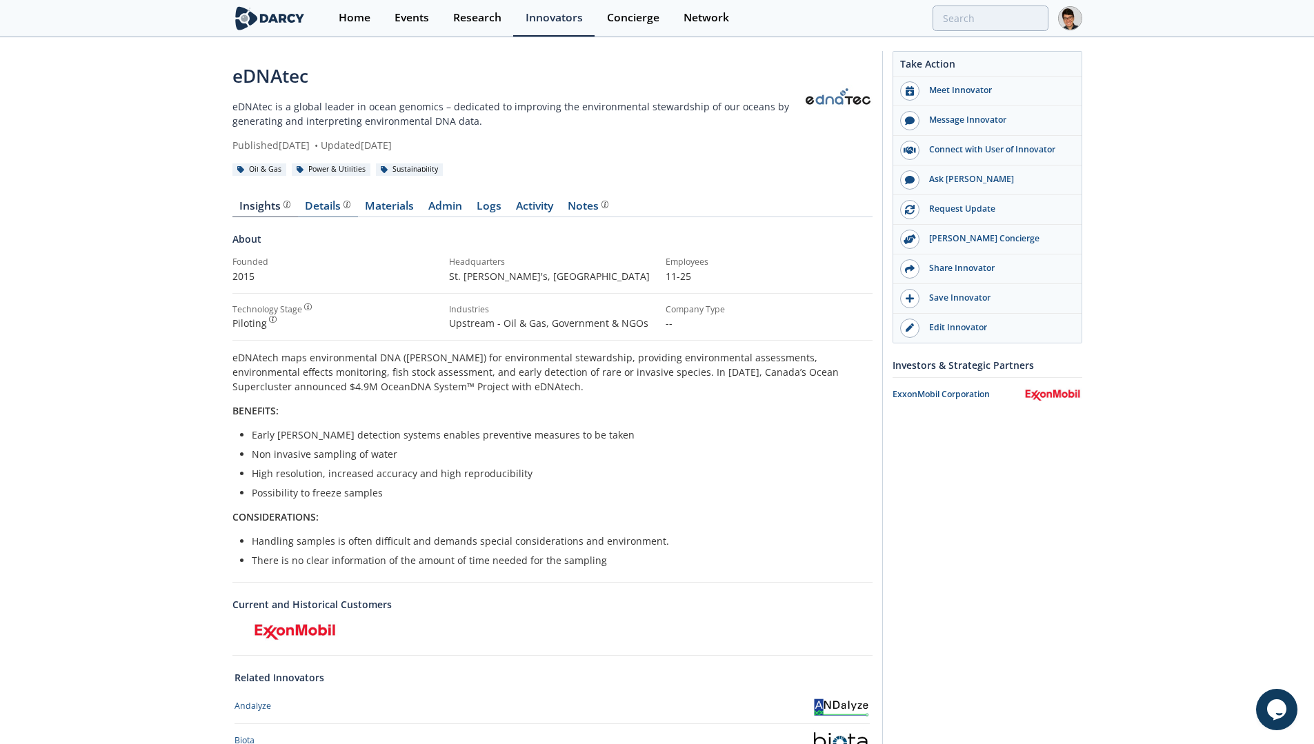
click at [316, 208] on div "Details" at bounding box center [328, 206] width 46 height 11
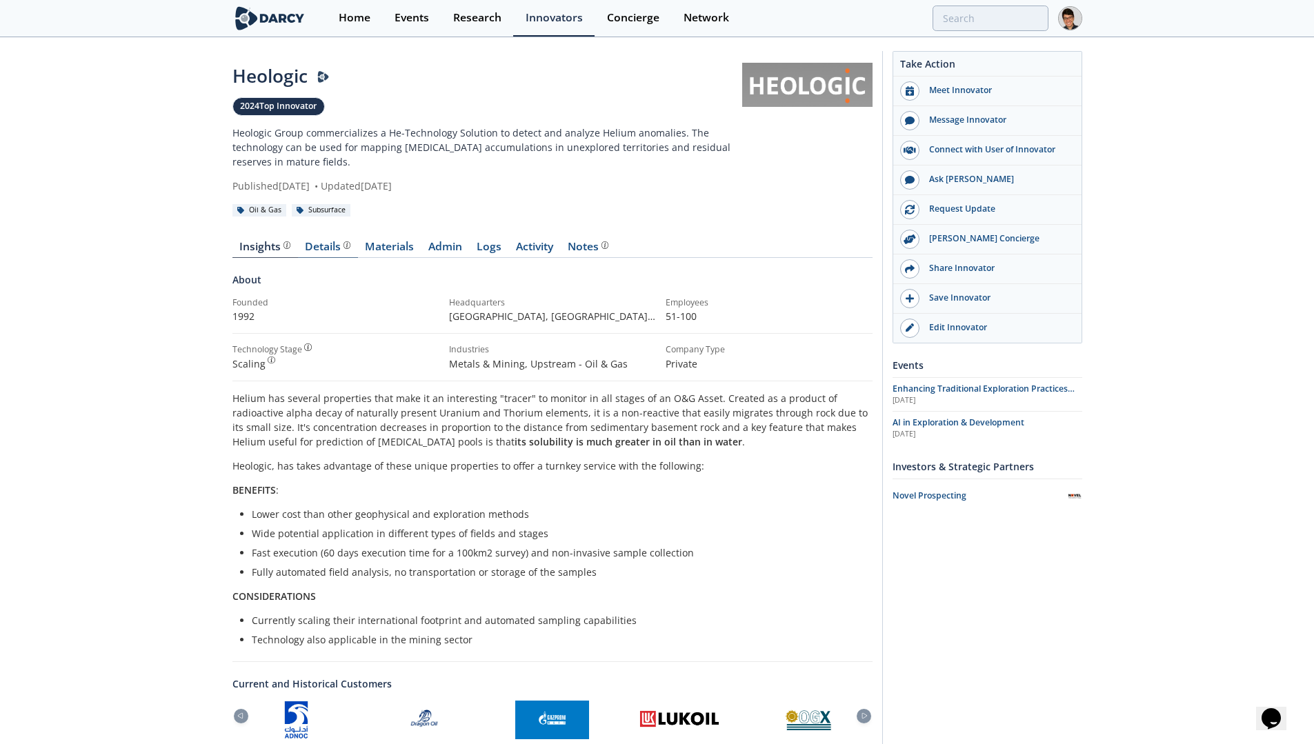
click at [315, 252] on div "Details" at bounding box center [328, 246] width 46 height 11
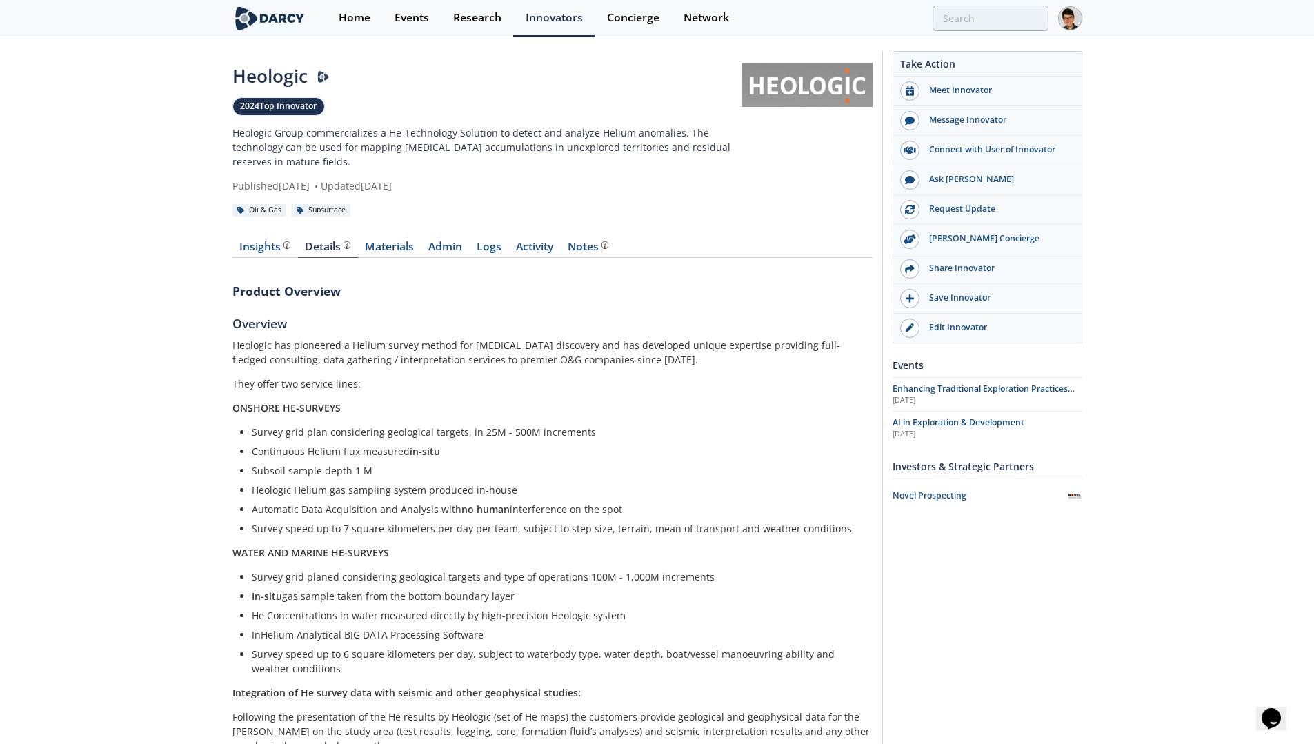
click at [292, 345] on p "Heologic has pioneered a Helium survey method for hydrocarbon discovery and has…" at bounding box center [552, 352] width 640 height 29
drag, startPoint x: 671, startPoint y: 132, endPoint x: 305, endPoint y: 134, distance: 365.4
click at [305, 134] on p "Heologic Group commercializes a He-Technology Solution to detect and analyze He…" at bounding box center [487, 146] width 510 height 43
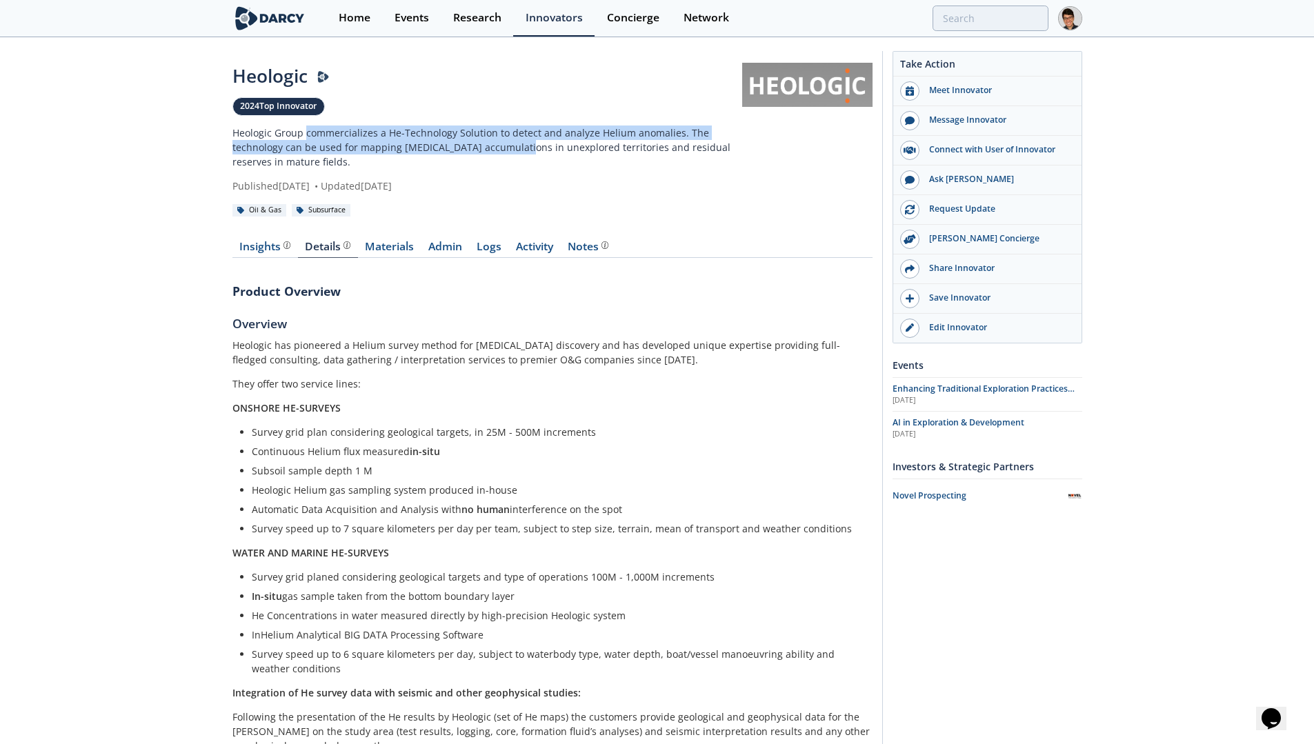
drag, startPoint x: 524, startPoint y: 149, endPoint x: 306, endPoint y: 135, distance: 218.3
click at [306, 135] on p "Heologic Group commercializes a He-Technology Solution to detect and analyze He…" at bounding box center [487, 146] width 510 height 43
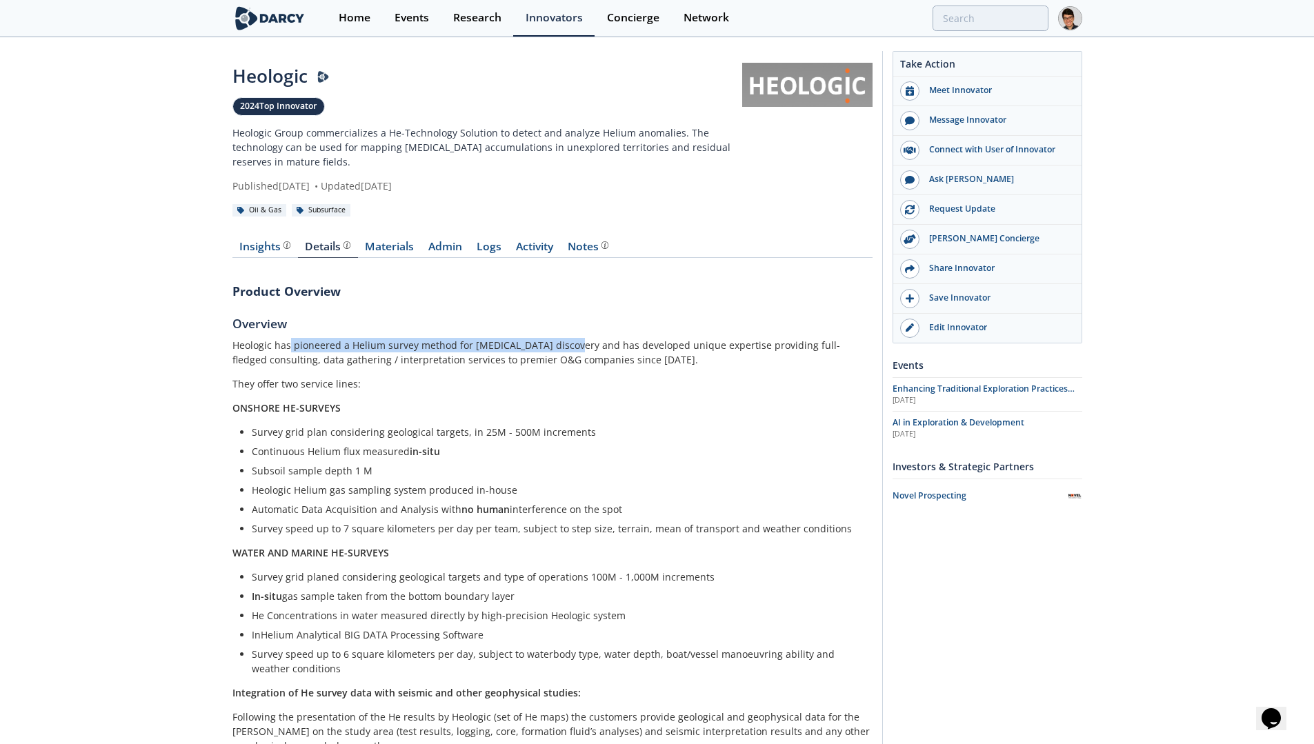
drag, startPoint x: 290, startPoint y: 345, endPoint x: 571, endPoint y: 345, distance: 281.3
click at [571, 345] on p "Heologic has pioneered a Helium survey method for hydrocarbon discovery and has…" at bounding box center [552, 352] width 640 height 29
copy p "pioneered a Helium survey method for hydrocarbon discovery"
click at [265, 250] on div "Insights" at bounding box center [264, 246] width 51 height 11
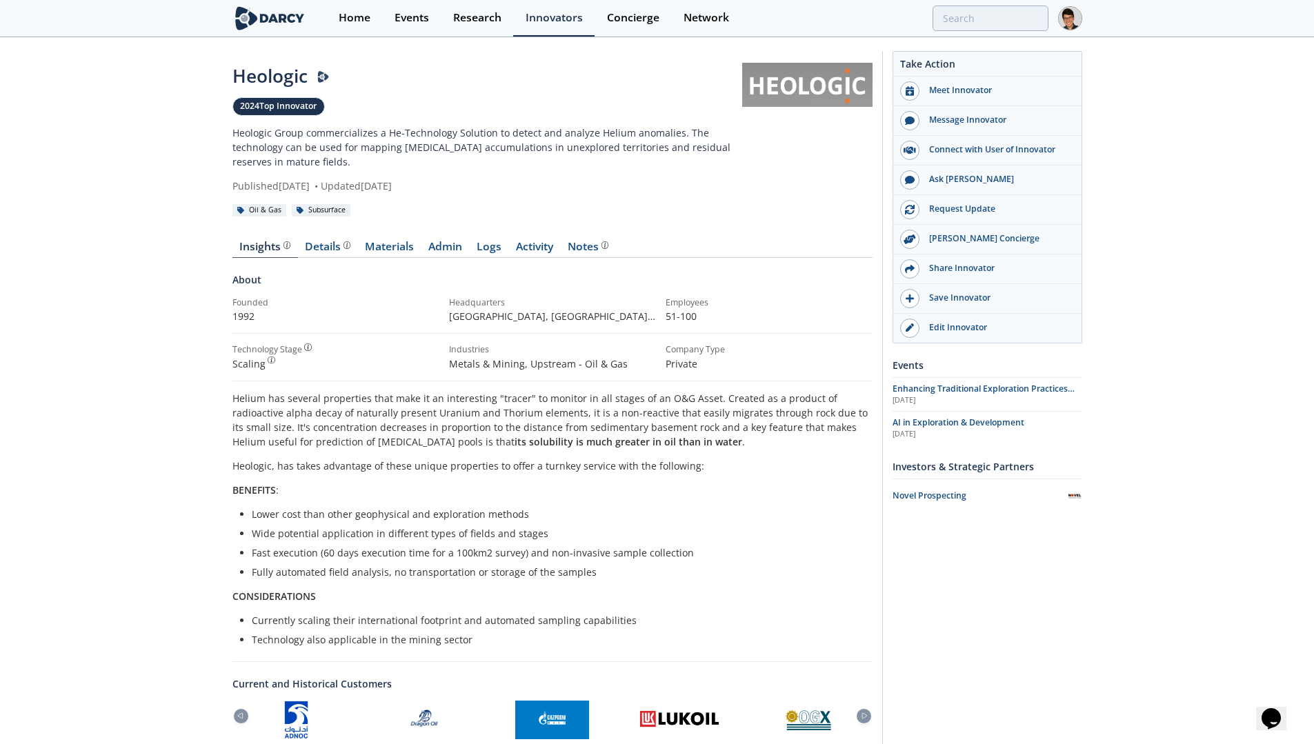
scroll to position [163, 0]
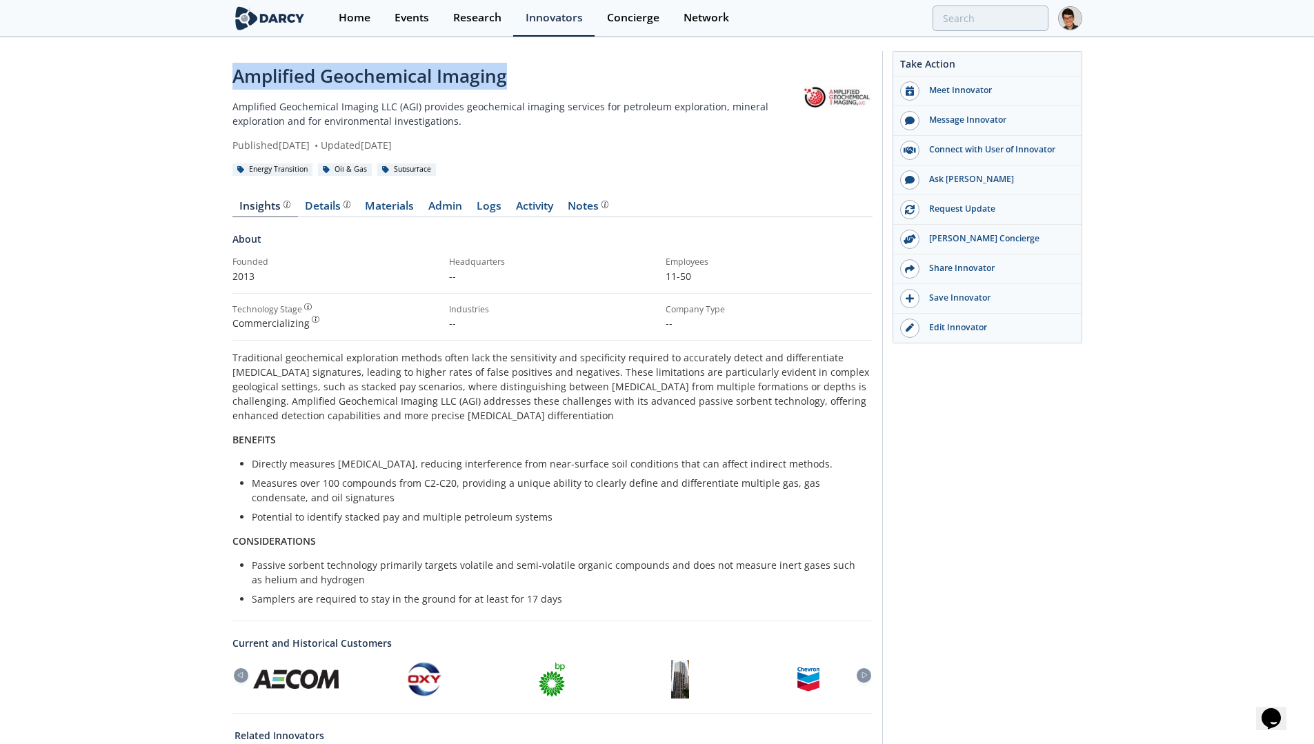
drag, startPoint x: 521, startPoint y: 72, endPoint x: 189, endPoint y: 74, distance: 332.3
click at [189, 74] on div "Amplified Geochemical Imaging Amplified Geochemical Imaging LLC (AGI) provides …" at bounding box center [657, 521] width 1314 height 964
click at [326, 201] on div "Details" at bounding box center [328, 206] width 46 height 11
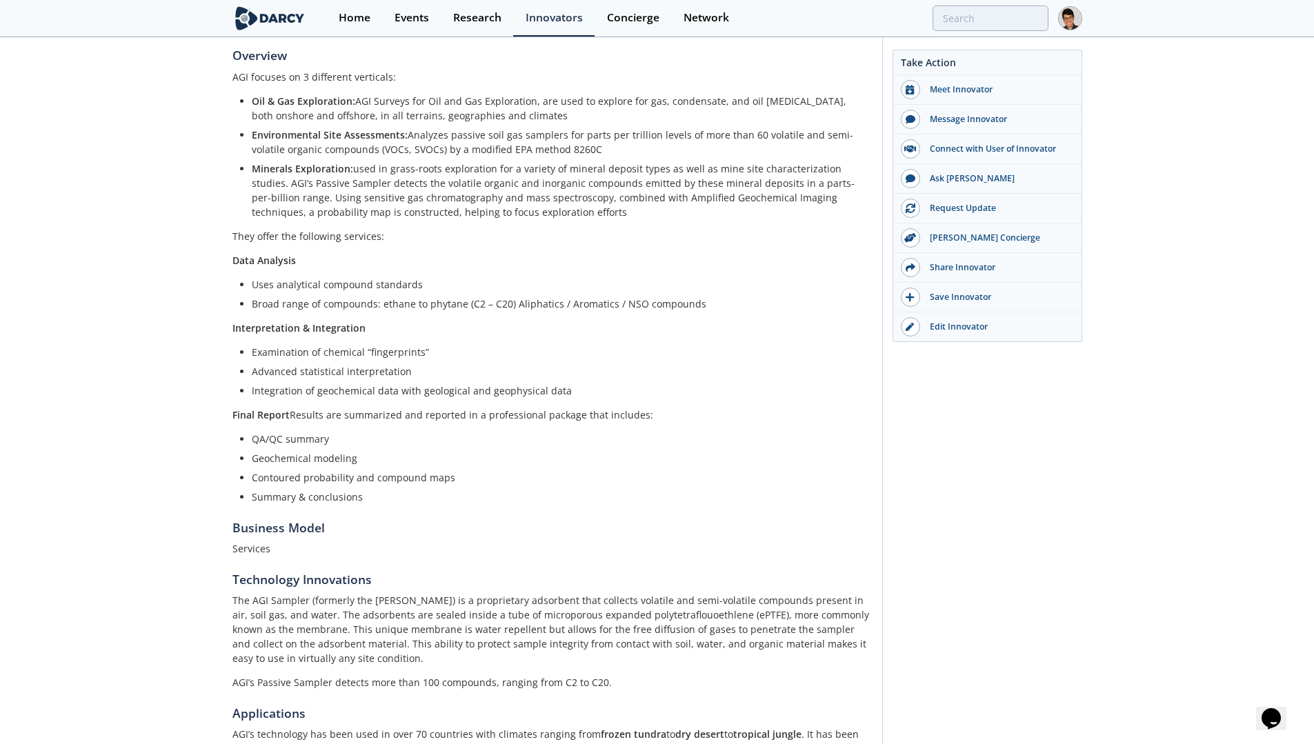
scroll to position [414, 0]
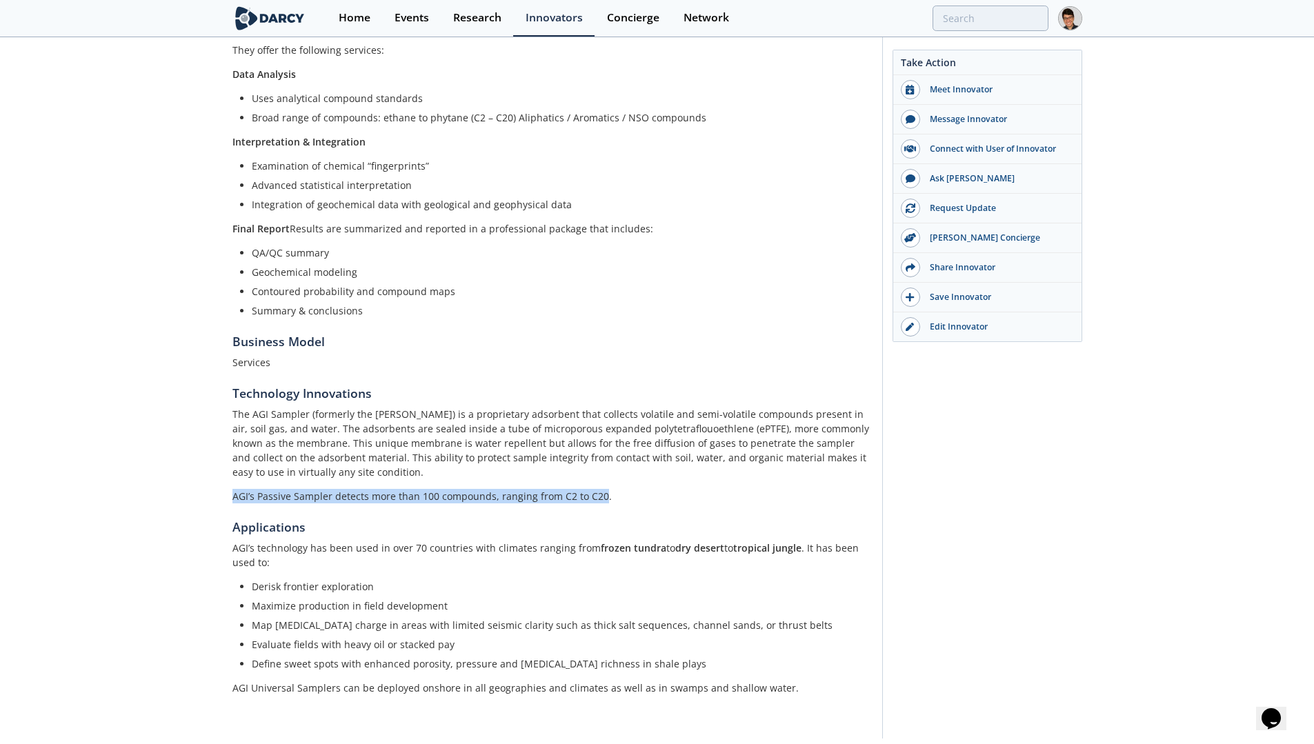
drag, startPoint x: 598, startPoint y: 496, endPoint x: 230, endPoint y: 501, distance: 368.9
click at [230, 501] on div "Amplified Geochemical Imaging Amplified Geochemical Imaging LLC (AGI) provides …" at bounding box center [657, 191] width 1314 height 1133
copy p "AGI’s Passive Sampler detects more than 100 compounds, ranging from C2 to C20"
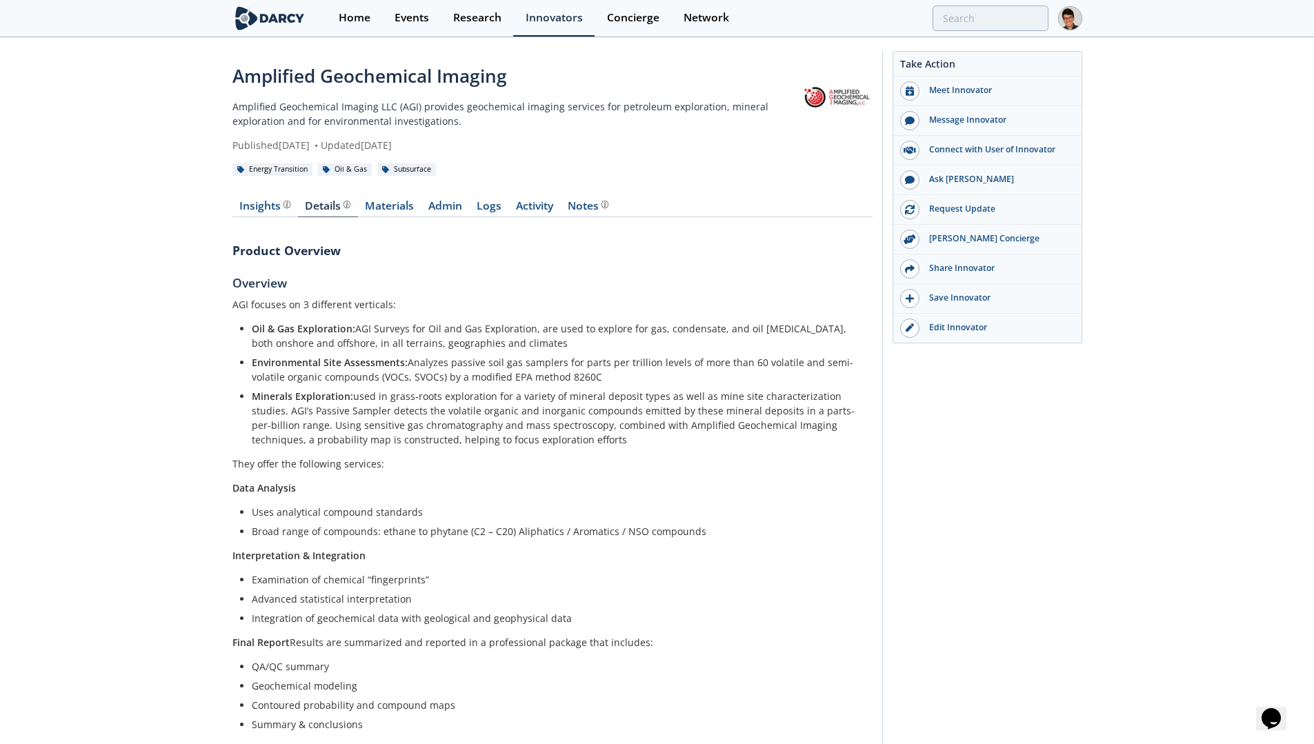
drag, startPoint x: 463, startPoint y: 82, endPoint x: 194, endPoint y: 94, distance: 268.5
click at [194, 94] on div "Amplified Geochemical Imaging Amplified Geochemical Imaging LLC (AGI) provides …" at bounding box center [657, 605] width 1314 height 1133
click at [499, 88] on div "Amplified Geochemical Imaging" at bounding box center [517, 76] width 571 height 27
drag, startPoint x: 552, startPoint y: 77, endPoint x: 225, endPoint y: 81, distance: 326.9
click at [225, 81] on div "Amplified Geochemical Imaging Amplified Geochemical Imaging LLC (AGI) provides …" at bounding box center [657, 605] width 1314 height 1133
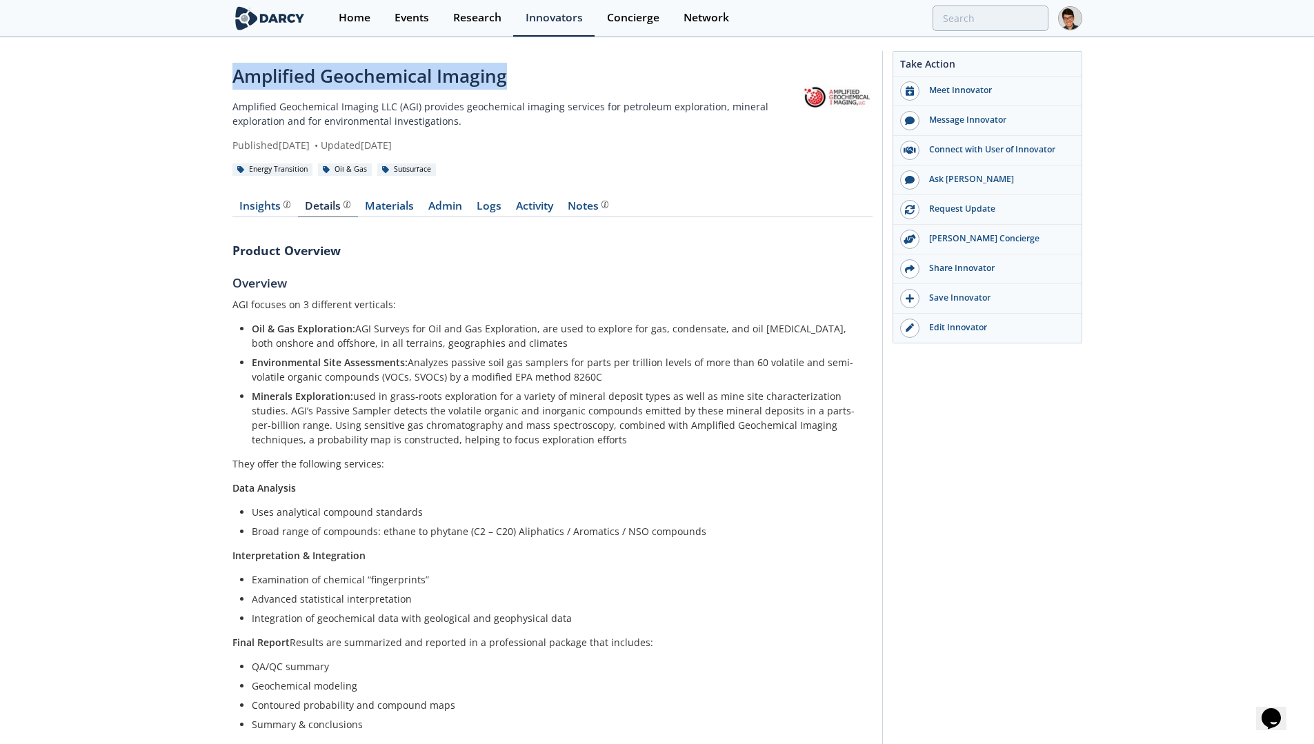
copy div "Amplified Geochemical Imaging"
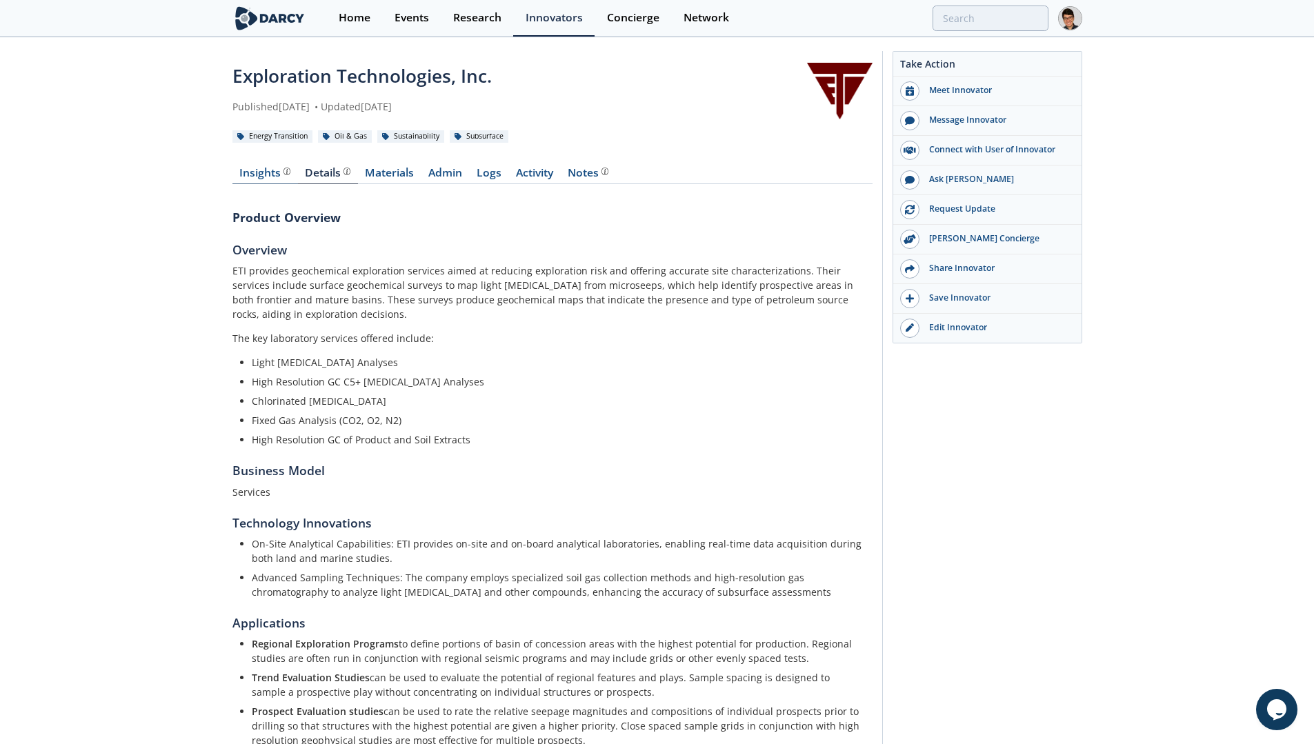
click at [264, 179] on div "Insights" at bounding box center [264, 173] width 51 height 11
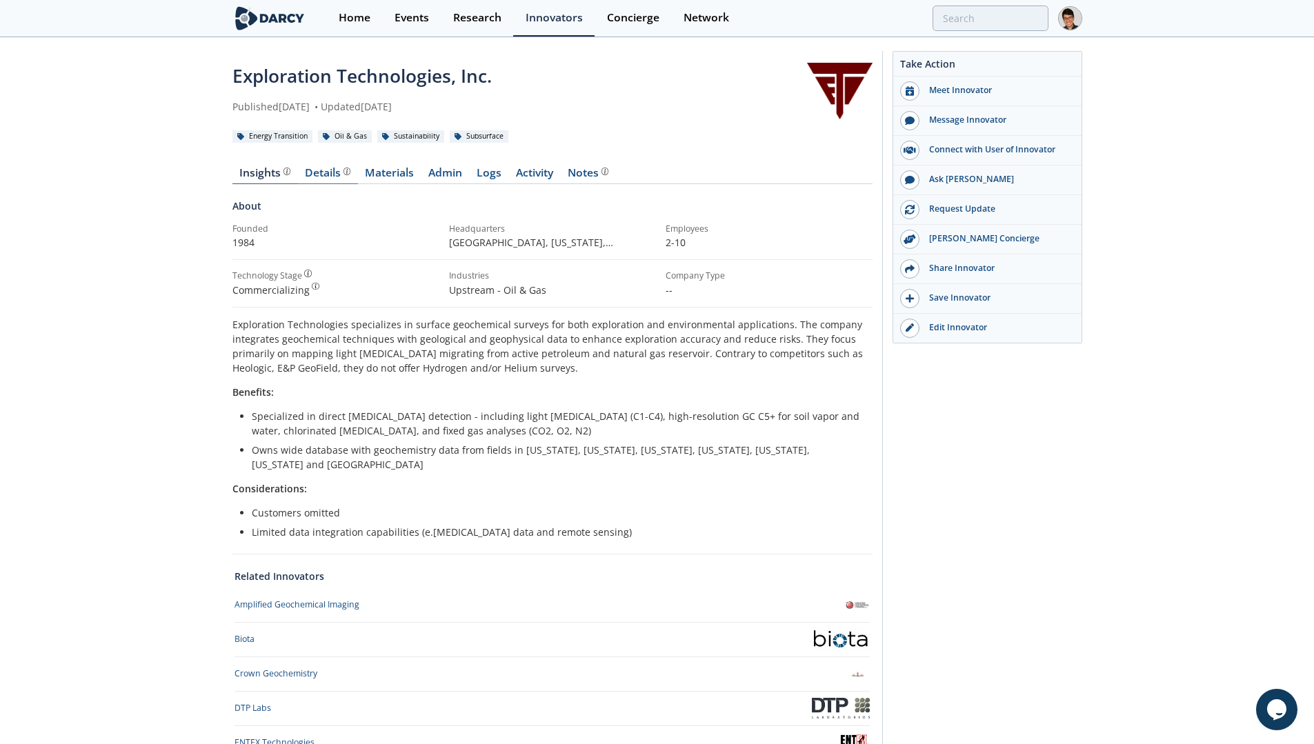
click at [314, 181] on link "Details" at bounding box center [328, 176] width 60 height 17
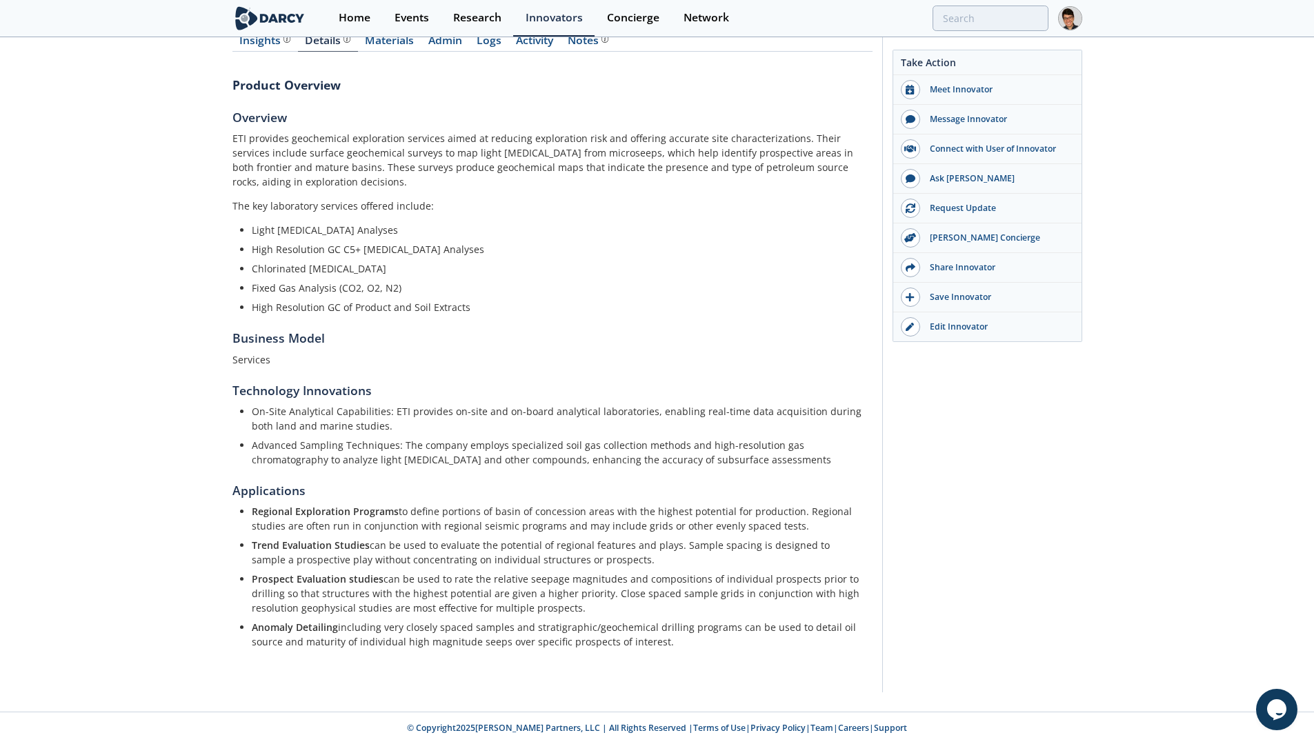
scroll to position [123, 0]
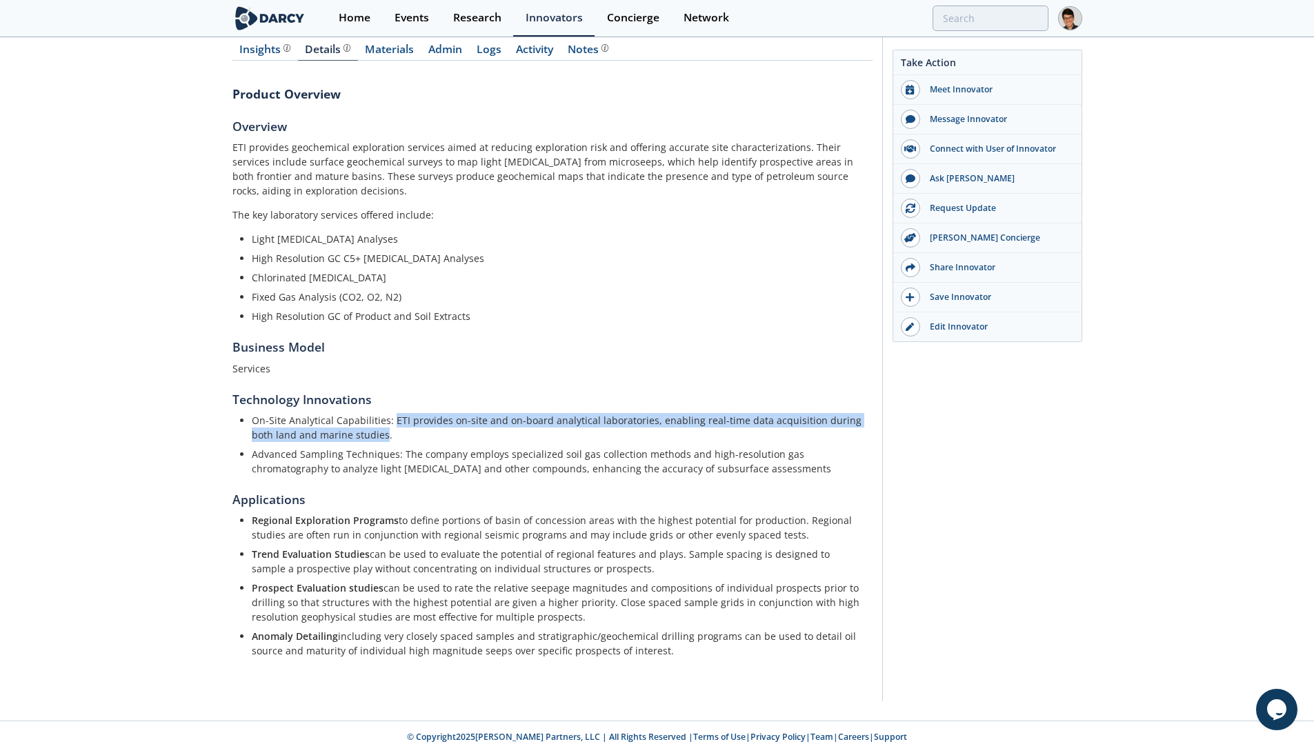
drag, startPoint x: 390, startPoint y: 417, endPoint x: 359, endPoint y: 434, distance: 34.9
click at [359, 434] on p "On-Site Analytical Capabilities: ETI provides on-site and on-board analytical l…" at bounding box center [557, 427] width 611 height 29
copy p "ETI provides on-site and on-board analytical laboratories, enabling real-time d…"
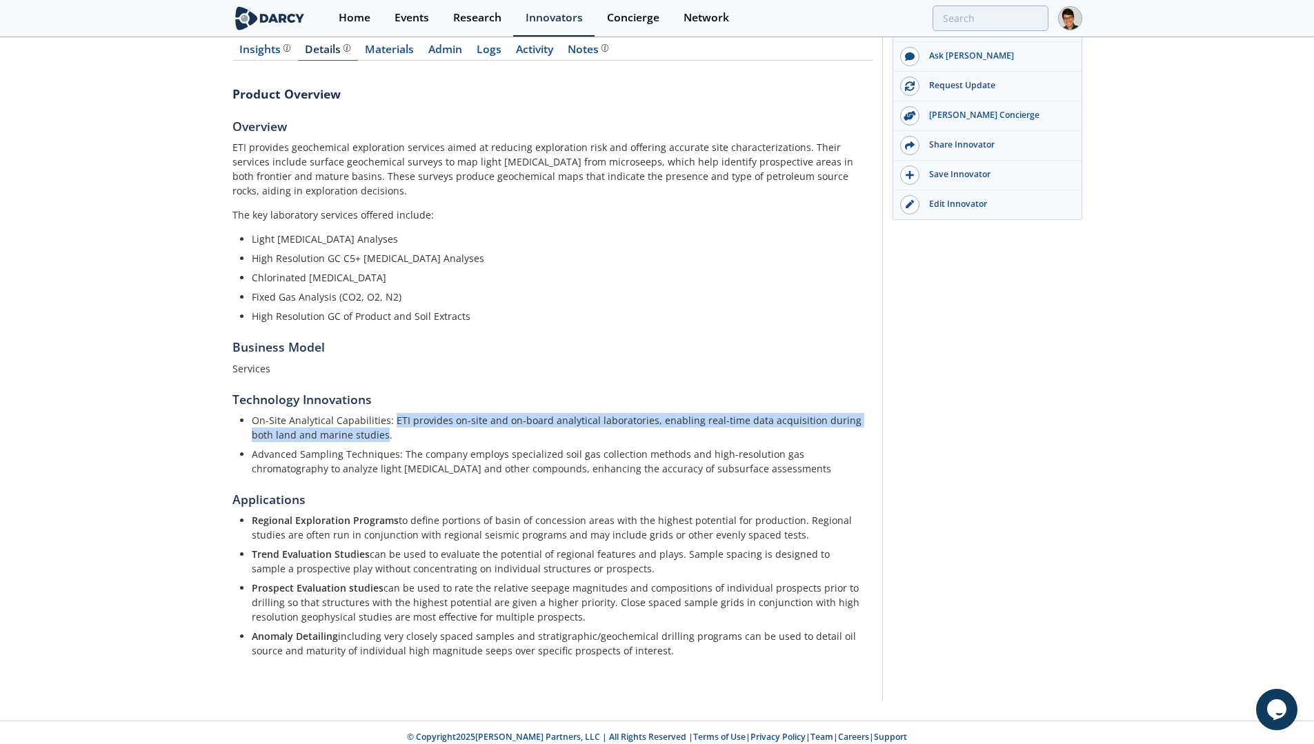
scroll to position [0, 0]
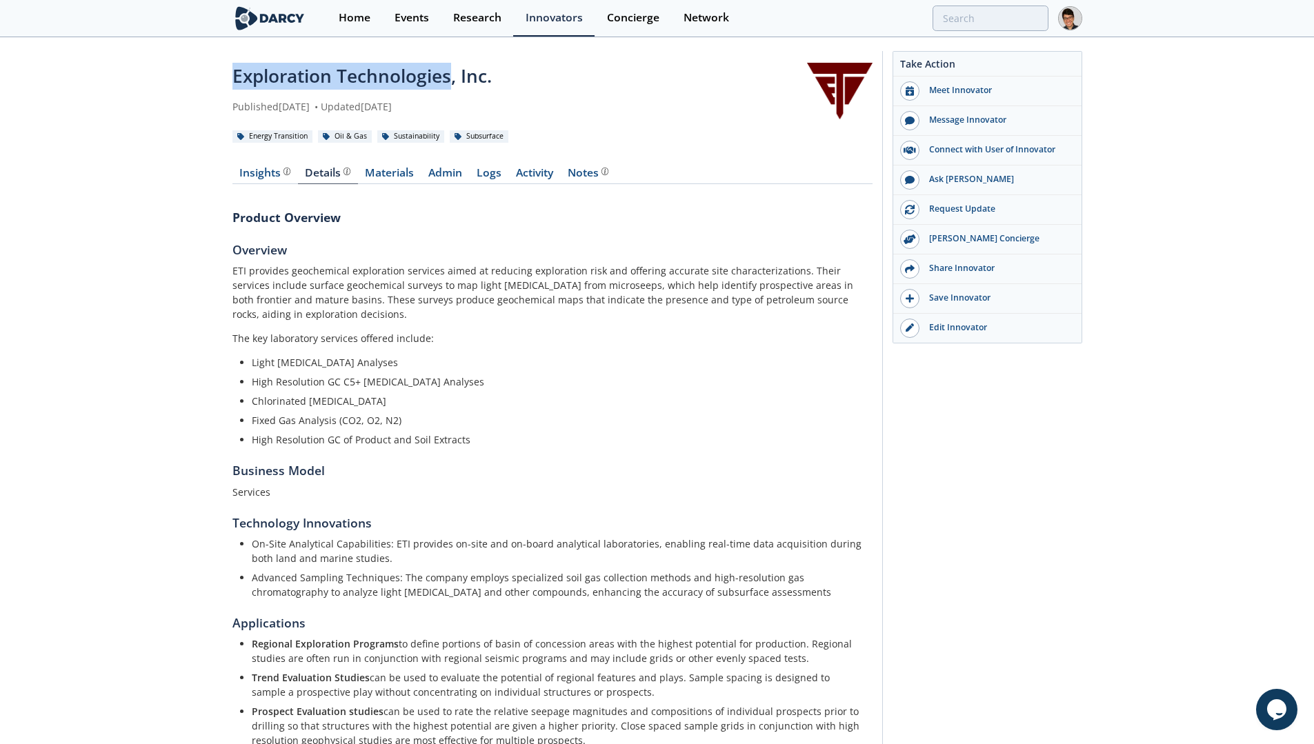
drag, startPoint x: 452, startPoint y: 77, endPoint x: 166, endPoint y: 75, distance: 286.2
click at [166, 75] on div "Exploration Technologies, Inc. Published July 30, 2021 • Updated February 4, 20…" at bounding box center [657, 441] width 1314 height 805
copy div "Exploration Technologies"
drag, startPoint x: 523, startPoint y: 74, endPoint x: 201, endPoint y: 76, distance: 322.0
click at [201, 76] on div "Exploration Technologies, Inc. Published July 30, 2021 • Updated February 4, 20…" at bounding box center [657, 441] width 1314 height 805
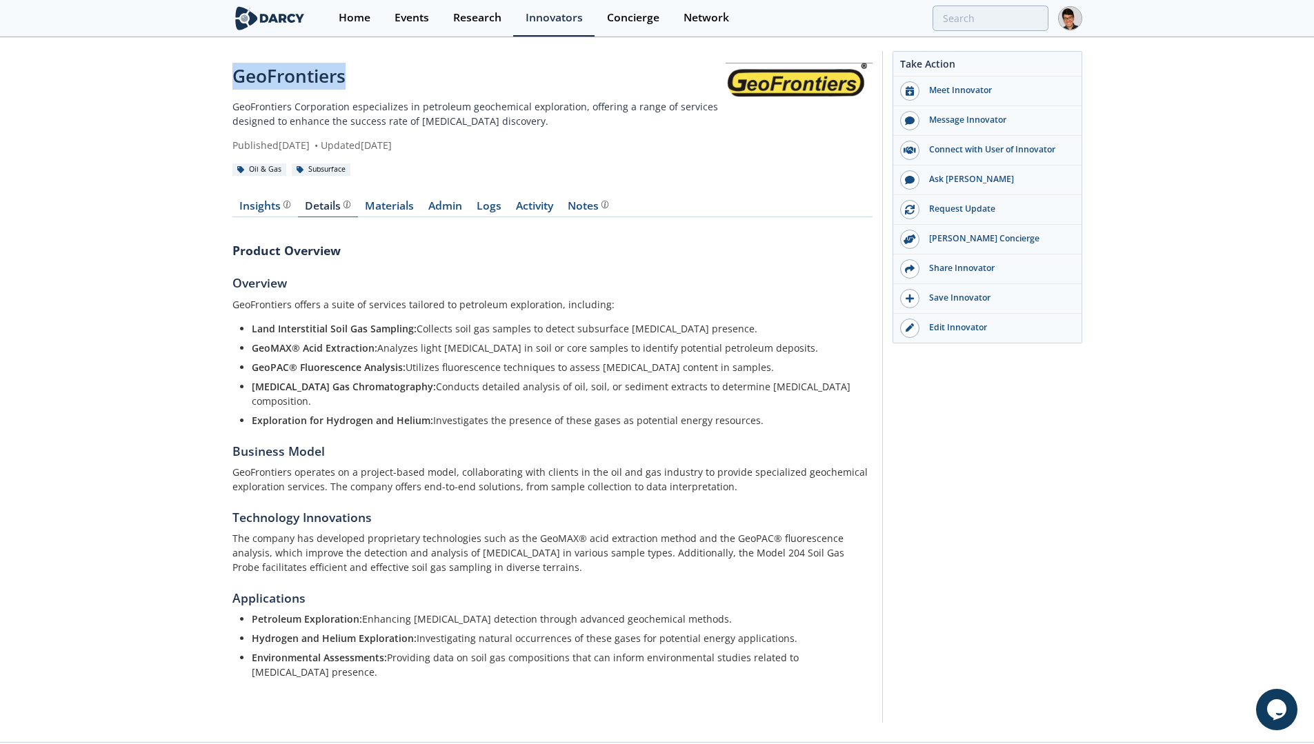
drag, startPoint x: 376, startPoint y: 87, endPoint x: 233, endPoint y: 79, distance: 143.7
click at [233, 79] on div "GeoFrontiers" at bounding box center [478, 76] width 493 height 27
click at [268, 212] on div "Insights" at bounding box center [264, 206] width 51 height 11
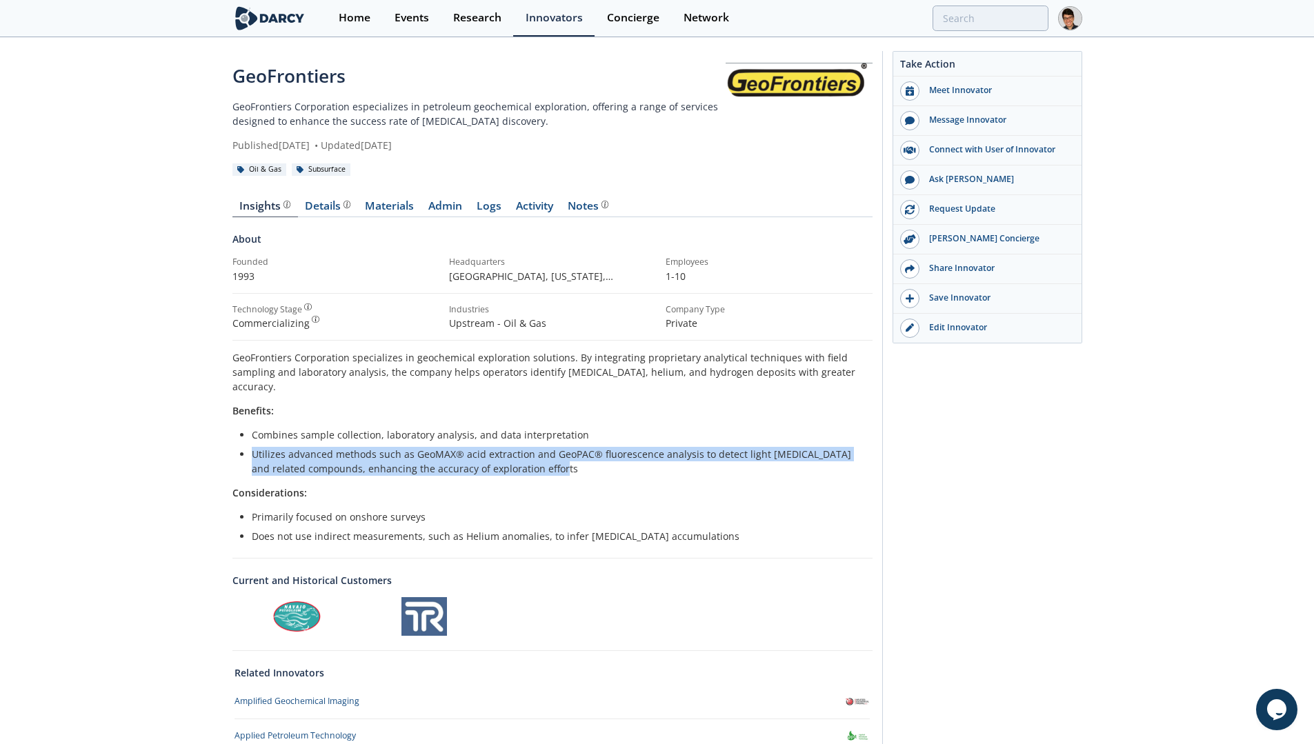
drag, startPoint x: 547, startPoint y: 453, endPoint x: 250, endPoint y: 436, distance: 298.3
click at [250, 436] on ul "Combines sample collection, laboratory analysis, and data interpretation Utiliz…" at bounding box center [552, 451] width 621 height 48
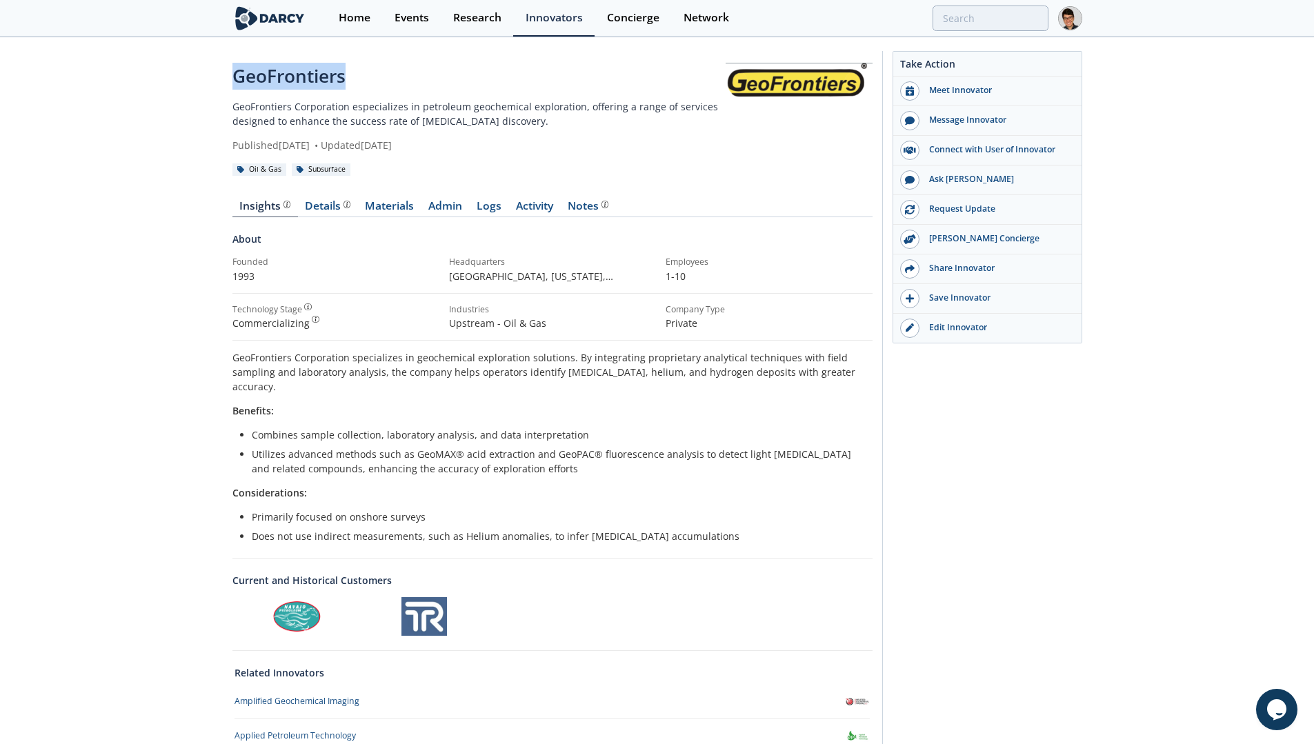
drag, startPoint x: 387, startPoint y: 87, endPoint x: 203, endPoint y: 85, distance: 184.1
click at [203, 85] on div "GeoFrontiers GeoFrontiers Corporation especializes in petroleum geochemical exp…" at bounding box center [657, 489] width 1314 height 901
click at [346, 111] on p "GeoFrontiers Corporation especializes in petroleum geochemical exploration, off…" at bounding box center [478, 113] width 493 height 29
drag, startPoint x: 350, startPoint y: 108, endPoint x: 206, endPoint y: 109, distance: 144.1
click at [206, 109] on div "GeoFrontiers GeoFrontiers Corporation especializes in petroleum geochemical exp…" at bounding box center [657, 489] width 1314 height 901
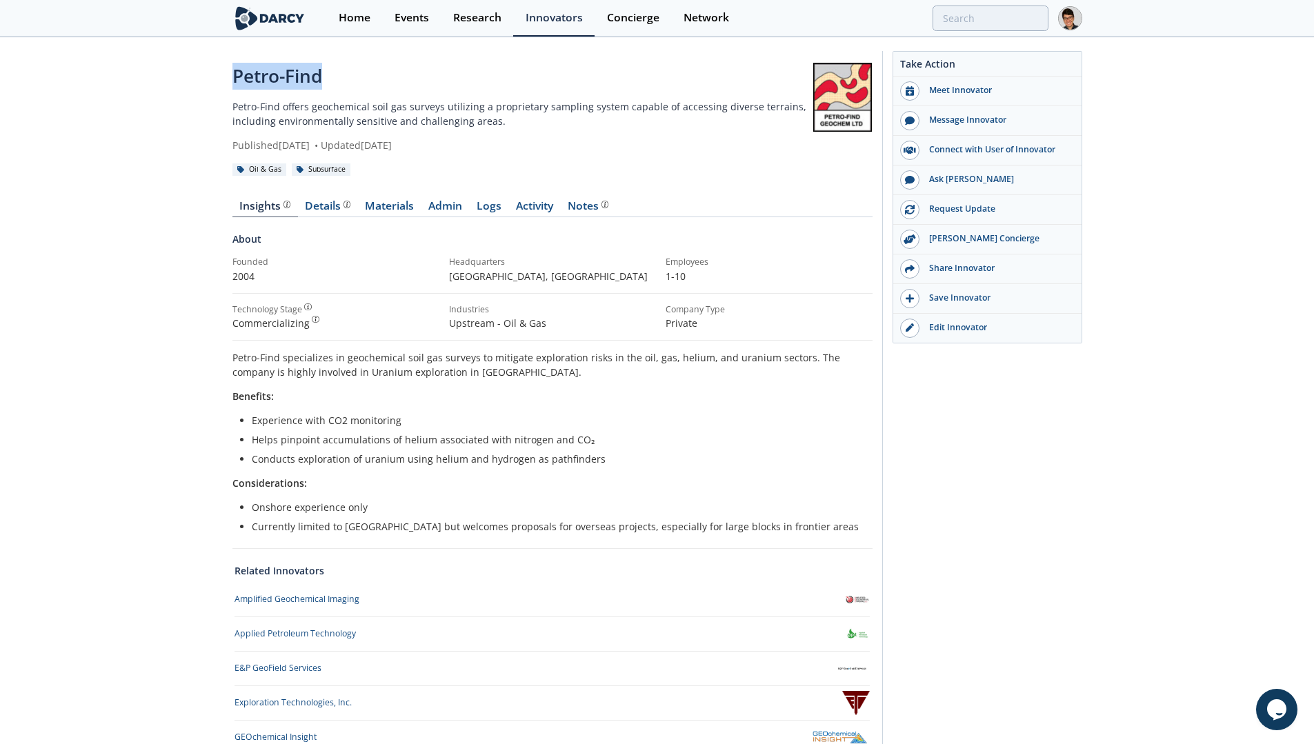
drag, startPoint x: 340, startPoint y: 77, endPoint x: 218, endPoint y: 77, distance: 122.0
click at [218, 77] on div "Petro-Find Petro-Find offers geochemical soil gas surveys utilizing a proprieta…" at bounding box center [657, 446] width 1314 height 814
copy div "Petro-Find"
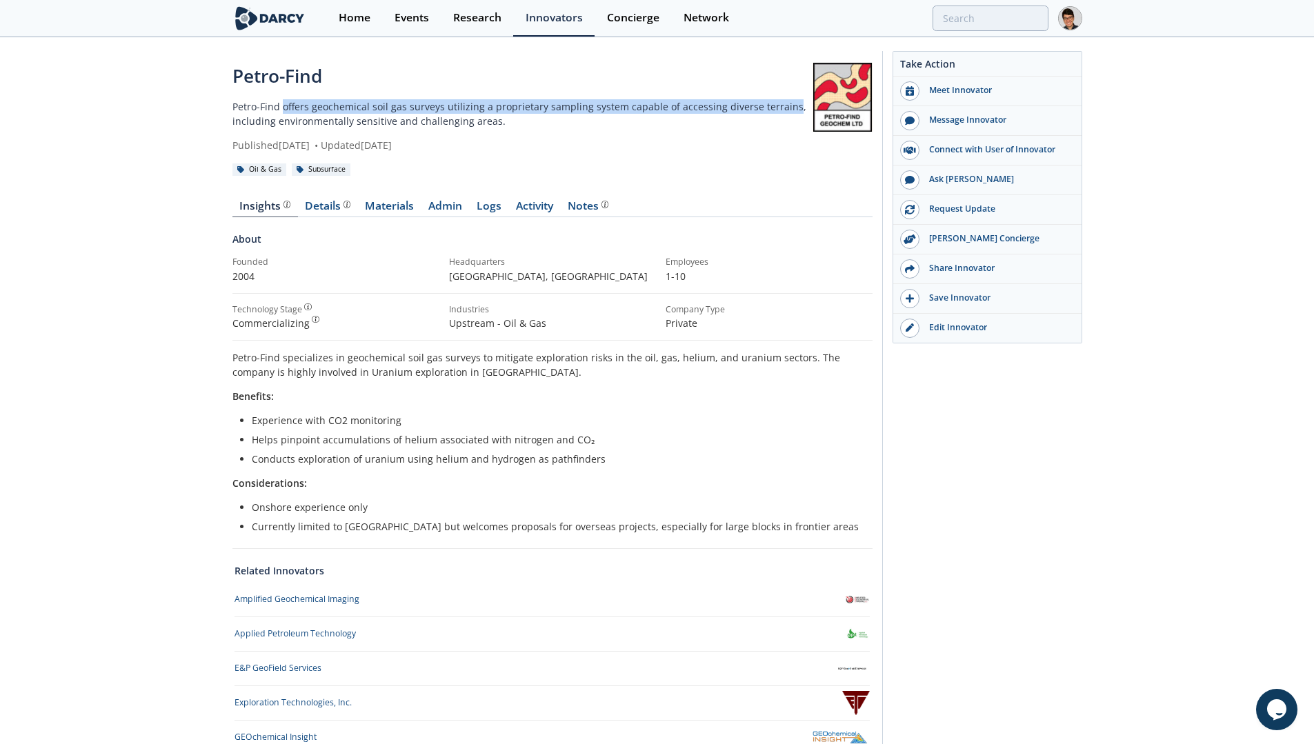
drag, startPoint x: 284, startPoint y: 108, endPoint x: 781, endPoint y: 105, distance: 497.1
click at [781, 105] on p "Petro-Find offers geochemical soil gas surveys utilizing a proprietary sampling…" at bounding box center [522, 113] width 581 height 29
copy p "offers geochemical soil gas surveys utilizing a proprietary sampling system cap…"
click at [419, 40] on div "Petro-Find Petro-Find offers geochemical soil gas surveys utilizing a proprieta…" at bounding box center [656, 436] width 849 height 794
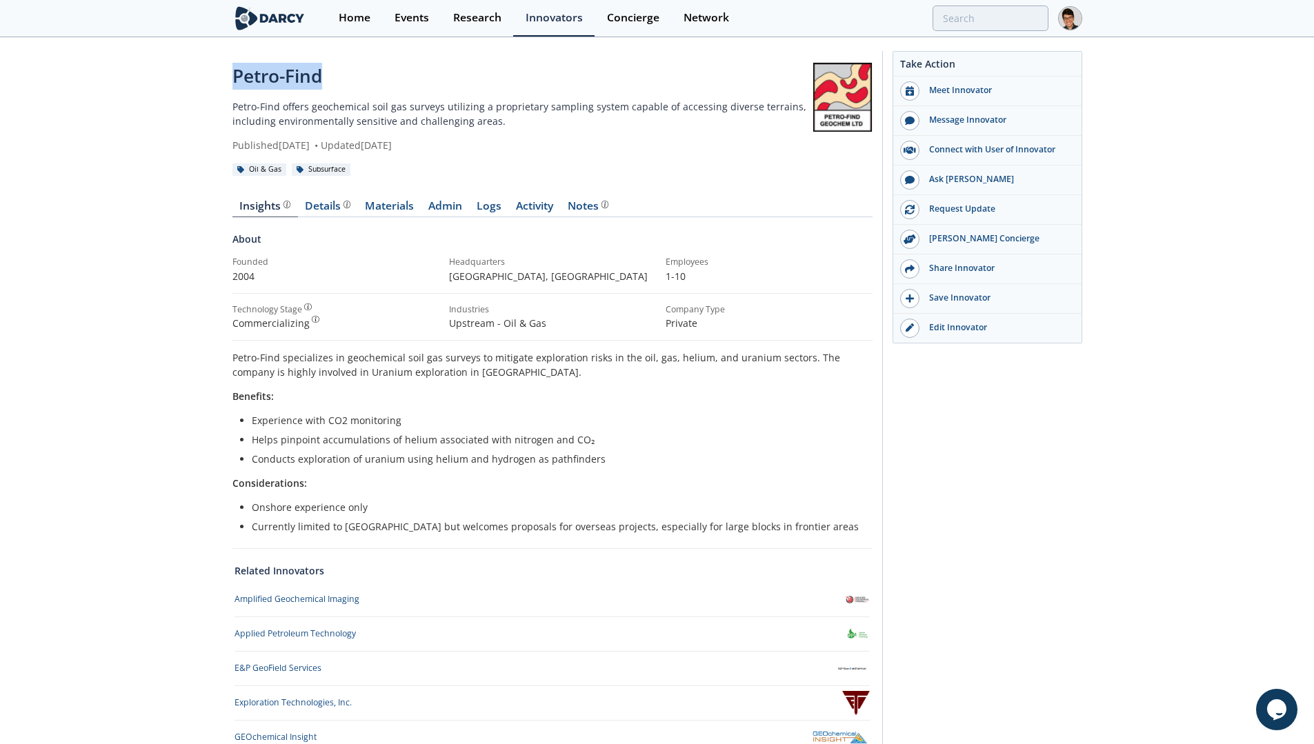
drag, startPoint x: 396, startPoint y: 66, endPoint x: 172, endPoint y: 72, distance: 224.2
click at [172, 72] on div "Petro-Find Petro-Find offers geochemical soil gas surveys utilizing a proprieta…" at bounding box center [657, 446] width 1314 height 814
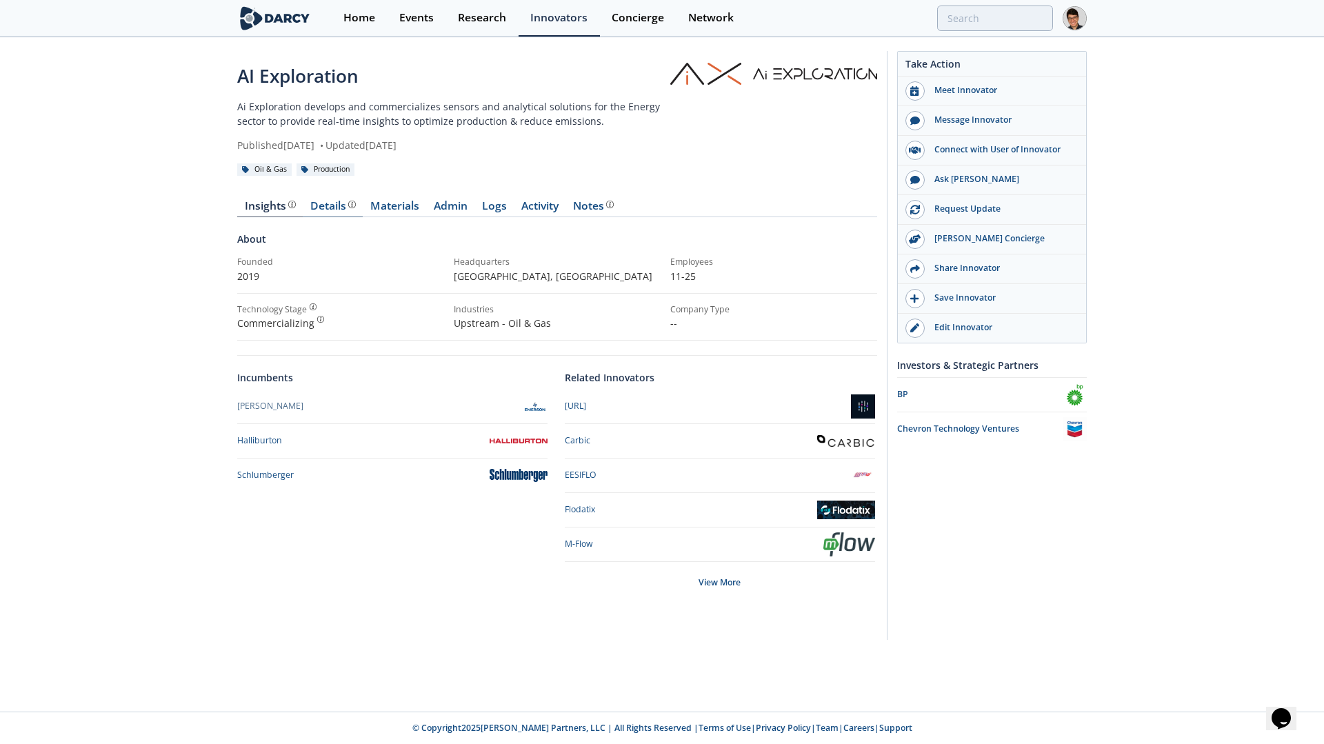
click at [328, 212] on div "Details" at bounding box center [333, 206] width 46 height 11
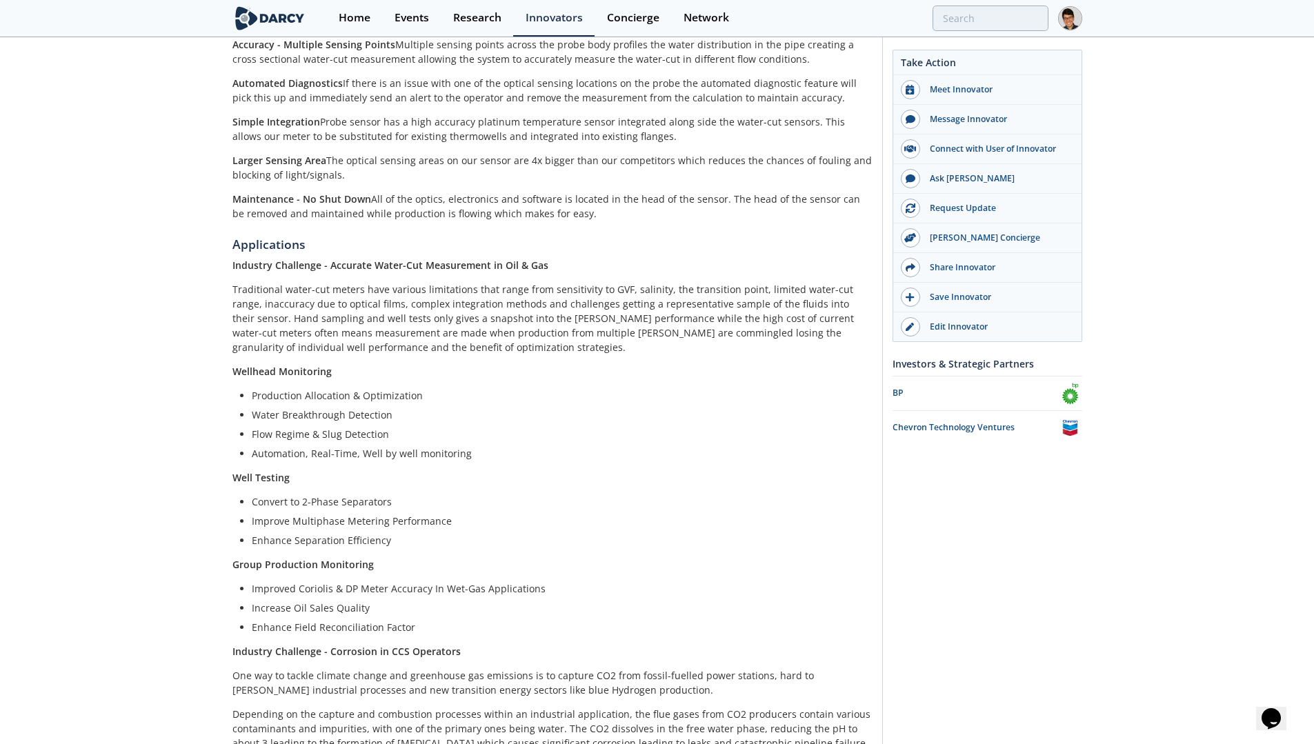
scroll to position [1074, 0]
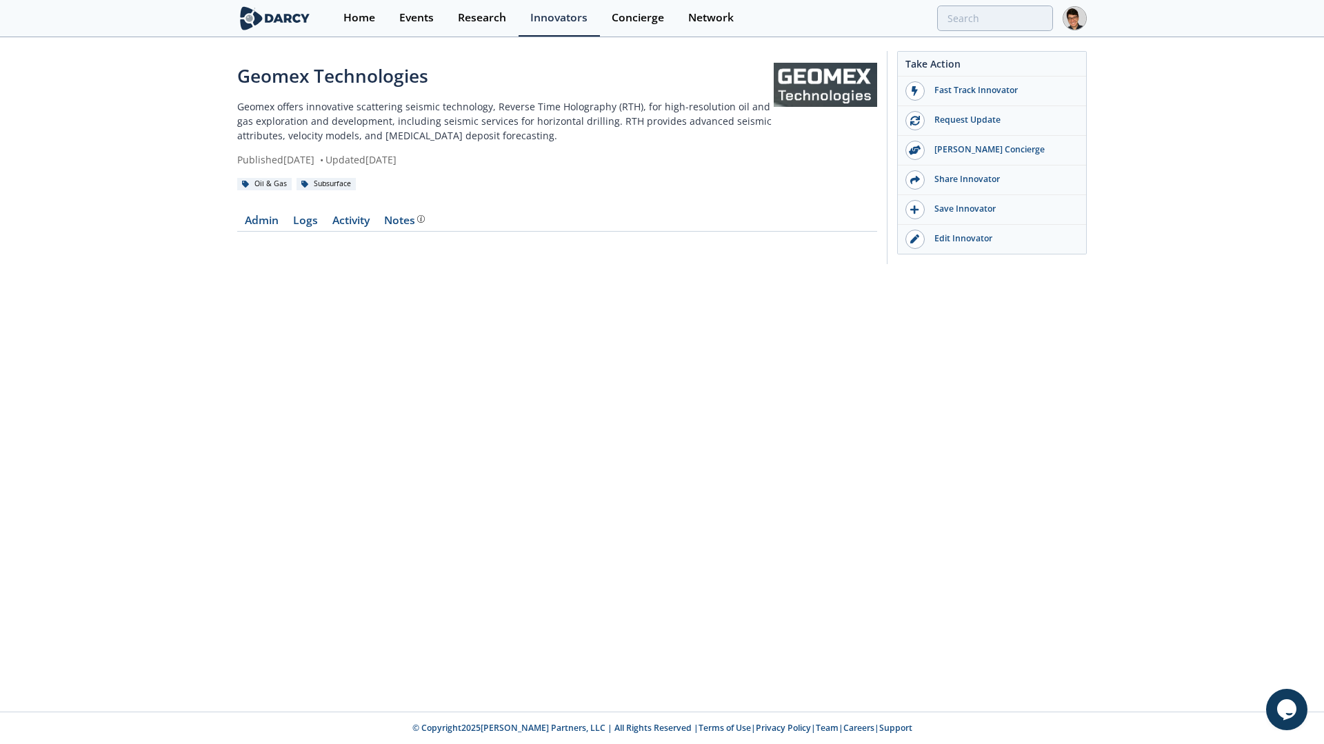
drag, startPoint x: 454, startPoint y: 77, endPoint x: 220, endPoint y: 90, distance: 234.1
click at [220, 90] on div "Geomex Technologies Geomex offers innovative scattering seismic technology, Rev…" at bounding box center [662, 161] width 1324 height 245
drag, startPoint x: 464, startPoint y: 77, endPoint x: 217, endPoint y: 78, distance: 246.8
click at [217, 78] on div "Geomex Technologies Geomex offers innovative scattering seismic technology, Rev…" at bounding box center [662, 161] width 1324 height 245
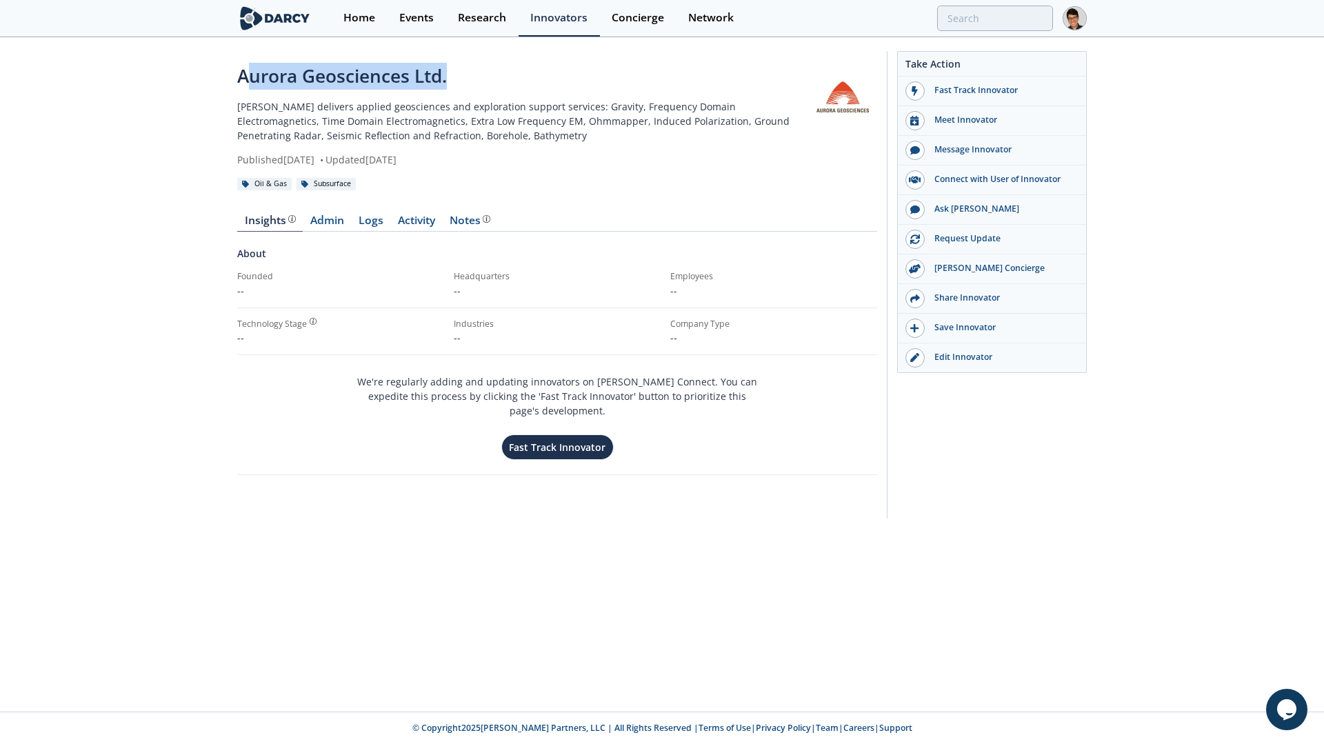
drag, startPoint x: 483, startPoint y: 81, endPoint x: 245, endPoint y: 80, distance: 238.6
click at [245, 80] on div "Aurora Geosciences Ltd." at bounding box center [522, 76] width 571 height 27
click at [434, 69] on div "Aurora Geosciences Ltd." at bounding box center [522, 76] width 571 height 27
drag, startPoint x: 499, startPoint y: 78, endPoint x: 142, endPoint y: 80, distance: 357.2
click at [142, 80] on div "Aurora Geosciences Ltd. Aurora delivers applied geosciences and exploration sup…" at bounding box center [662, 288] width 1324 height 499
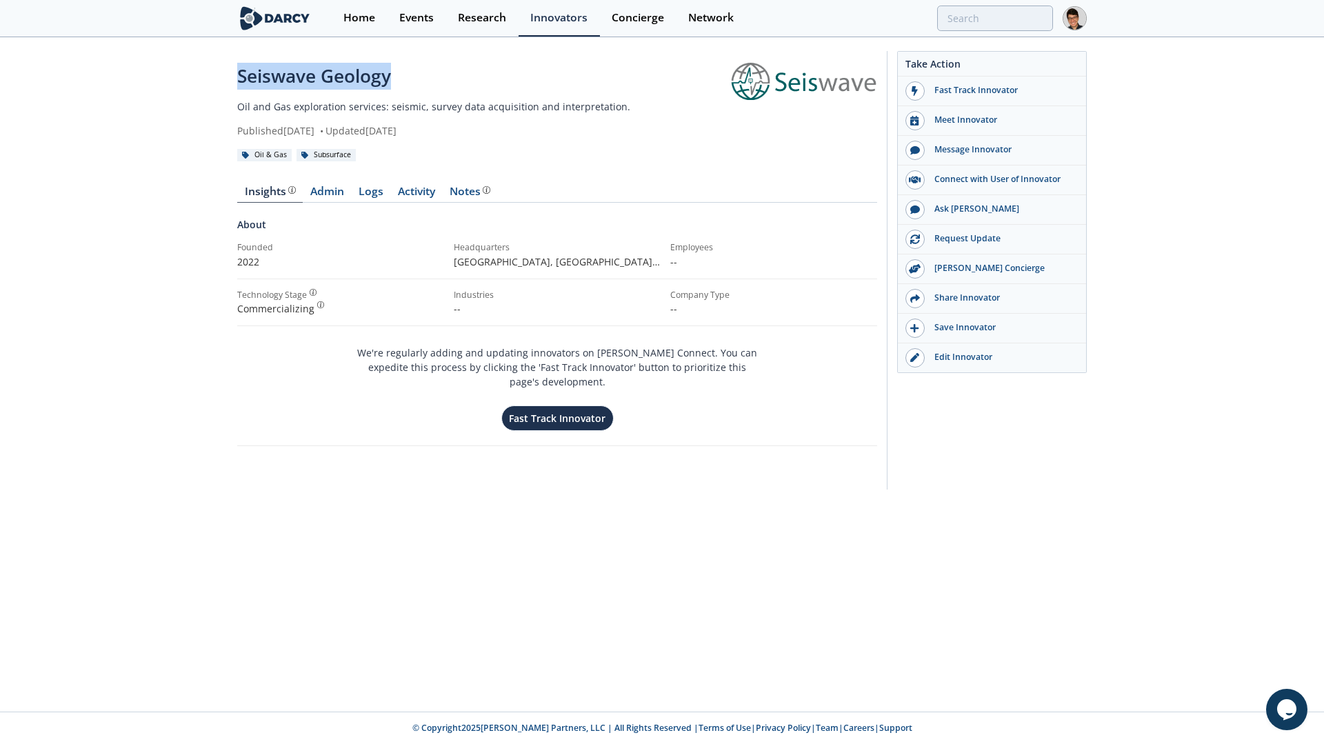
drag, startPoint x: 385, startPoint y: 82, endPoint x: 190, endPoint y: 88, distance: 194.5
click at [188, 88] on div "Seiswave Geology Oil and Gas exploration services: seismic, survey data acquisi…" at bounding box center [662, 274] width 1324 height 470
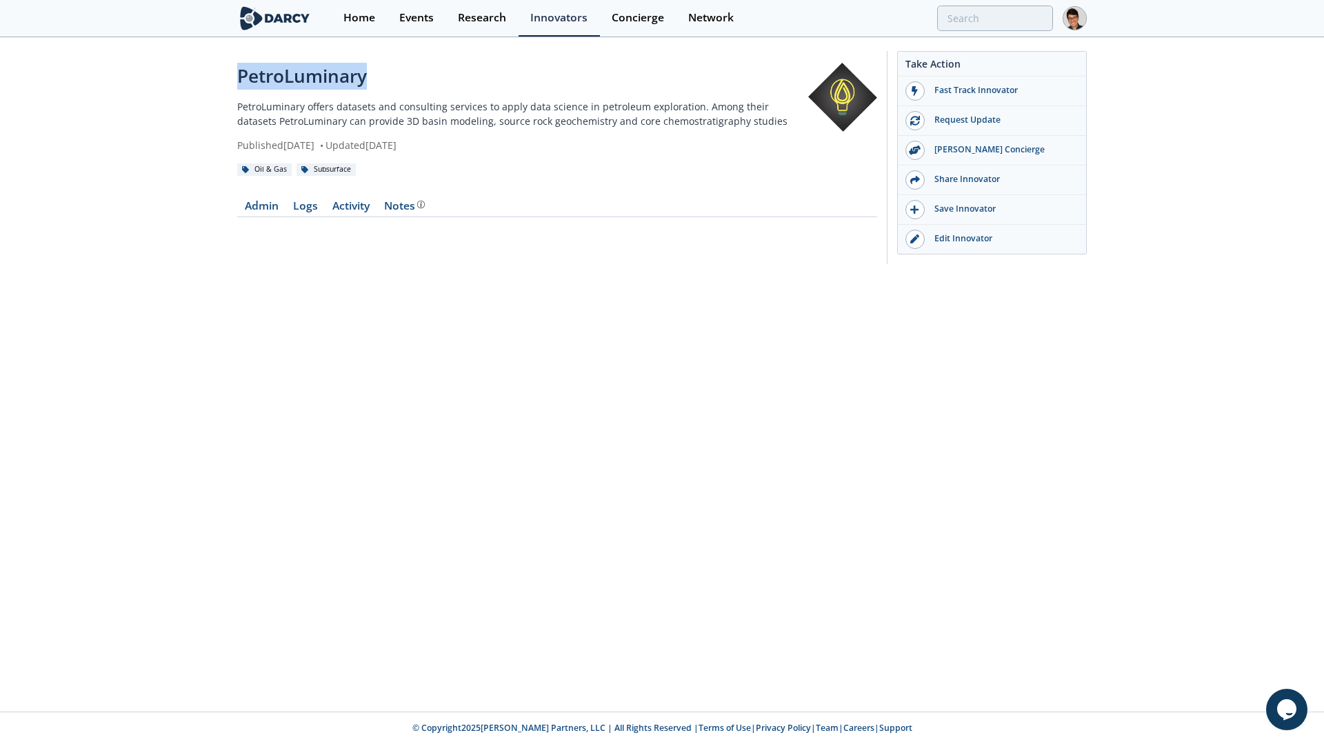
drag, startPoint x: 408, startPoint y: 78, endPoint x: 231, endPoint y: 82, distance: 177.3
click at [231, 82] on div "PetroLuminary PetroLuminary offers datasets and consulting services to apply da…" at bounding box center [662, 161] width 1324 height 245
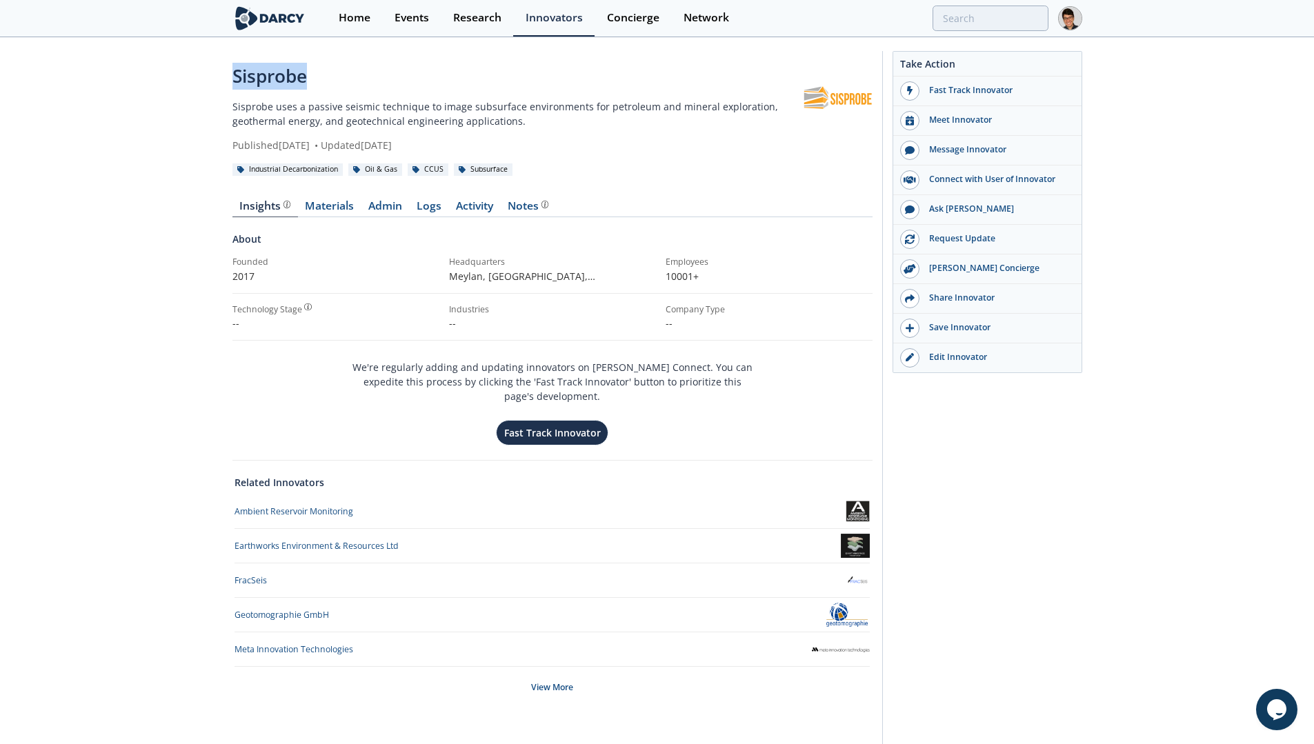
drag, startPoint x: 322, startPoint y: 79, endPoint x: 198, endPoint y: 83, distance: 124.2
click at [198, 83] on div "Sisprobe Sisprobe uses a passive seismic technique to image subsurface environm…" at bounding box center [657, 401] width 1314 height 725
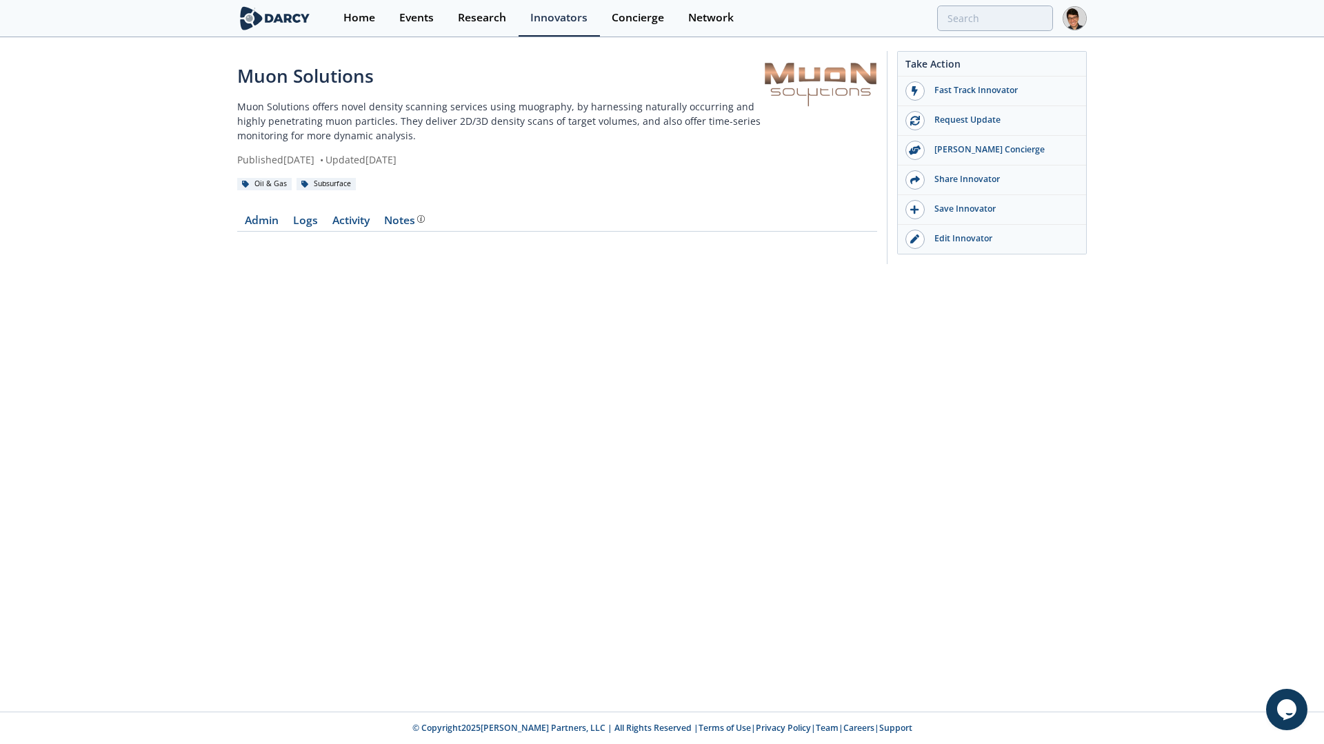
drag, startPoint x: 406, startPoint y: 80, endPoint x: 209, endPoint y: 91, distance: 197.5
click at [209, 91] on div "Muon Solutions Muon Solutions offers novel density scanning services using muog…" at bounding box center [662, 161] width 1324 height 245
drag, startPoint x: 425, startPoint y: 81, endPoint x: 253, endPoint y: 74, distance: 172.5
click at [253, 74] on div "Muon Solutions" at bounding box center [500, 76] width 527 height 27
click at [368, 80] on div "Muon Solutions" at bounding box center [500, 76] width 527 height 27
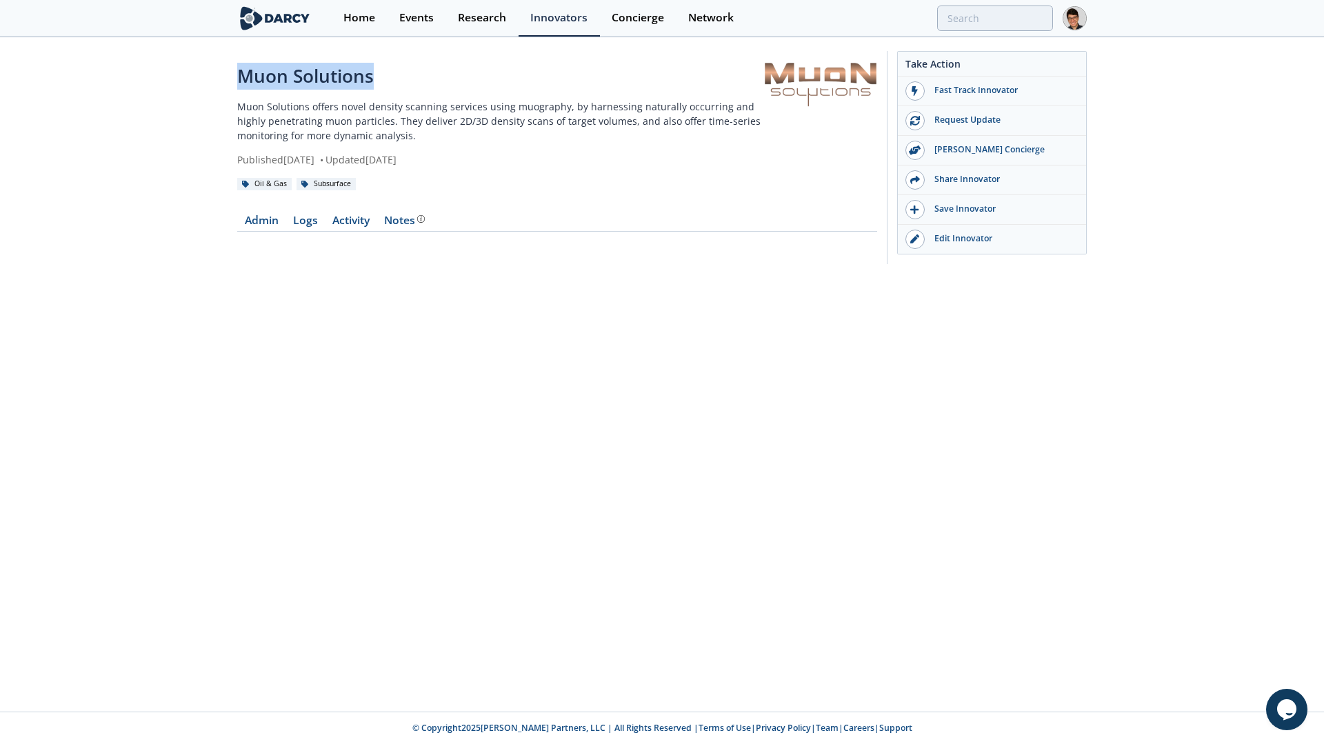
drag, startPoint x: 424, startPoint y: 74, endPoint x: 239, endPoint y: 71, distance: 185.5
click at [239, 71] on div "Muon Solutions" at bounding box center [500, 76] width 527 height 27
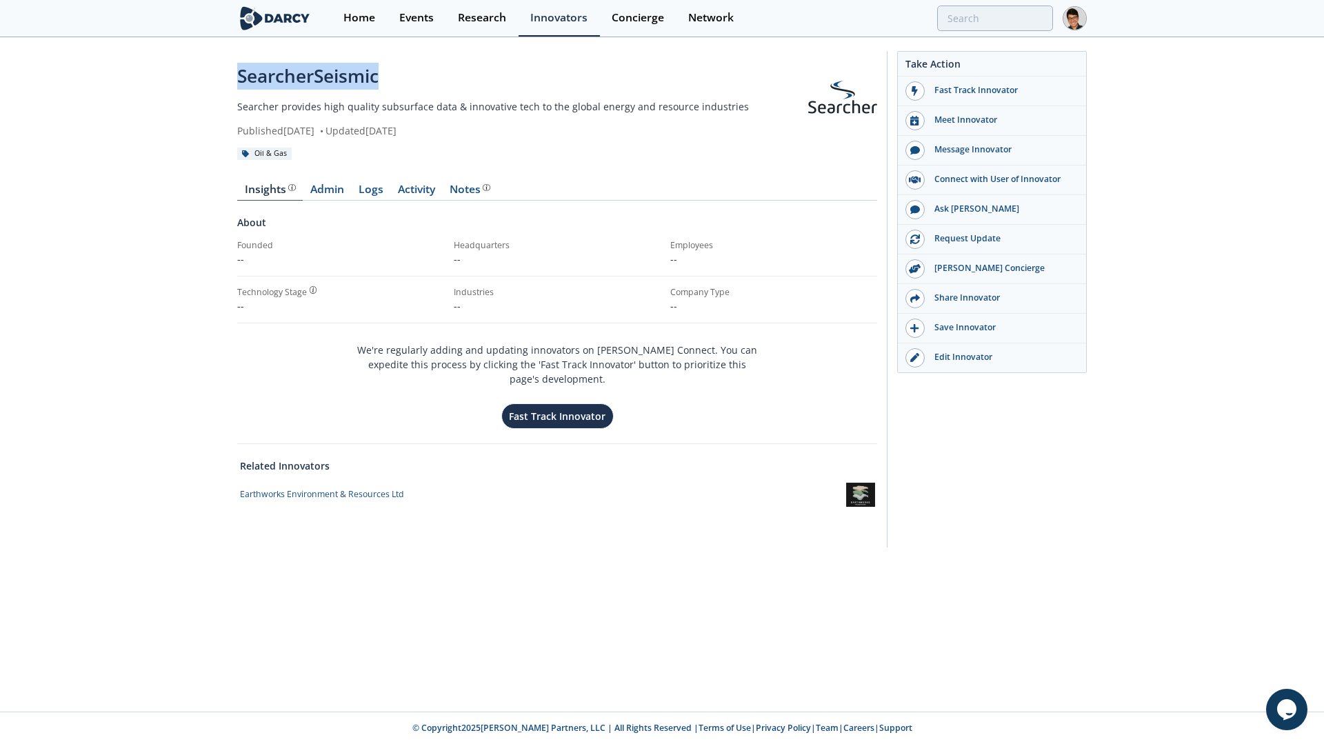
drag, startPoint x: 392, startPoint y: 79, endPoint x: 224, endPoint y: 83, distance: 167.6
click at [224, 83] on div "SearcherSeismic Searcher provides high quality subsurface data & innovative tec…" at bounding box center [662, 303] width 1324 height 528
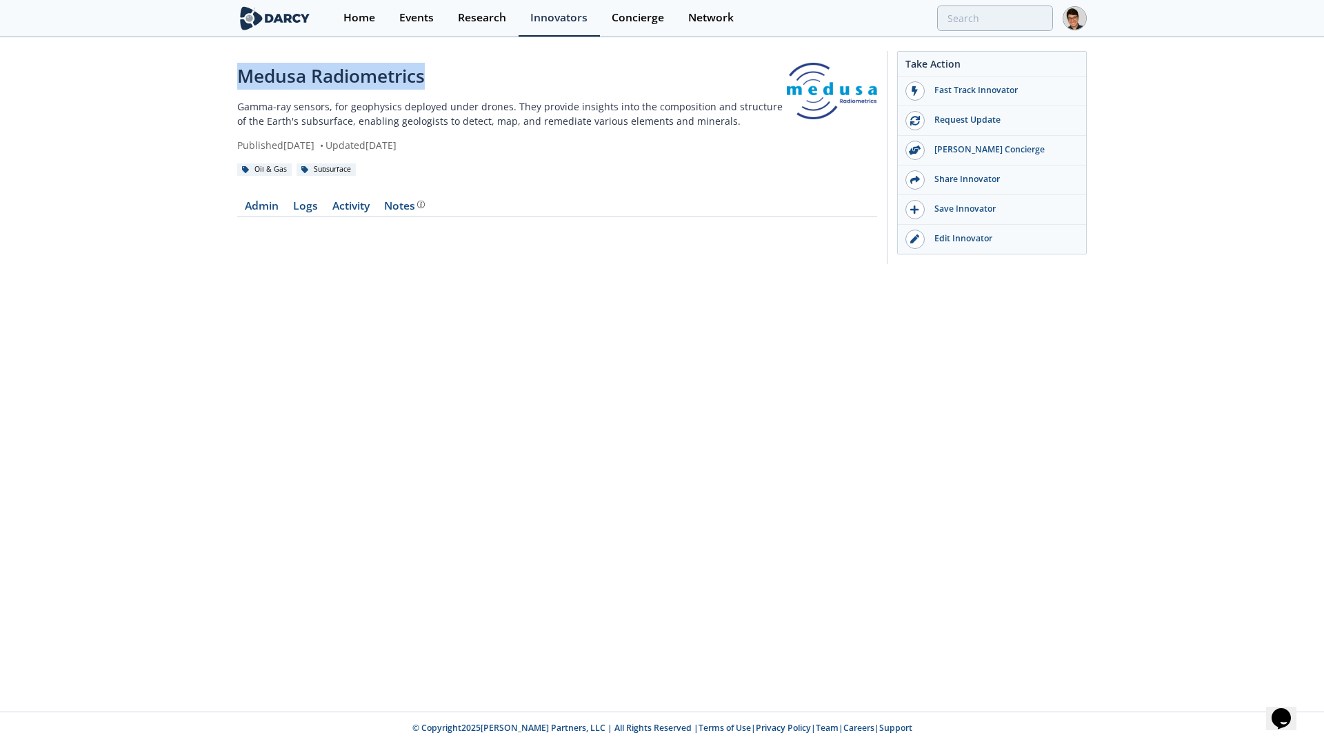
drag, startPoint x: 374, startPoint y: 80, endPoint x: 192, endPoint y: 85, distance: 182.1
click at [192, 85] on div "Medusa Radiometrics Gamma-ray sensors, for geophysics deployed under drones. Th…" at bounding box center [662, 161] width 1324 height 245
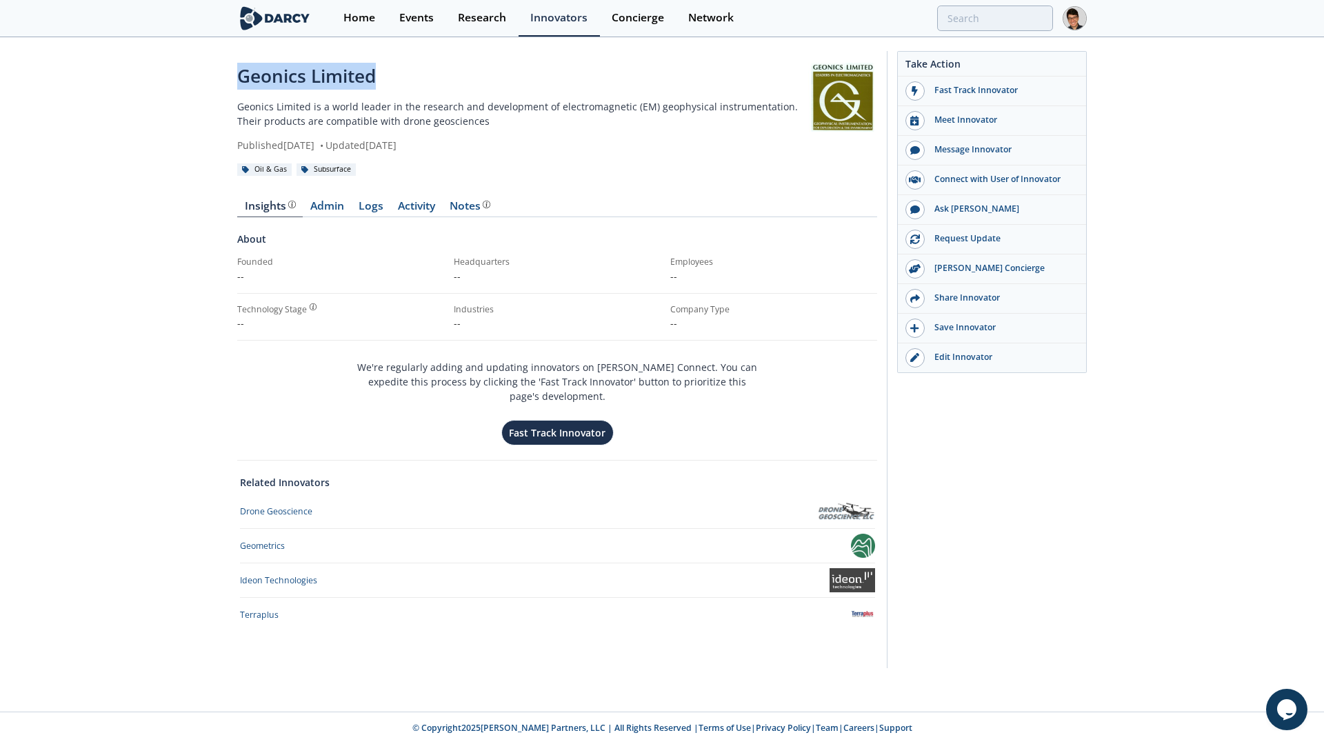
drag, startPoint x: 426, startPoint y: 73, endPoint x: 219, endPoint y: 83, distance: 207.1
click at [219, 83] on div "Geonics Limited Geonics Limited is a world leader in the research and developme…" at bounding box center [662, 363] width 1324 height 649
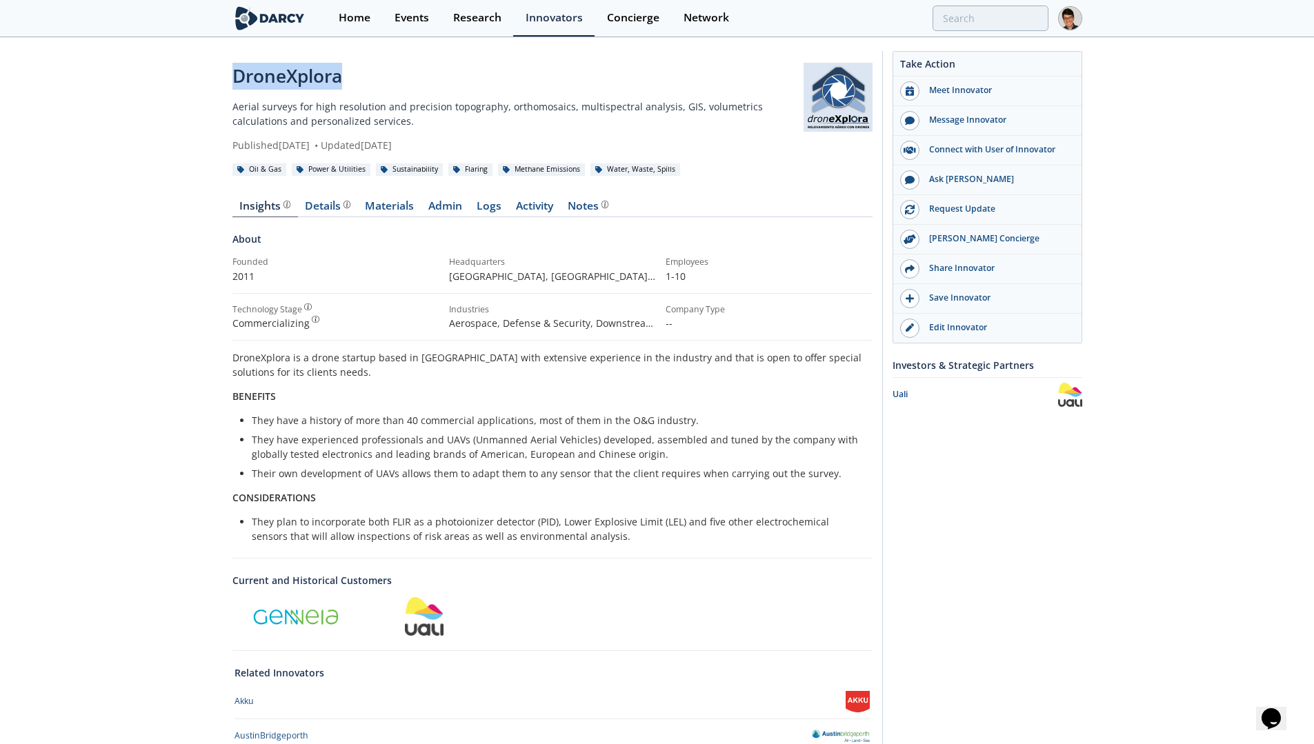
drag, startPoint x: 381, startPoint y: 79, endPoint x: 144, endPoint y: 79, distance: 237.2
click at [144, 79] on div "DroneXplora Aerial surveys for high resolution and precision topography, orthom…" at bounding box center [657, 489] width 1314 height 901
click at [319, 205] on div "Details" at bounding box center [328, 206] width 46 height 11
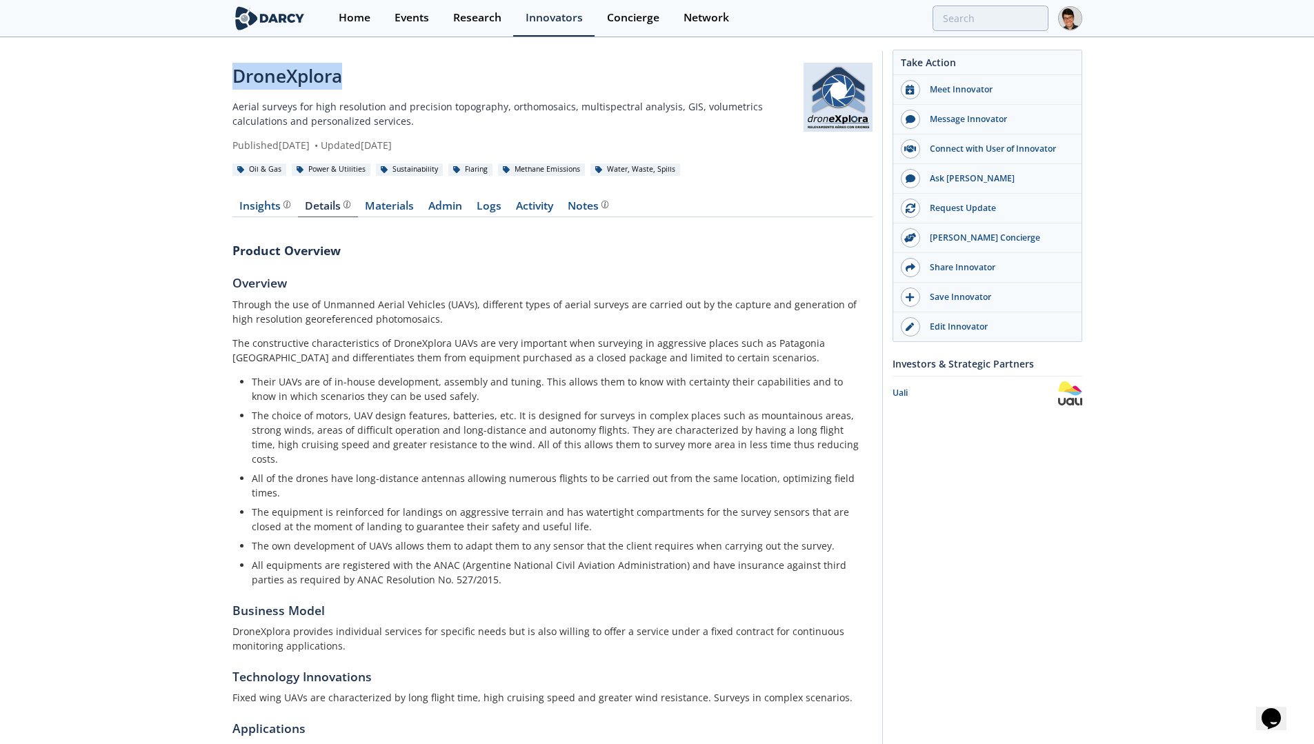
scroll to position [195, 0]
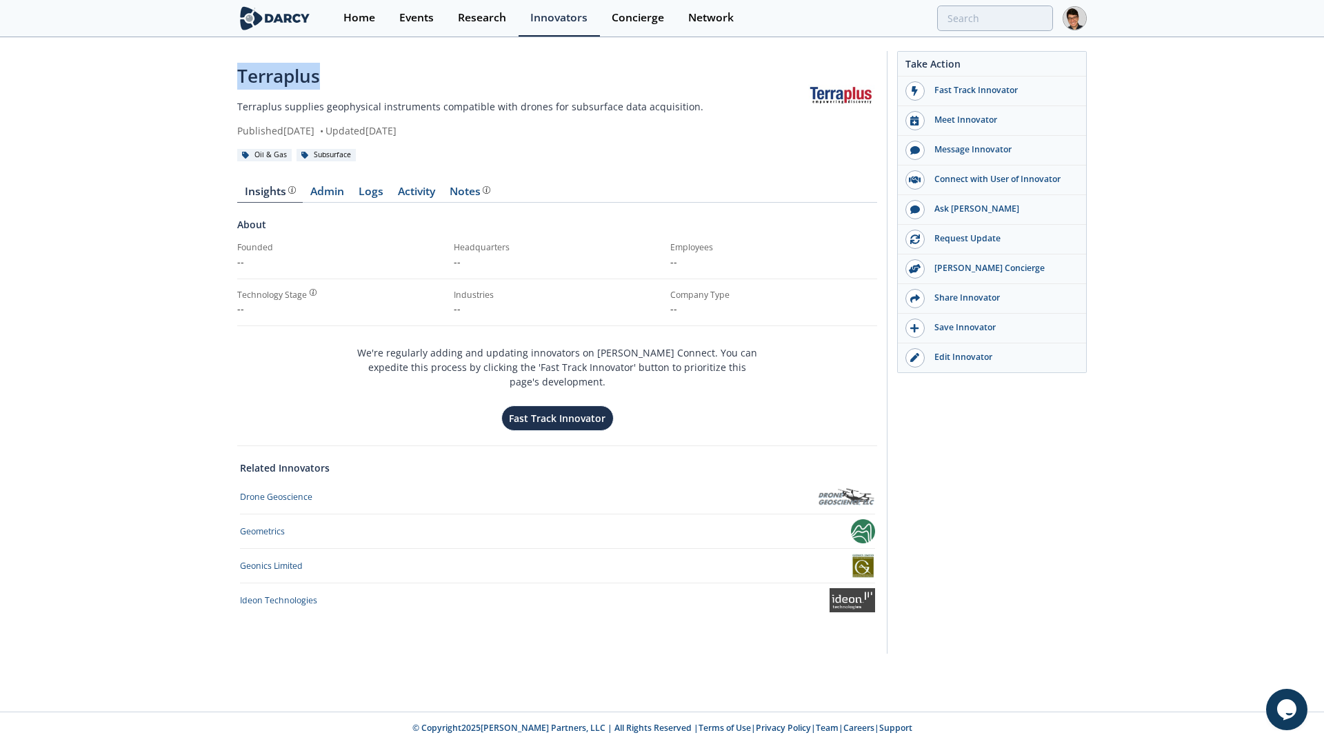
drag, startPoint x: 286, startPoint y: 88, endPoint x: 143, endPoint y: 85, distance: 142.7
click at [143, 85] on div "Terraplus Terraplus supplies geophysical instruments compatible with drones for…" at bounding box center [662, 356] width 1324 height 634
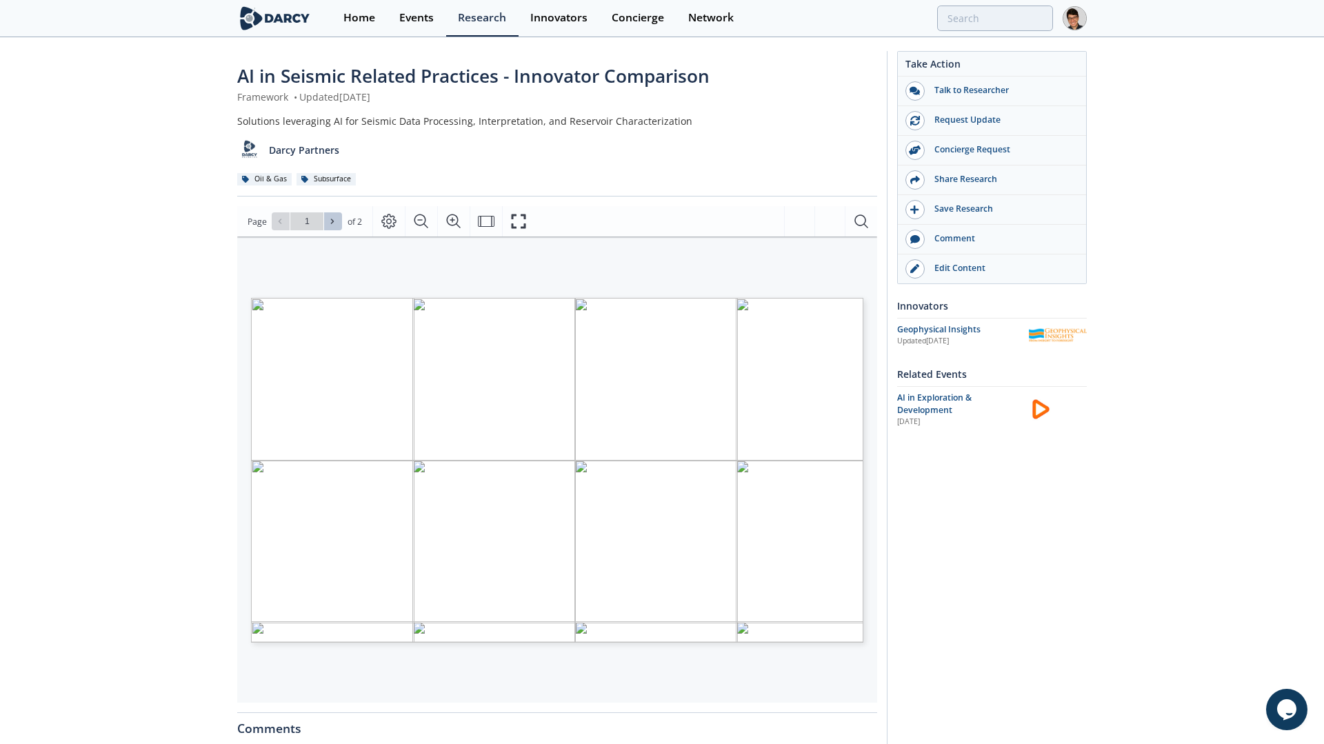
click at [335, 223] on icon at bounding box center [332, 221] width 8 height 8
click at [274, 223] on button at bounding box center [281, 221] width 18 height 18
click at [339, 224] on button at bounding box center [333, 221] width 18 height 18
click at [287, 219] on button at bounding box center [281, 221] width 18 height 18
drag, startPoint x: 838, startPoint y: 420, endPoint x: 696, endPoint y: 421, distance: 141.4
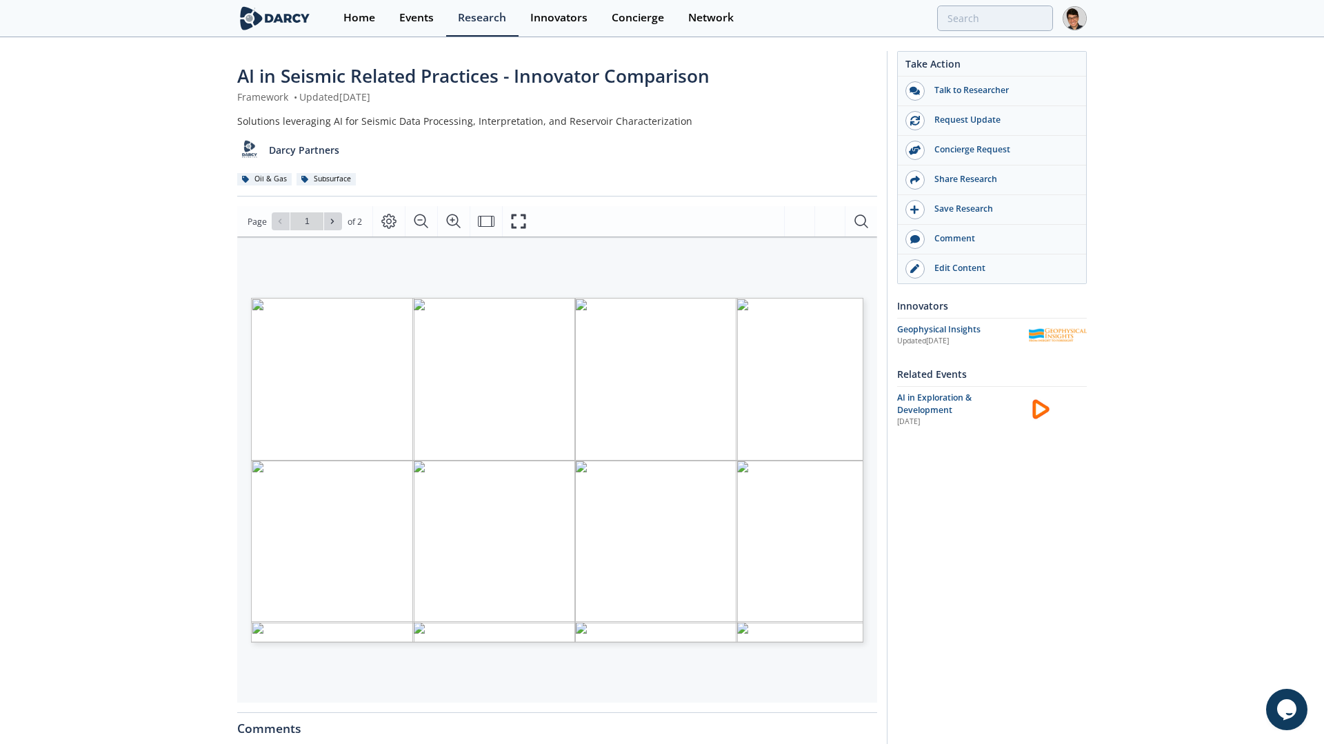
click at [696, 314] on span "3 Proprietary and confidential AI APPLICATIONS IN SEISMIC-RELATED PRACTICES INN…" at bounding box center [534, 306] width 566 height 17
click at [681, 421] on span "enhancing input data, retraining models, and monitoring progress." at bounding box center [751, 423] width 171 height 5
drag, startPoint x: 667, startPoint y: 418, endPoint x: 834, endPoint y: 421, distance: 167.6
click at [263, 302] on p "Facilitates active learning by measuring model performance, enhancing input dat…" at bounding box center [263, 302] width 0 height 0
click at [328, 212] on button at bounding box center [333, 221] width 18 height 18
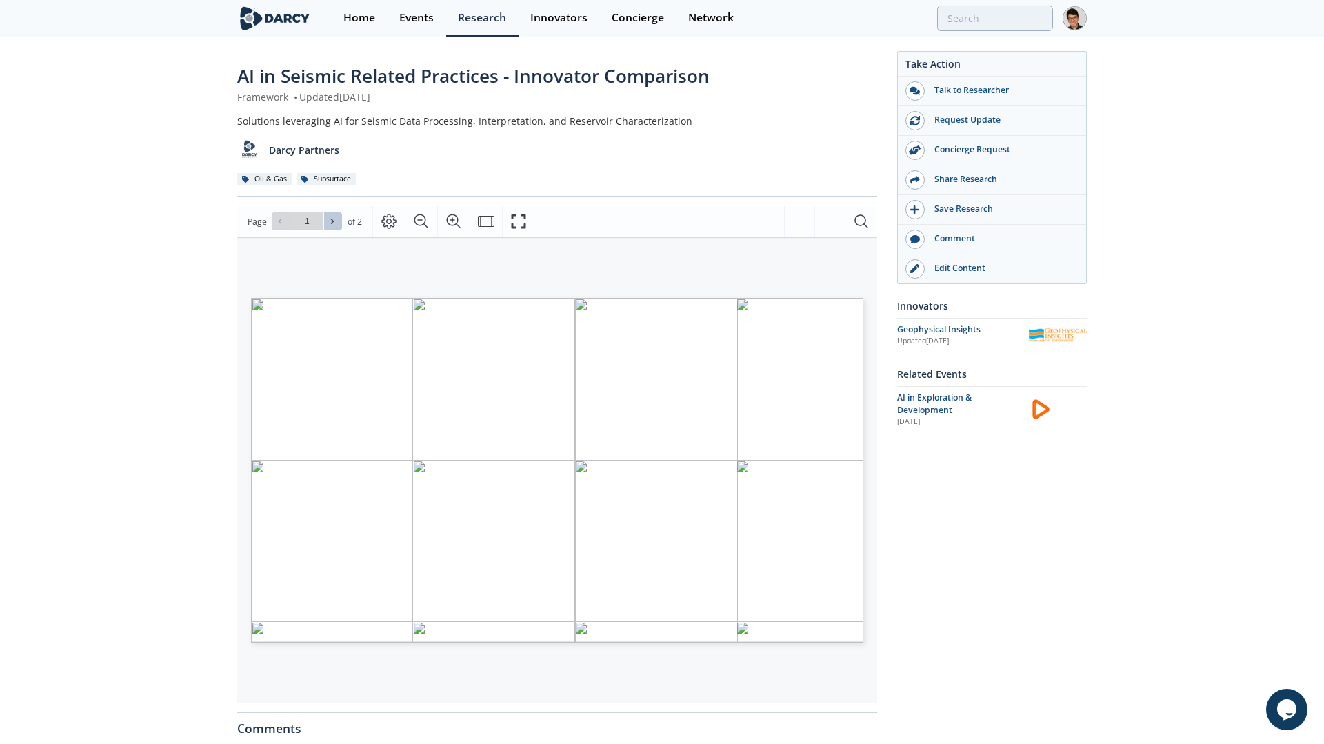
type input "2"
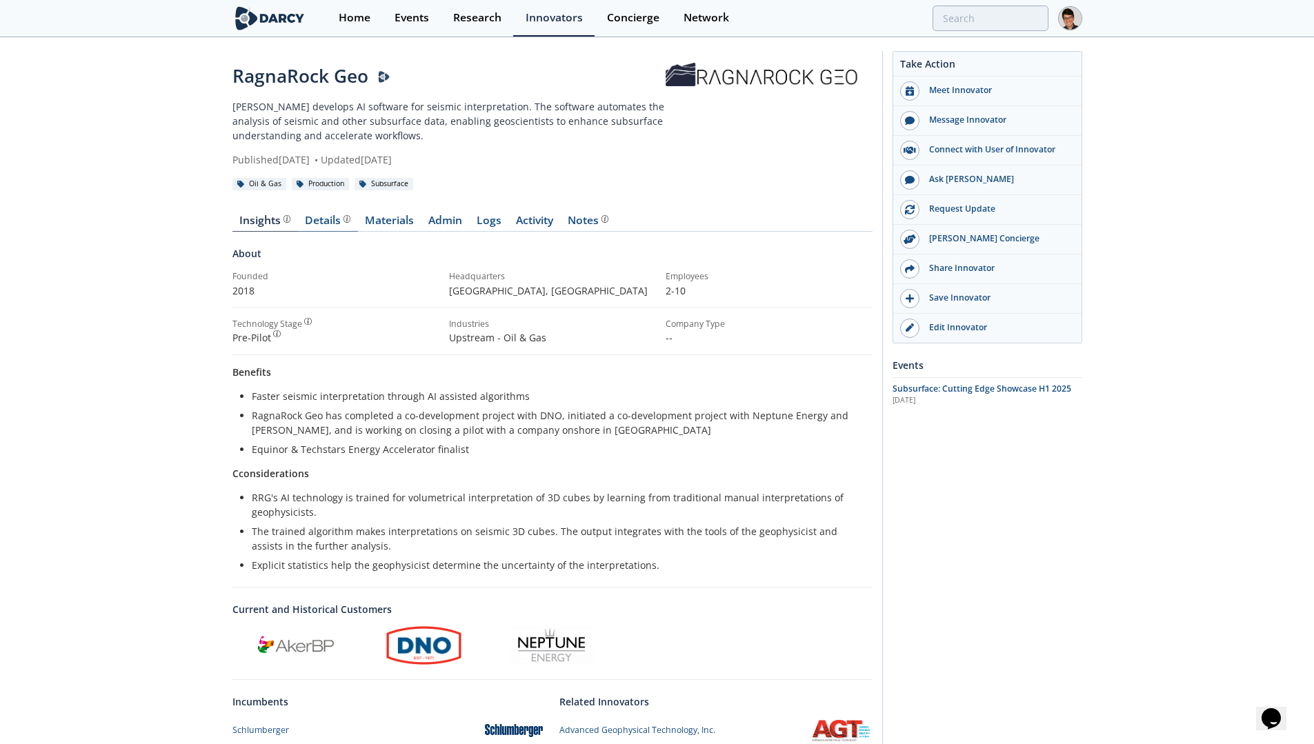
click at [310, 226] on div "Details" at bounding box center [328, 220] width 46 height 11
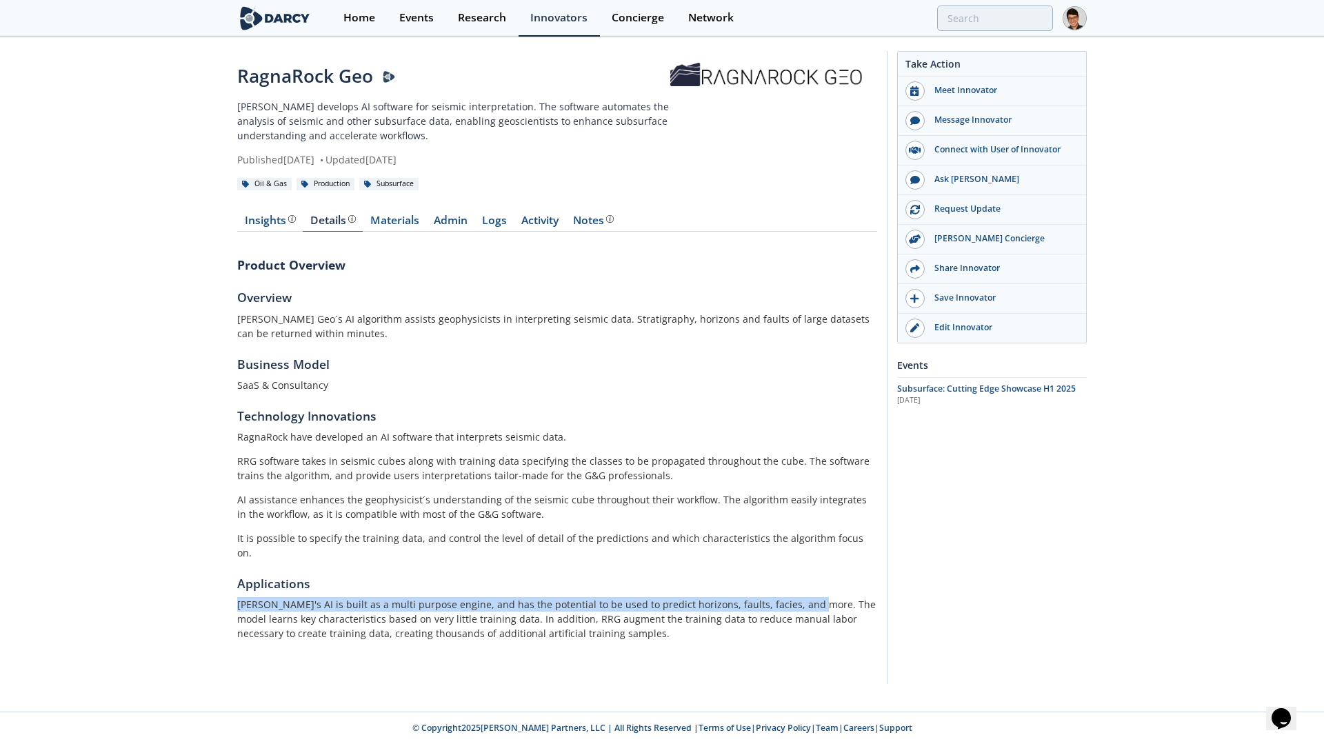
drag, startPoint x: 802, startPoint y: 590, endPoint x: 190, endPoint y: 595, distance: 612.3
click at [190, 595] on div "RagnaRock Geo RagnaRock develops AI software for seismic interpretation. The so…" at bounding box center [662, 371] width 1324 height 665
copy p "[PERSON_NAME]'s AI is built as a multi purpose engine, and has the potential to…"
